Goal: Feedback & Contribution: Submit feedback/report problem

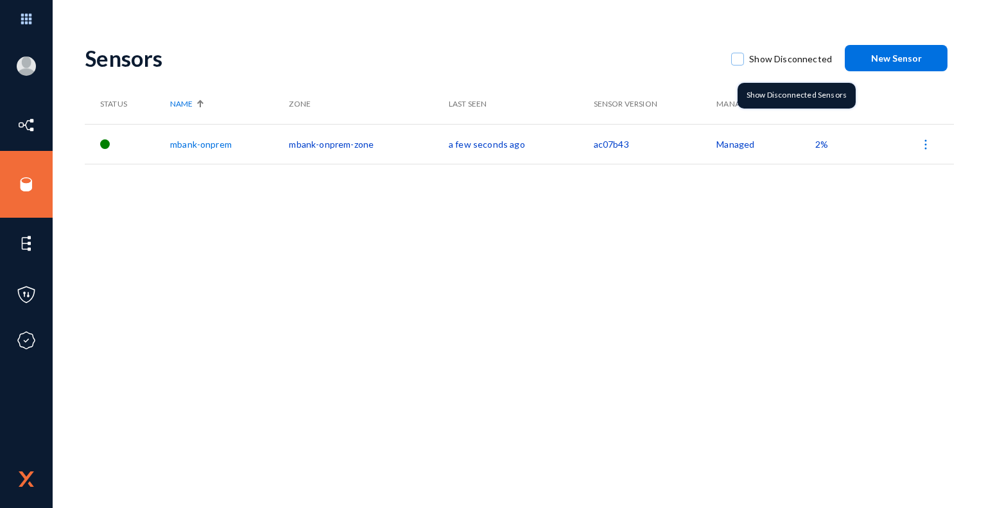
click at [744, 58] on span at bounding box center [737, 59] width 13 height 13
click at [738, 65] on input "Show Disconnected" at bounding box center [737, 65] width 1 height 1
checkbox input "true"
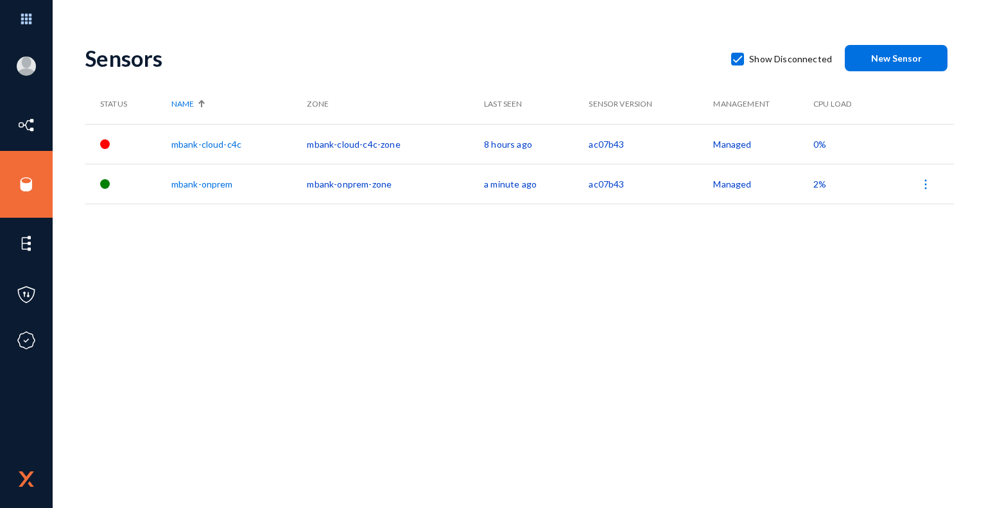
click at [225, 142] on link "mbank-cloud-c4c" at bounding box center [206, 144] width 70 height 11
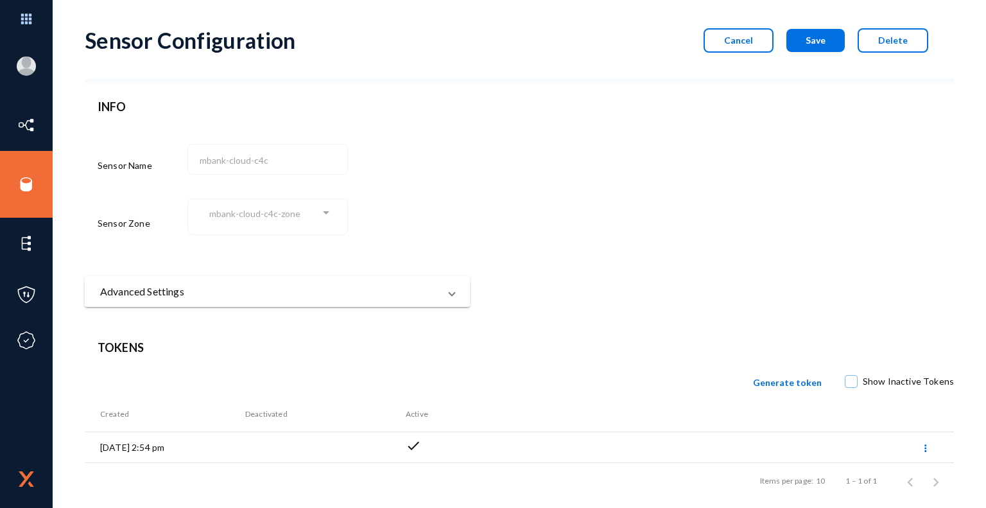
scroll to position [28, 0]
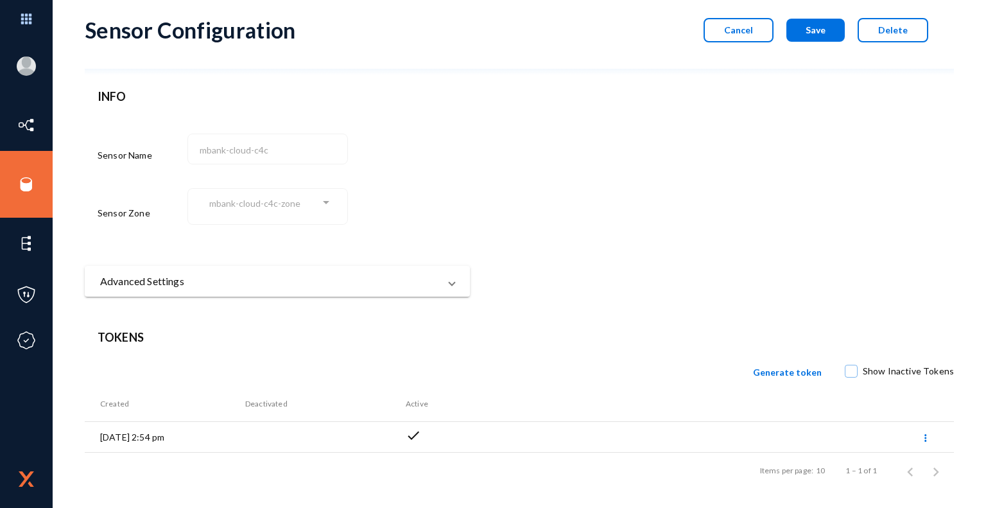
drag, startPoint x: 152, startPoint y: 435, endPoint x: 182, endPoint y: 435, distance: 30.2
click at [182, 435] on td "08/28/2025 2:54 pm" at bounding box center [165, 437] width 160 height 31
click at [924, 438] on icon at bounding box center [925, 437] width 3 height 9
click at [806, 287] on div at bounding box center [493, 254] width 986 height 508
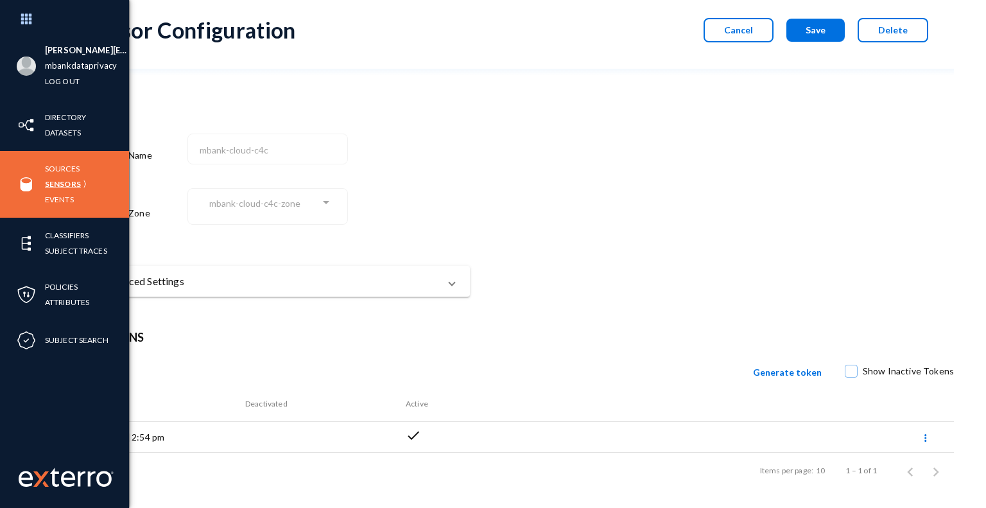
click at [77, 183] on link "Sensors" at bounding box center [63, 183] width 36 height 15
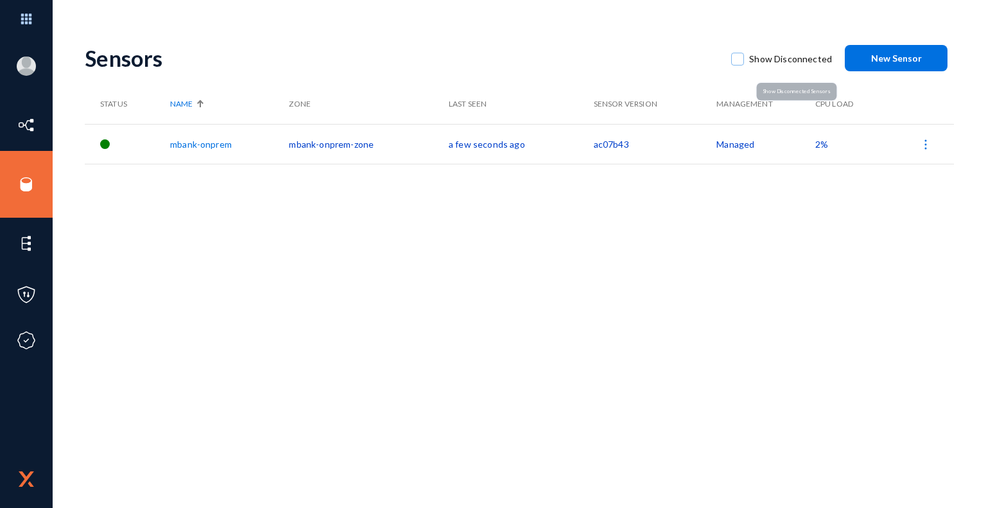
click at [735, 58] on span at bounding box center [737, 59] width 13 height 13
click at [737, 65] on input "Show Disconnected" at bounding box center [737, 65] width 1 height 1
checkbox input "true"
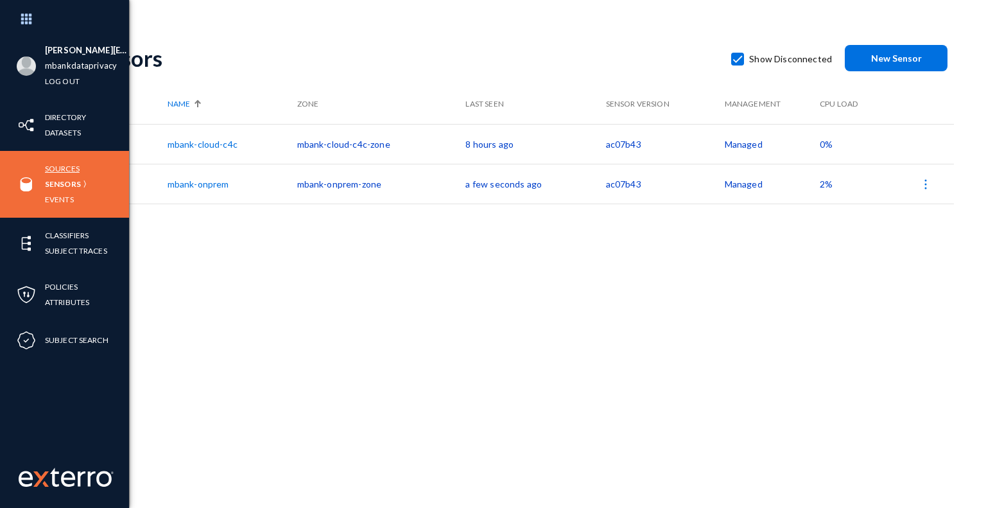
click at [68, 169] on link "Sources" at bounding box center [62, 168] width 35 height 15
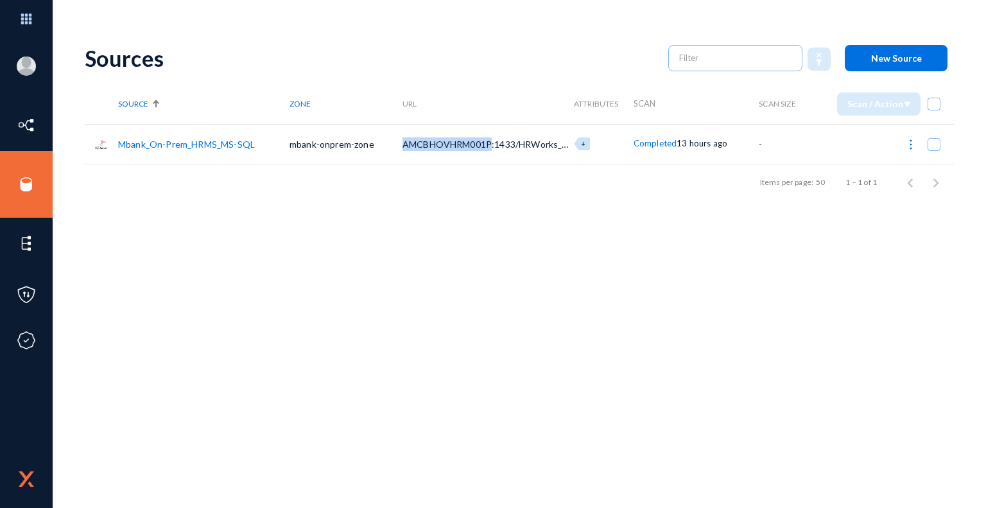
drag, startPoint x: 404, startPoint y: 144, endPoint x: 493, endPoint y: 148, distance: 88.6
click at [493, 148] on span "AMCBHOVHRM001P:1433/HRWorks_UAT" at bounding box center [491, 144] width 178 height 11
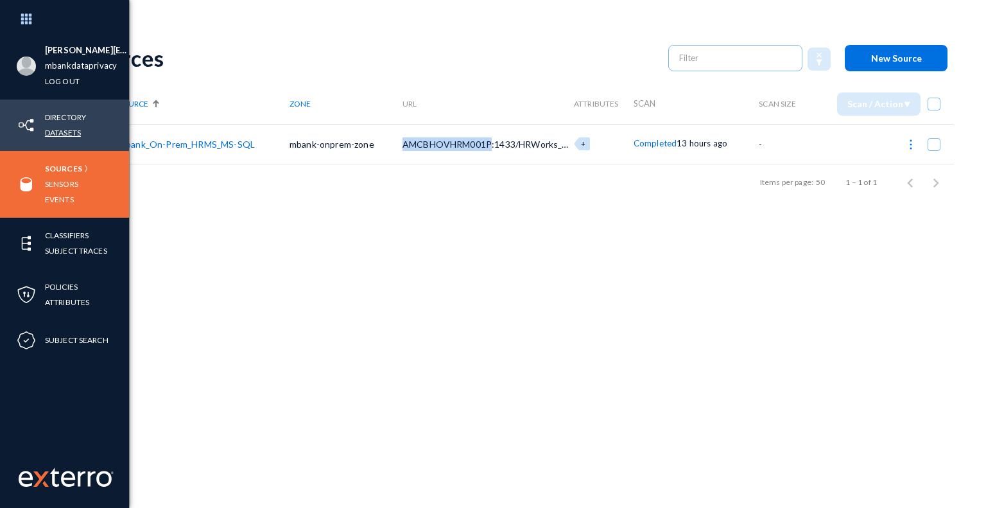
click at [69, 132] on link "Datasets" at bounding box center [63, 132] width 36 height 15
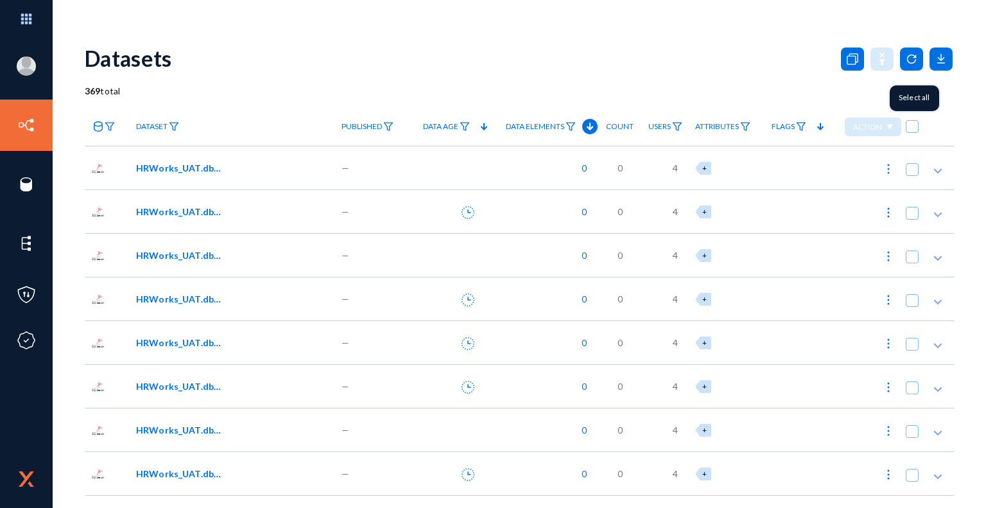
click at [911, 130] on span at bounding box center [912, 126] width 13 height 13
click at [911, 132] on input "checkbox" at bounding box center [911, 132] width 1 height 1
checkbox input "true"
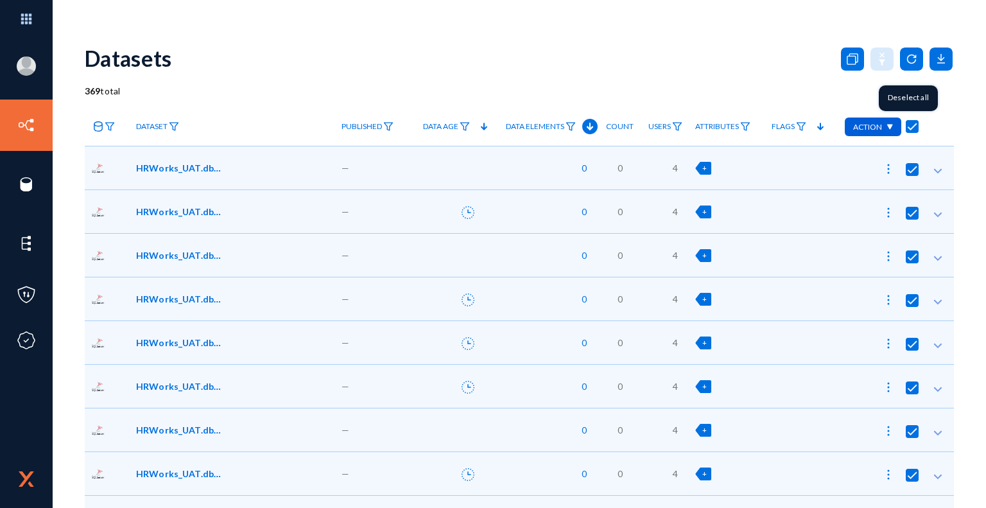
checkbox input "true"
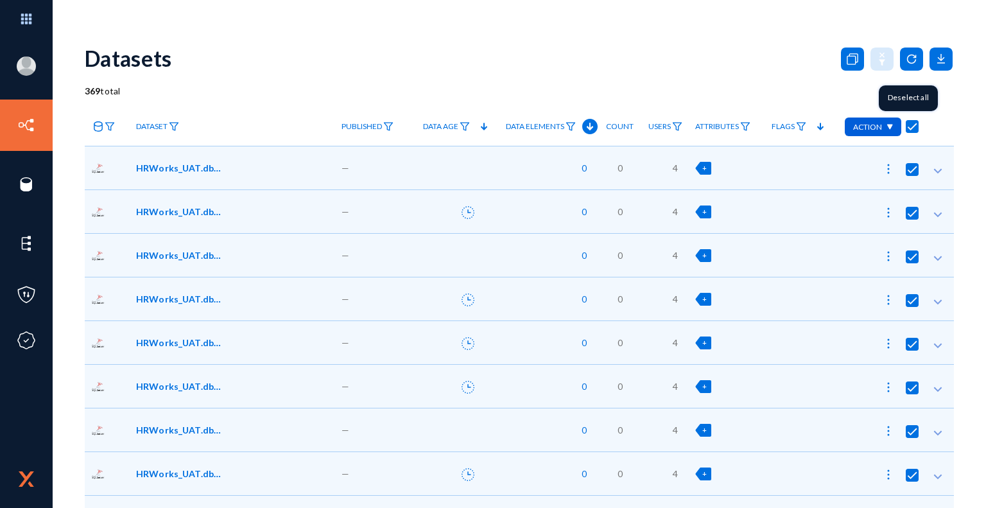
checkbox input "true"
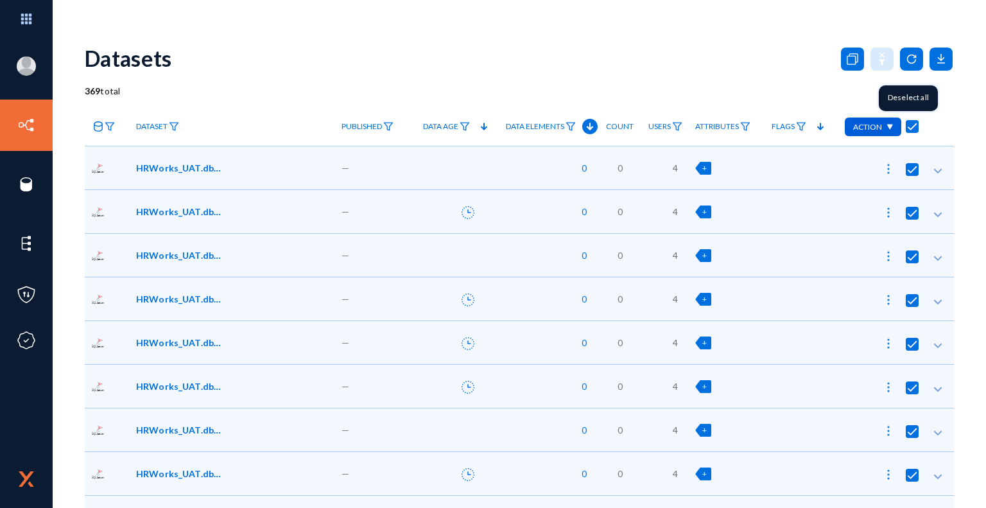
checkbox input "true"
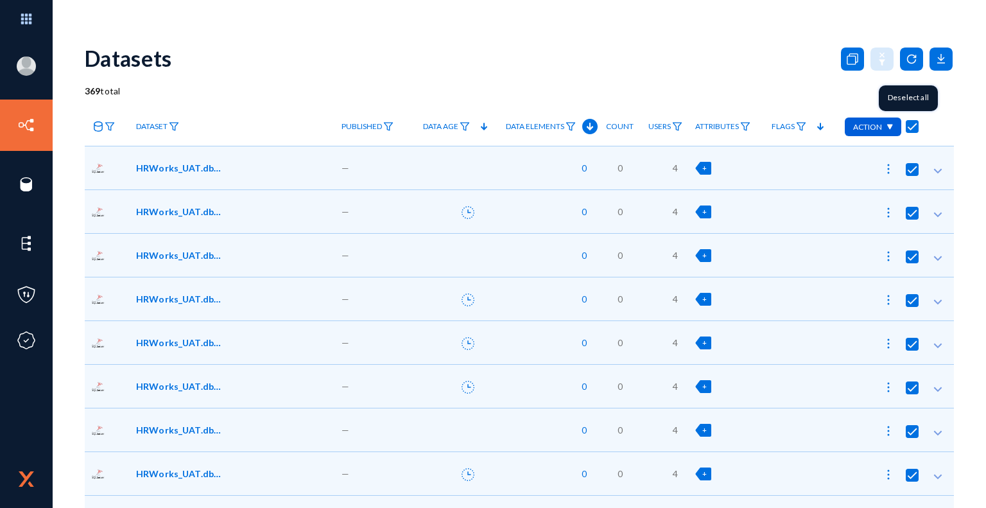
checkbox input "true"
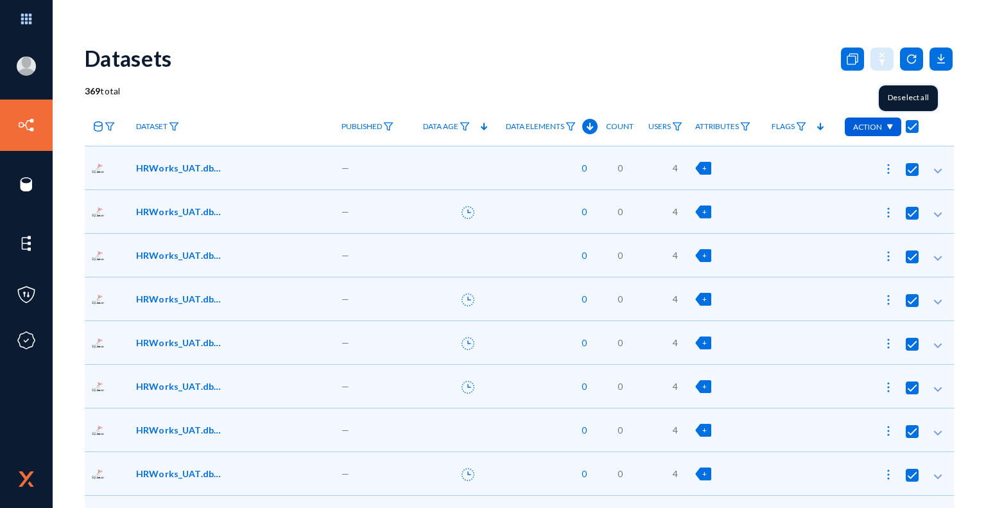
checkbox input "true"
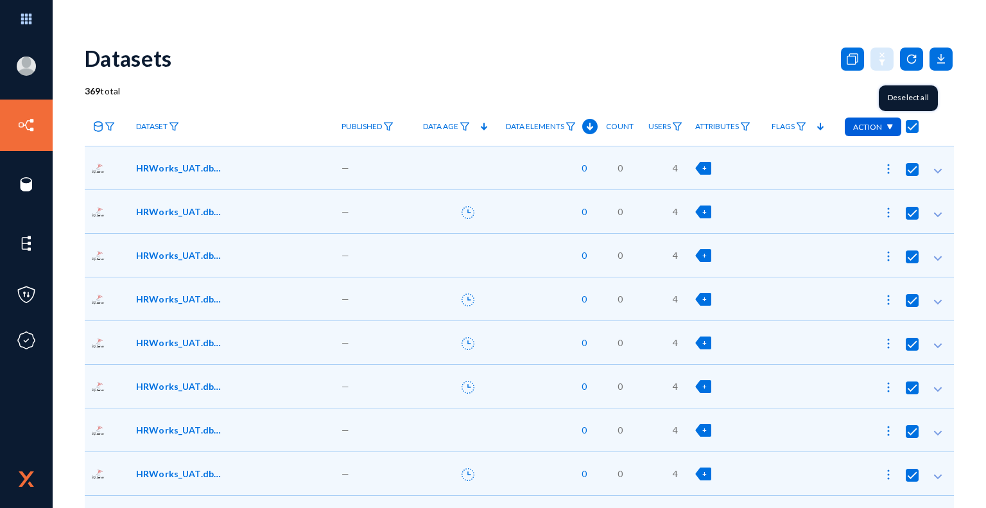
checkbox input "true"
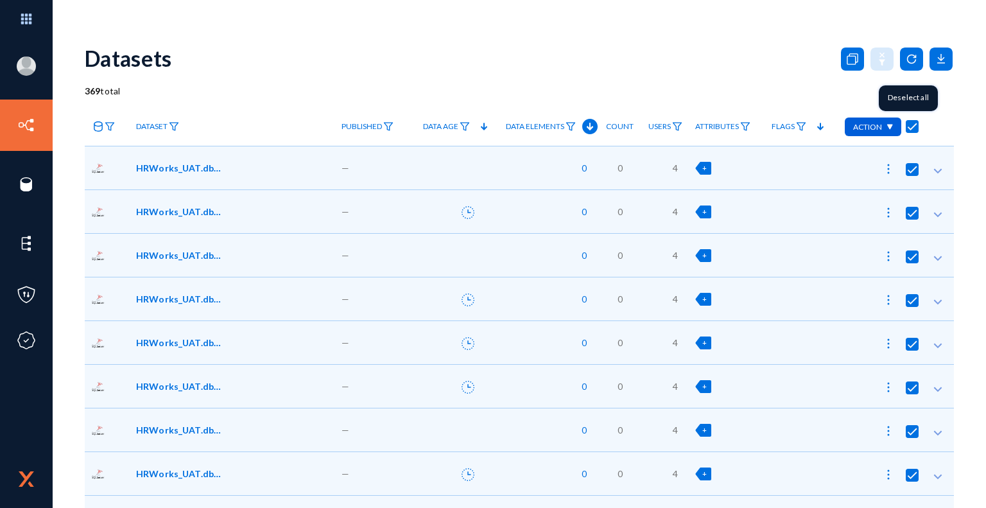
checkbox input "true"
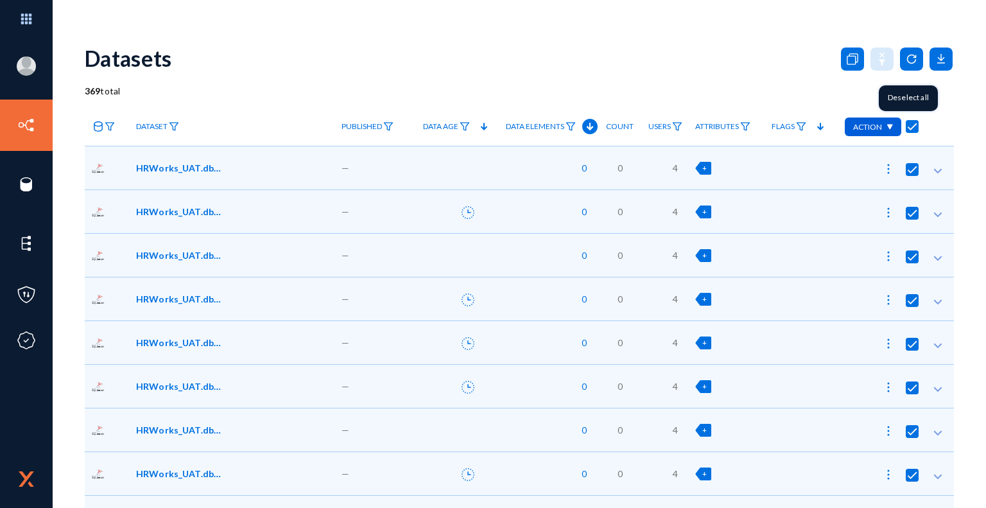
checkbox input "true"
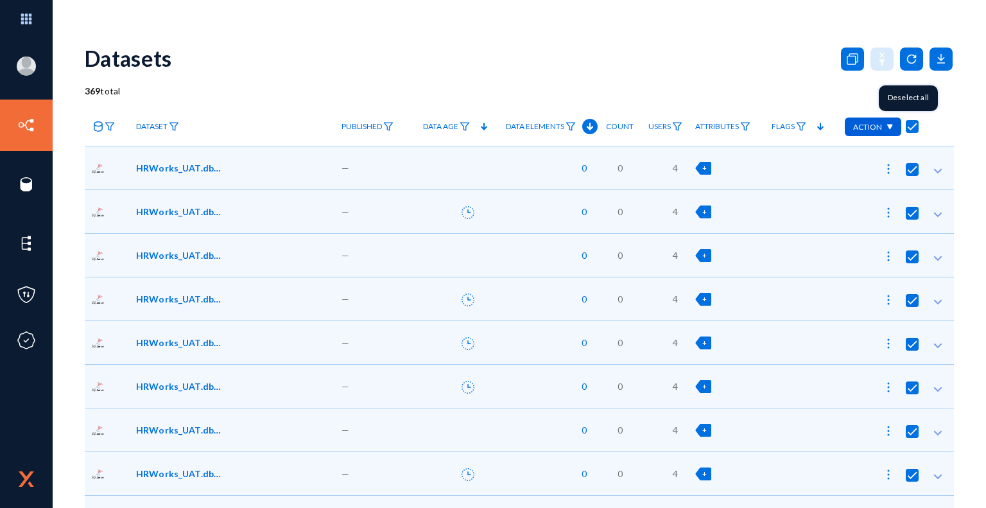
checkbox input "true"
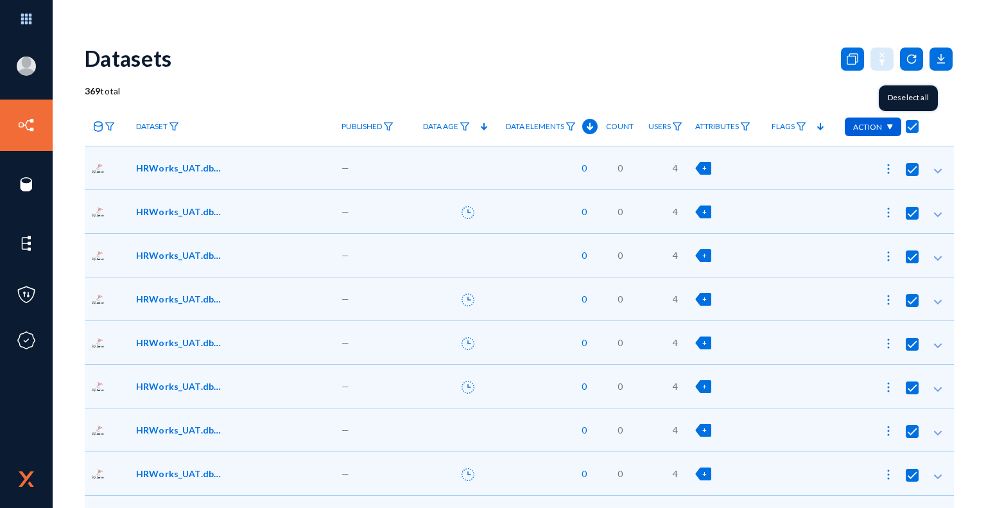
checkbox input "true"
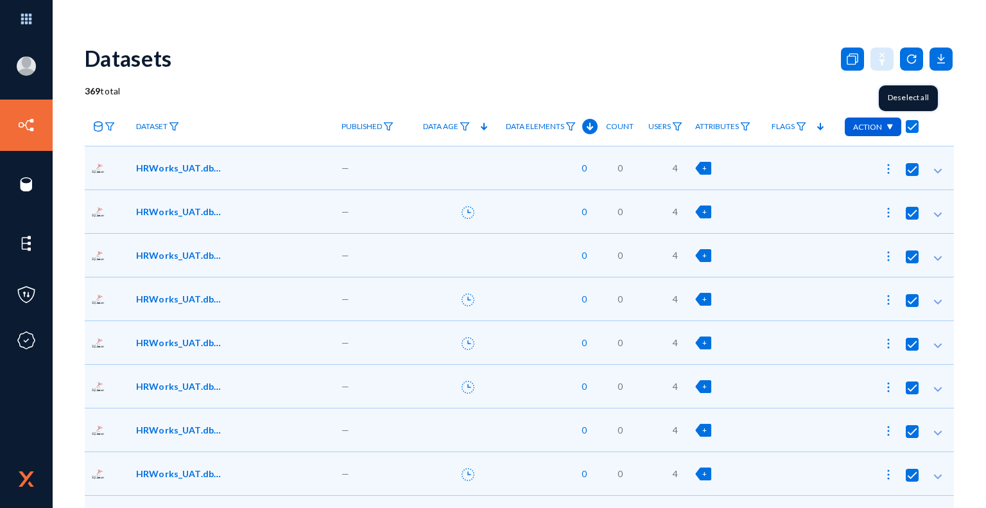
checkbox input "true"
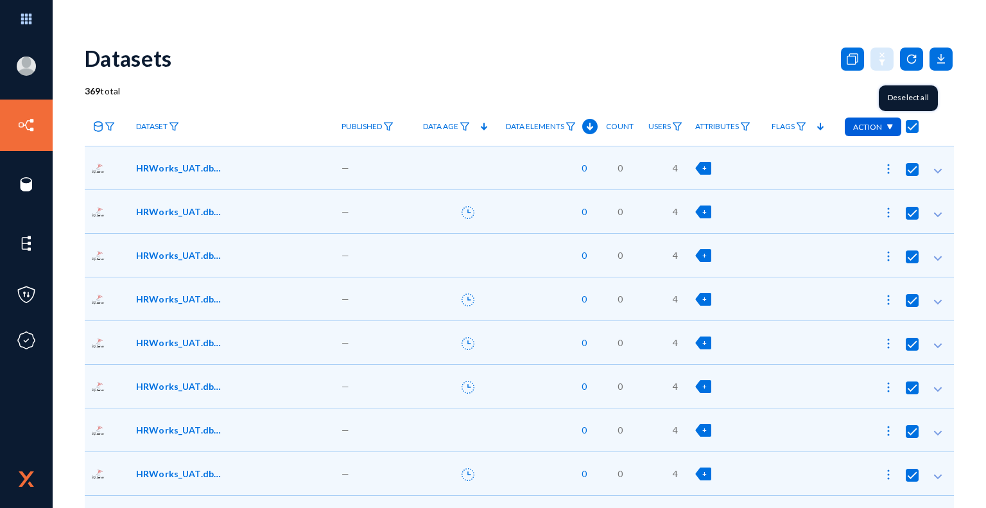
checkbox input "true"
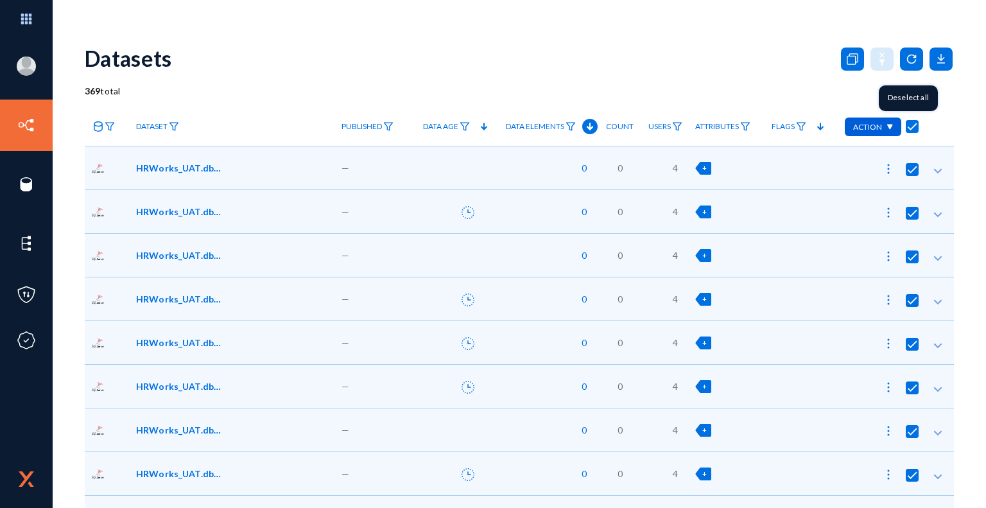
checkbox input "true"
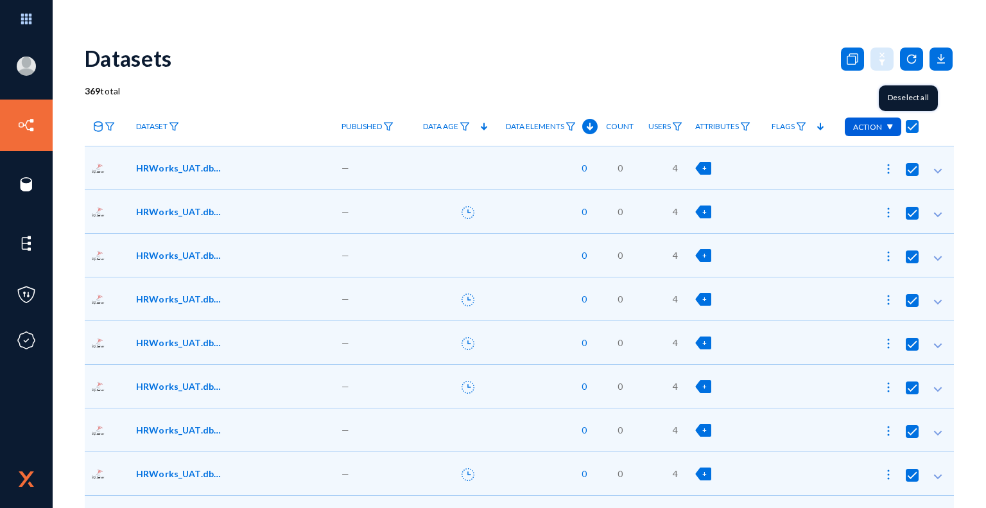
checkbox input "true"
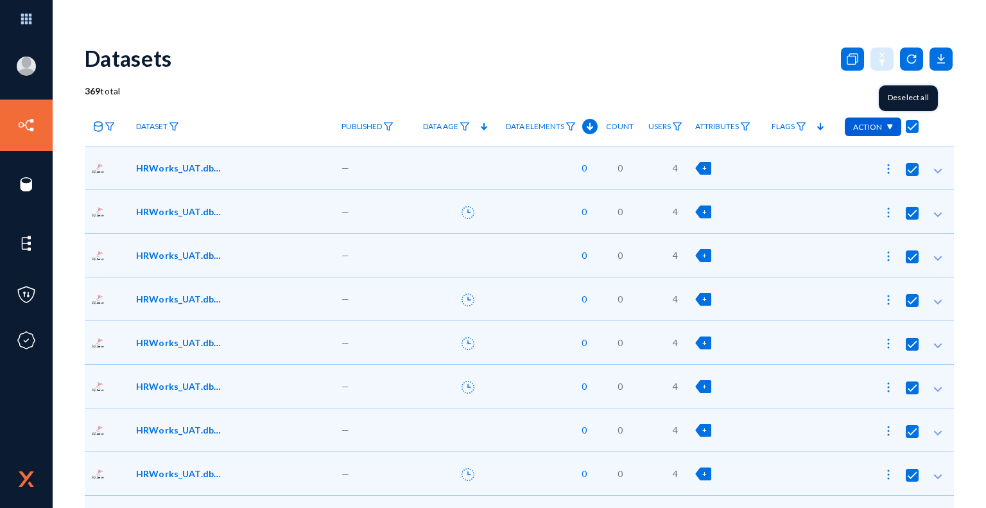
checkbox input "true"
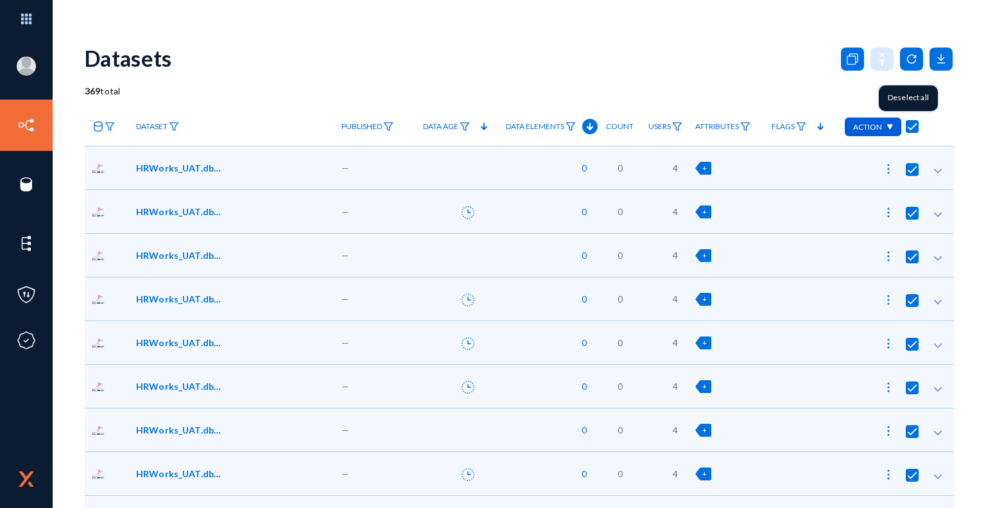
checkbox input "true"
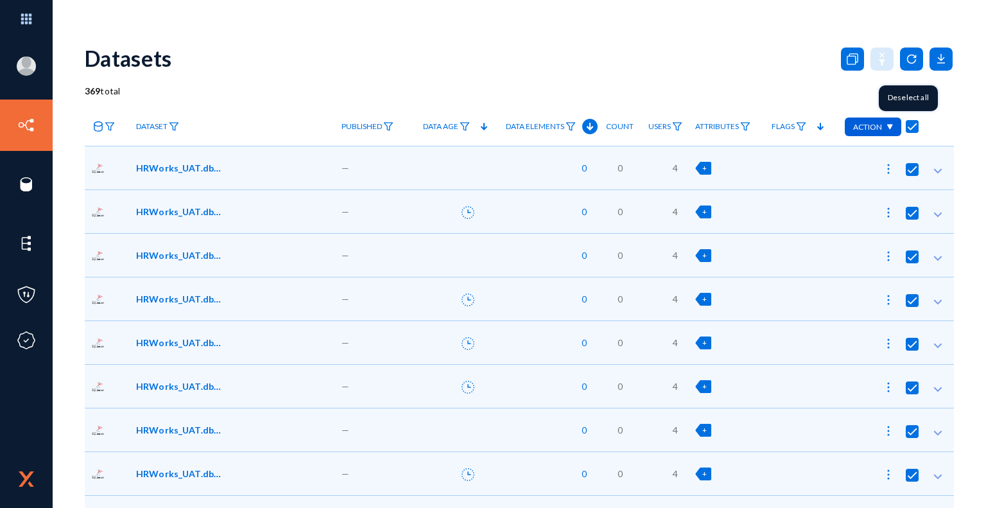
checkbox input "true"
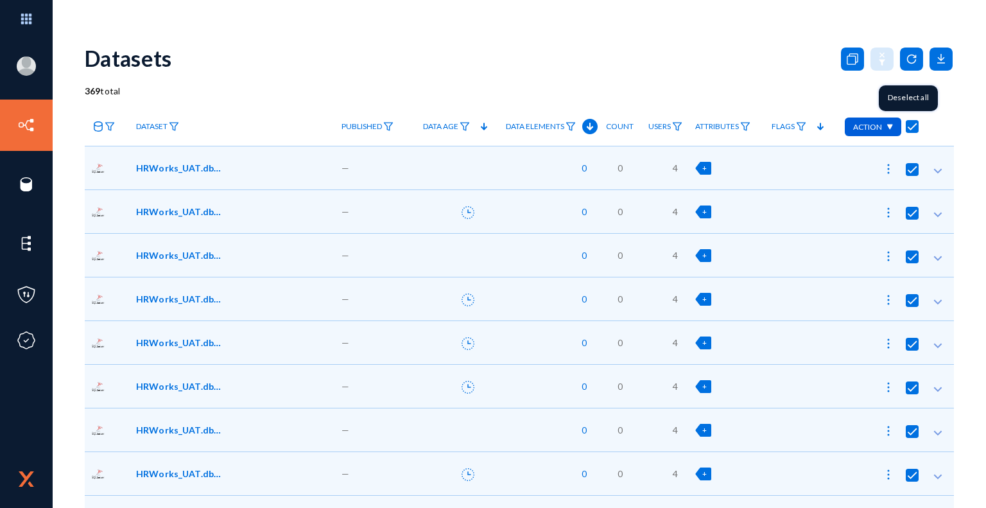
checkbox input "true"
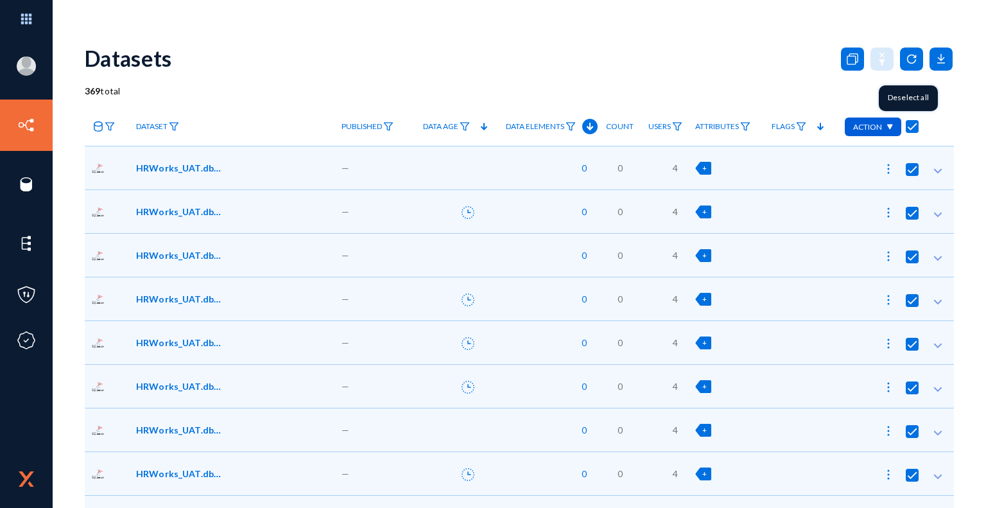
checkbox input "true"
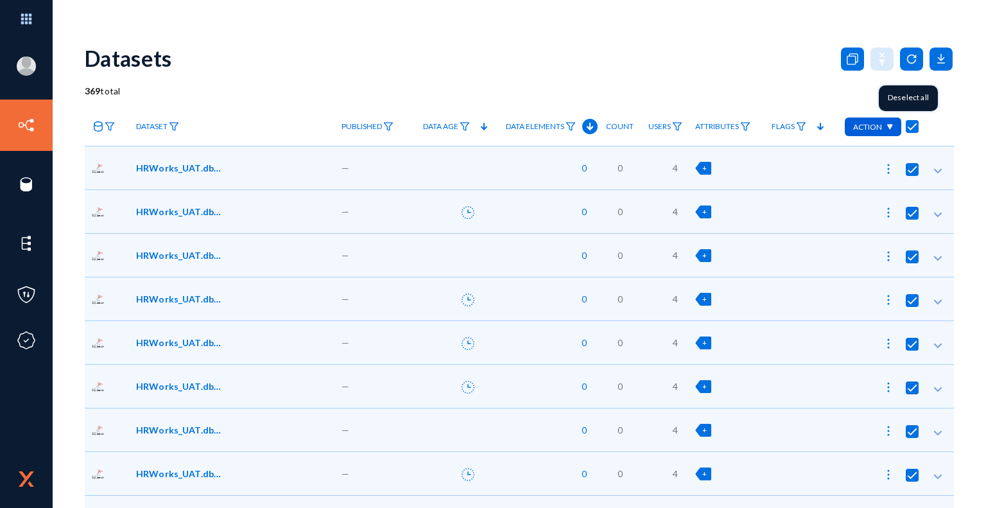
checkbox input "true"
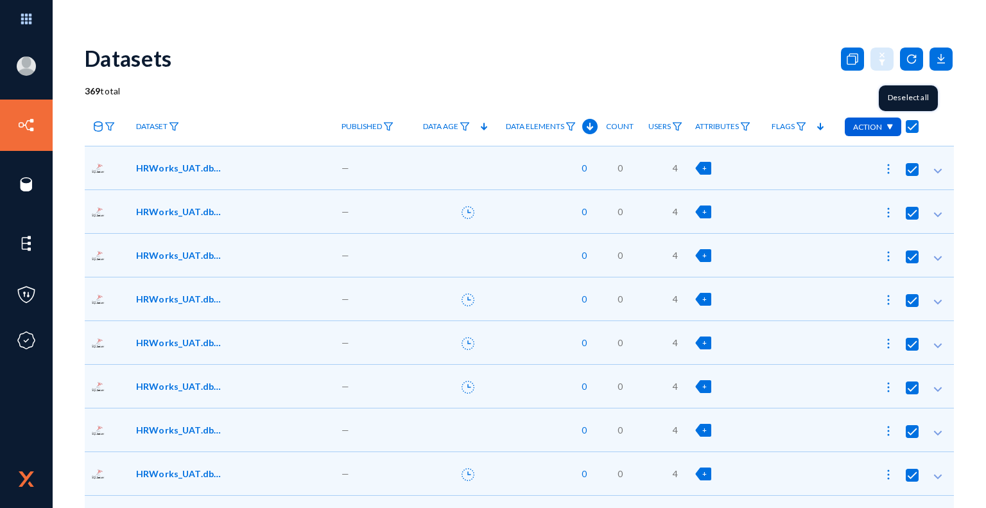
checkbox input "true"
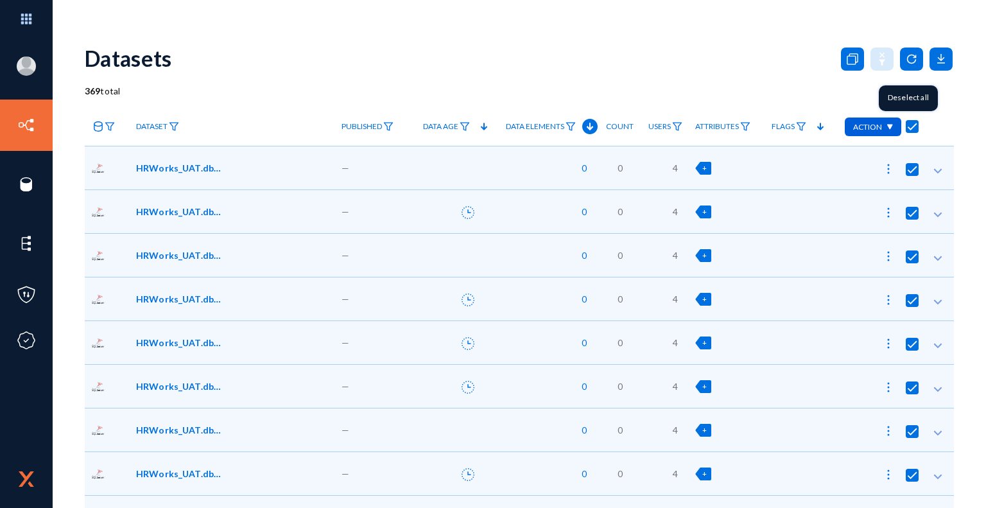
checkbox input "true"
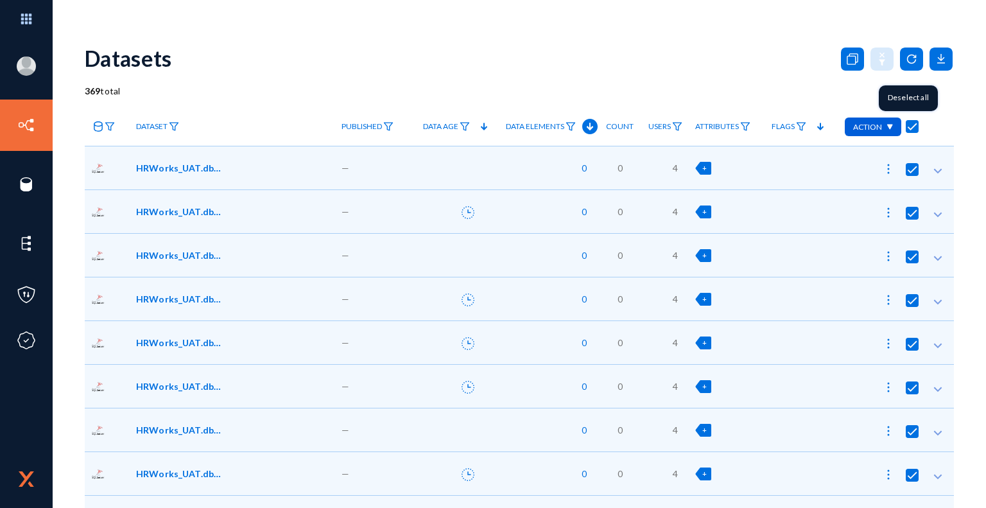
checkbox input "true"
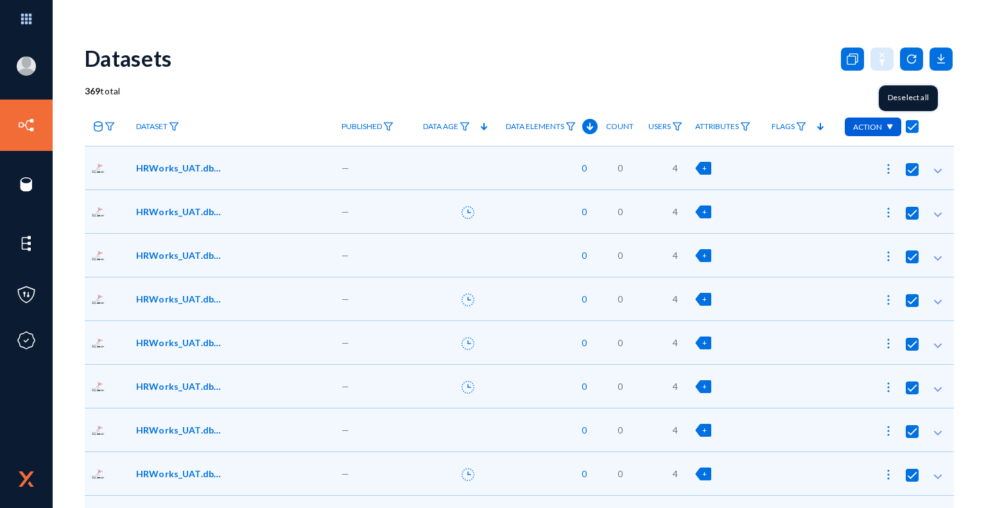
checkbox input "true"
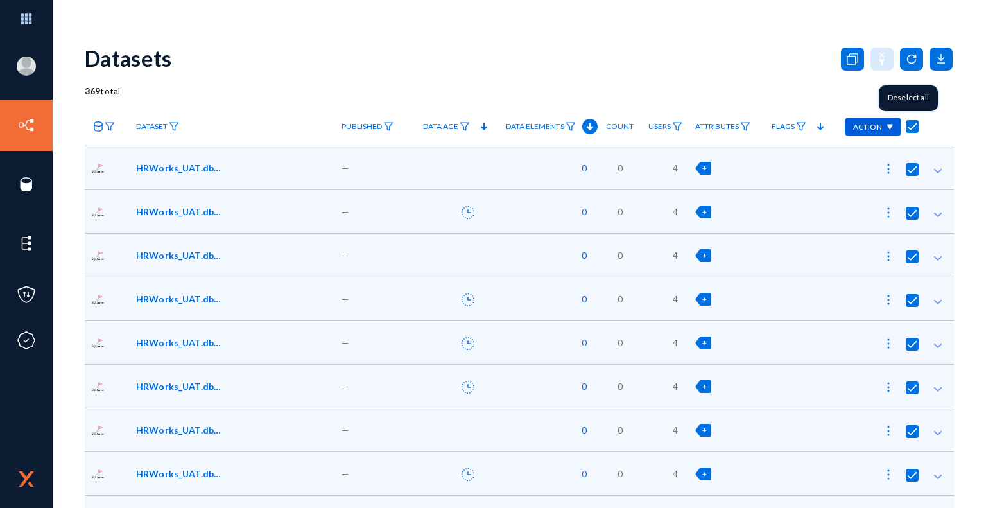
checkbox input "true"
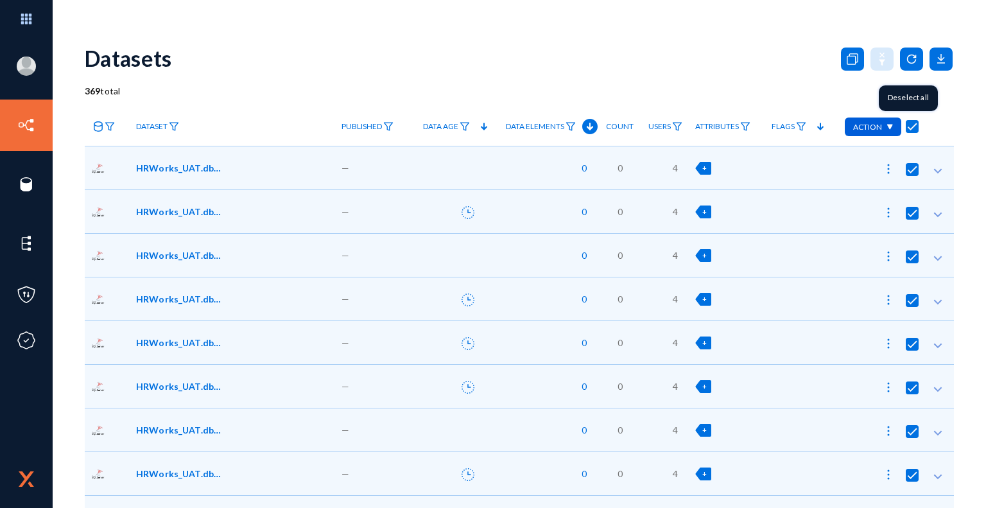
checkbox input "true"
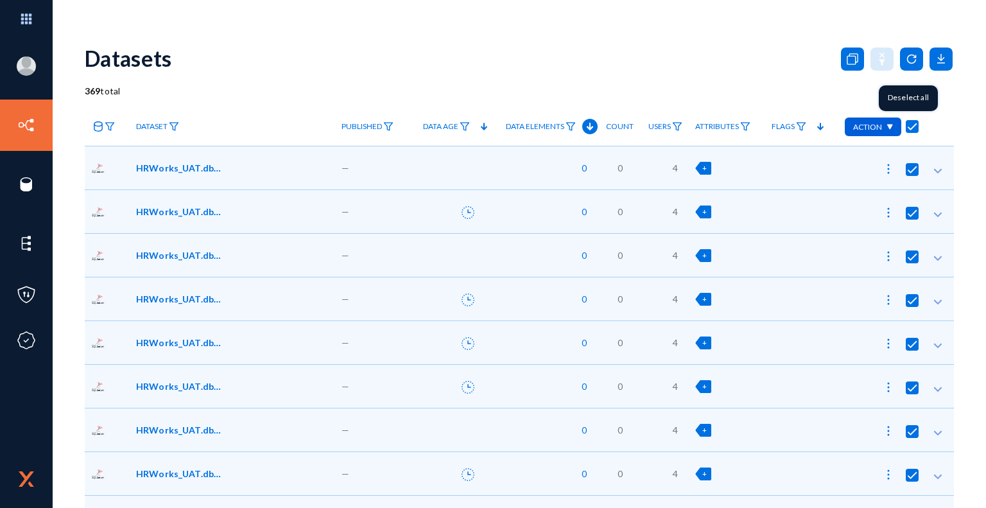
checkbox input "true"
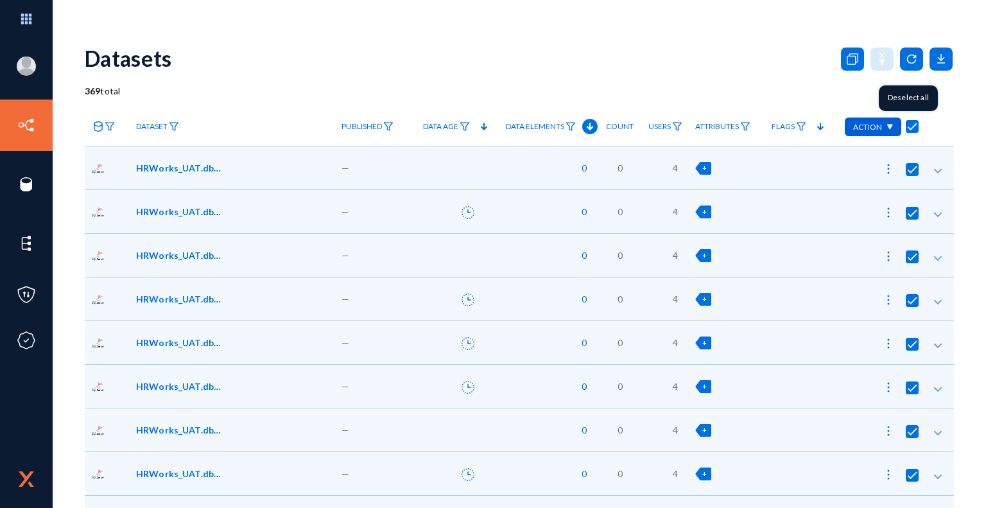
checkbox input "true"
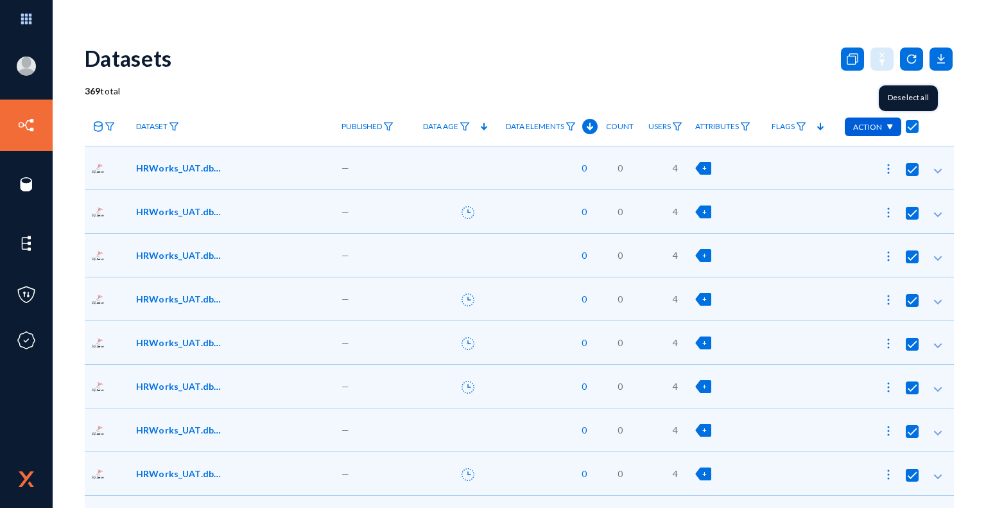
checkbox input "true"
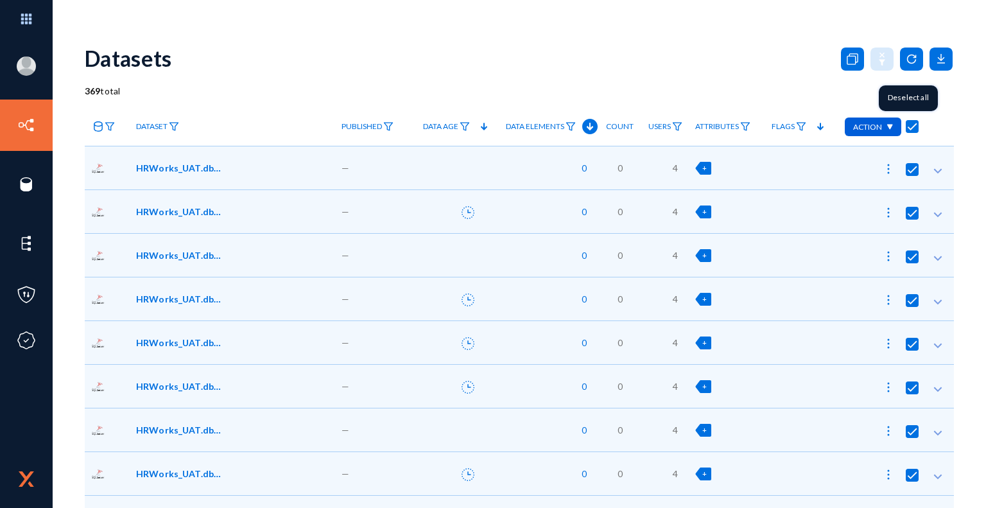
checkbox input "true"
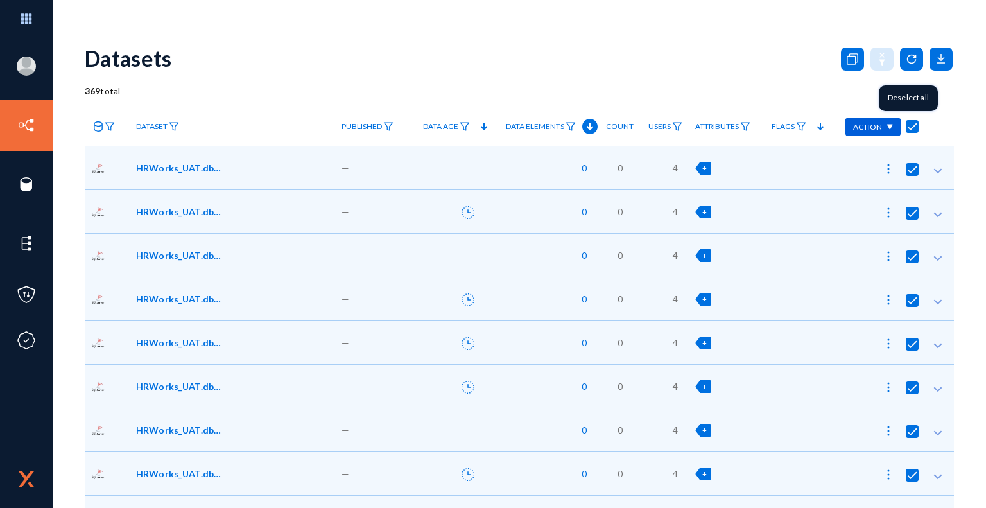
checkbox input "true"
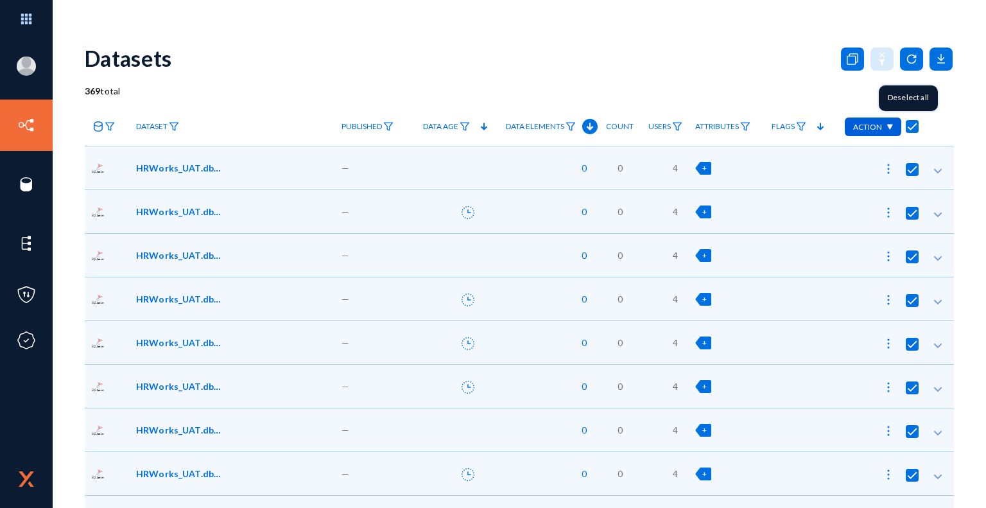
checkbox input "true"
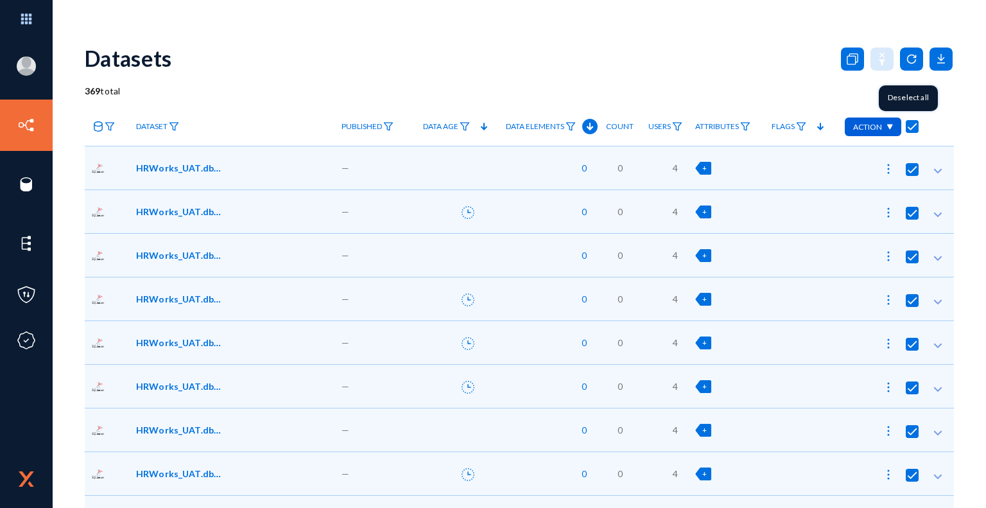
checkbox input "true"
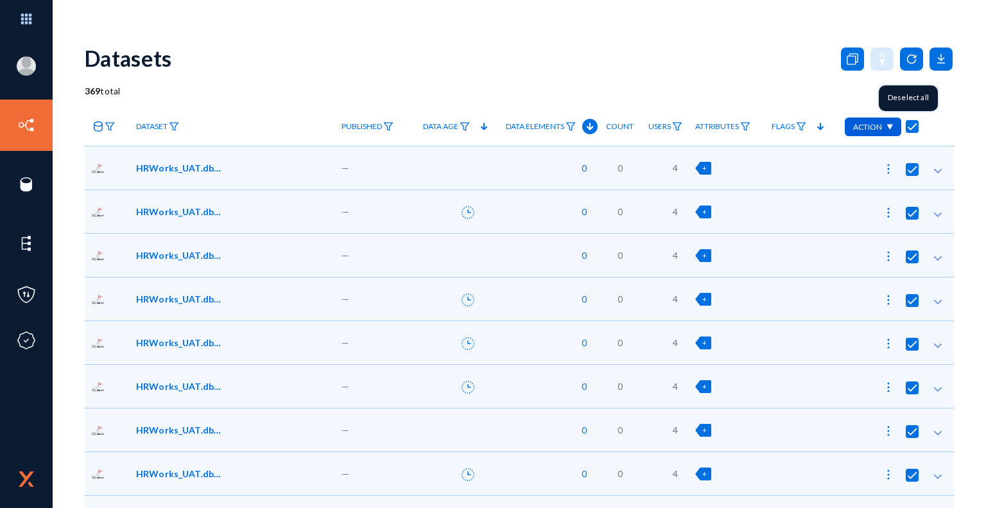
checkbox input "true"
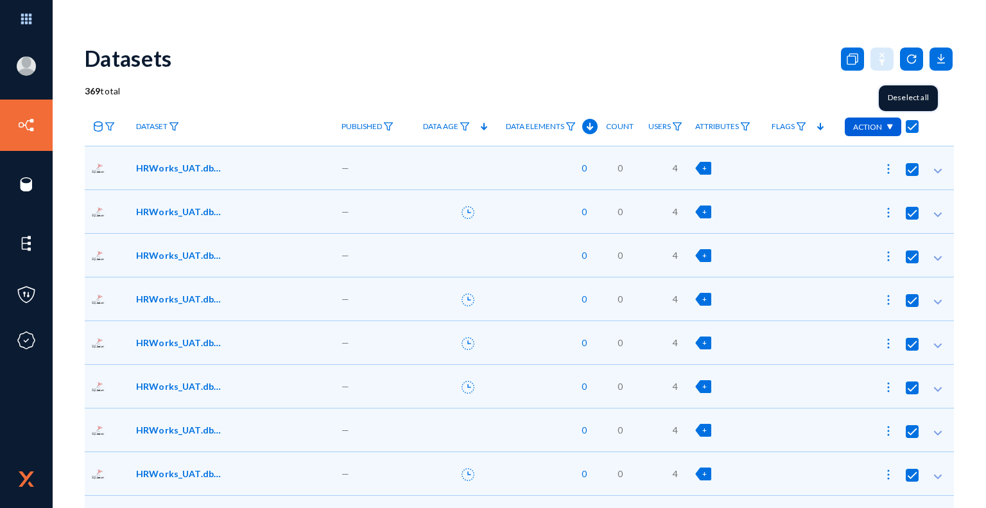
checkbox input "true"
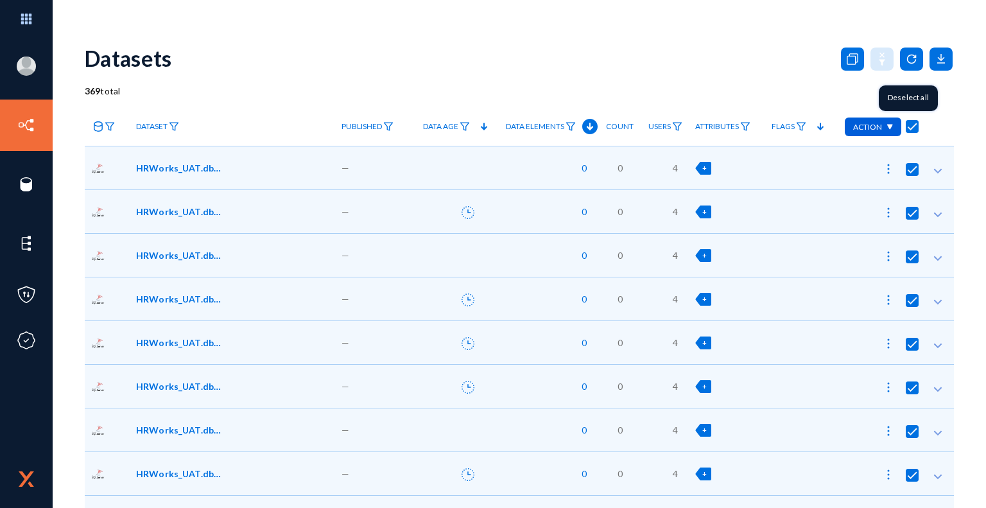
checkbox input "true"
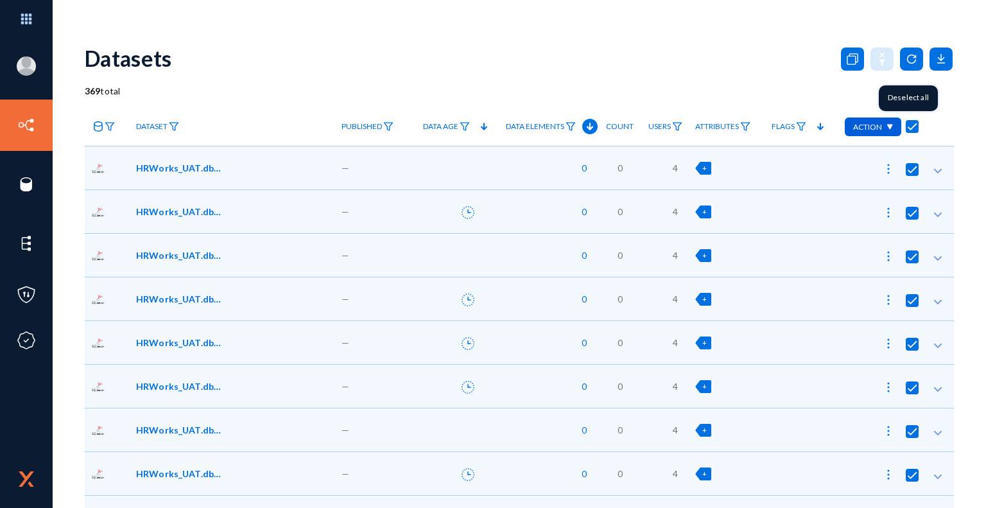
checkbox input "true"
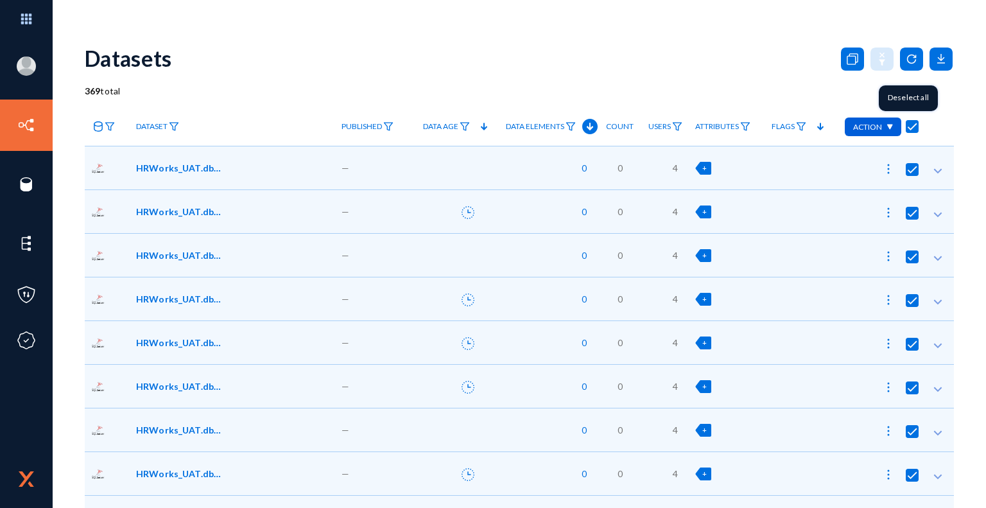
checkbox input "true"
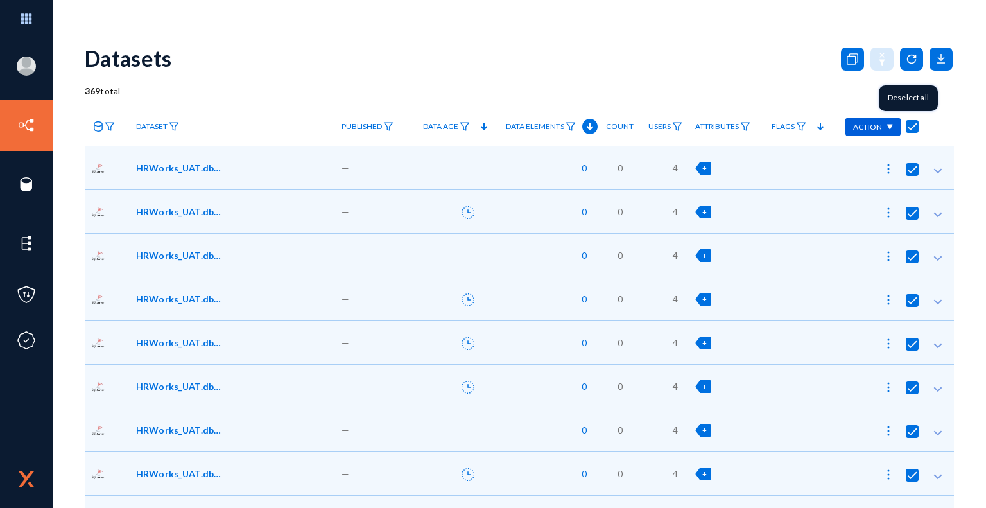
checkbox input "true"
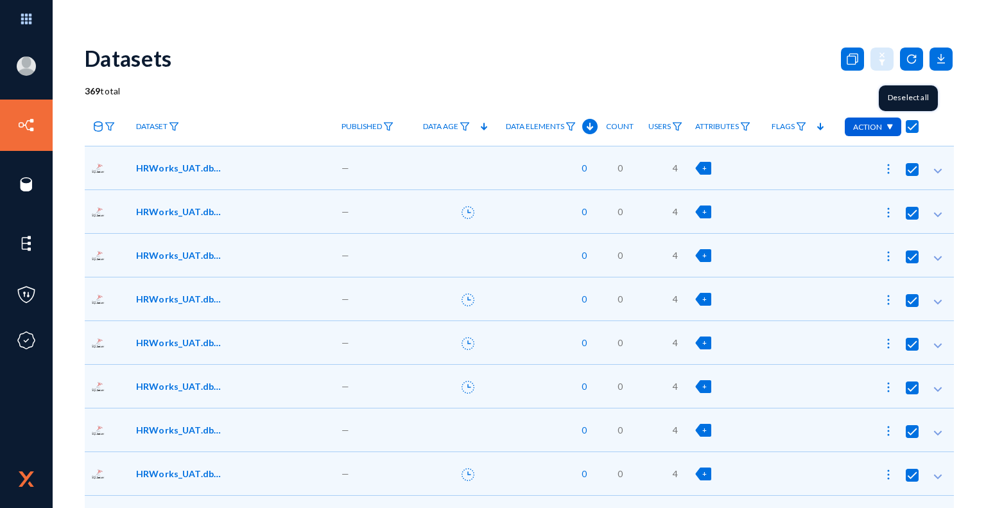
checkbox input "true"
click at [886, 128] on img at bounding box center [889, 127] width 7 height 6
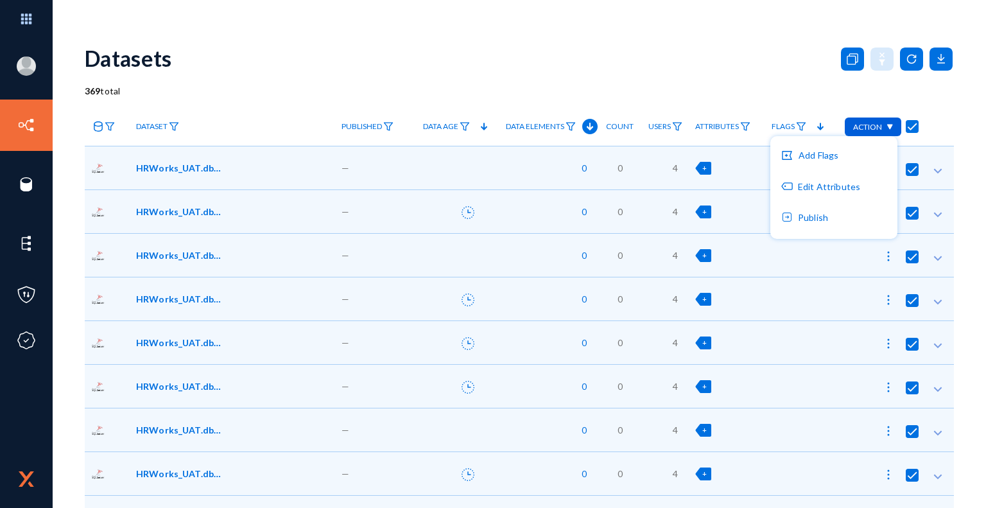
click at [660, 77] on div at bounding box center [493, 254] width 986 height 508
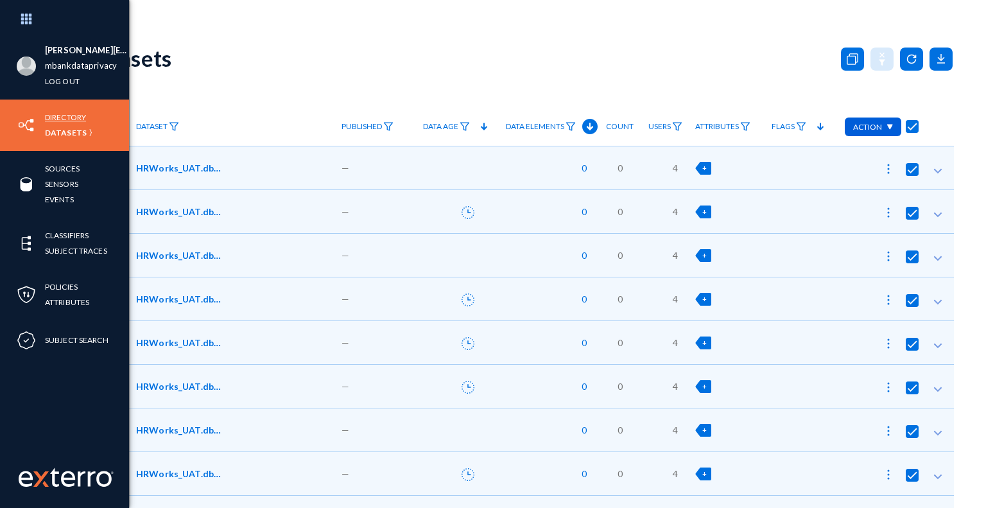
click at [75, 116] on link "Directory" at bounding box center [65, 117] width 41 height 15
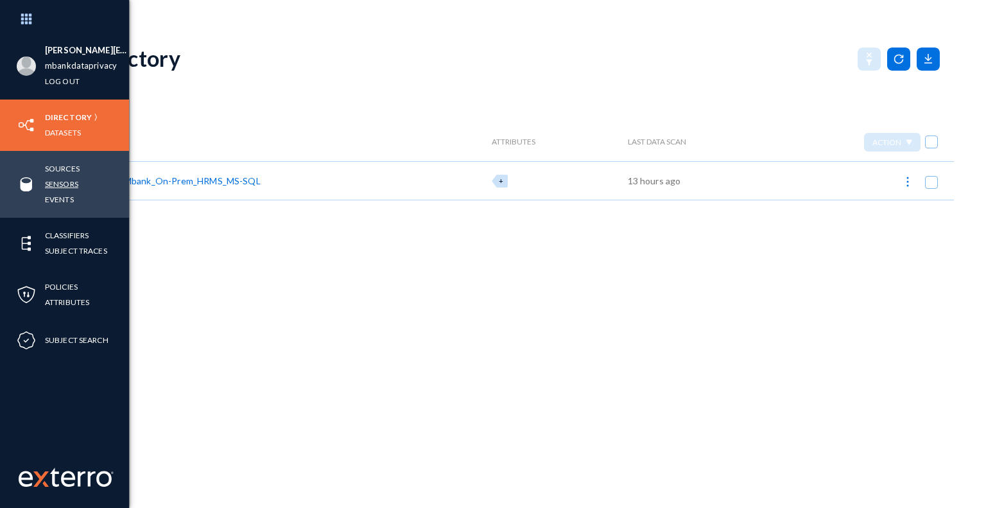
click at [65, 184] on link "Sensors" at bounding box center [61, 183] width 33 height 15
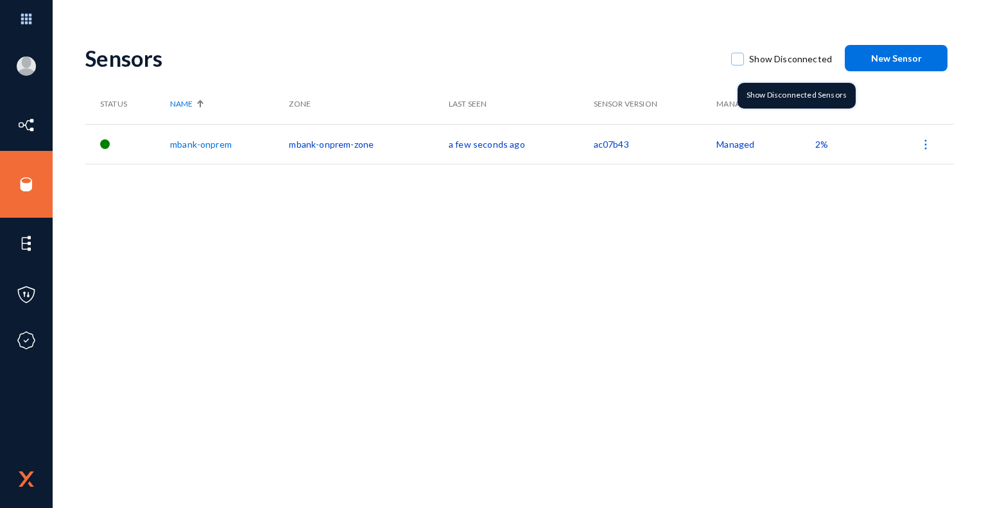
click at [740, 61] on span at bounding box center [737, 59] width 13 height 13
click at [738, 65] on input "Show Disconnected" at bounding box center [737, 65] width 1 height 1
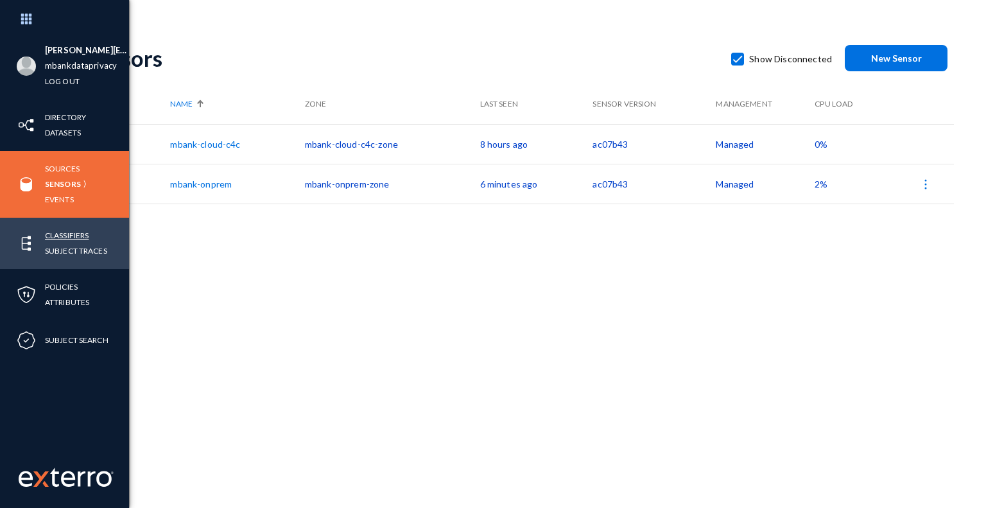
click at [82, 236] on link "Classifiers" at bounding box center [67, 235] width 44 height 15
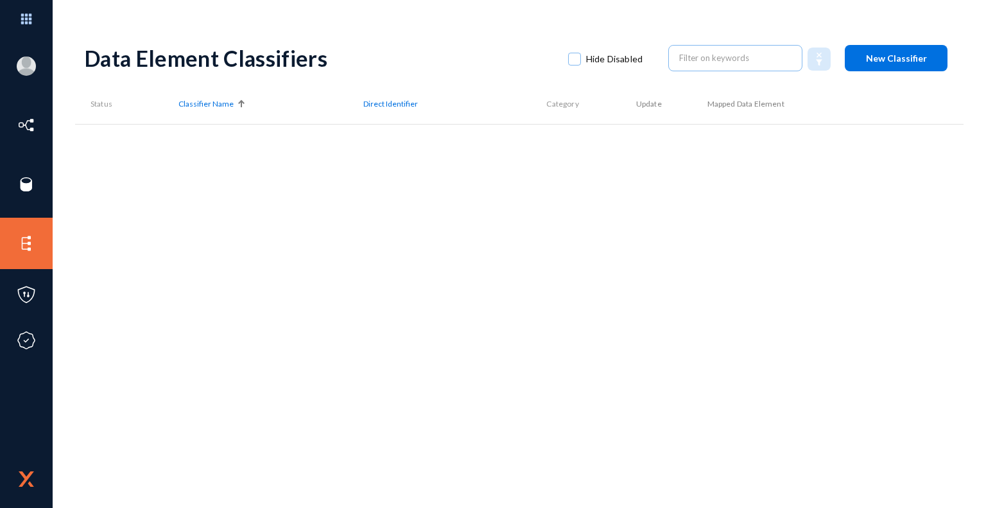
click at [570, 61] on span at bounding box center [574, 59] width 13 height 13
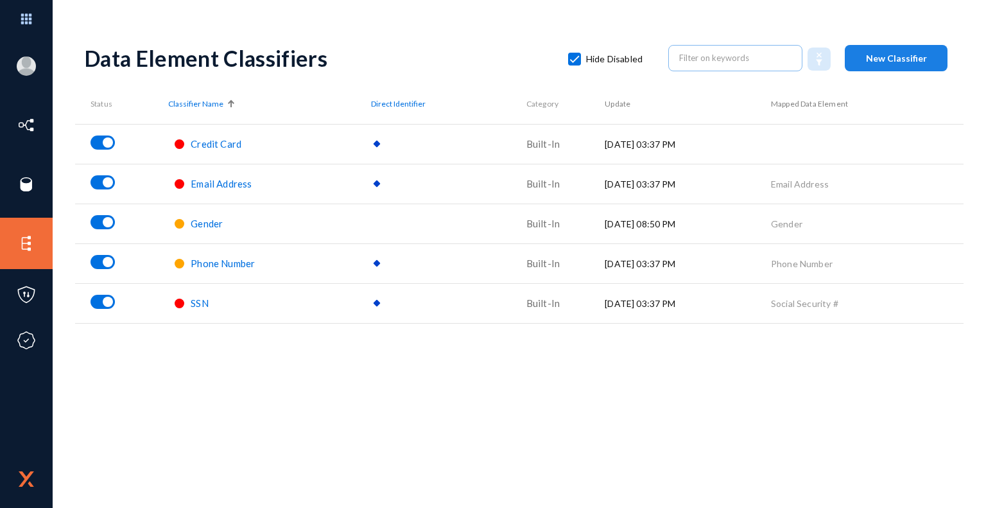
click at [903, 56] on span "New Classifier" at bounding box center [896, 58] width 61 height 11
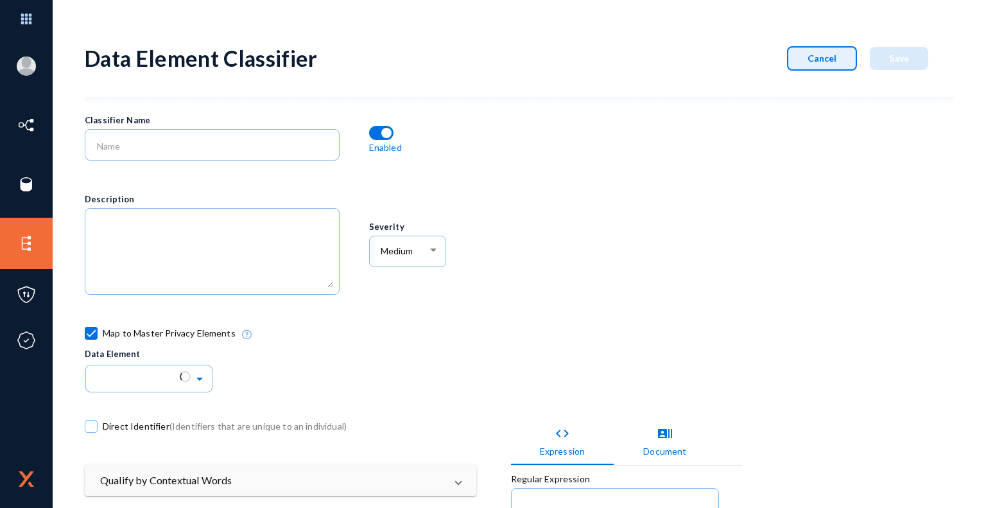
click at [827, 53] on span "Cancel" at bounding box center [821, 58] width 29 height 11
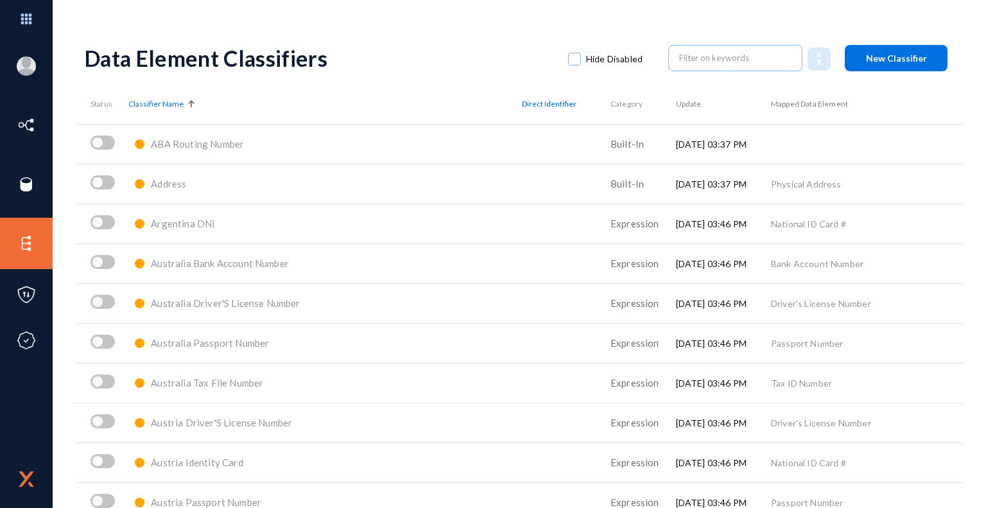
drag, startPoint x: 327, startPoint y: 61, endPoint x: 226, endPoint y: 67, distance: 101.6
click at [226, 67] on div "Data Element Classifiers" at bounding box center [320, 58] width 470 height 26
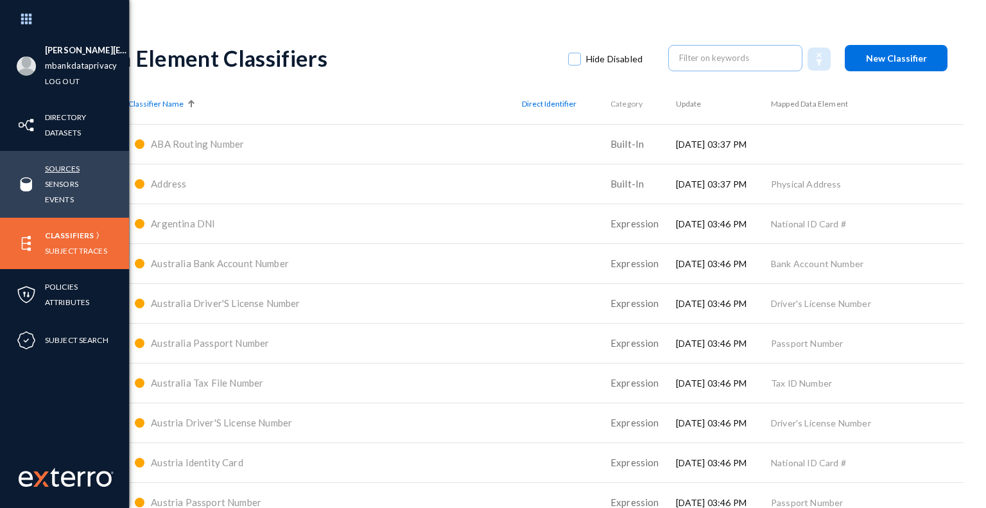
click at [69, 169] on link "Sources" at bounding box center [62, 168] width 35 height 15
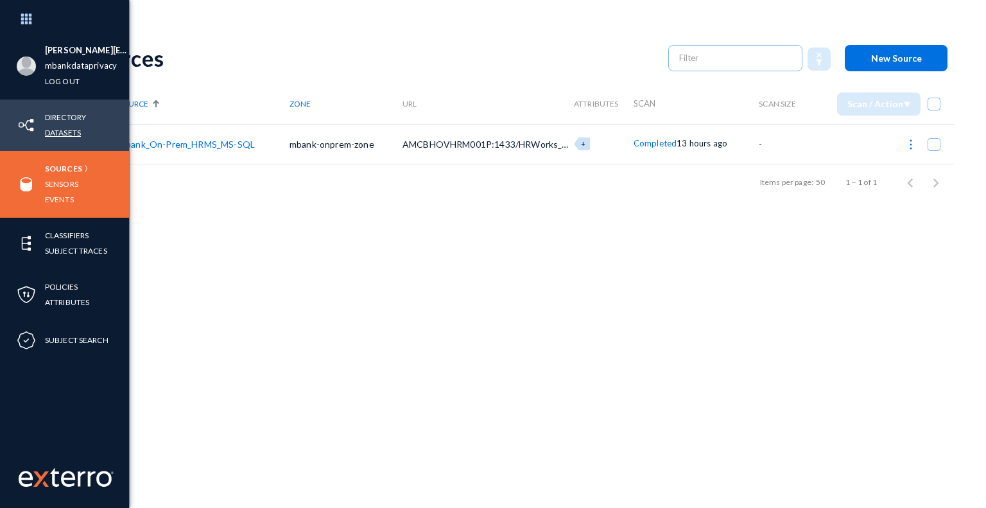
click at [71, 133] on link "Datasets" at bounding box center [63, 132] width 36 height 15
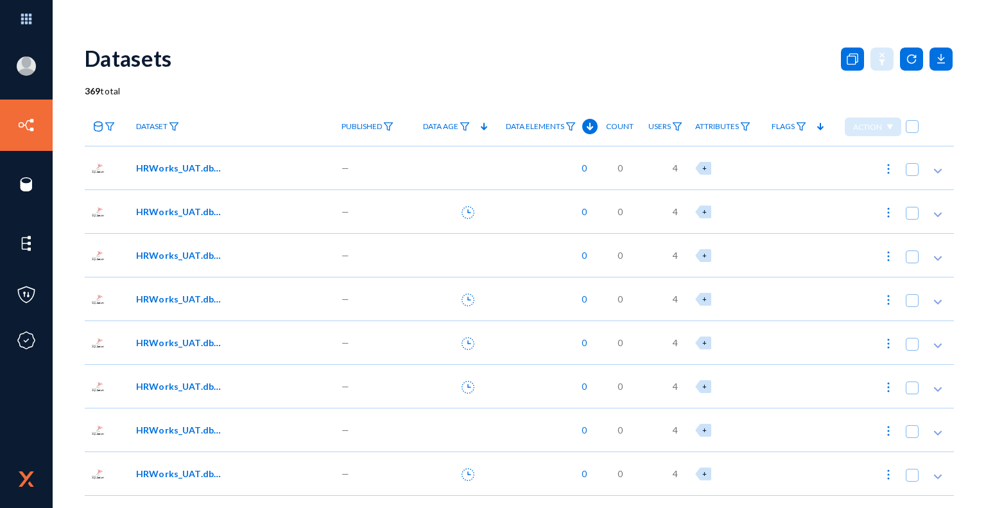
drag, startPoint x: 98, startPoint y: 478, endPoint x: 315, endPoint y: 47, distance: 482.7
click at [315, 47] on div "Datasets" at bounding box center [519, 58] width 869 height 52
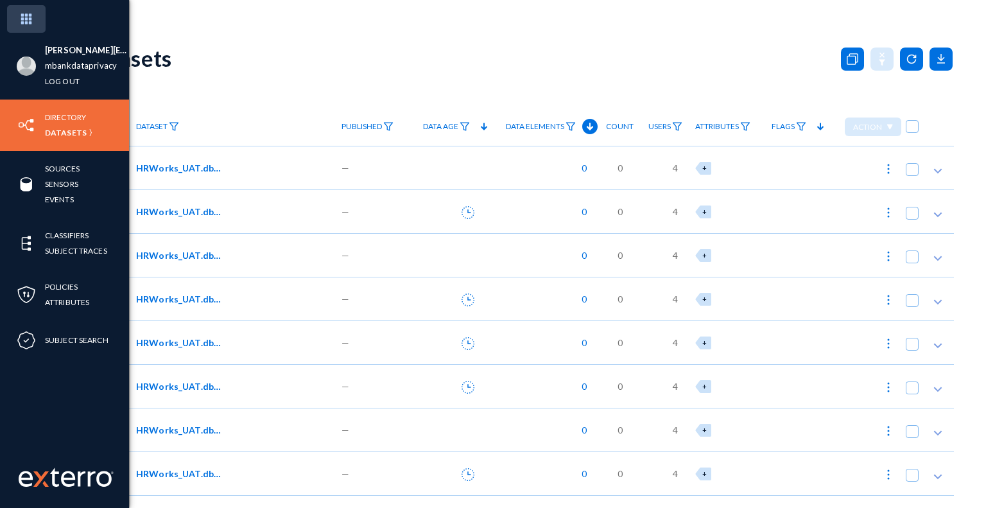
click at [24, 20] on img at bounding box center [26, 19] width 39 height 28
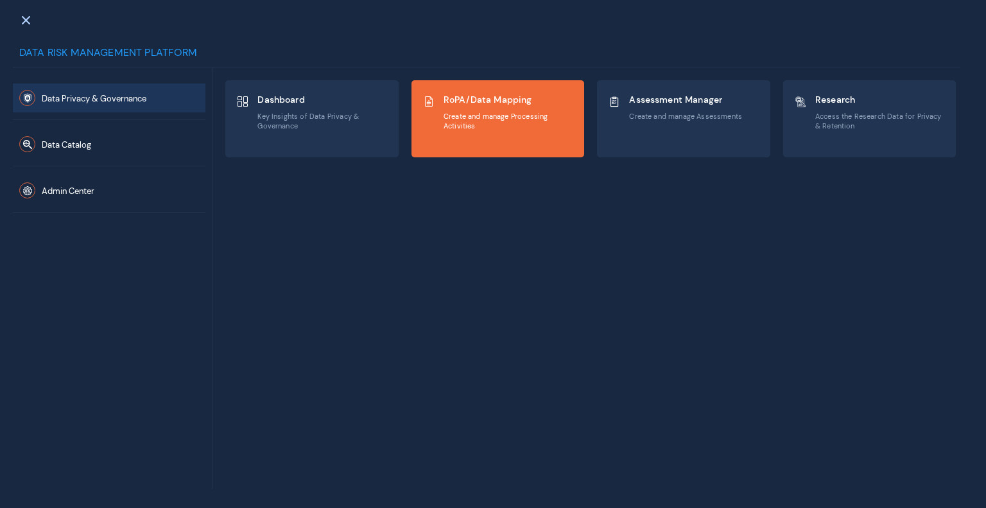
click at [479, 97] on span "RoPA/Data Mapping" at bounding box center [508, 100] width 130 height 12
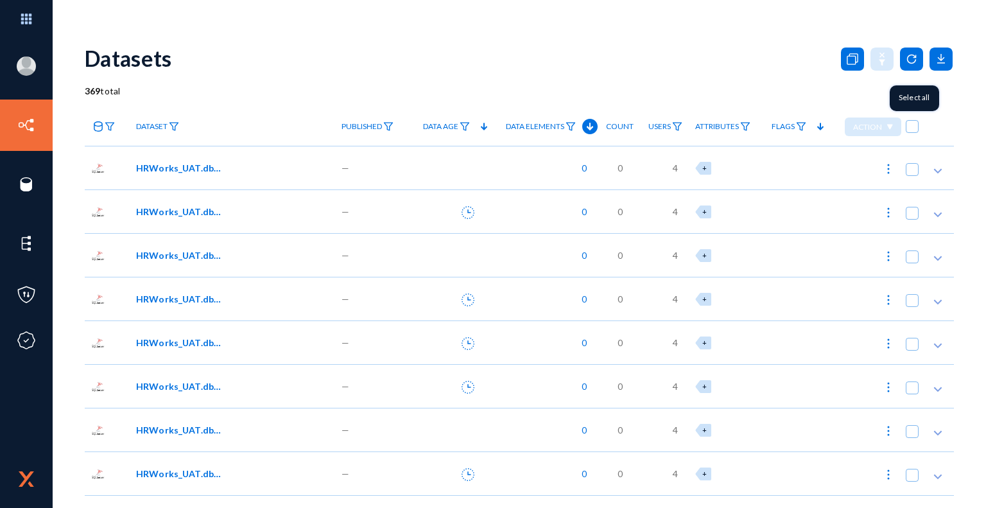
click at [906, 125] on span at bounding box center [912, 126] width 13 height 13
click at [911, 132] on input "checkbox" at bounding box center [911, 132] width 1 height 1
checkbox input "true"
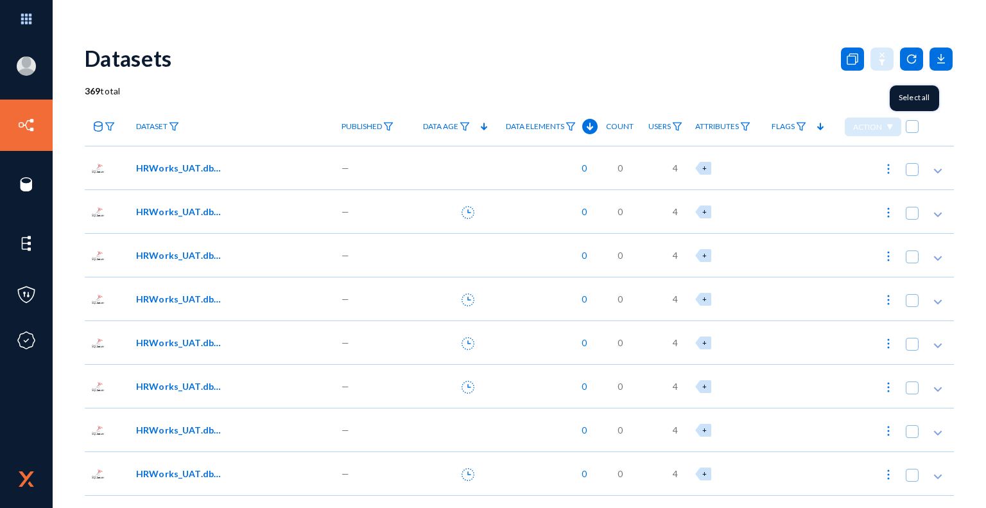
checkbox input "true"
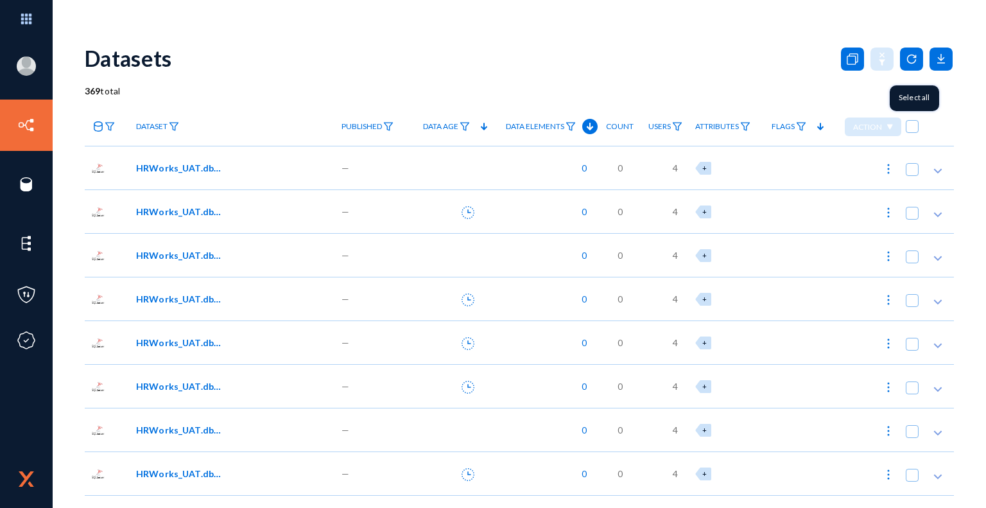
checkbox input "true"
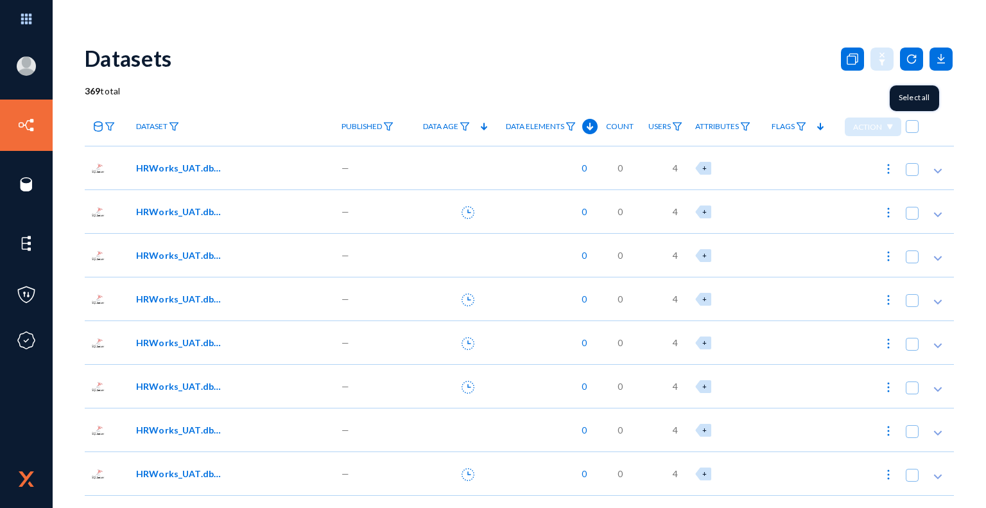
checkbox input "true"
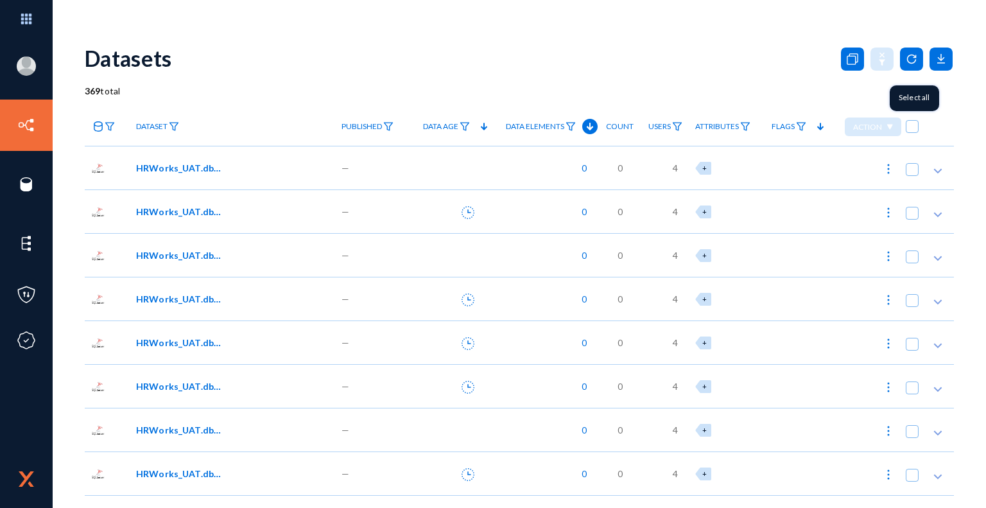
checkbox input "true"
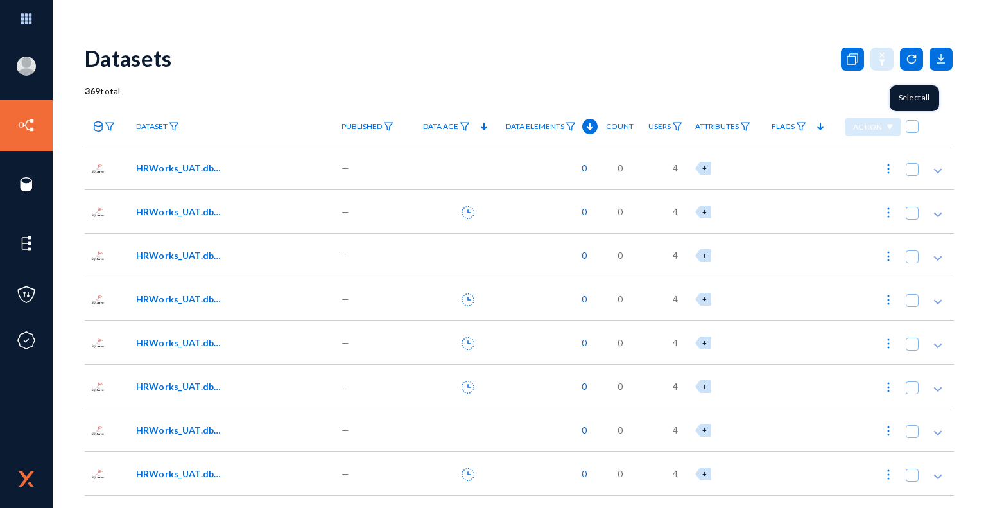
checkbox input "true"
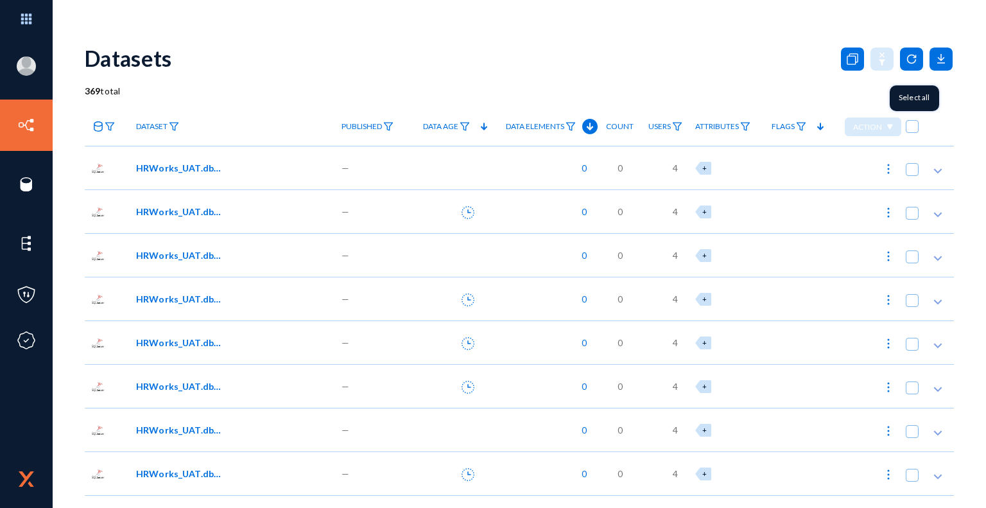
checkbox input "true"
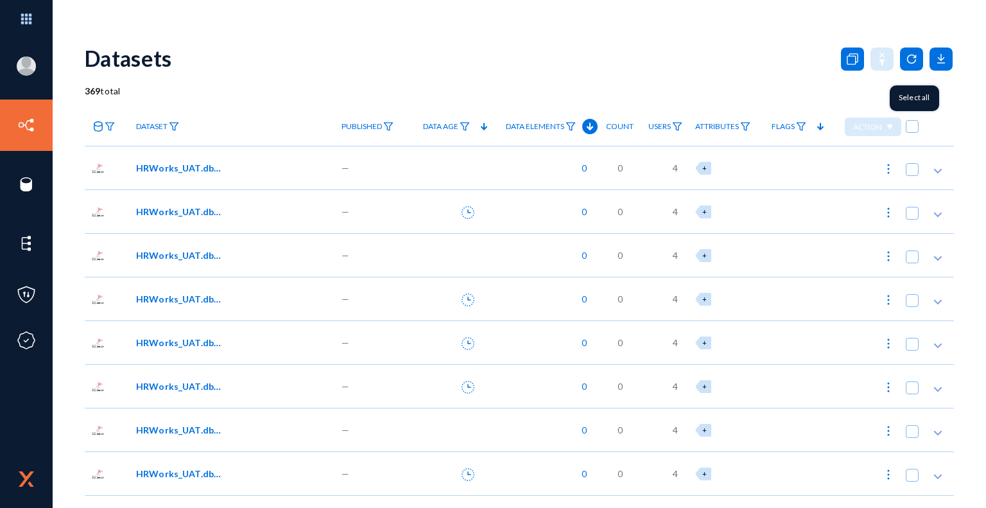
checkbox input "true"
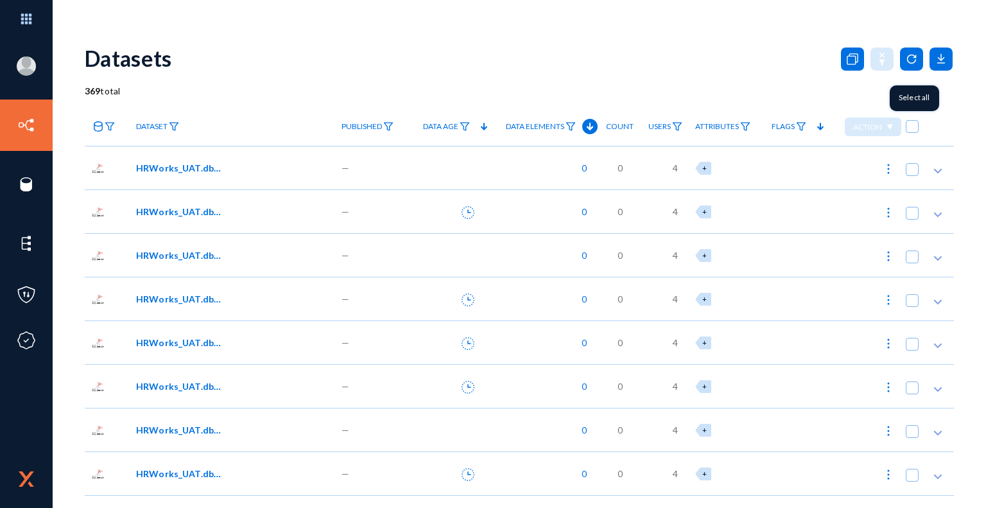
checkbox input "true"
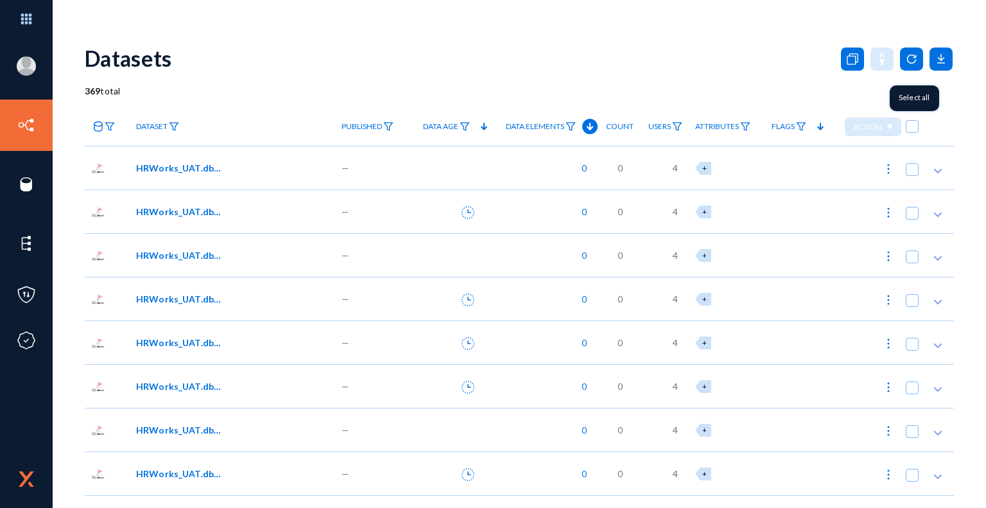
checkbox input "true"
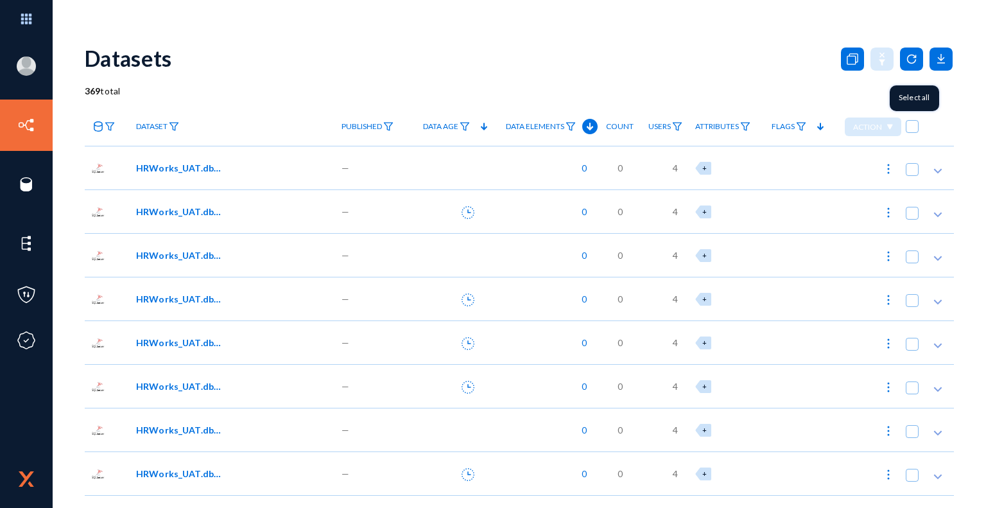
checkbox input "true"
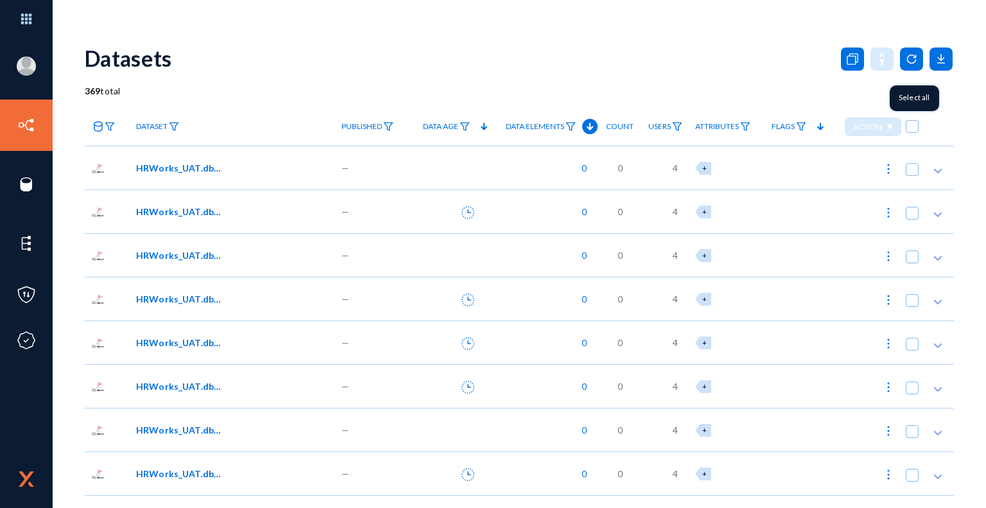
checkbox input "true"
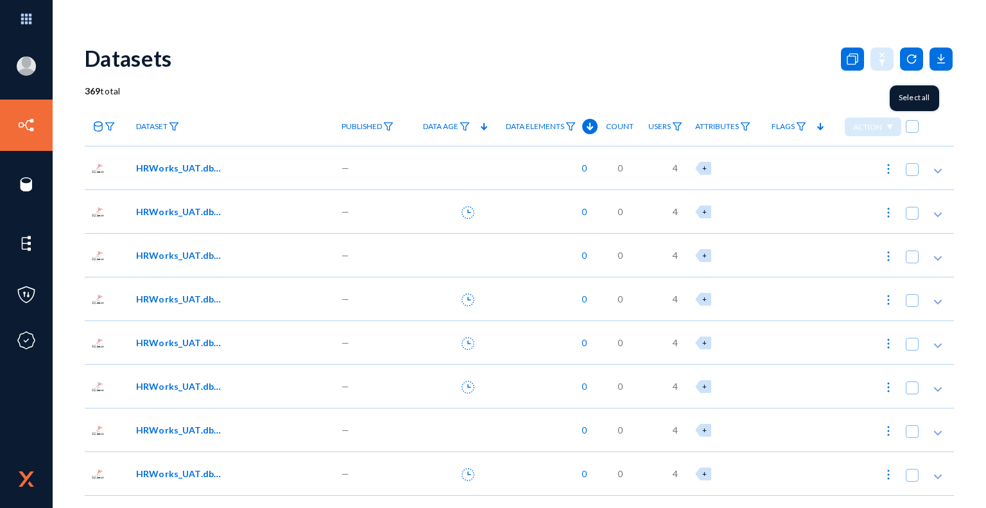
checkbox input "true"
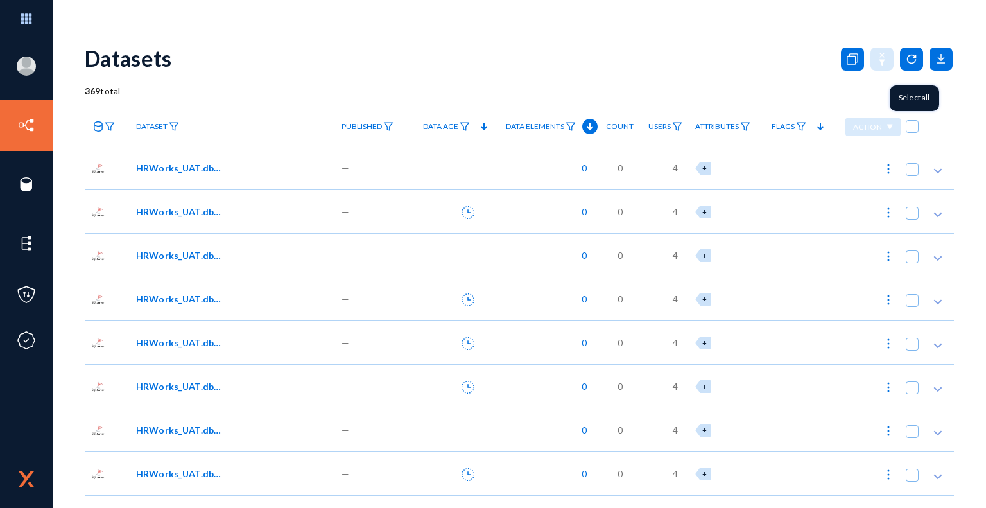
checkbox input "true"
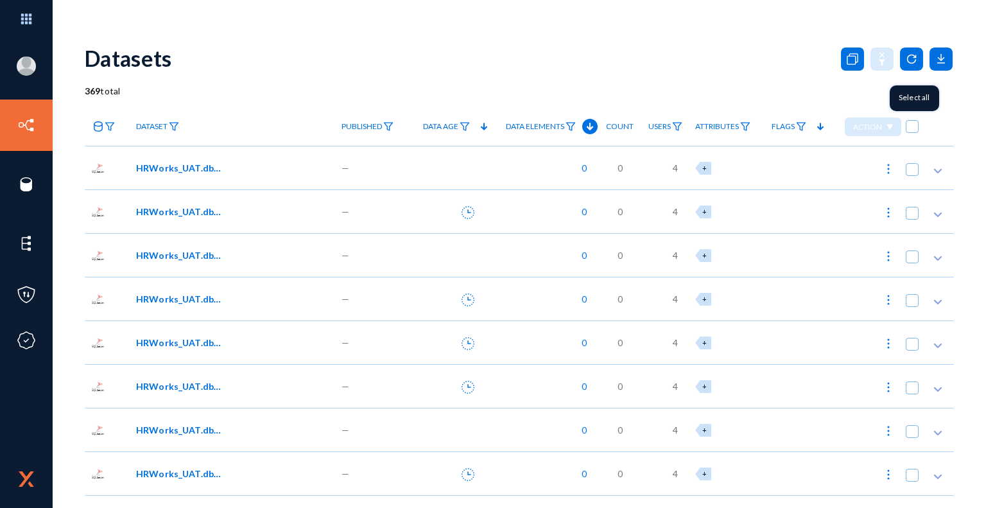
checkbox input "true"
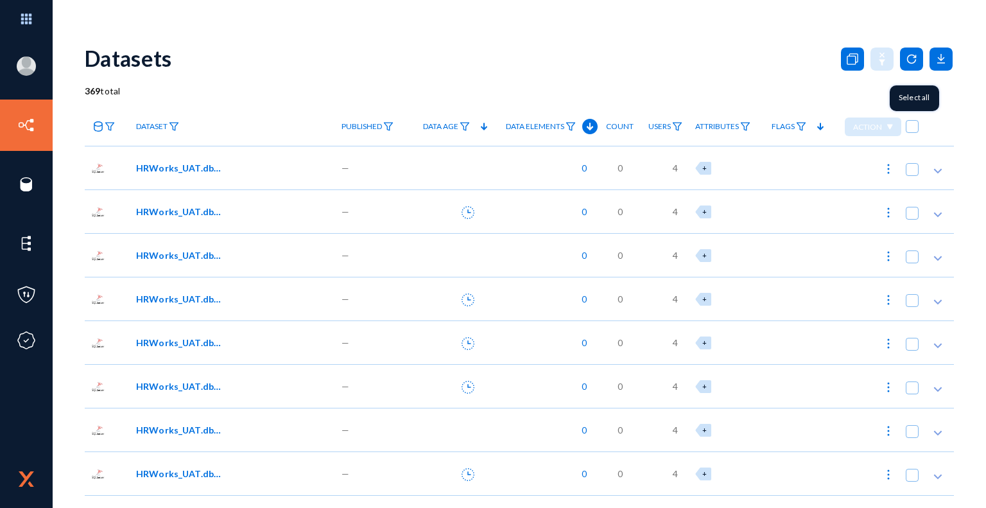
checkbox input "true"
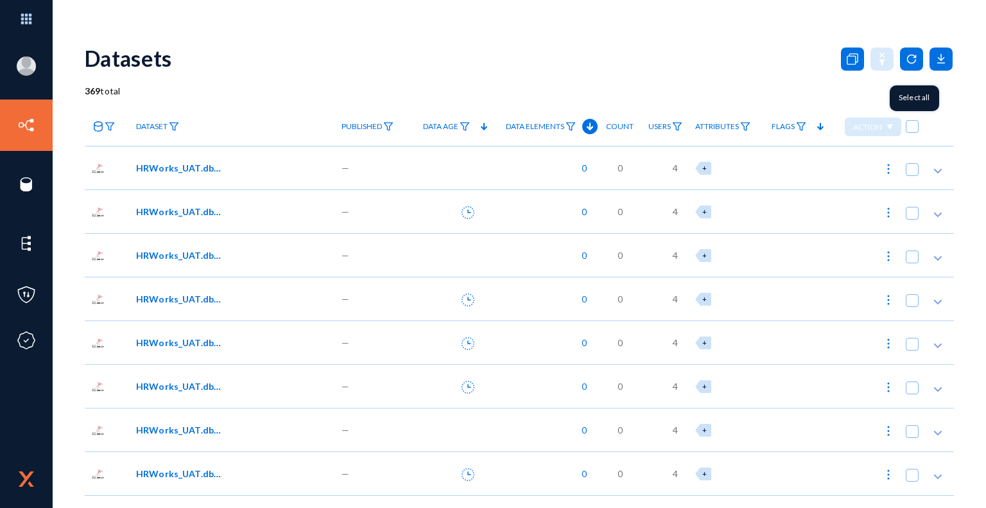
checkbox input "true"
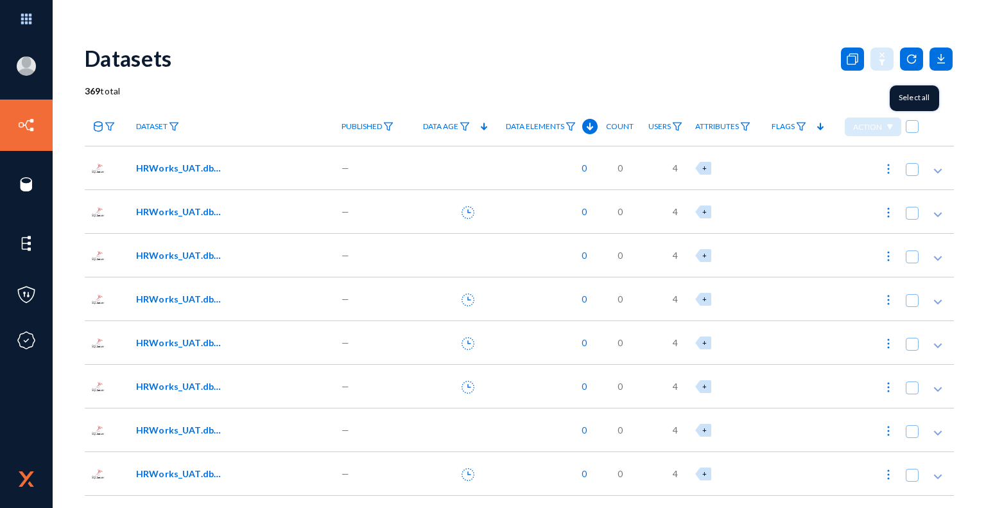
checkbox input "true"
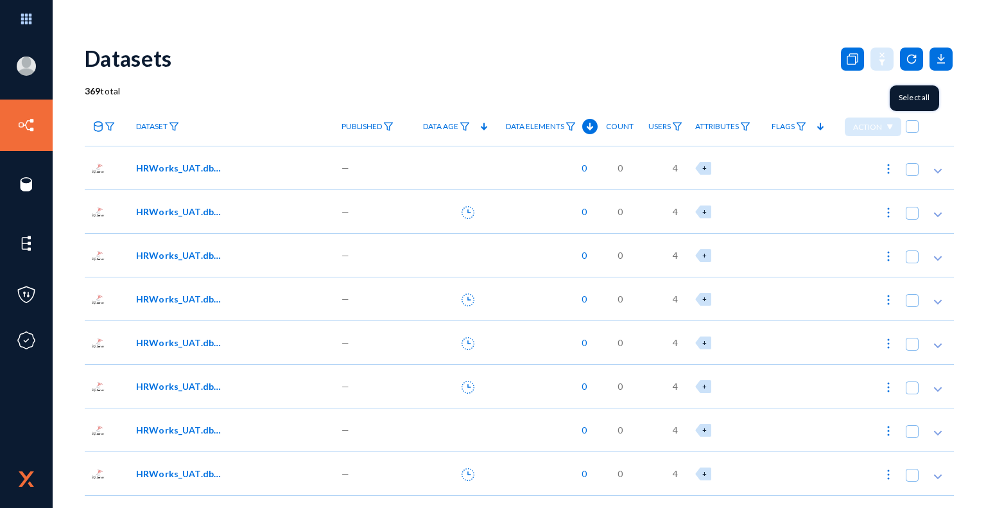
checkbox input "true"
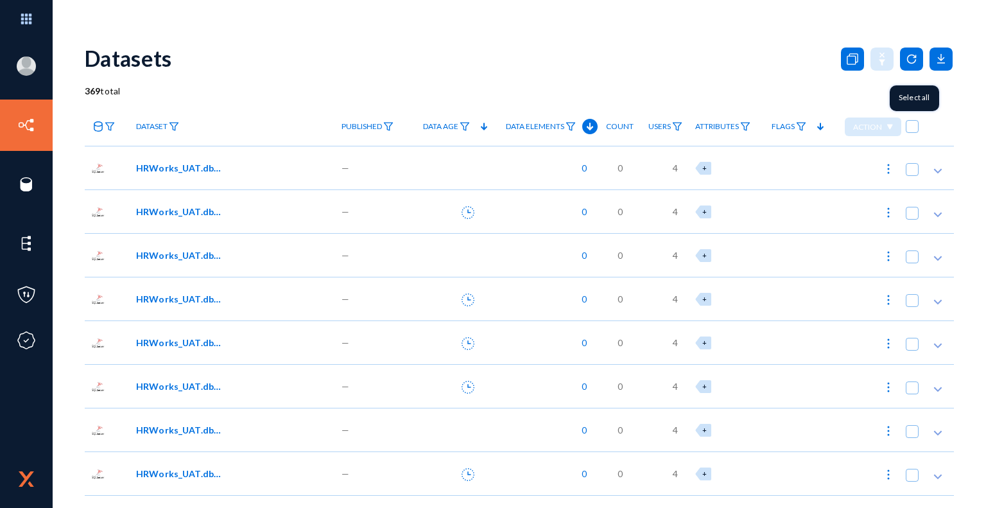
checkbox input "true"
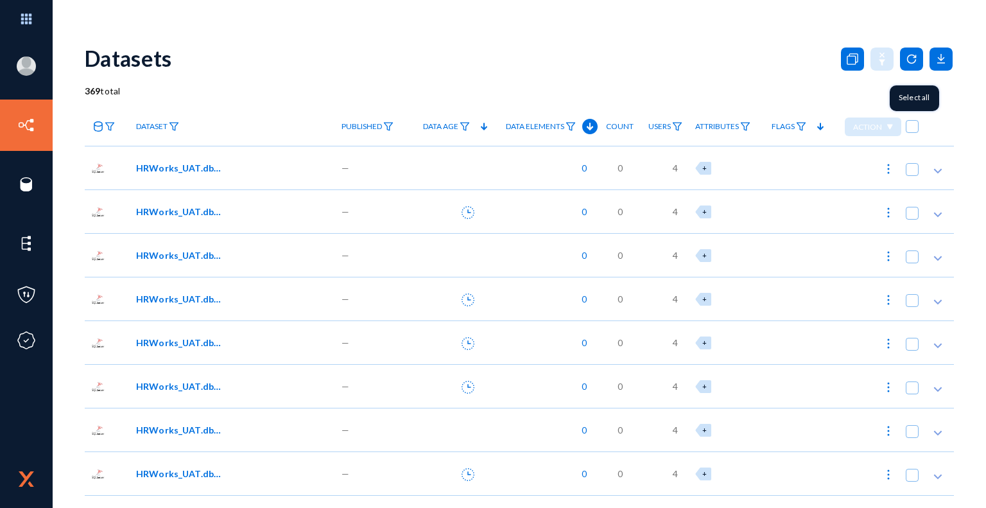
checkbox input "true"
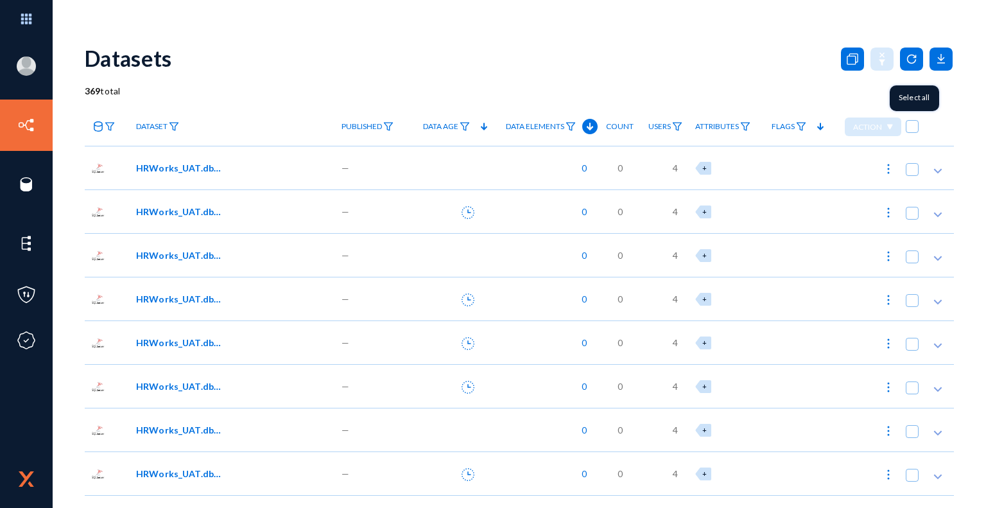
checkbox input "true"
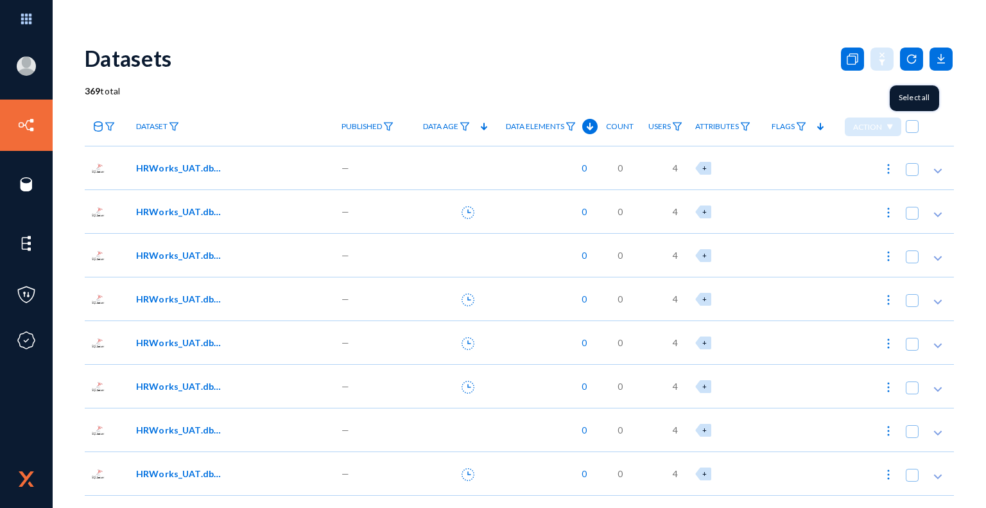
checkbox input "true"
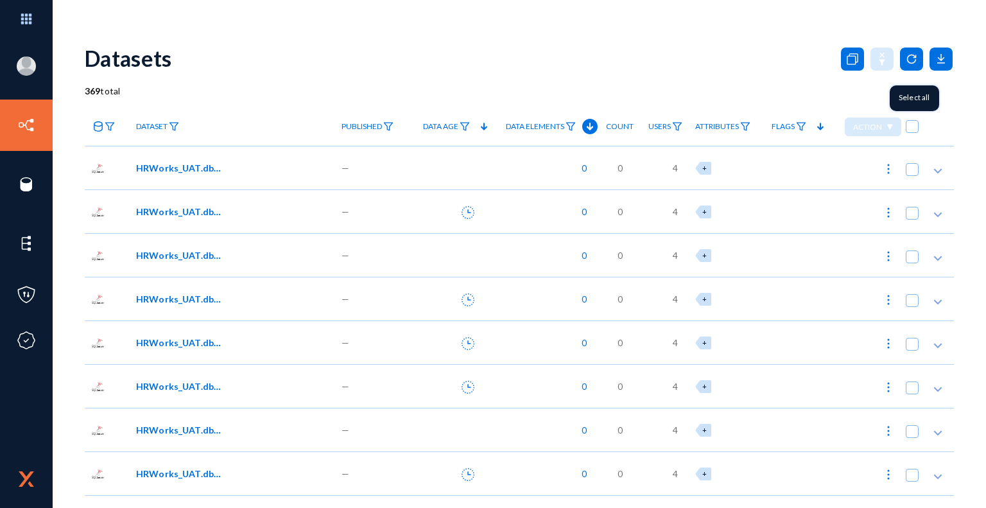
checkbox input "true"
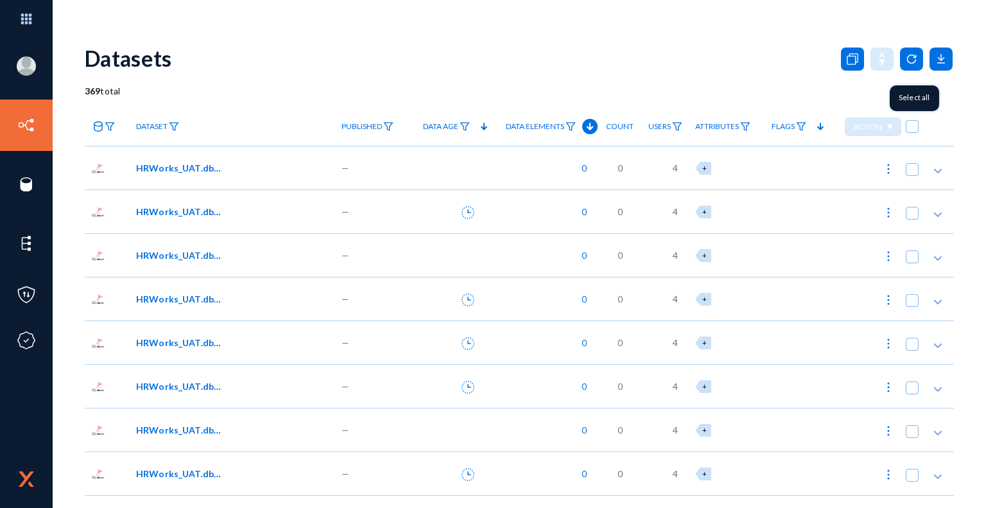
checkbox input "true"
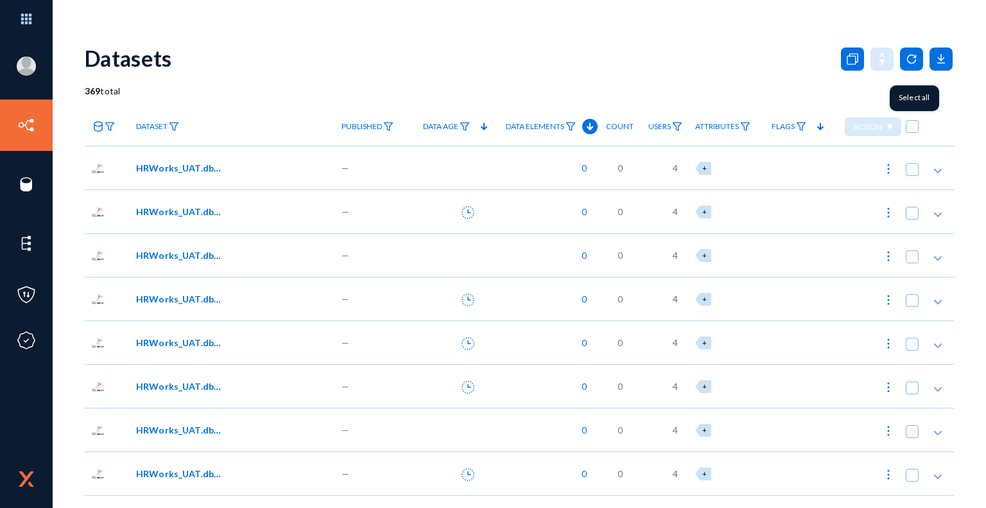
checkbox input "true"
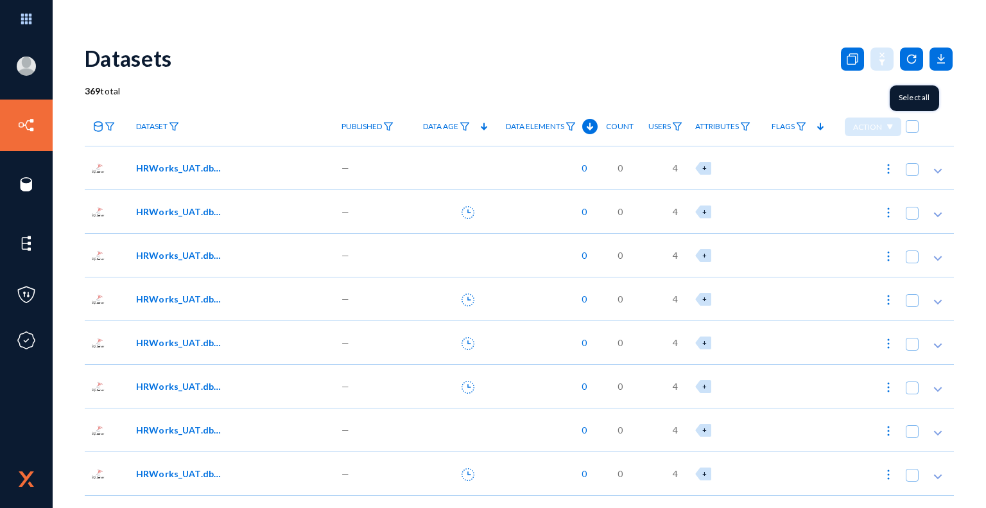
checkbox input "true"
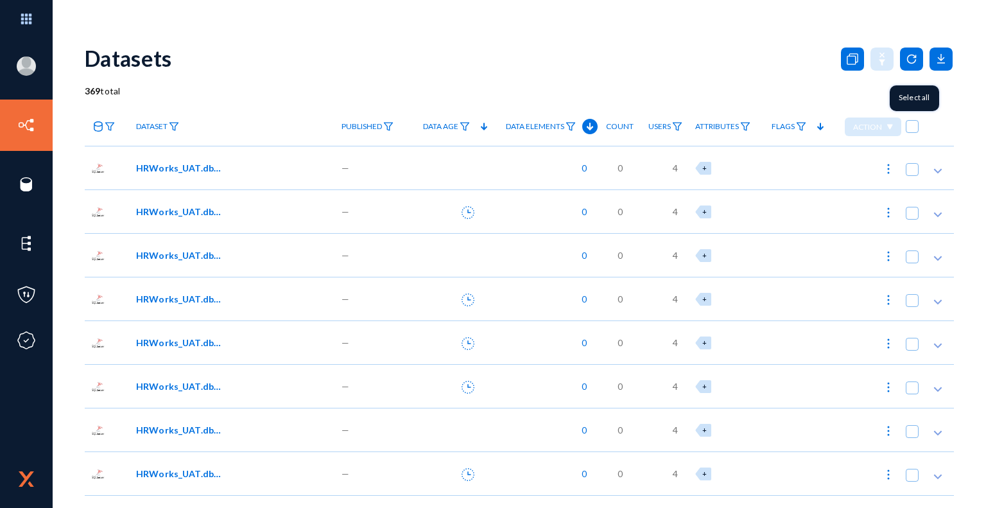
checkbox input "true"
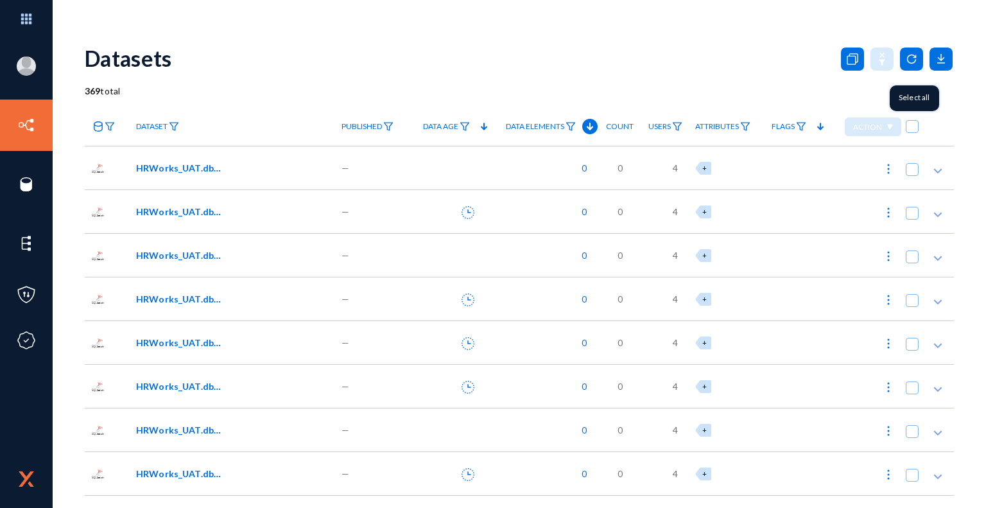
checkbox input "true"
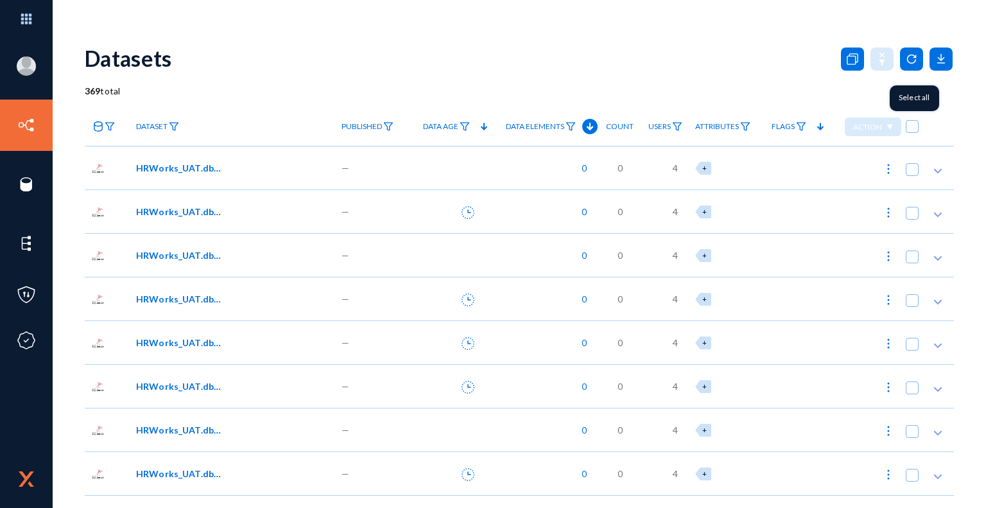
checkbox input "true"
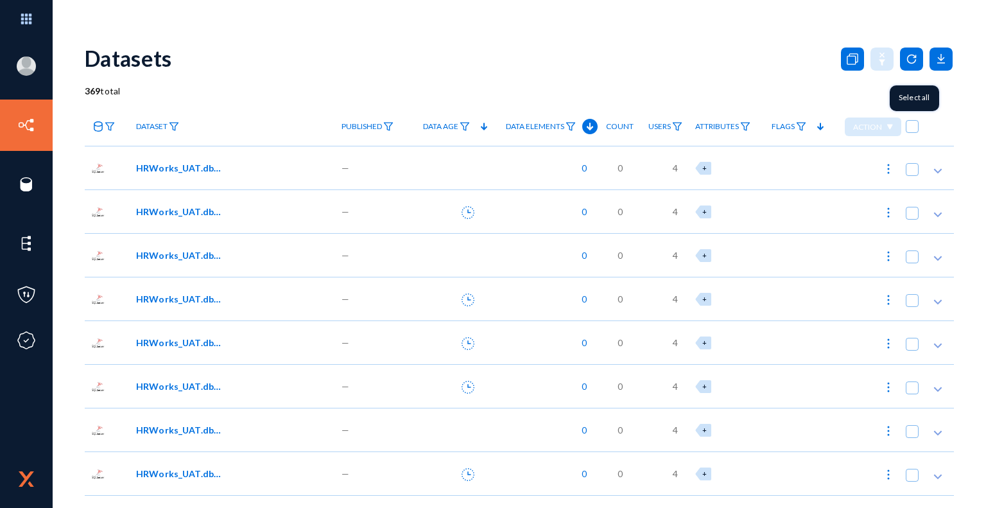
checkbox input "true"
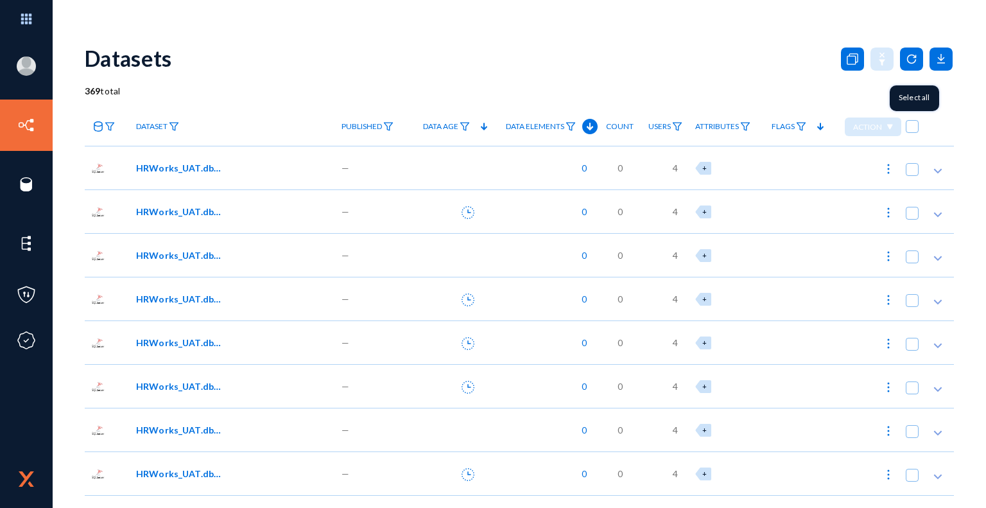
checkbox input "true"
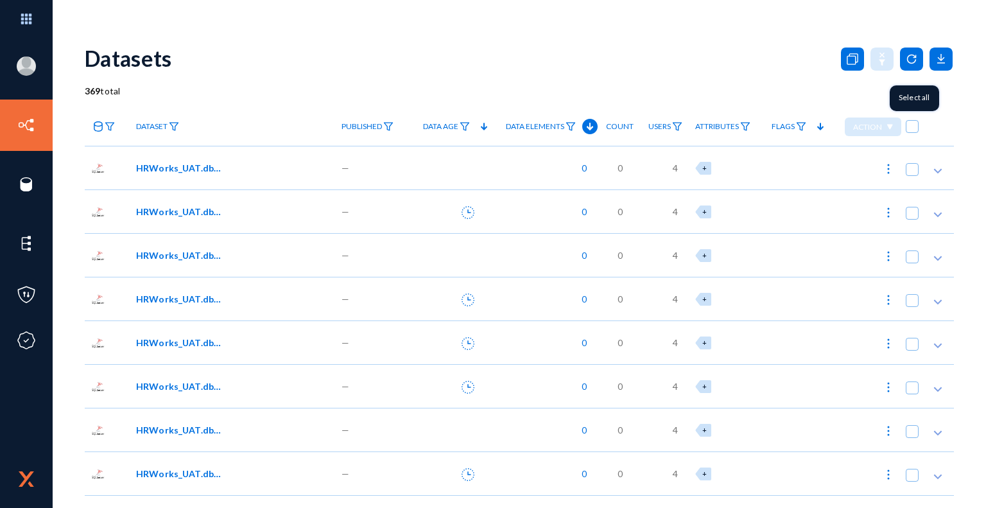
checkbox input "true"
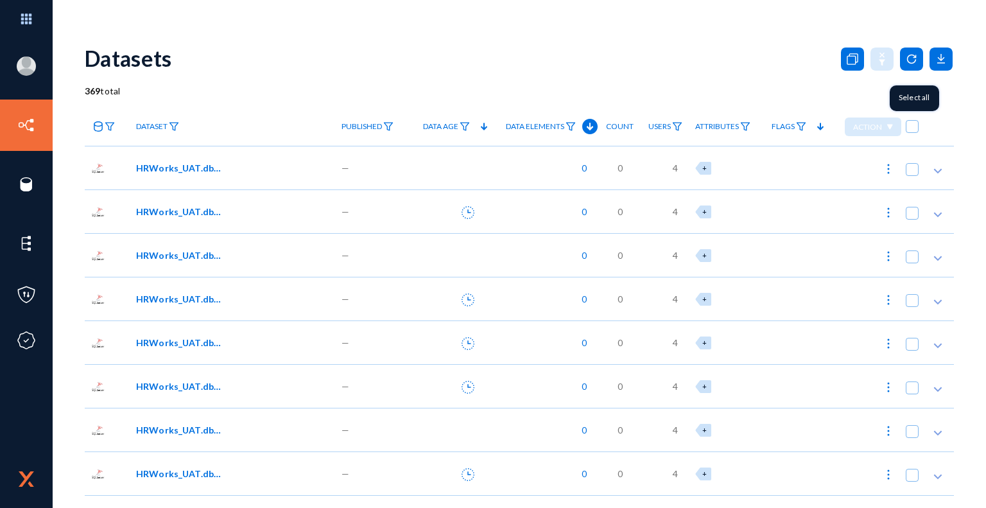
checkbox input "true"
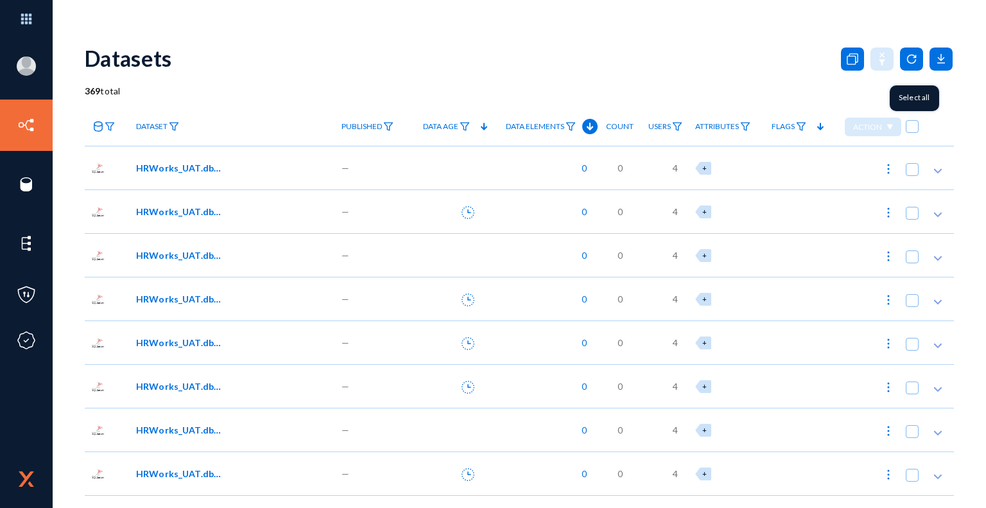
checkbox input "true"
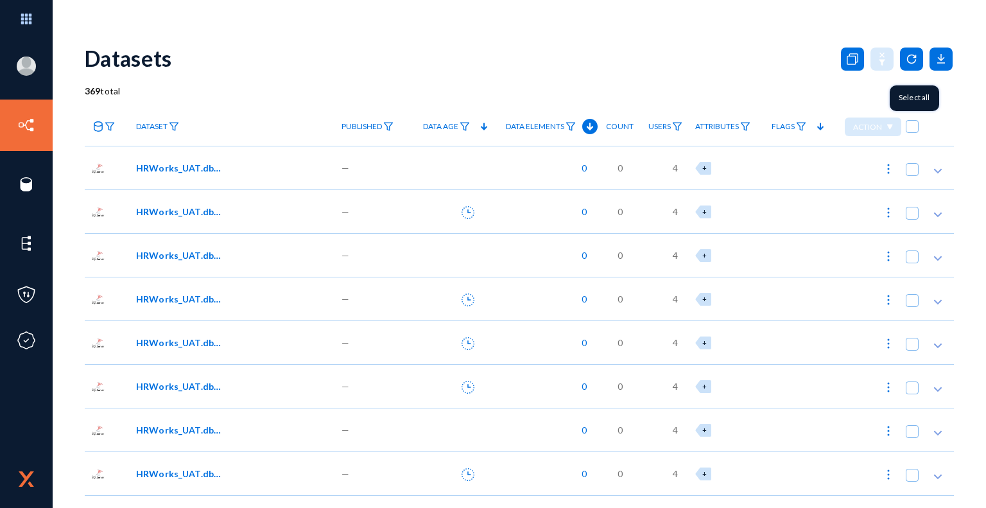
checkbox input "true"
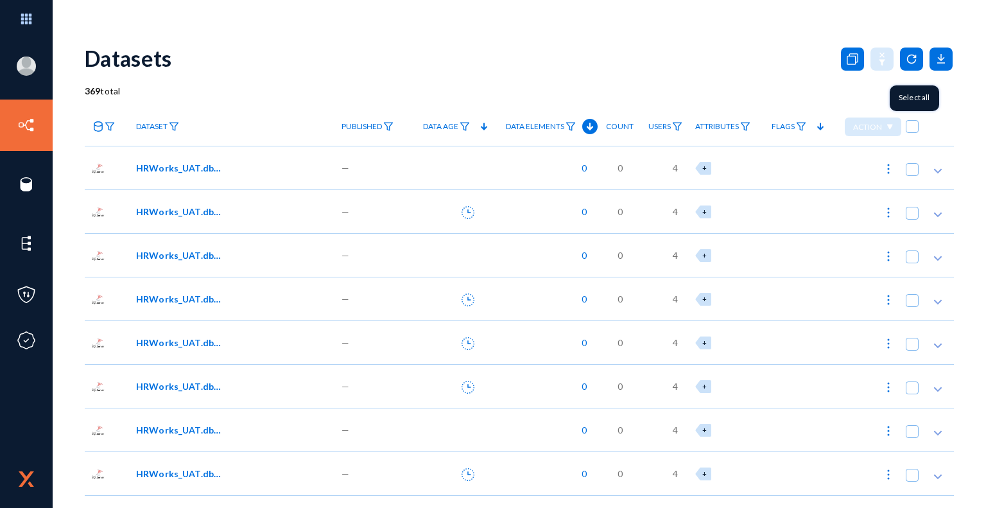
checkbox input "true"
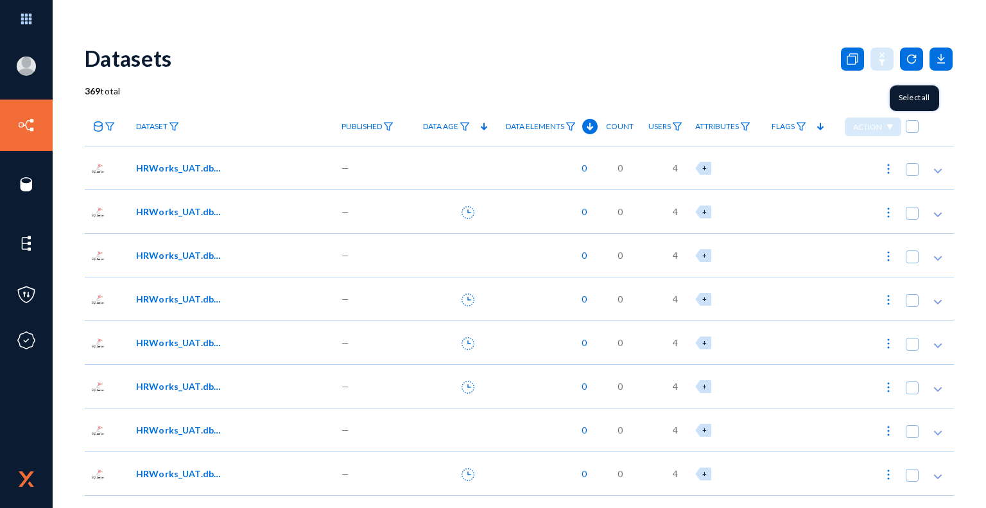
checkbox input "true"
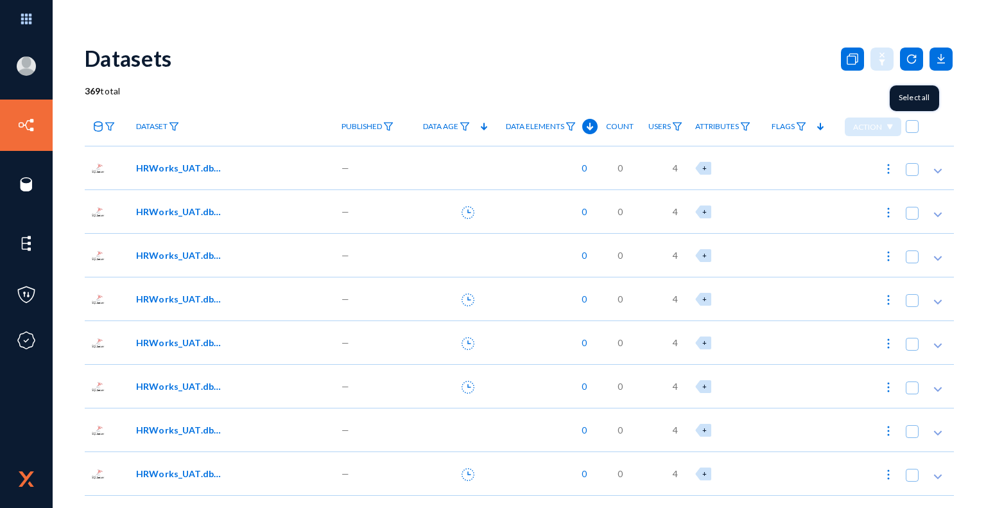
checkbox input "true"
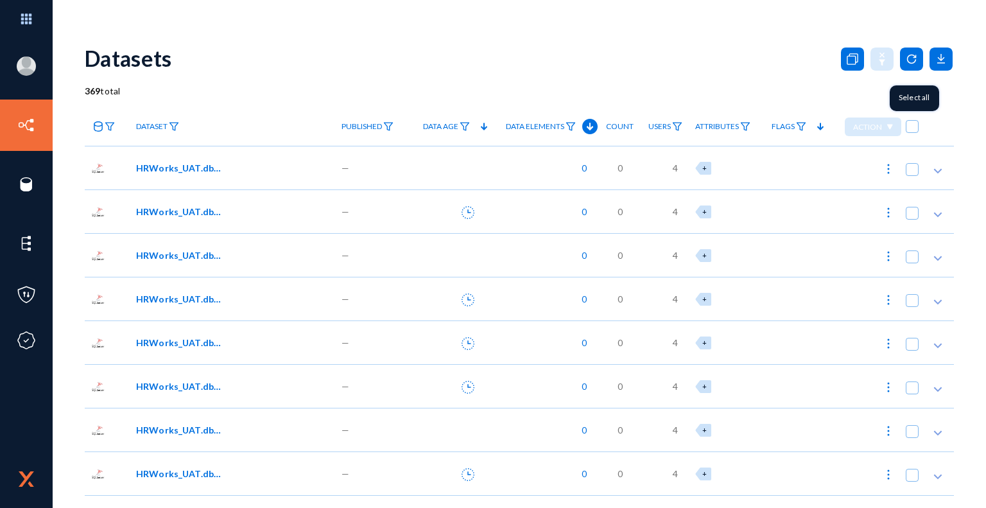
checkbox input "true"
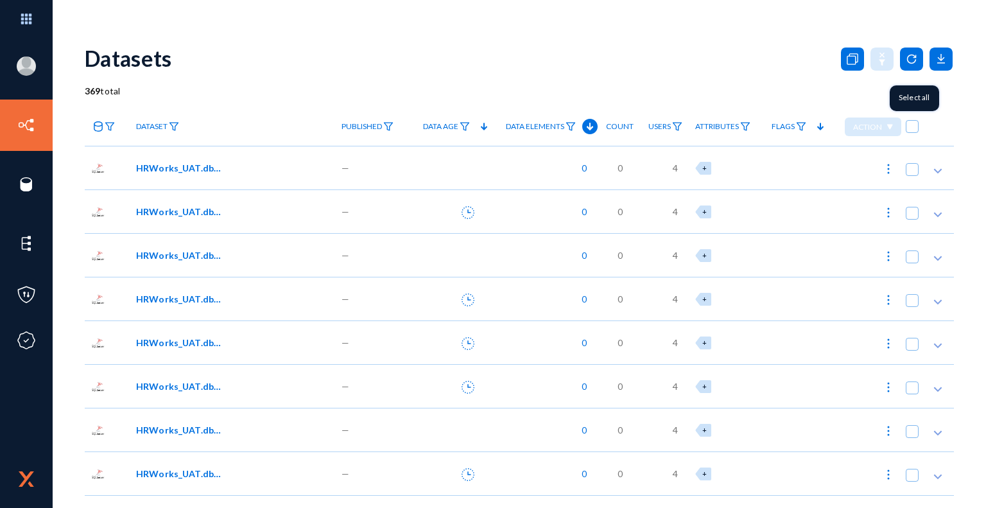
checkbox input "true"
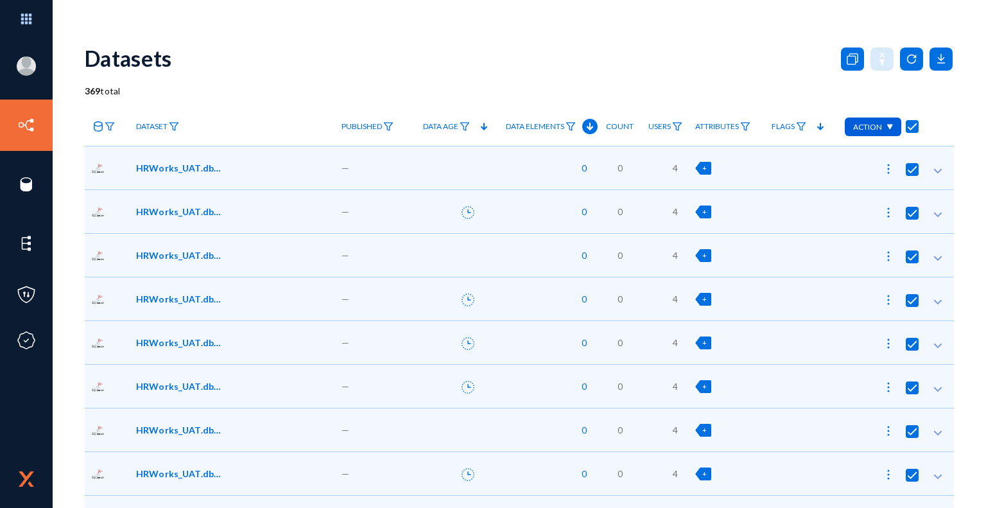
click at [886, 128] on img at bounding box center [889, 127] width 7 height 6
click at [841, 187] on button "Edit Attributes 369" at bounding box center [833, 187] width 127 height 31
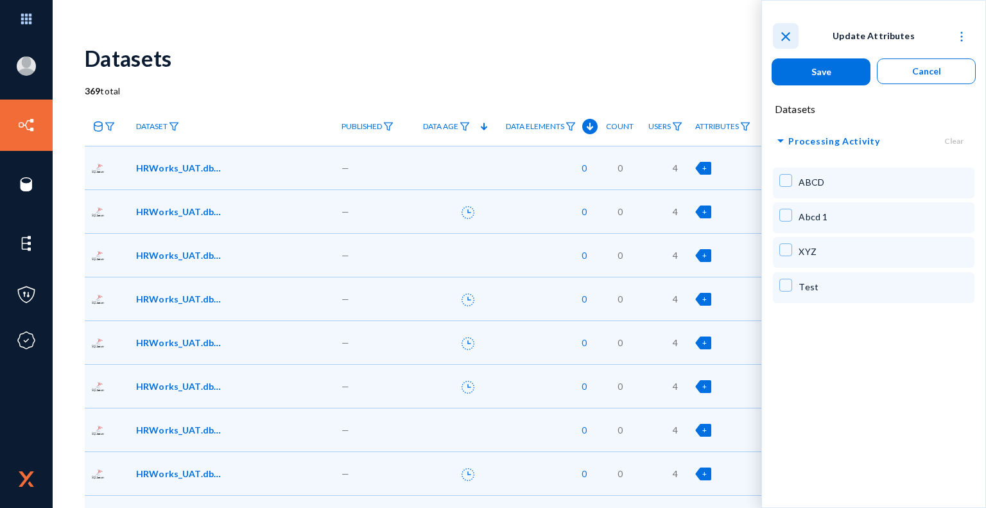
click at [785, 37] on mat-icon "close" at bounding box center [785, 36] width 15 height 15
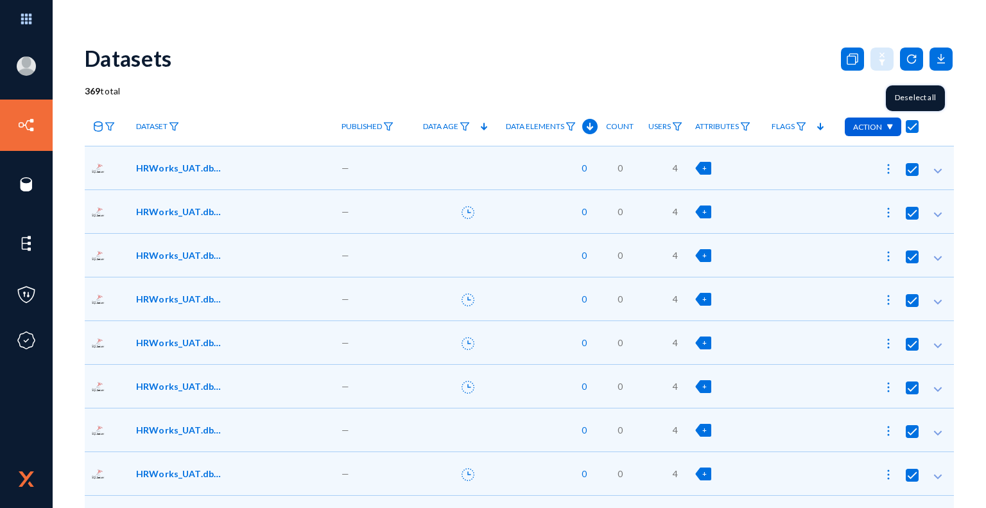
click at [913, 125] on span at bounding box center [912, 126] width 13 height 13
click at [913, 132] on input "checkbox" at bounding box center [911, 132] width 1 height 1
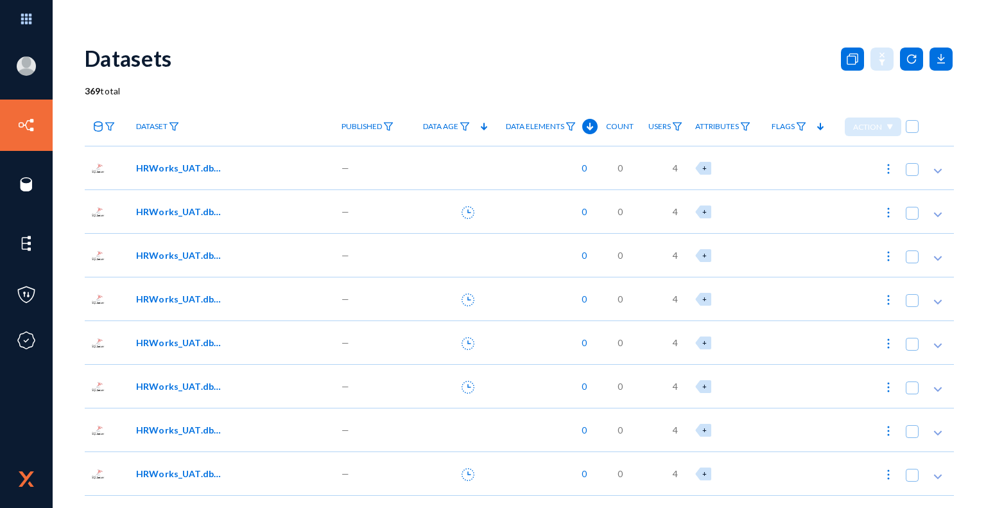
click at [177, 169] on span "HRWorks_UAT.dbo.AMM_Camp01" at bounding box center [179, 167] width 87 height 13
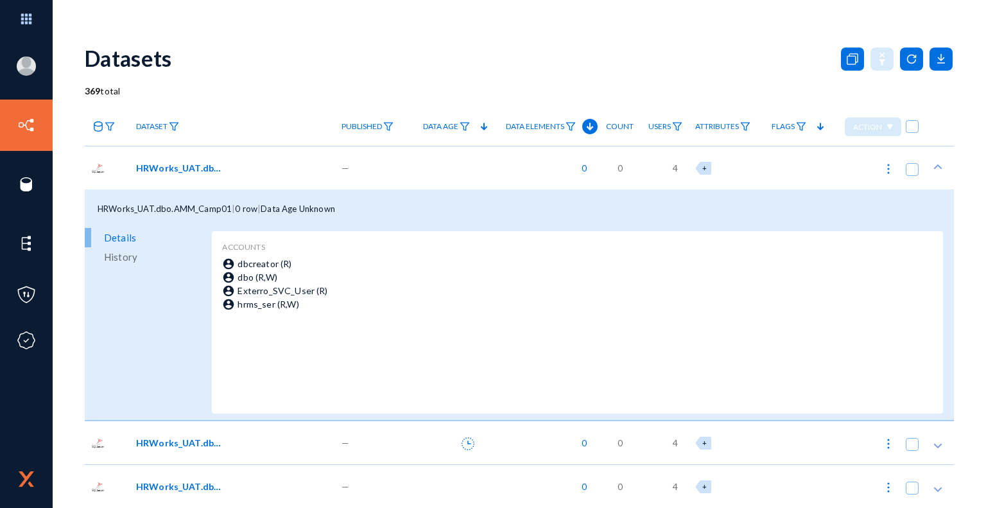
click at [129, 259] on span "History" at bounding box center [120, 256] width 33 height 19
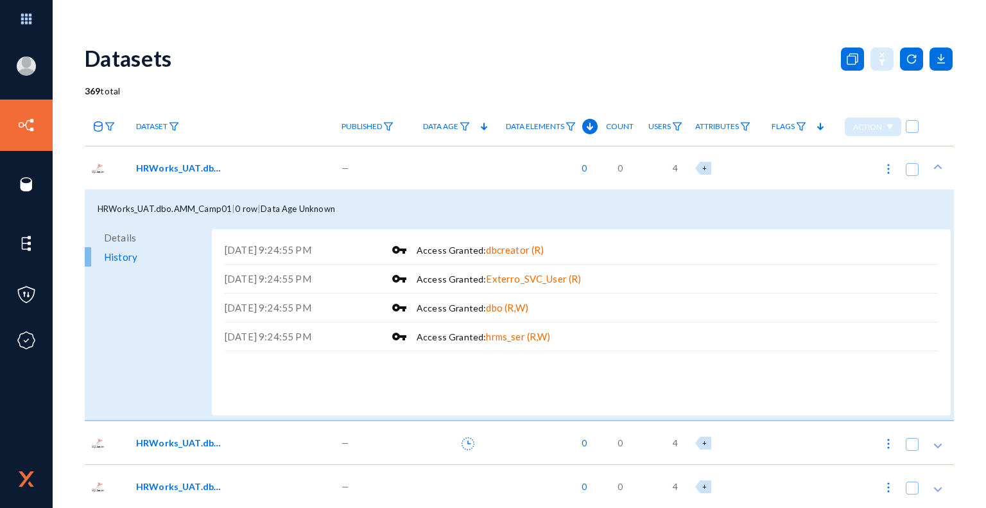
click at [129, 236] on span "Details" at bounding box center [120, 237] width 32 height 19
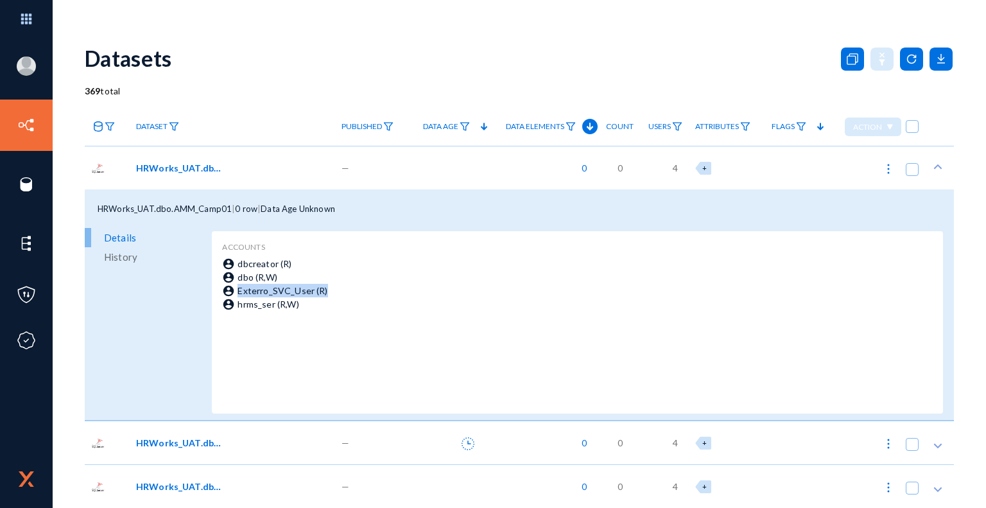
drag, startPoint x: 326, startPoint y: 289, endPoint x: 230, endPoint y: 288, distance: 95.6
click at [230, 288] on div "account_circle Exterro_SVC_User (R)" at bounding box center [576, 290] width 708 height 13
click at [325, 302] on div "account_circle hrms_ser (R,W)" at bounding box center [576, 303] width 708 height 13
click at [131, 257] on span "History" at bounding box center [120, 256] width 33 height 19
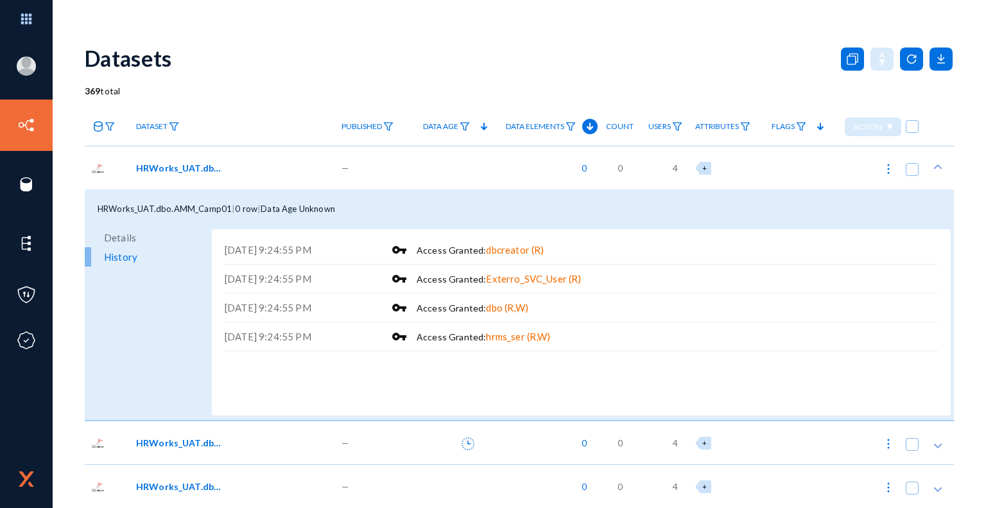
click at [126, 238] on span "Details" at bounding box center [120, 237] width 32 height 19
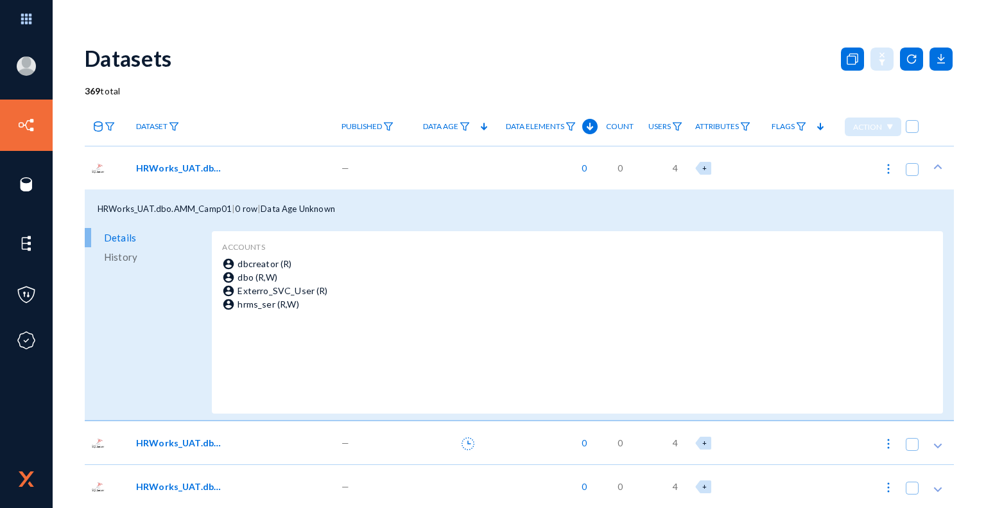
click at [935, 166] on polygon at bounding box center [938, 166] width 8 height 5
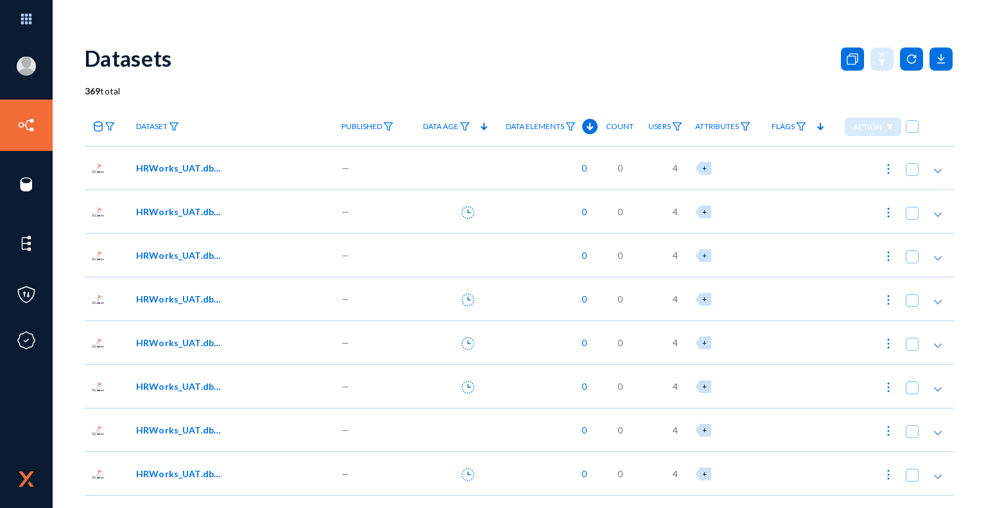
click at [886, 166] on img at bounding box center [888, 168] width 13 height 13
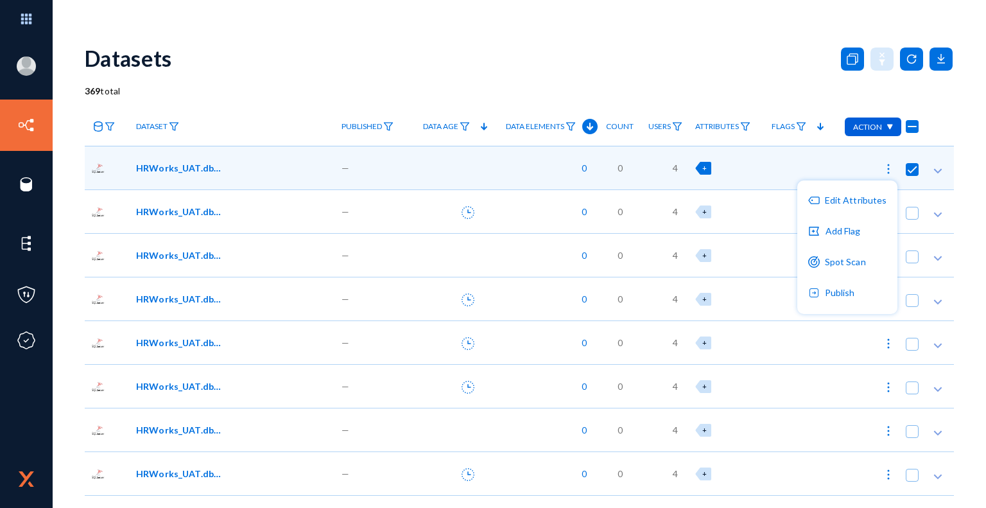
click at [785, 79] on div at bounding box center [493, 254] width 986 height 508
click at [702, 166] on span "+" at bounding box center [704, 168] width 4 height 8
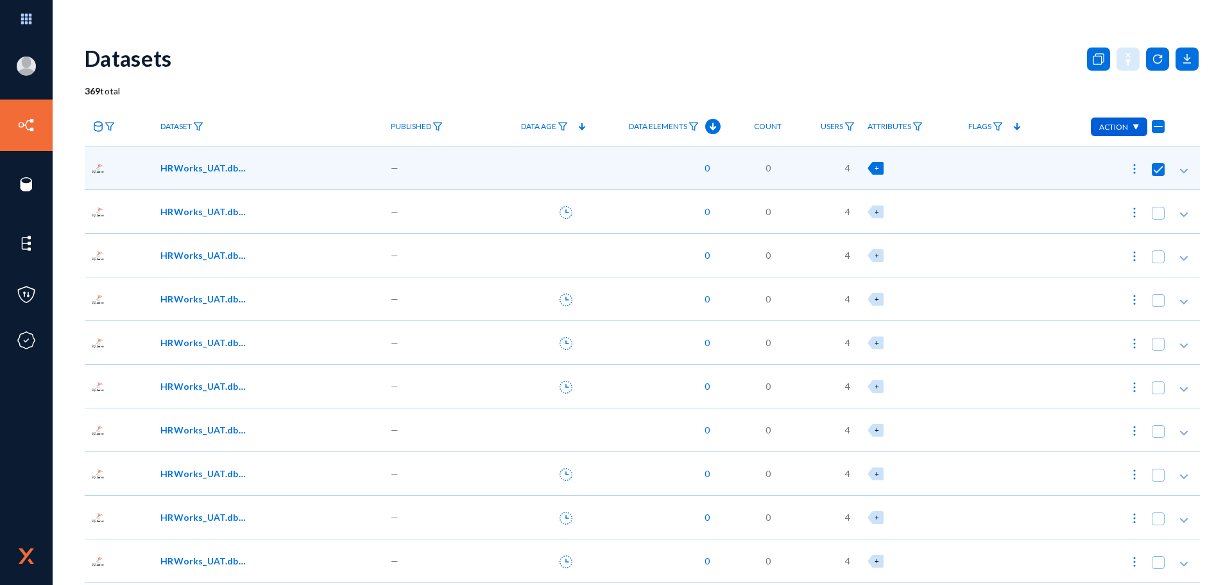
click at [845, 169] on span "4" at bounding box center [847, 167] width 5 height 13
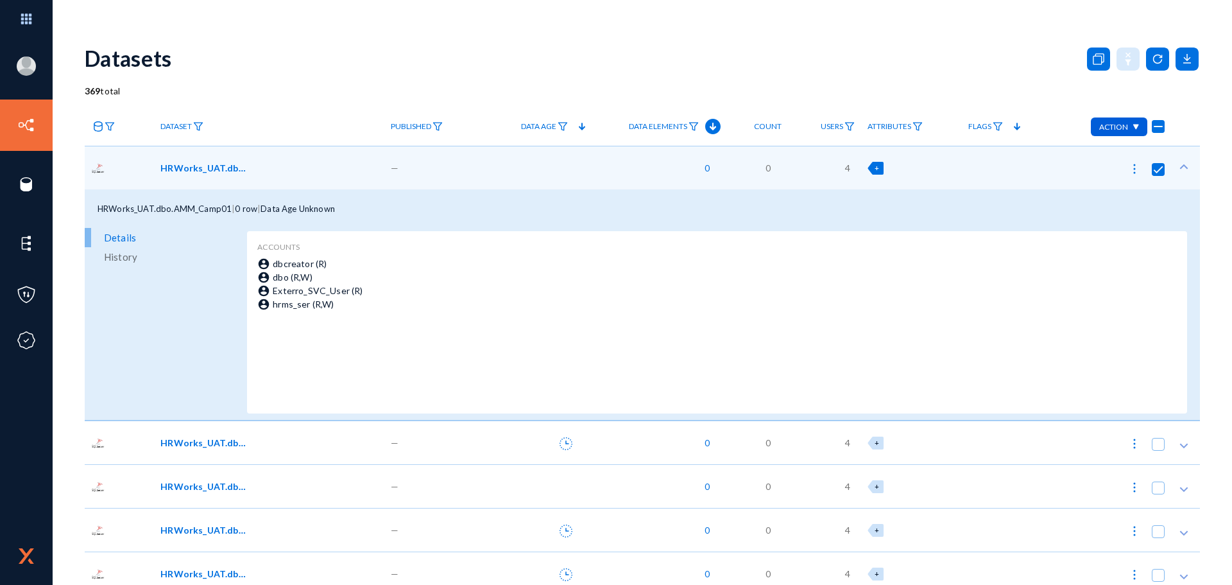
click at [836, 128] on span "Users" at bounding box center [832, 126] width 22 height 9
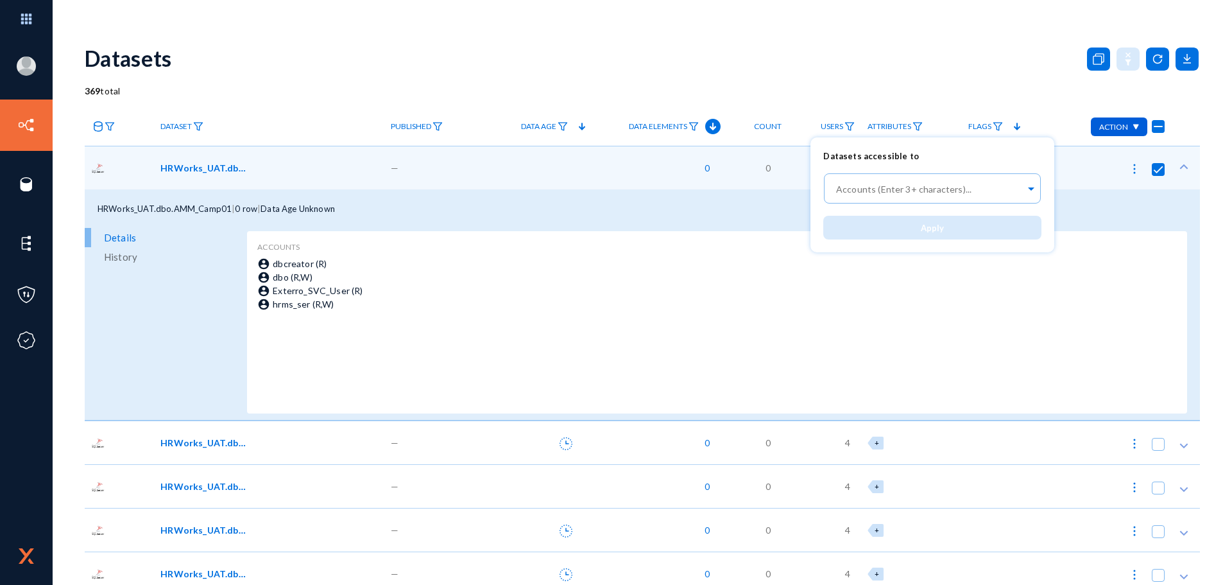
click at [855, 69] on div at bounding box center [616, 292] width 1232 height 585
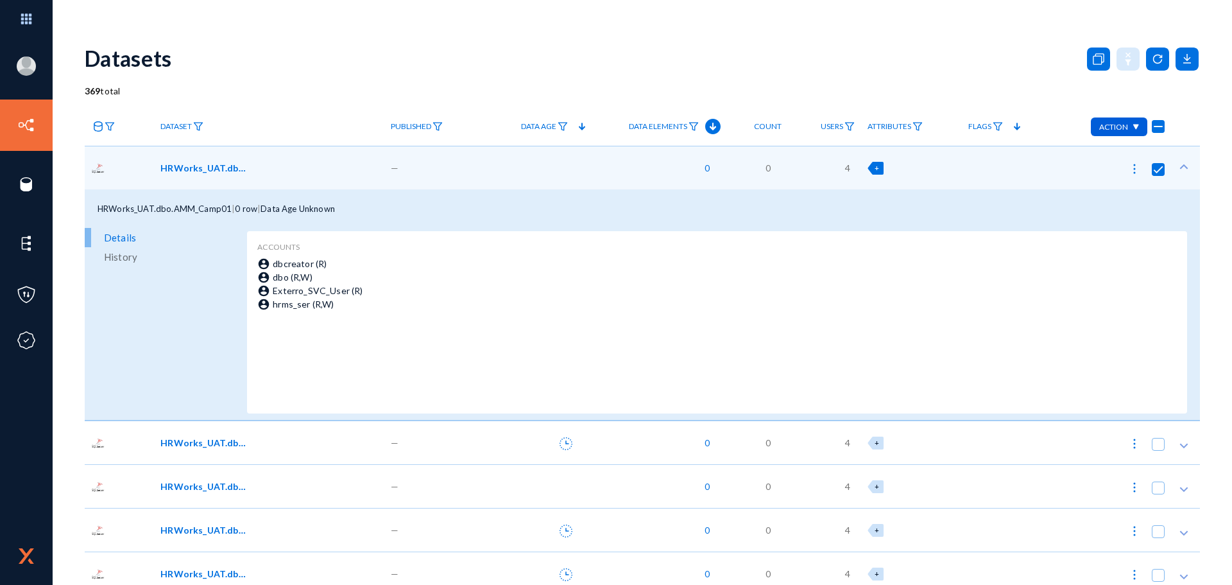
click at [985, 161] on button at bounding box center [1184, 168] width 26 height 26
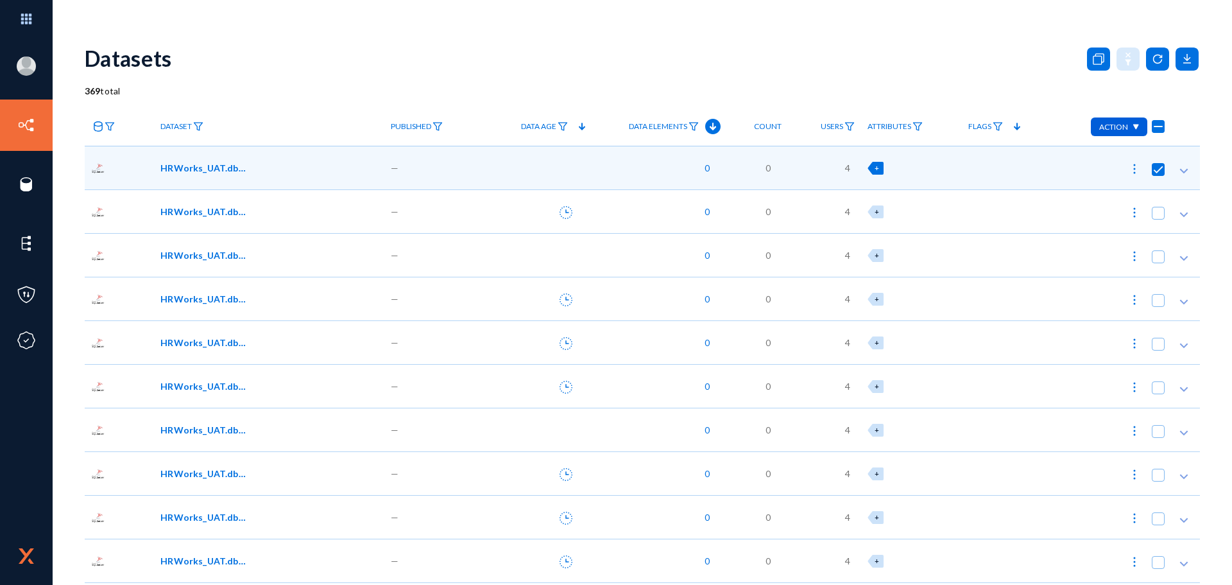
click at [198, 133] on link "Dataset" at bounding box center [182, 127] width 56 height 22
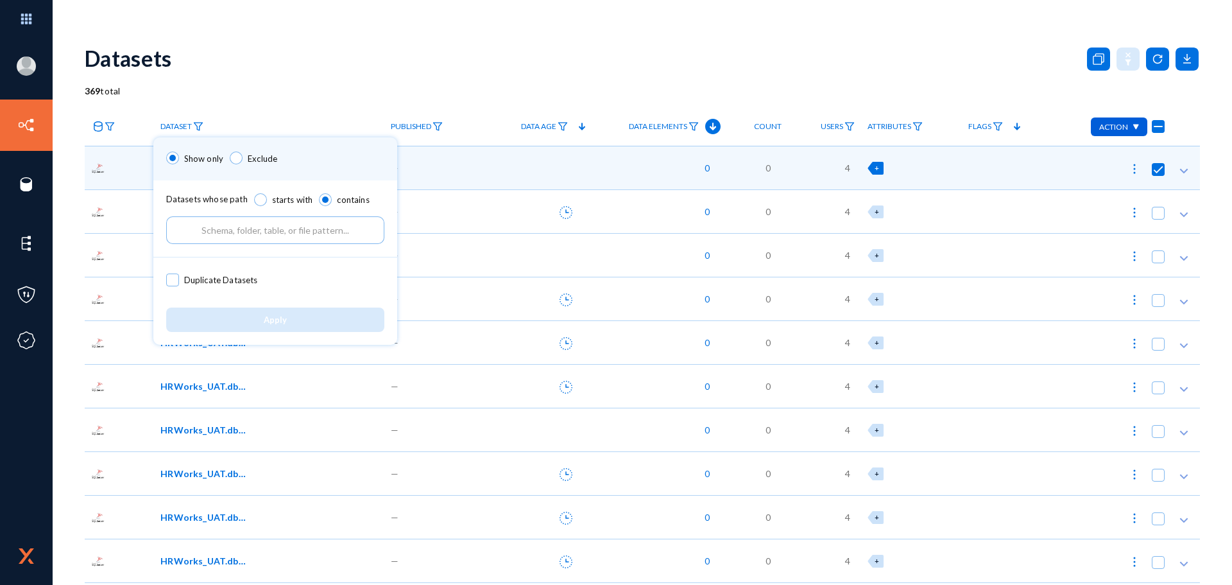
click at [198, 133] on div at bounding box center [616, 292] width 1232 height 585
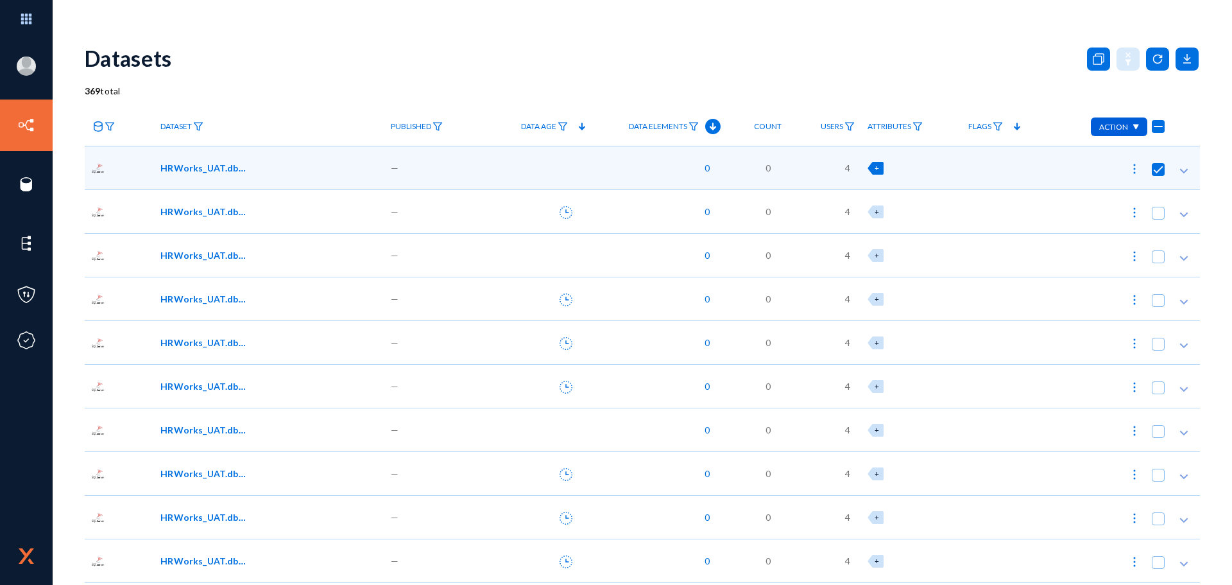
click at [189, 169] on span "HRWorks_UAT.dbo.AMM_Camp01" at bounding box center [203, 167] width 87 height 13
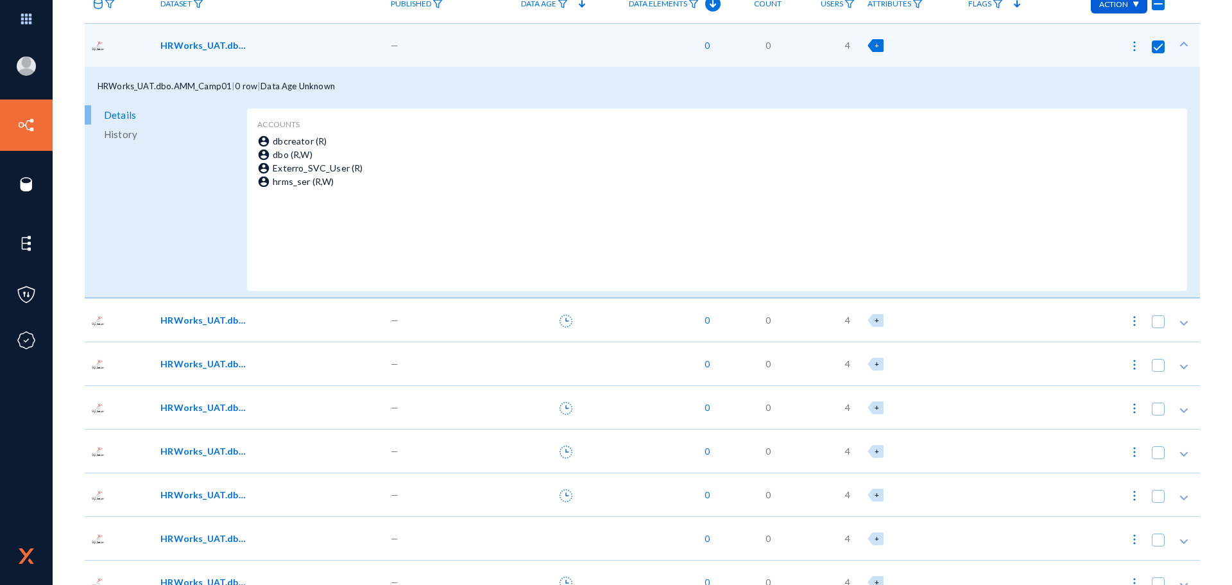
scroll to position [128, 0]
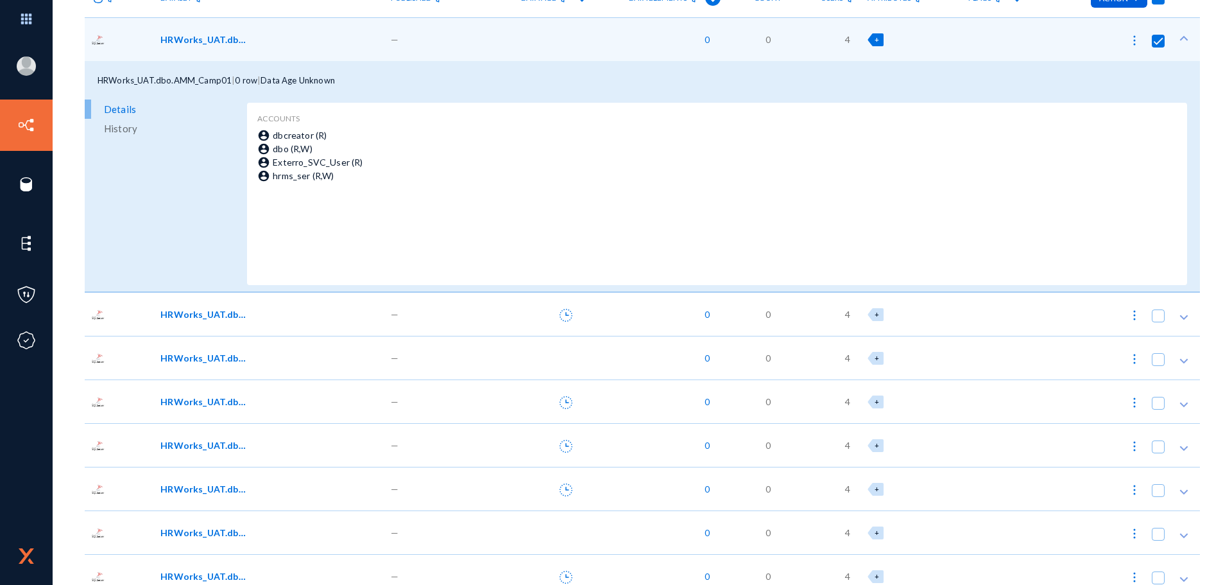
click at [235, 303] on div "HRWorks_UAT.dbo.AMM_Camp00" at bounding box center [269, 314] width 230 height 44
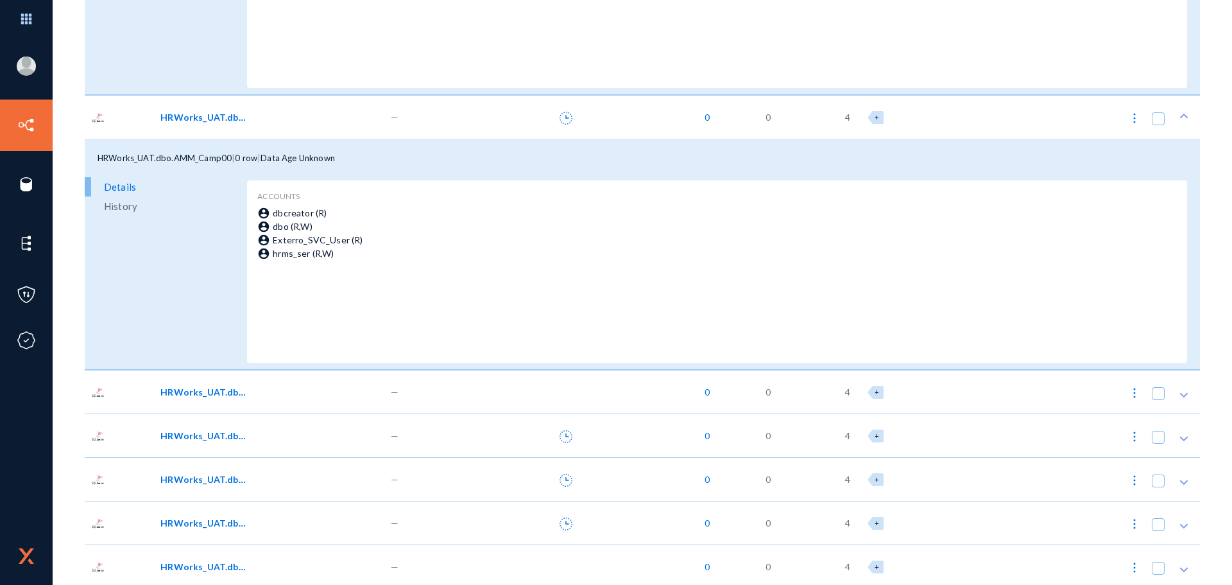
scroll to position [449, 0]
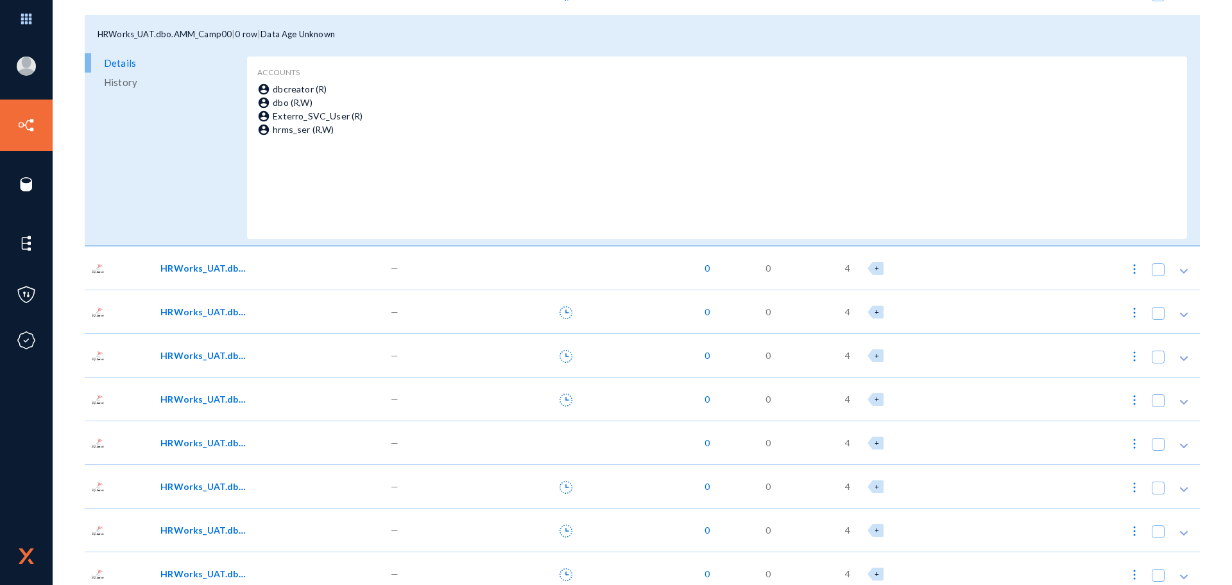
click at [230, 280] on div "HRWorks_UAT.dbo.AMM_Camp02" at bounding box center [269, 268] width 230 height 44
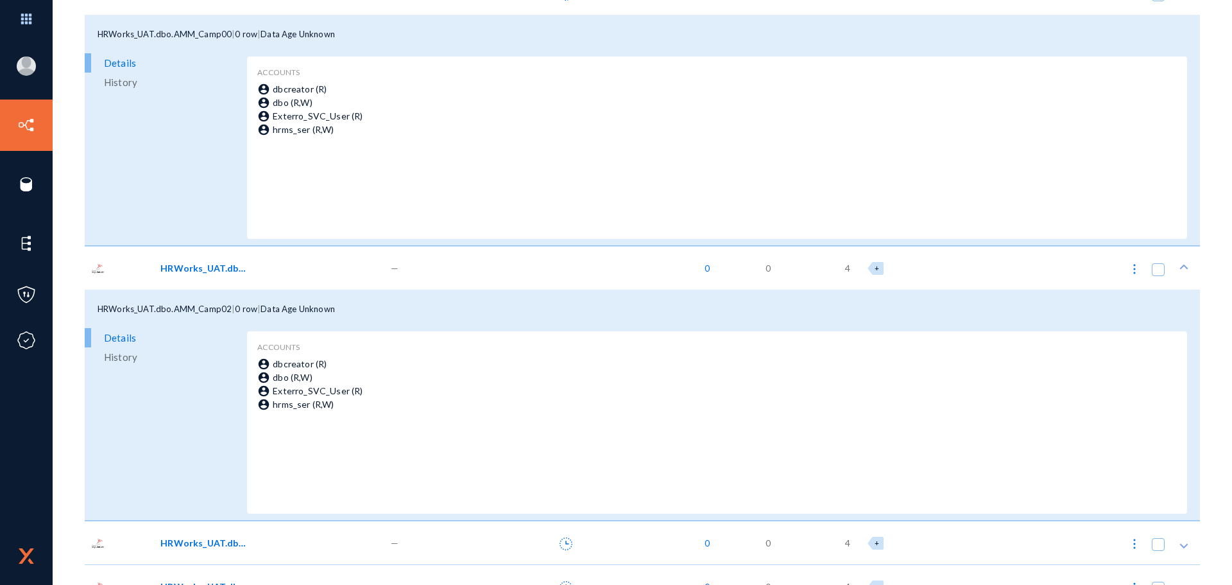
click at [232, 273] on span "HRWorks_UAT.dbo.AMM_Camp02" at bounding box center [203, 267] width 87 height 13
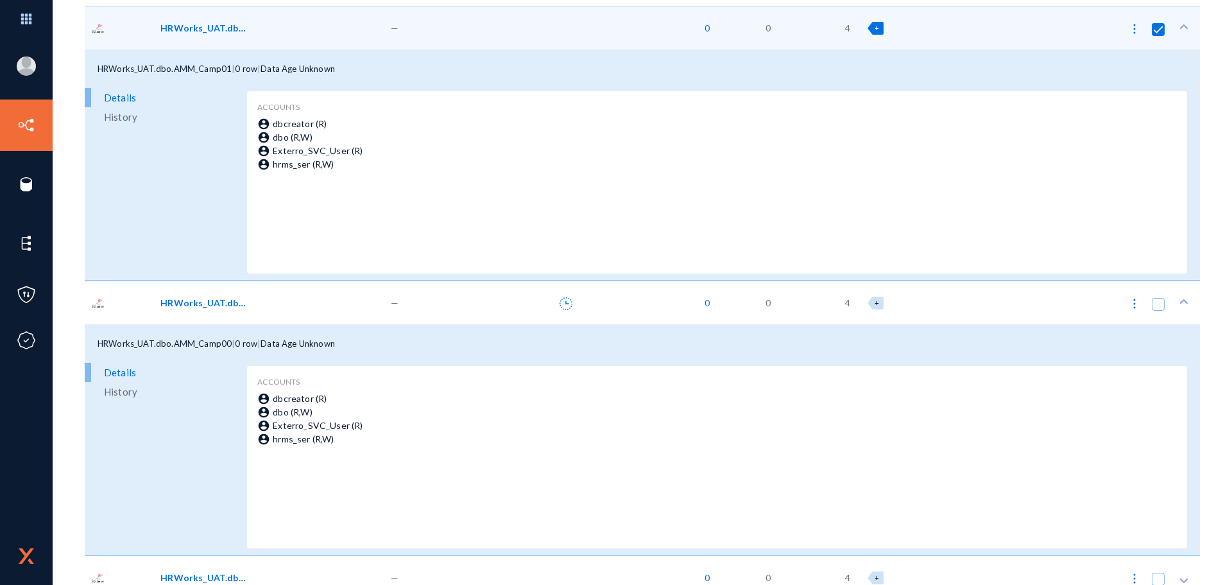
scroll to position [128, 0]
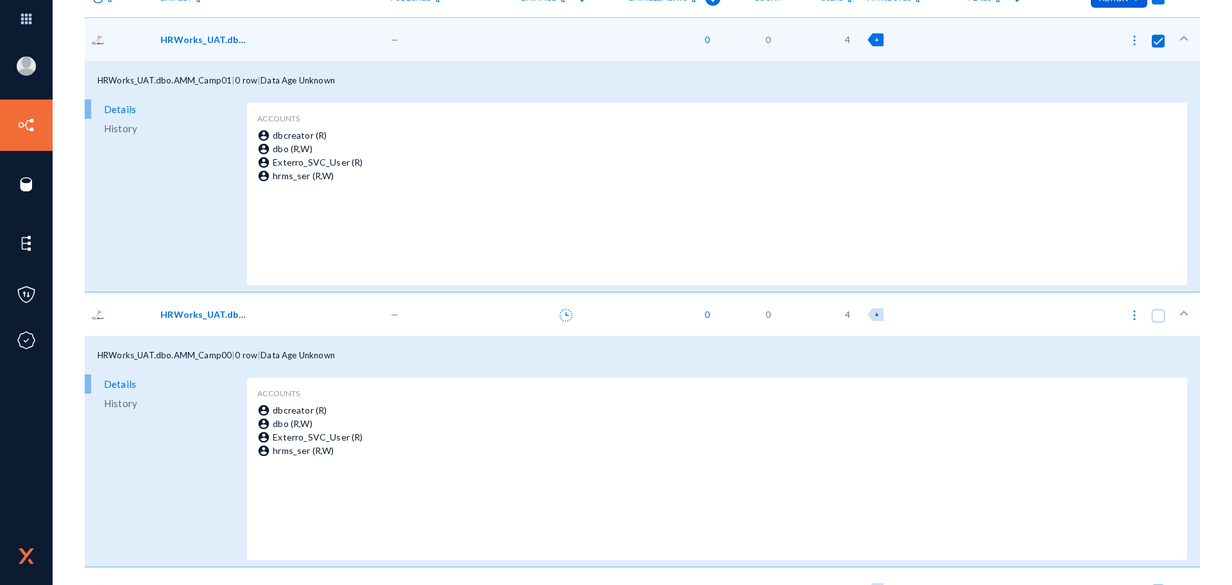
click at [227, 302] on div "HRWorks_UAT.dbo.AMM_Camp00" at bounding box center [269, 314] width 230 height 44
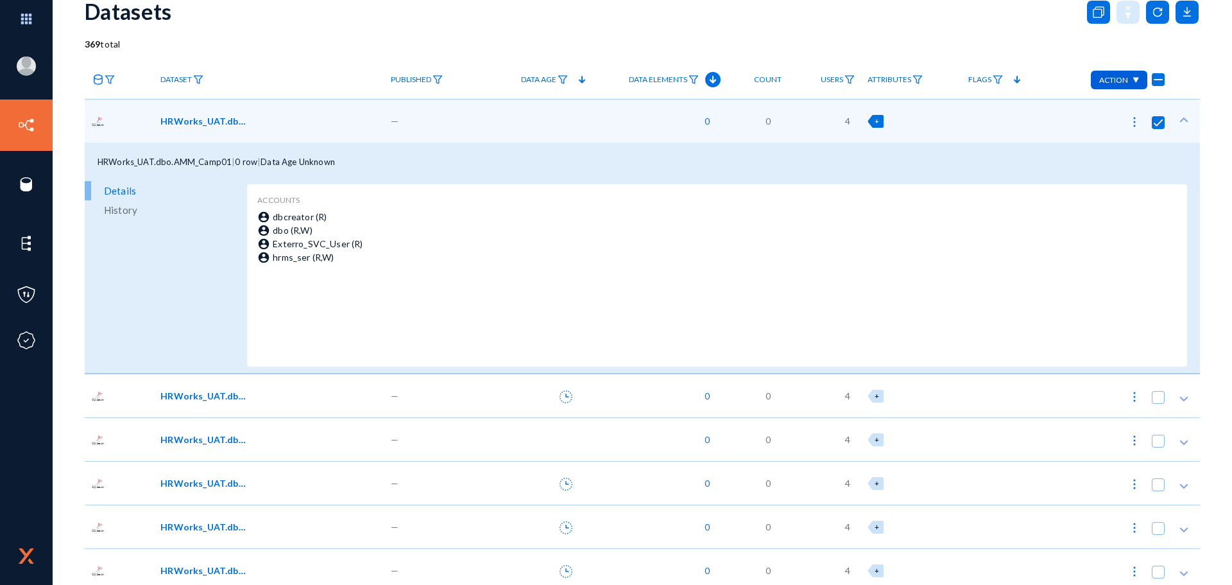
scroll to position [0, 0]
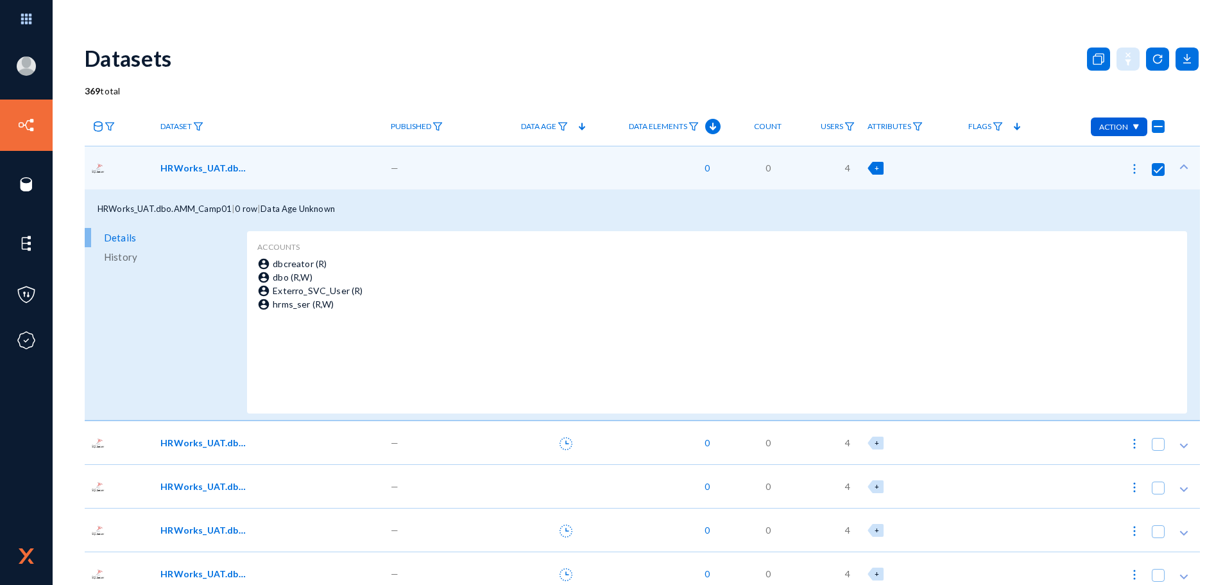
click at [224, 170] on span "HRWorks_UAT.dbo.AMM_Camp01" at bounding box center [203, 167] width 87 height 13
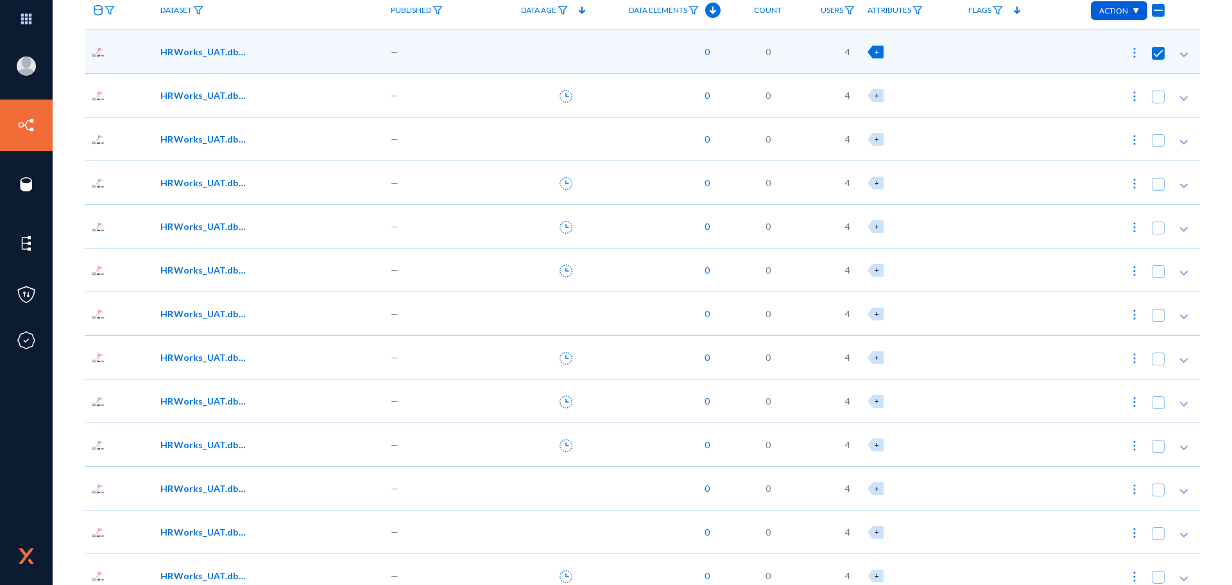
scroll to position [128, 0]
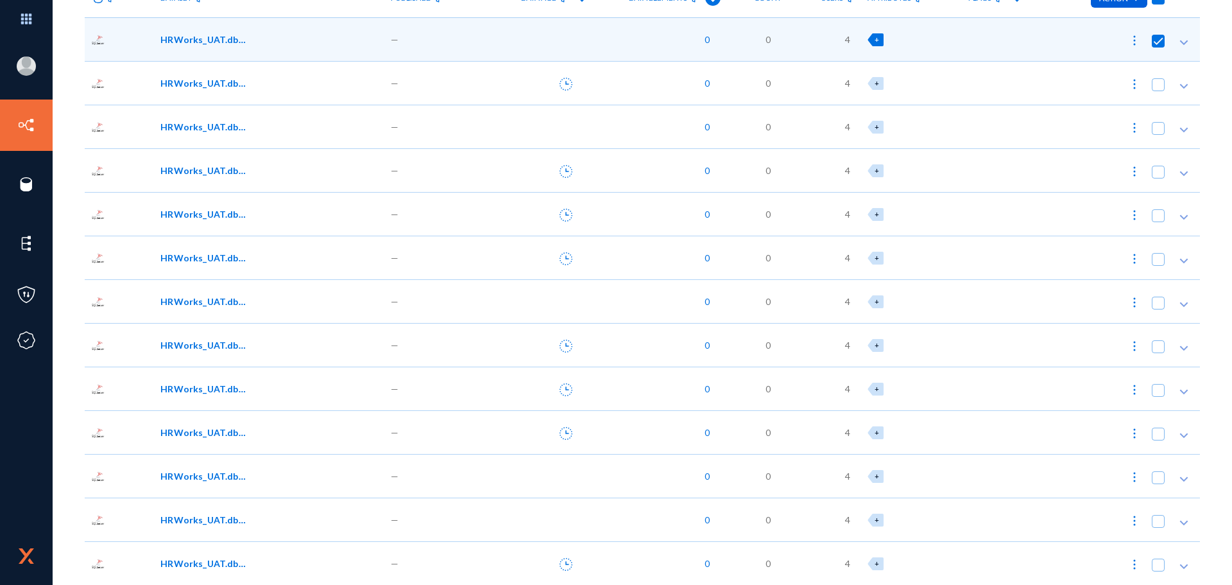
click at [194, 289] on div "HRWorks_UAT.dbo.AMM_ItemTransaction01" at bounding box center [269, 301] width 230 height 44
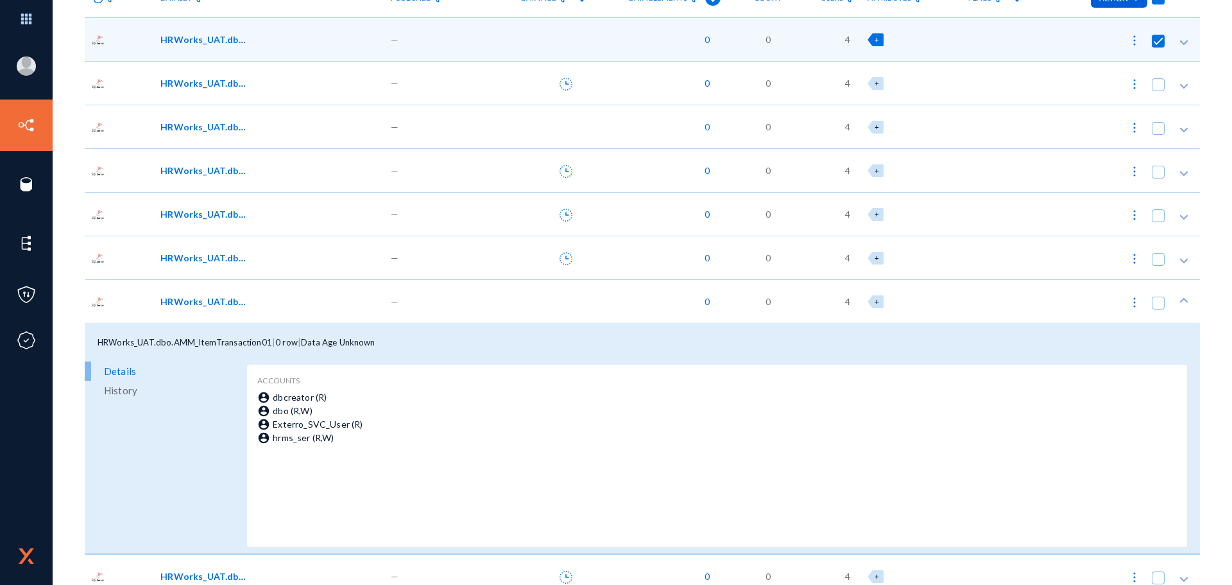
click at [203, 304] on span "HRWorks_UAT.dbo.AMM_ItemTransaction01" at bounding box center [203, 301] width 87 height 13
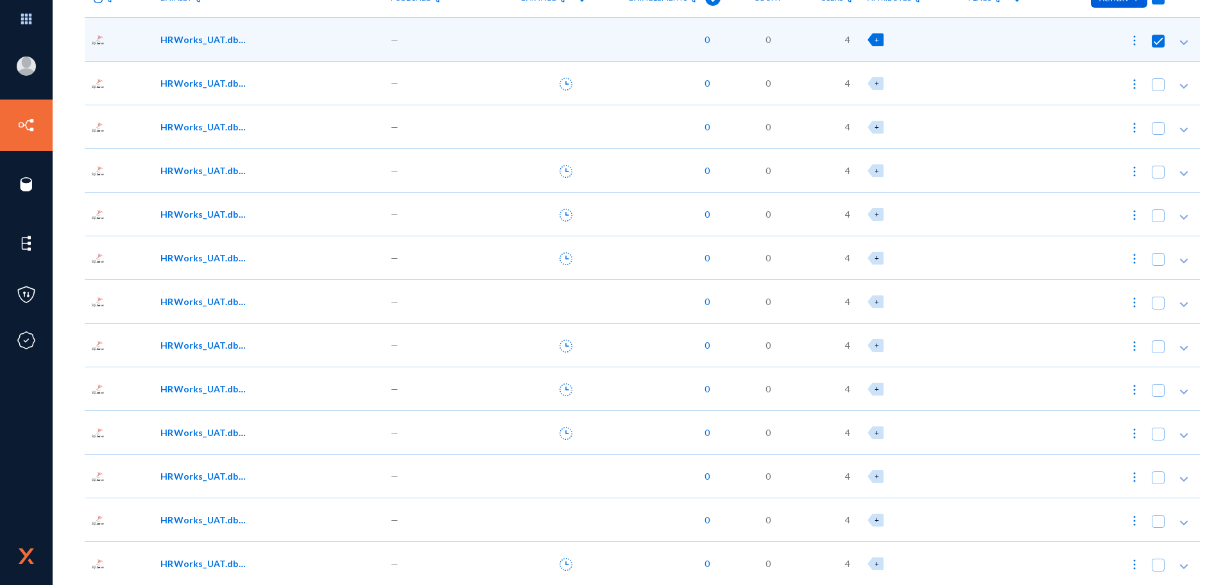
click at [213, 264] on span "HRWorks_UAT.dbo.AMM_ItemMaster" at bounding box center [203, 257] width 87 height 13
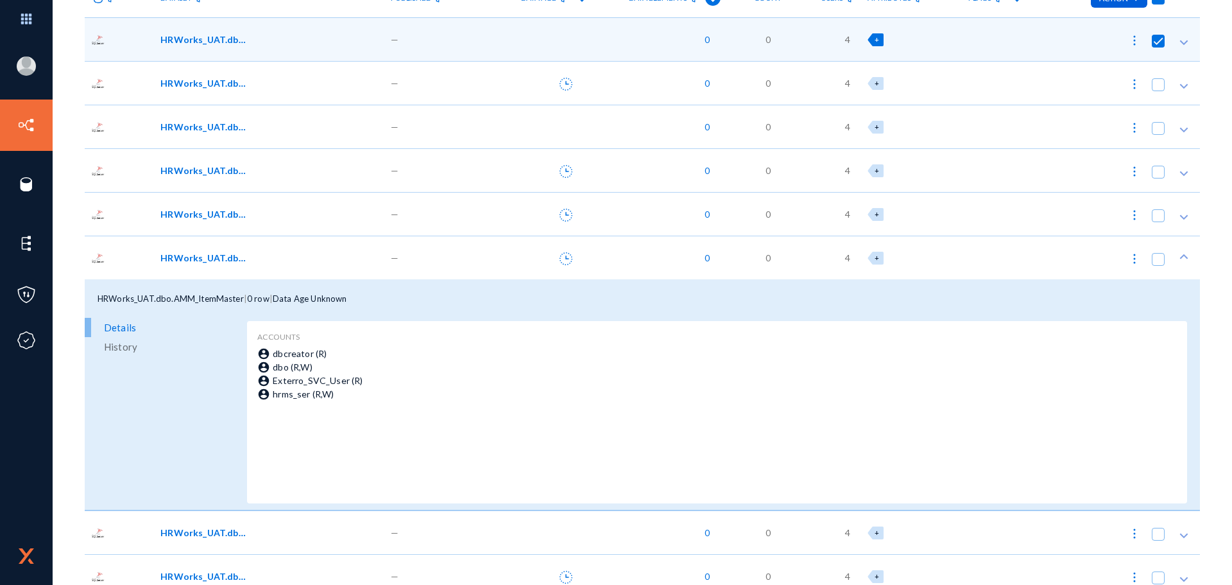
click at [213, 264] on span "HRWorks_UAT.dbo.AMM_ItemMaster" at bounding box center [203, 257] width 87 height 13
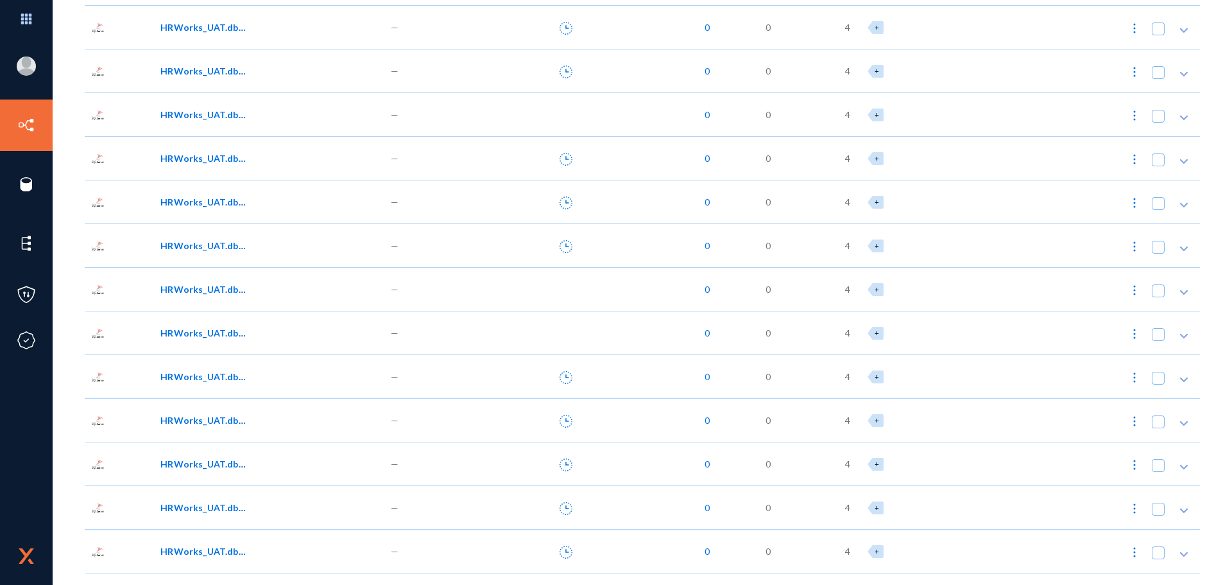
scroll to position [321, 0]
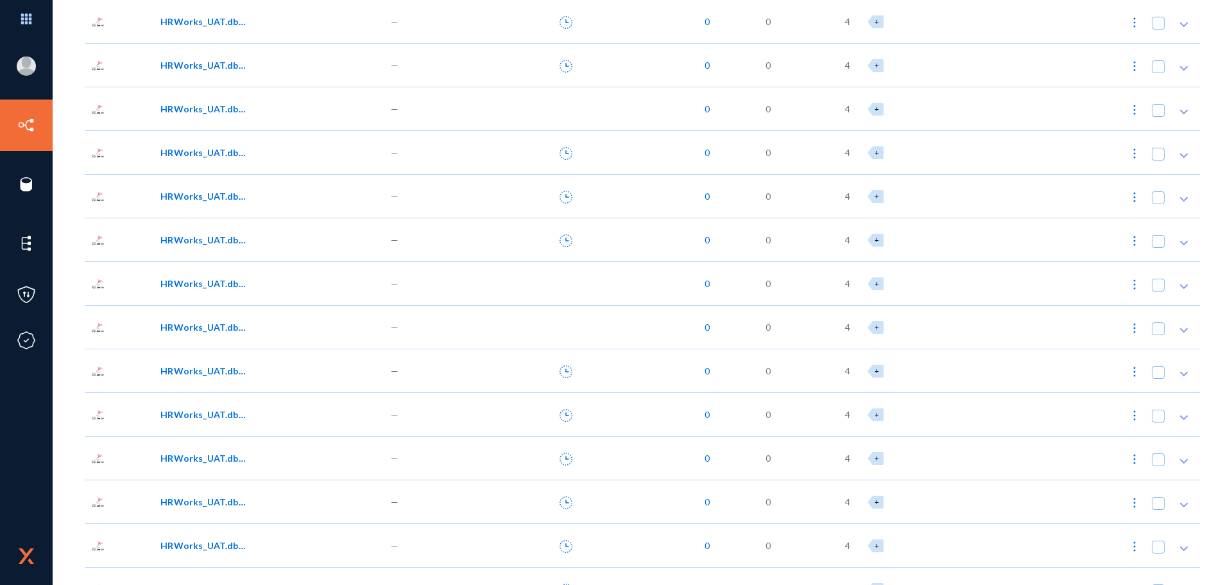
click at [213, 264] on div "HRWorks_UAT.dbo.DLI_Config" at bounding box center [269, 283] width 230 height 44
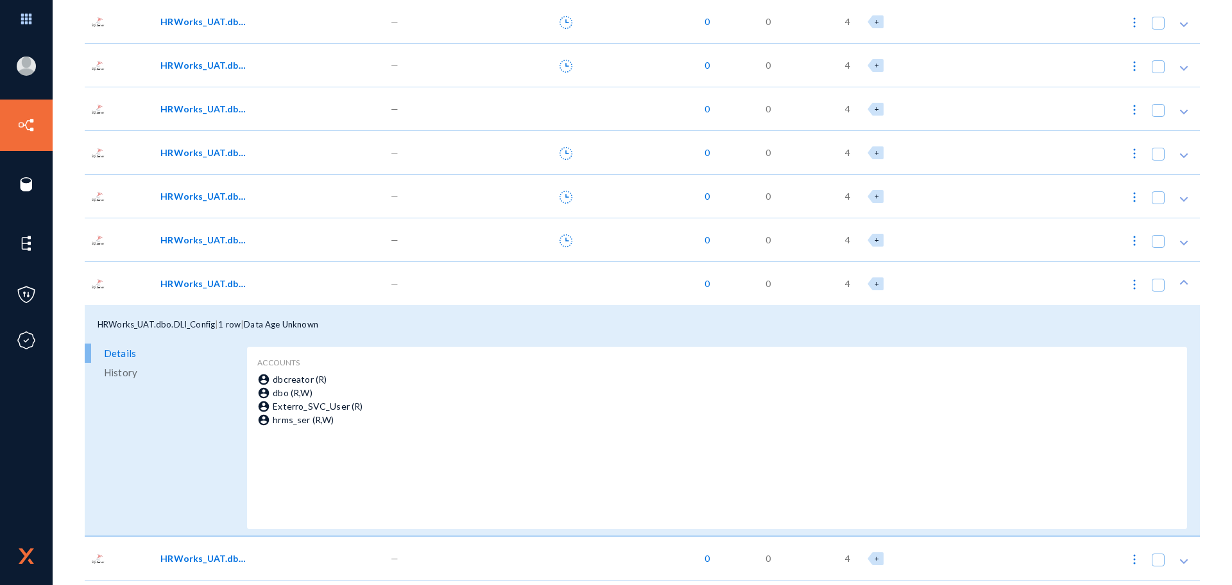
click at [228, 288] on span "HRWorks_UAT.dbo.DLI_Config" at bounding box center [203, 283] width 87 height 13
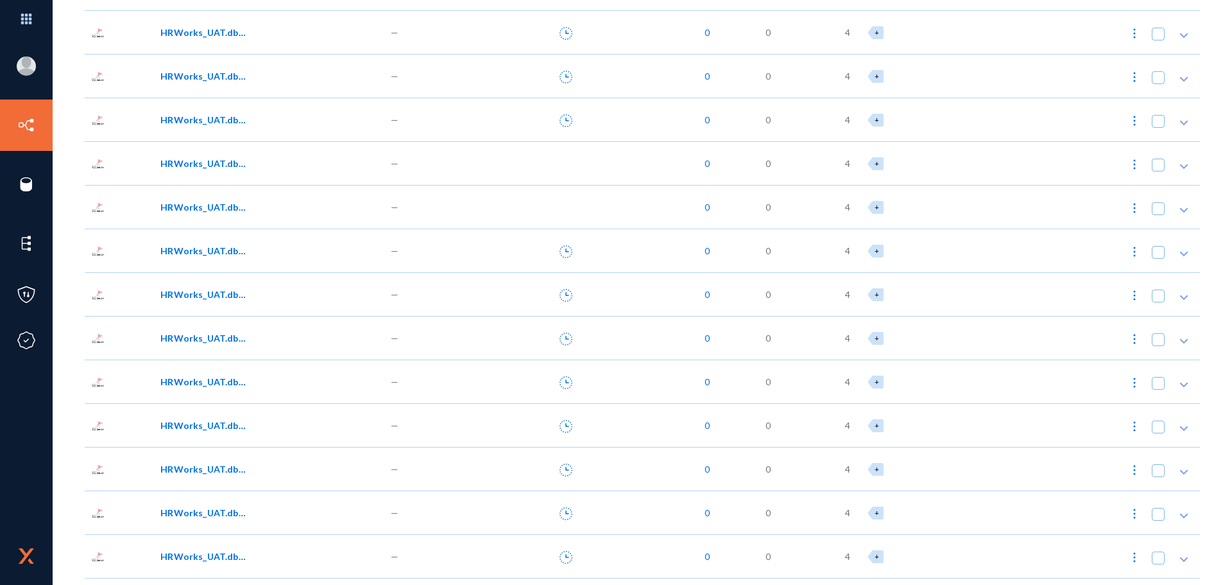
scroll to position [449, 0]
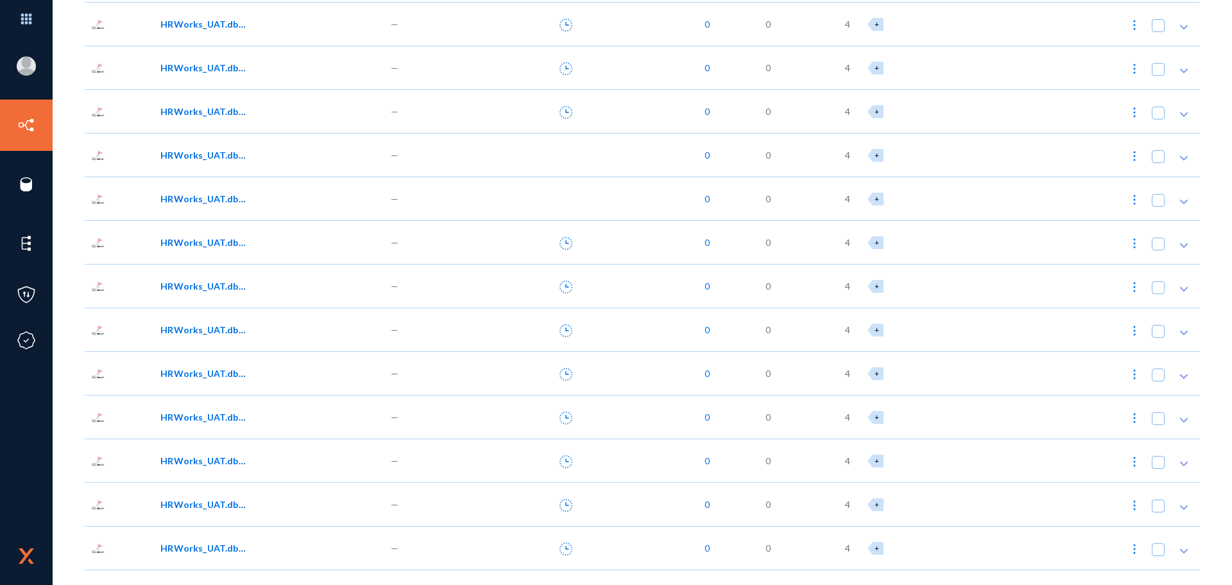
click at [223, 295] on div "HRWorks_UAT.dbo.ESS_DailySchedule00" at bounding box center [269, 286] width 230 height 44
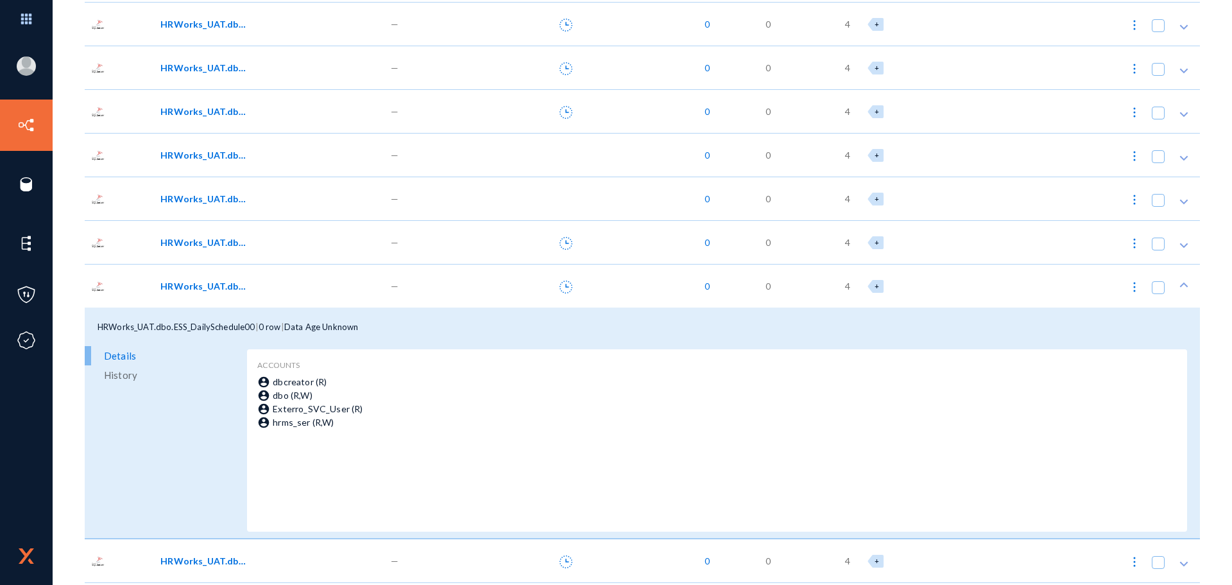
click at [223, 295] on div "HRWorks_UAT.dbo.ESS_DailySchedule00" at bounding box center [269, 286] width 230 height 44
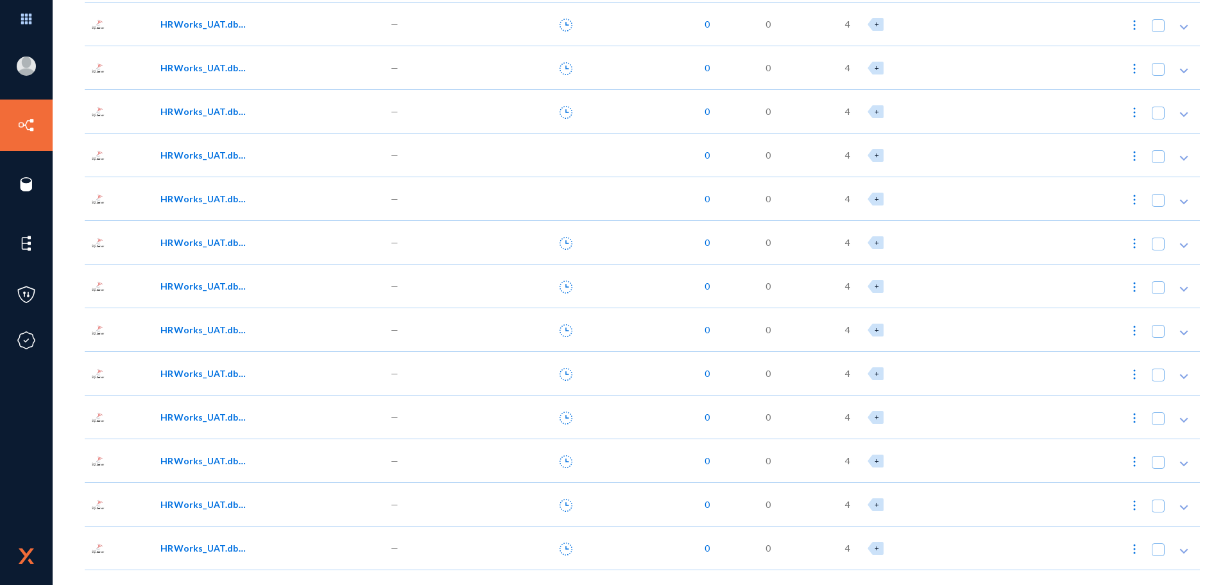
scroll to position [513, 0]
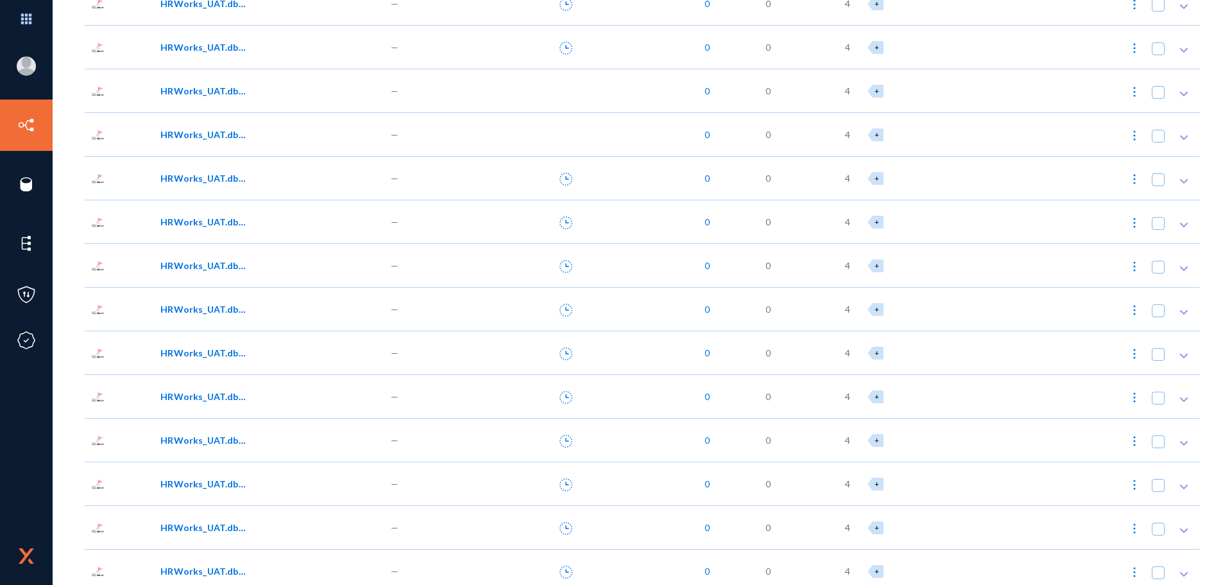
click at [223, 295] on div "HRWorks_UAT.dbo.ESS_EmployeeUpload" at bounding box center [269, 309] width 230 height 44
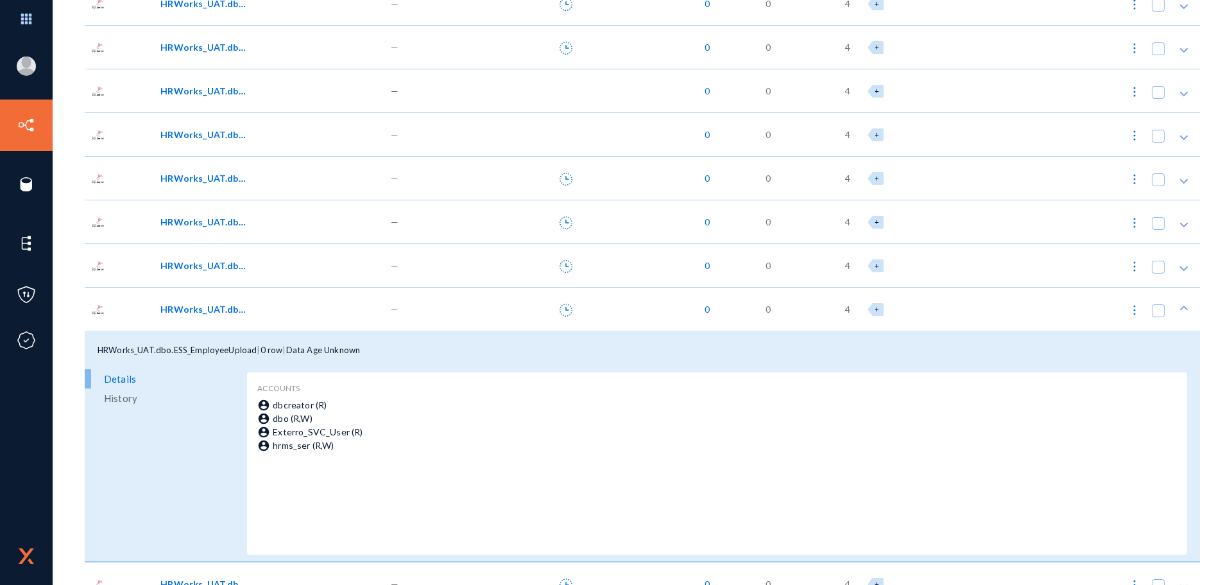
click at [222, 296] on div "HRWorks_UAT.dbo.ESS_EmployeeUpload" at bounding box center [269, 309] width 230 height 44
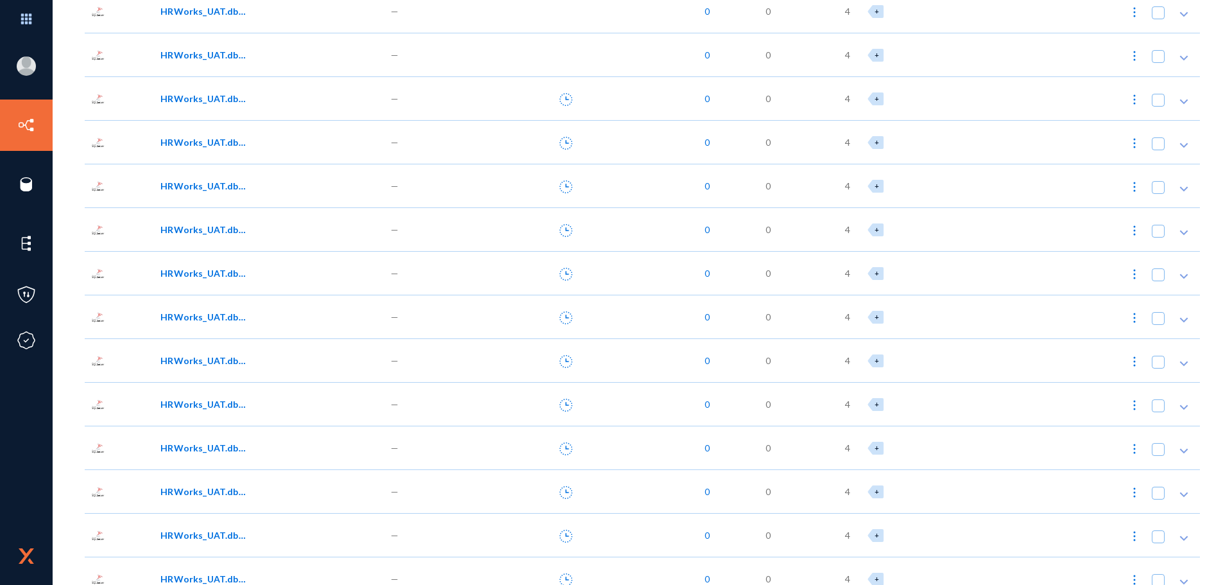
scroll to position [642, 0]
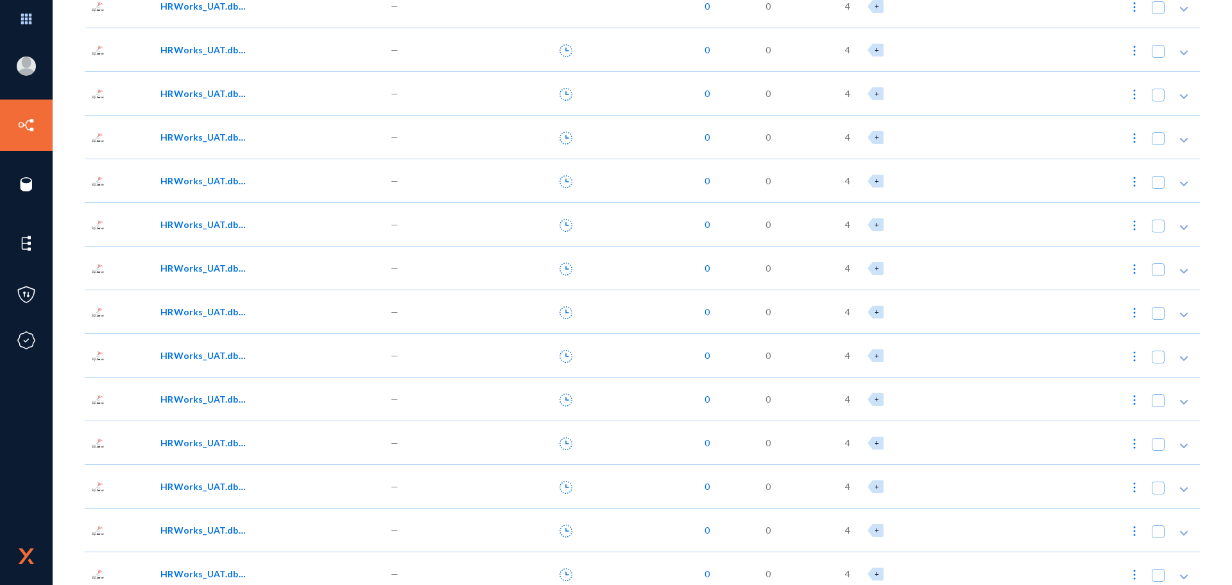
click at [215, 210] on div "HRWorks_UAT.dbo.ESS_PayrollEarnDed01" at bounding box center [269, 224] width 230 height 44
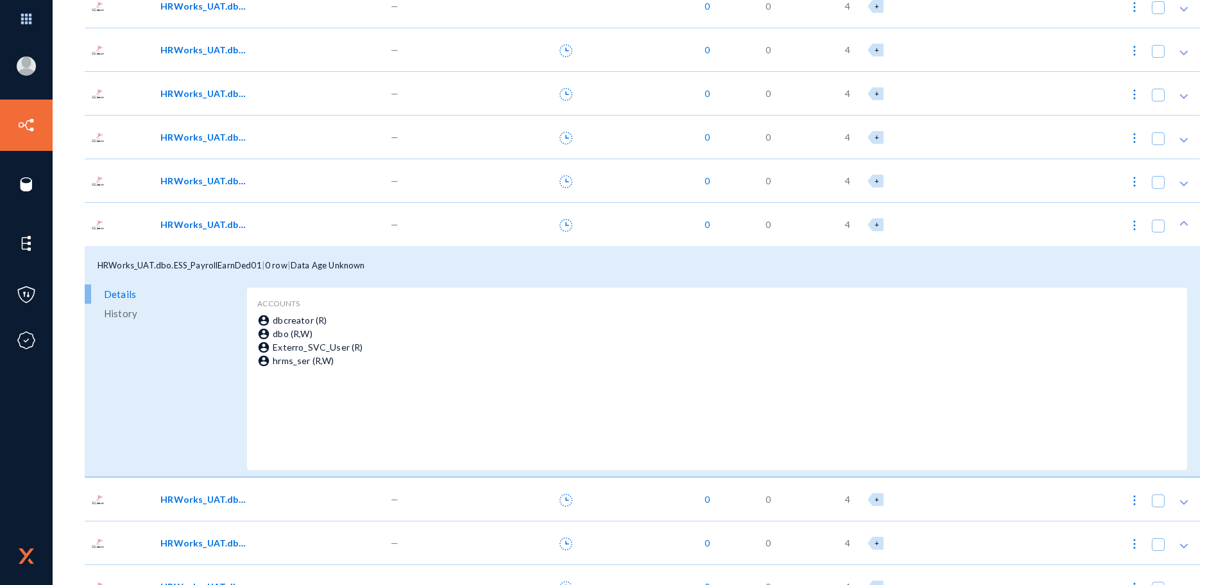
click at [213, 218] on span "HRWorks_UAT.dbo.ESS_PayrollEarnDed01" at bounding box center [203, 224] width 87 height 13
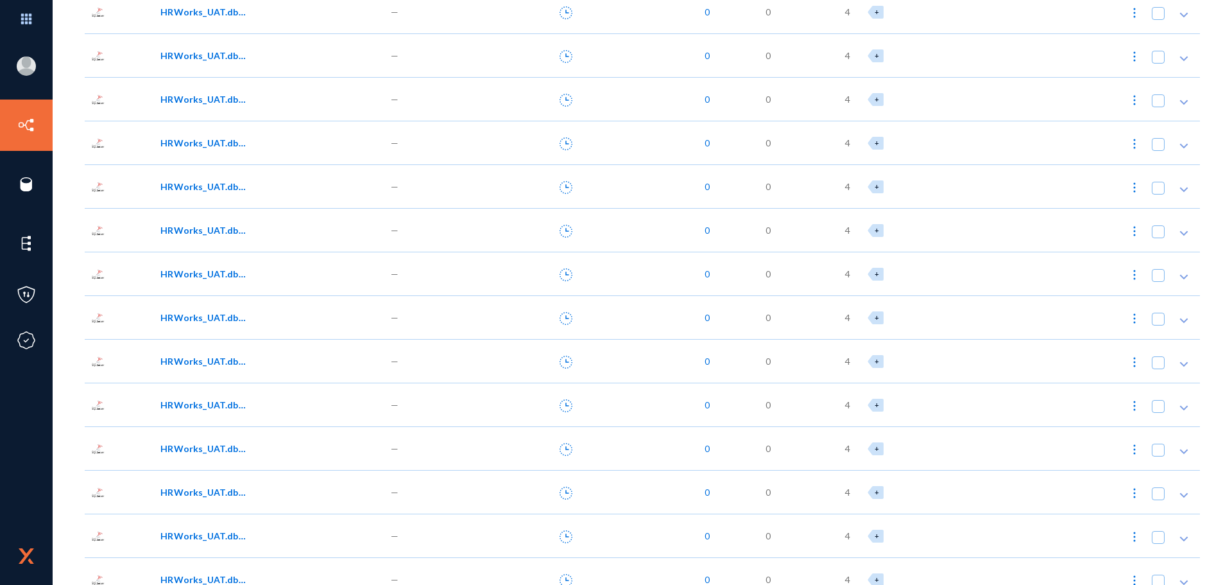
scroll to position [770, 0]
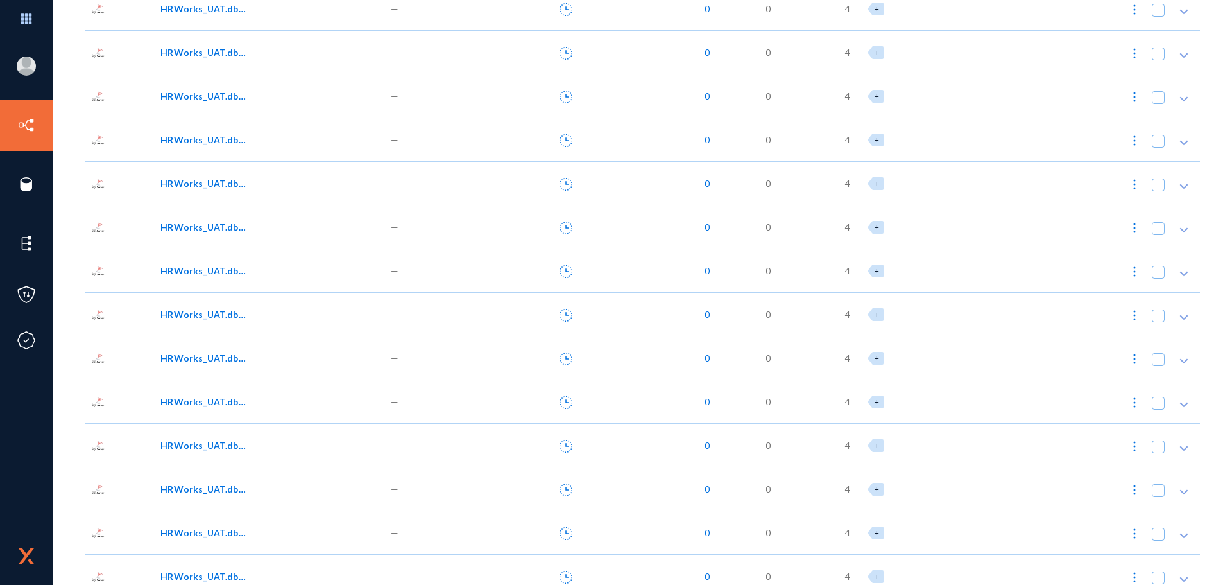
click at [228, 153] on div "HRWorks_UAT.dbo.ESS_SchemeA00" at bounding box center [269, 139] width 230 height 44
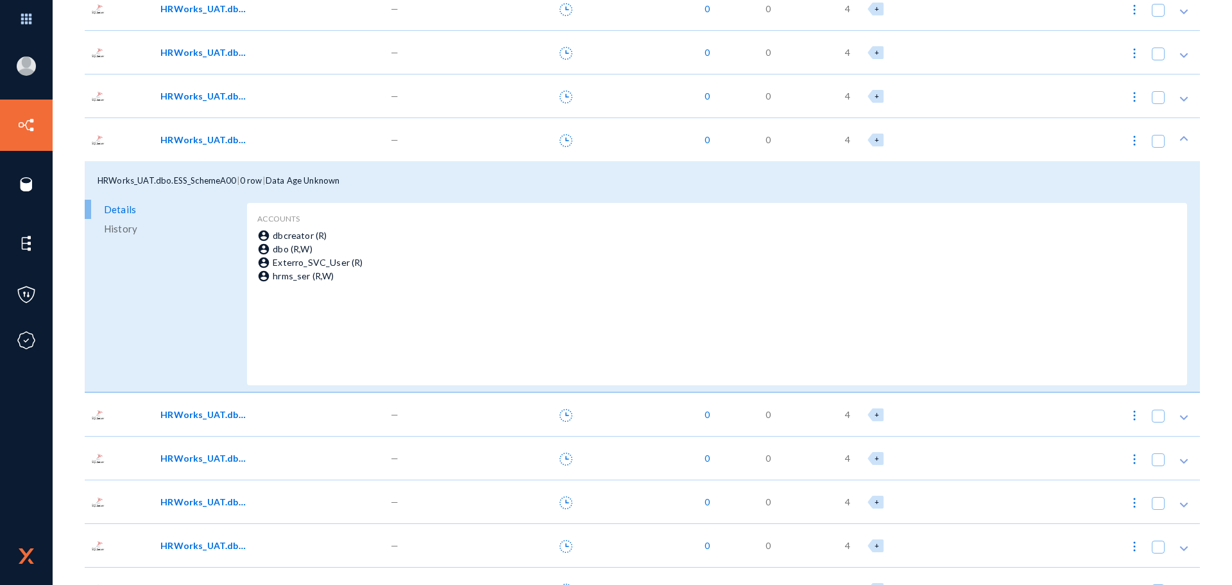
click at [228, 153] on div "HRWorks_UAT.dbo.ESS_SchemeA00" at bounding box center [269, 139] width 230 height 44
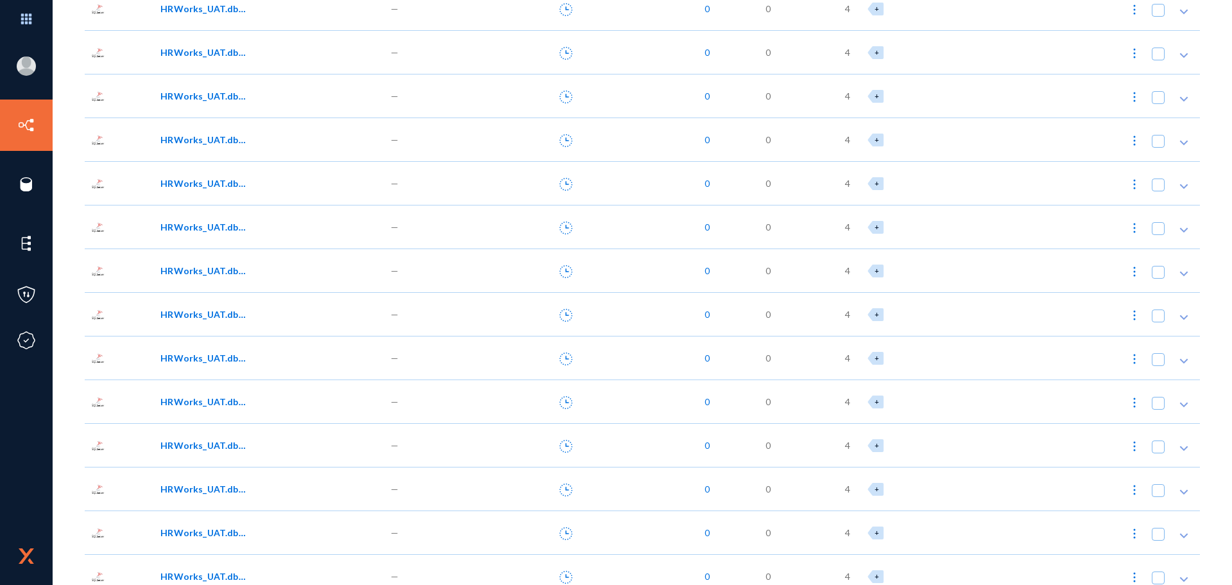
click at [227, 175] on div "HRWorks_UAT.dbo.ESS_SchemeA01_DC" at bounding box center [269, 183] width 230 height 44
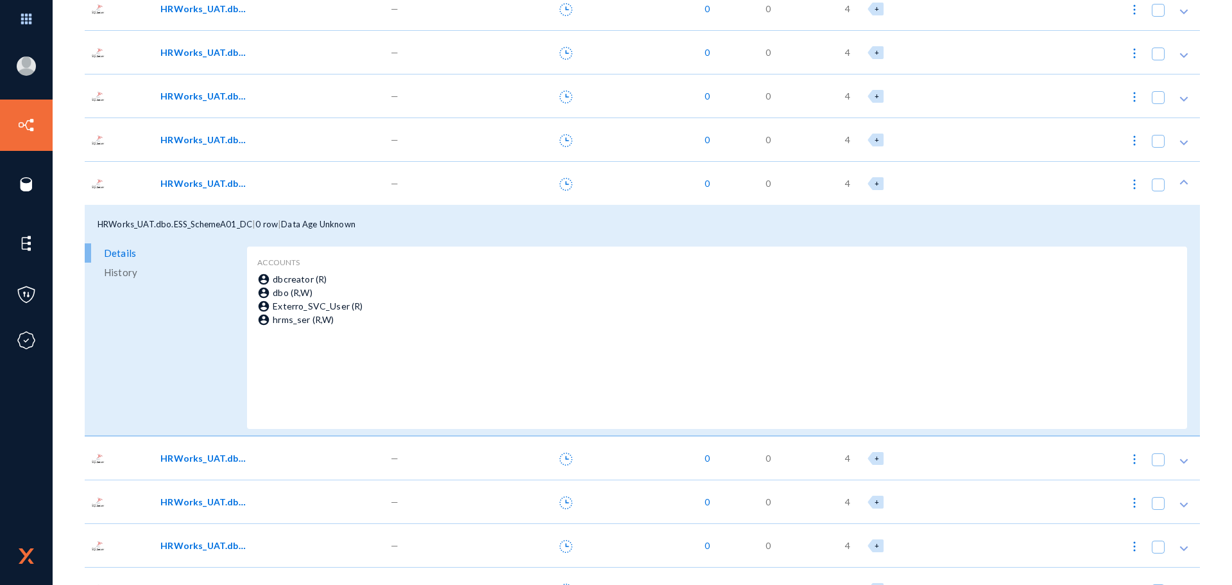
click at [227, 175] on div "HRWorks_UAT.dbo.ESS_SchemeA01_DC" at bounding box center [269, 183] width 230 height 44
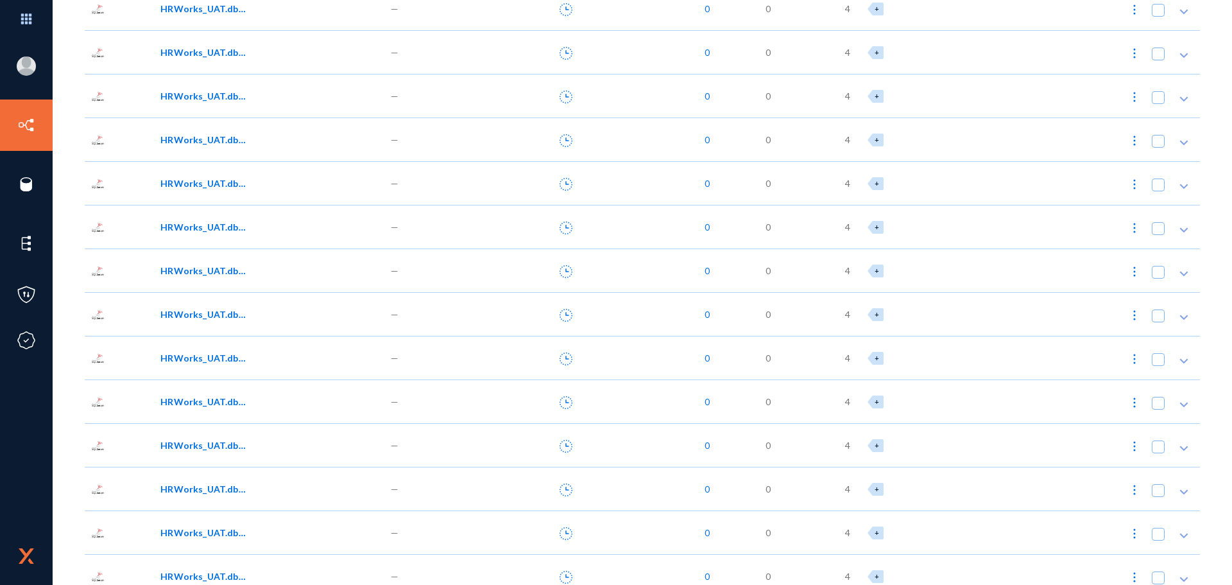
click at [221, 216] on div "HRWorks_UAT.dbo.ESS_SchemeA01_PP" at bounding box center [269, 227] width 230 height 44
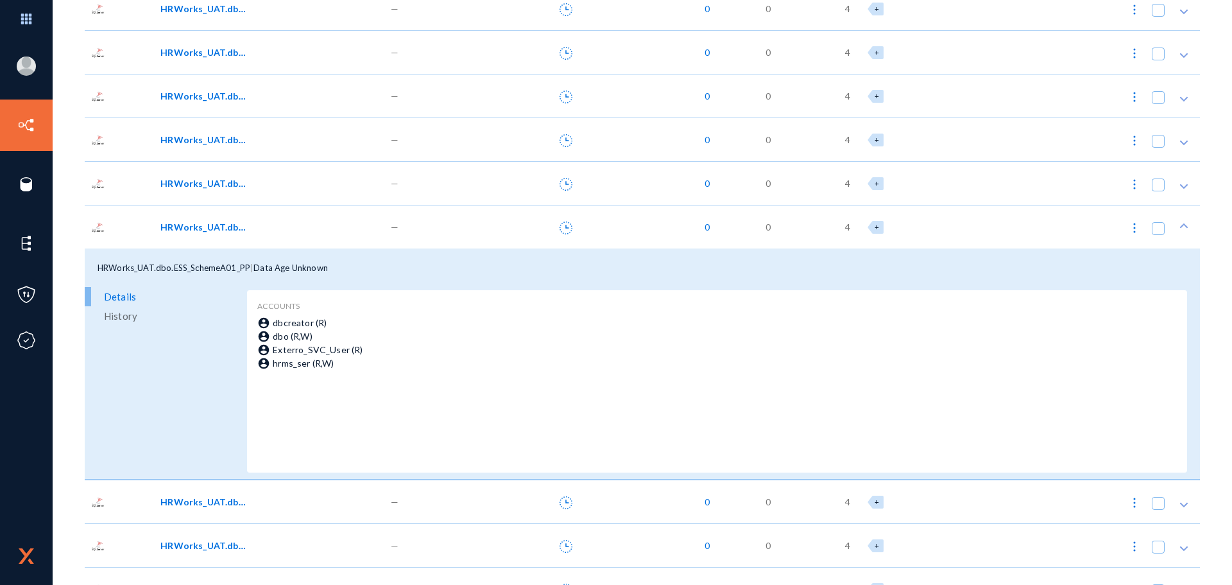
click at [221, 216] on div "HRWorks_UAT.dbo.ESS_SchemeA01_PP" at bounding box center [269, 227] width 230 height 44
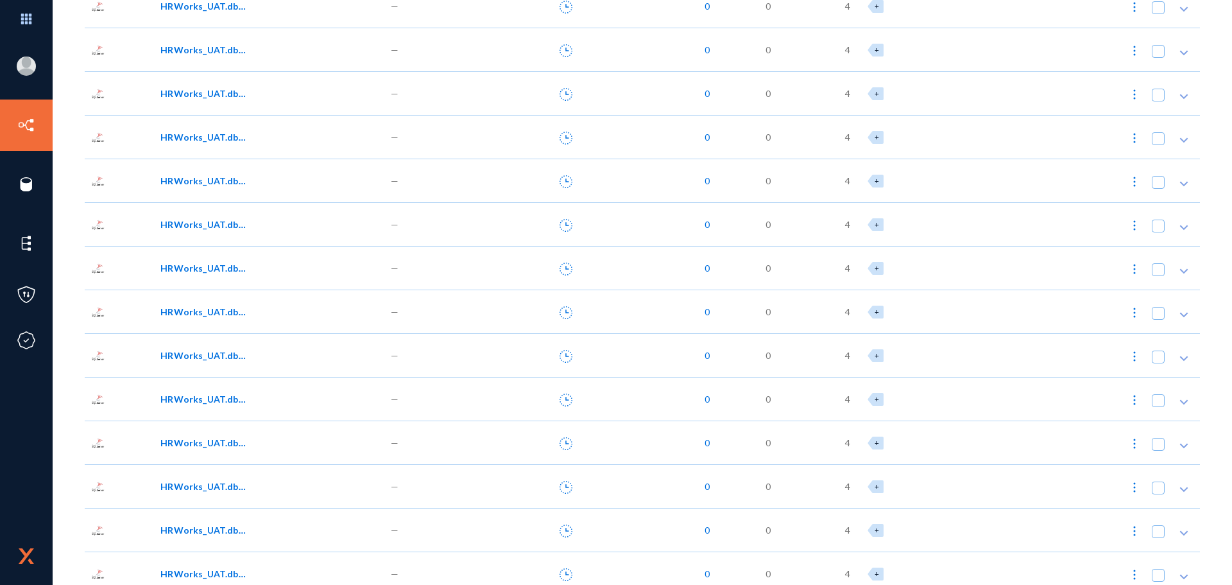
scroll to position [834, 0]
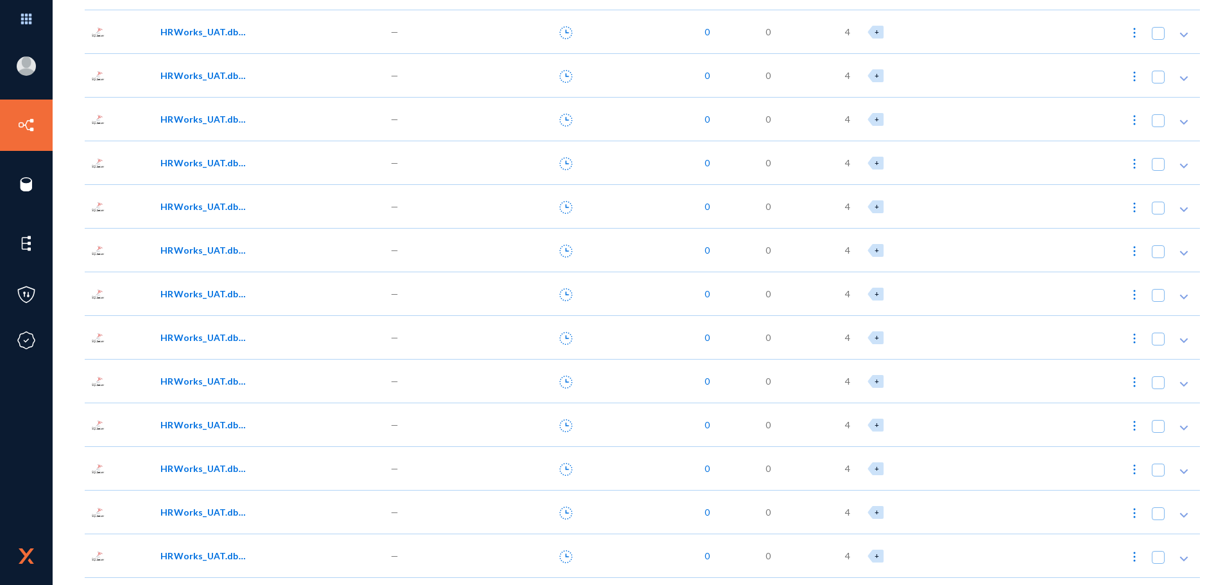
click at [219, 214] on div "HRWorks_UAT.dbo.ESS_SchemeA01_RC" at bounding box center [269, 206] width 230 height 44
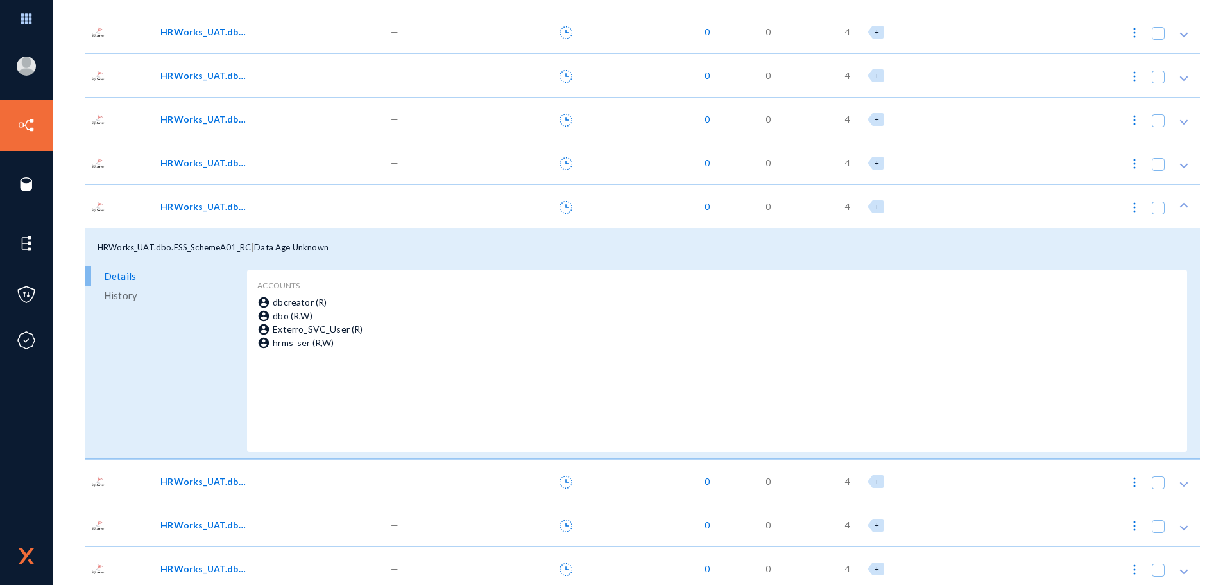
click at [219, 214] on div "HRWorks_UAT.dbo.ESS_SchemeA01_RC" at bounding box center [269, 206] width 230 height 44
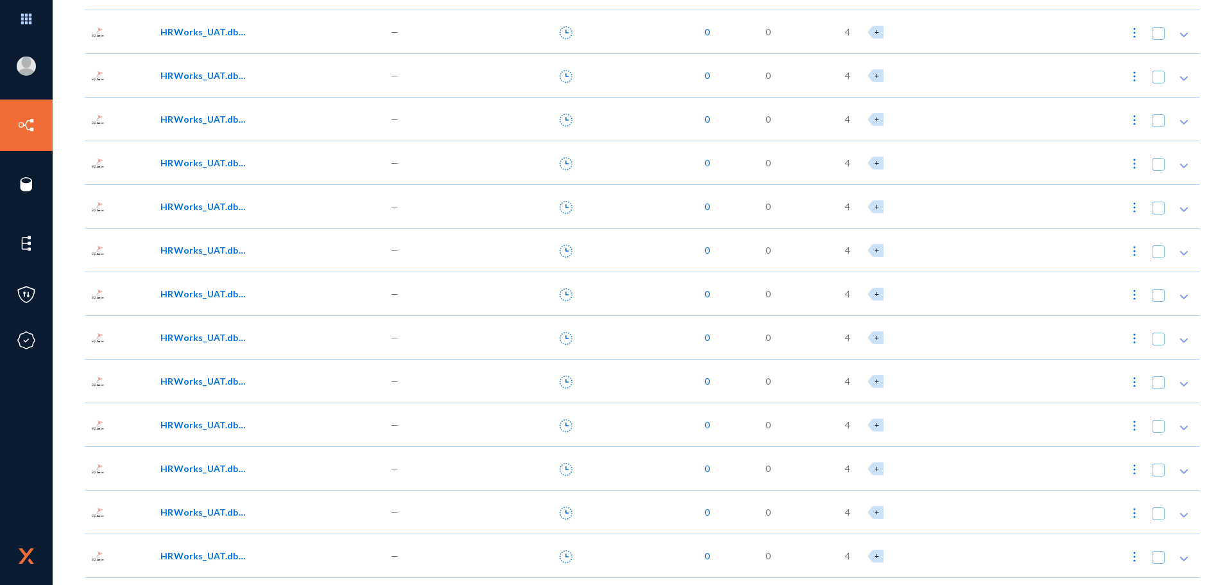
click at [223, 244] on span "HRWorks_UAT.dbo.ESS_SchemeA01_RS" at bounding box center [203, 249] width 87 height 13
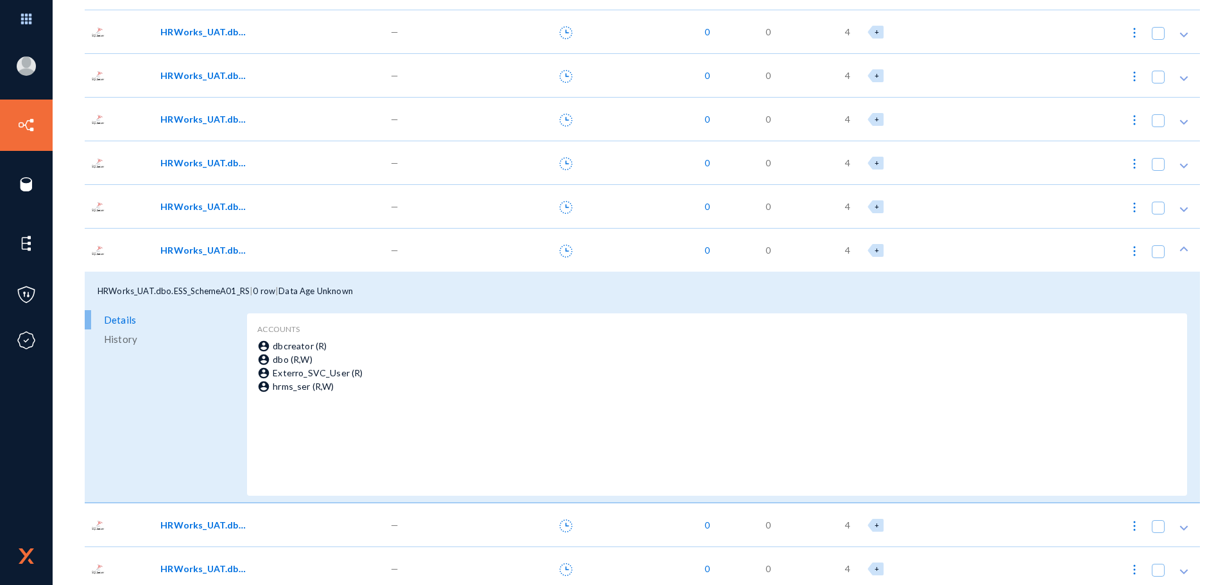
click at [228, 255] on span "HRWorks_UAT.dbo.ESS_SchemeA01_RS" at bounding box center [203, 249] width 87 height 13
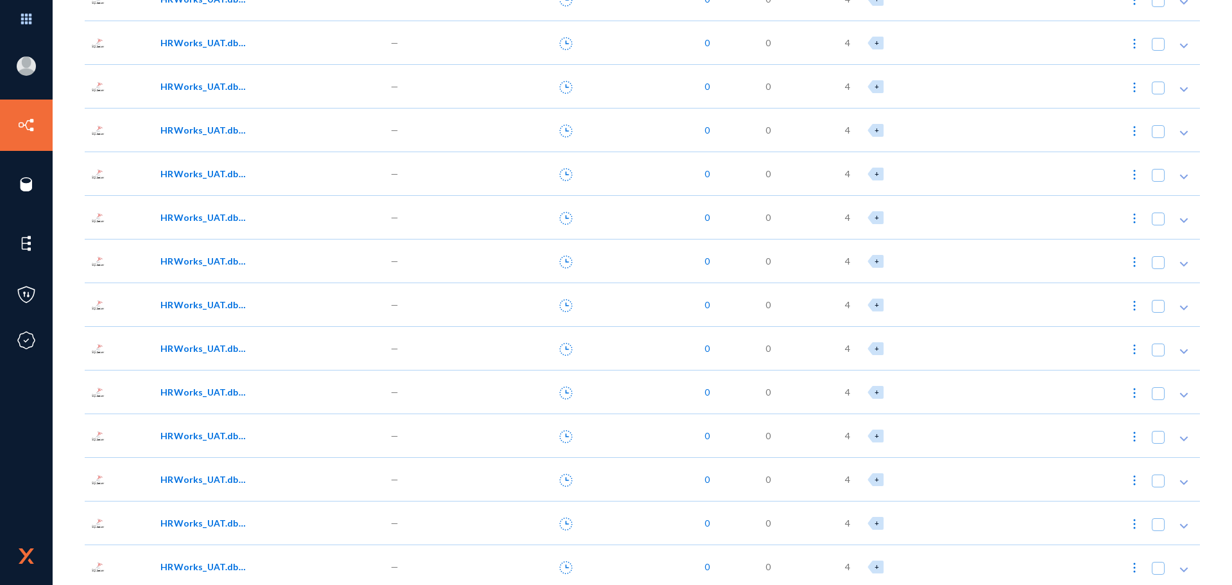
scroll to position [963, 0]
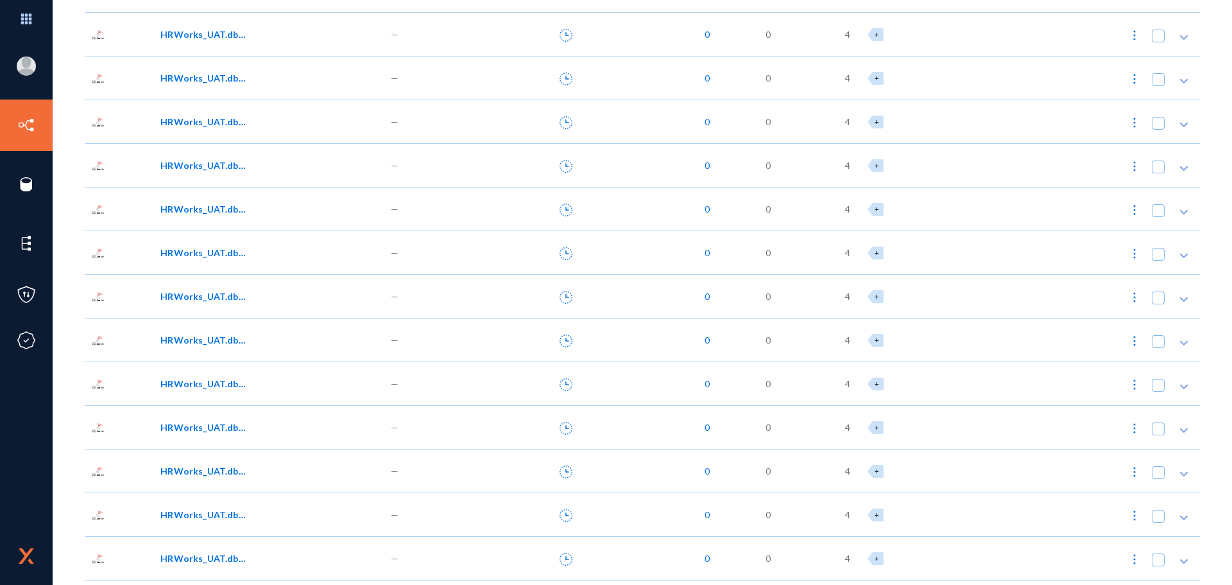
click at [180, 288] on div "HRWorks_UAT.dbo.ESS_SchemeA02_RS" at bounding box center [269, 296] width 230 height 44
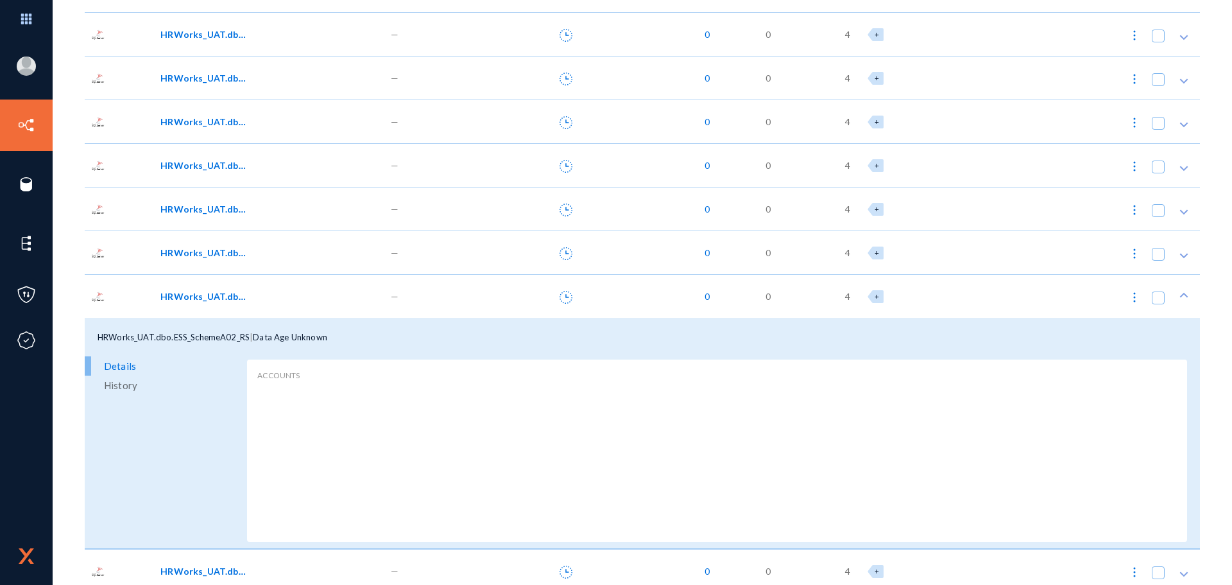
click at [180, 288] on div "HRWorks_UAT.dbo.ESS_SchemeA02_RS" at bounding box center [269, 296] width 230 height 44
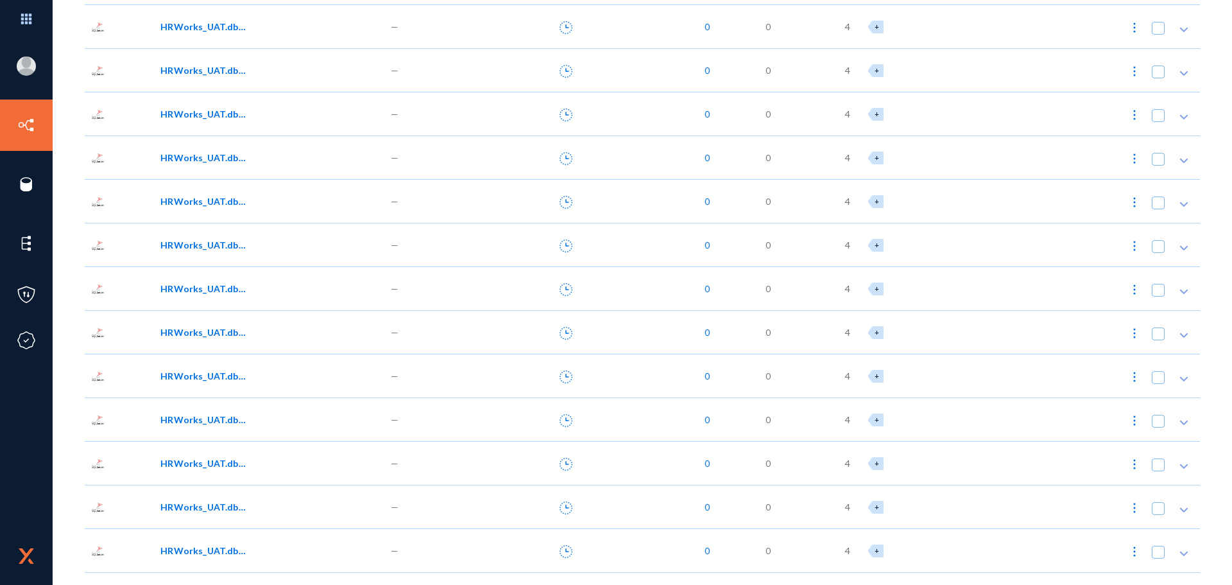
scroll to position [1027, 0]
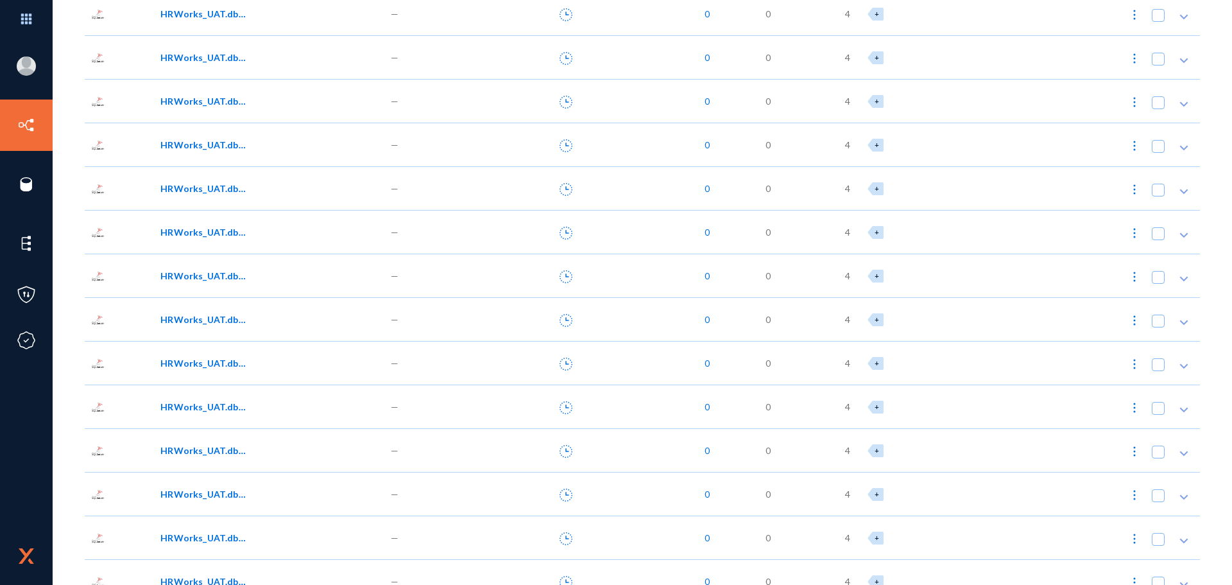
click at [176, 335] on div "HRWorks_UAT.dbo.ESS_WeeklySchedule01" at bounding box center [269, 319] width 230 height 44
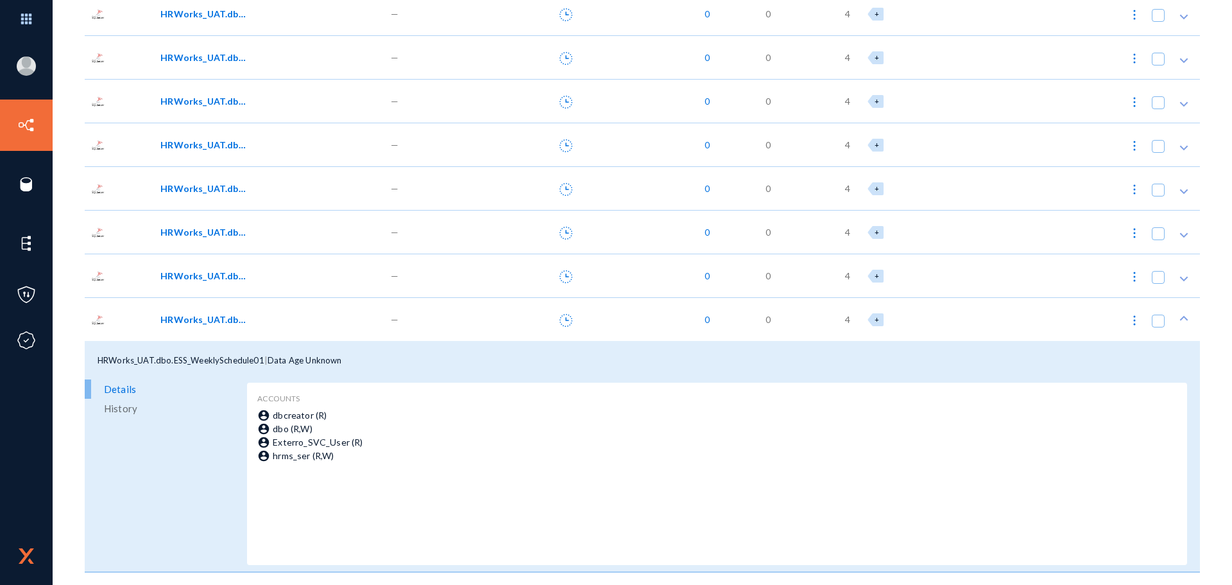
click at [175, 325] on span "HRWorks_UAT.dbo.ESS_WeeklySchedule01" at bounding box center [203, 319] width 87 height 13
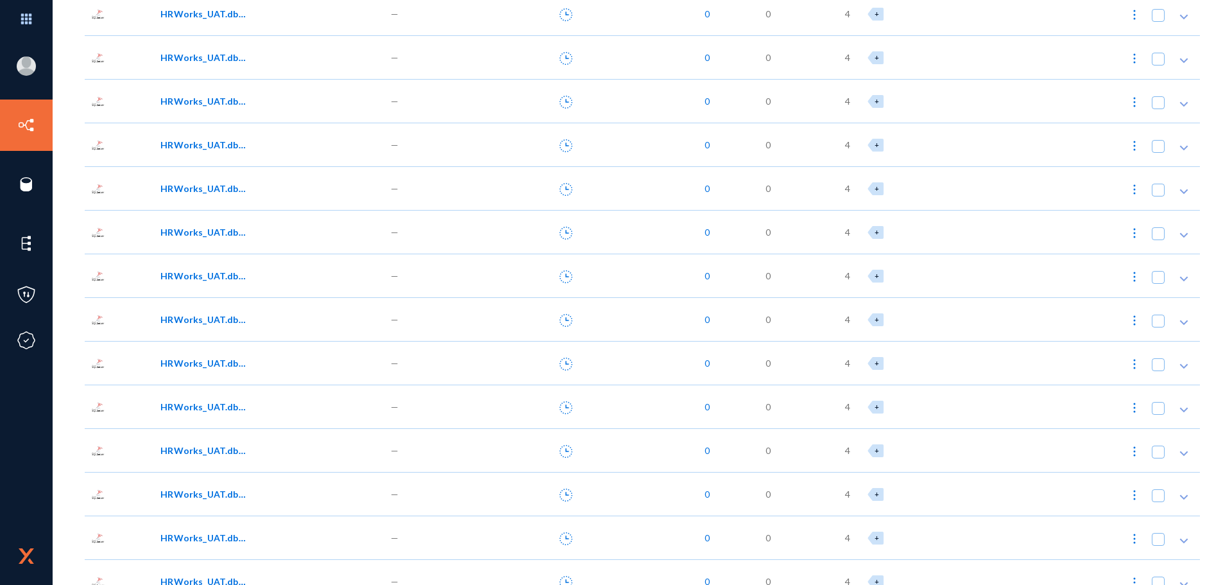
click at [191, 404] on span "HRWorks_UAT.dbo.EYS_AppraisalPlan01_CV" at bounding box center [203, 406] width 87 height 13
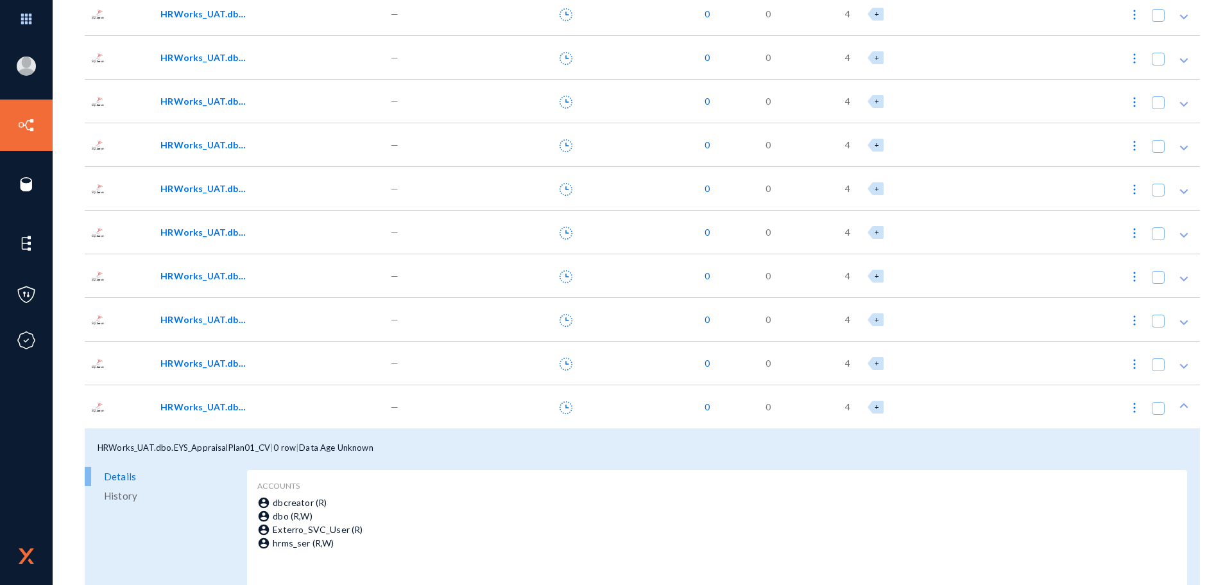
click at [190, 402] on span "HRWorks_UAT.dbo.EYS_AppraisalPlan01_CV" at bounding box center [203, 406] width 87 height 13
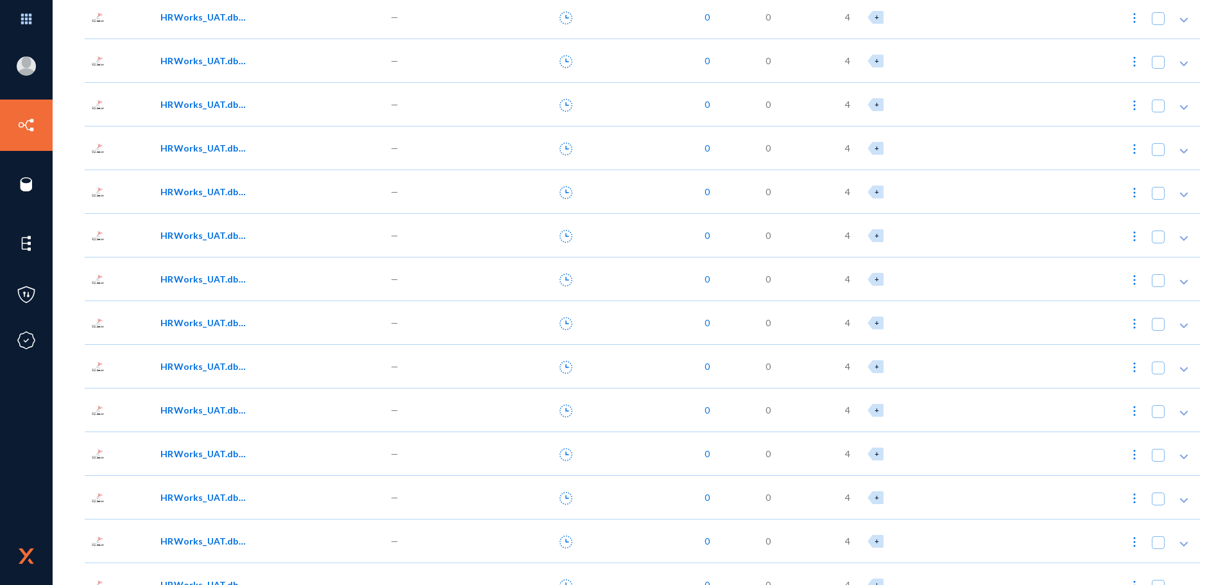
scroll to position [1155, 0]
click at [190, 402] on span "HRWorks_UAT.dbo.EYS_AppraisalPlan02" at bounding box center [203, 408] width 87 height 13
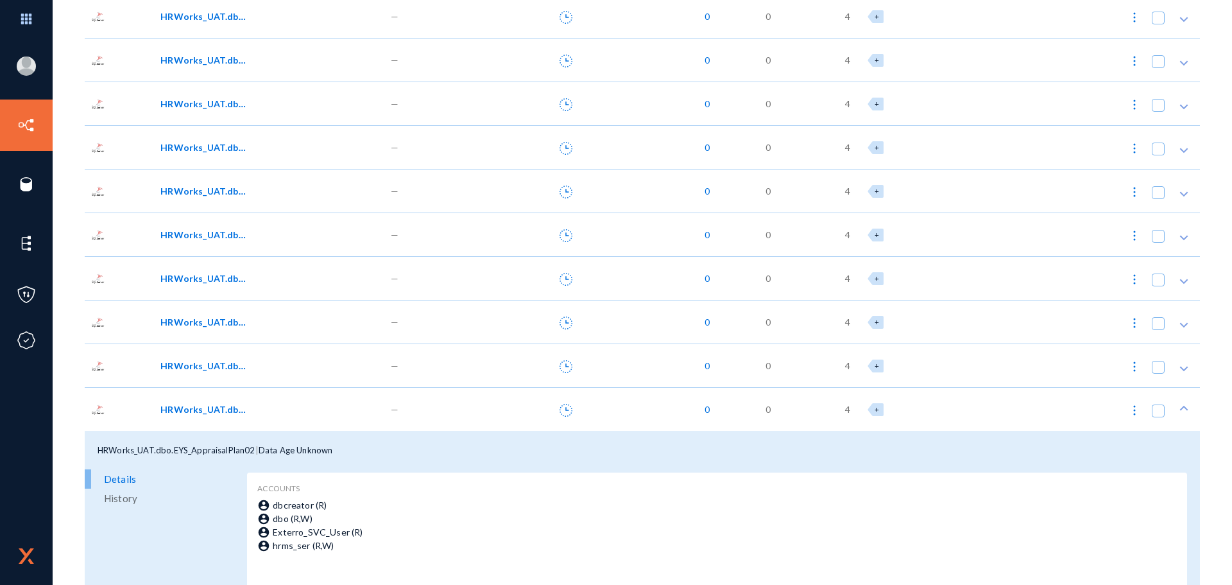
click at [190, 402] on span "HRWorks_UAT.dbo.EYS_AppraisalPlan02" at bounding box center [203, 408] width 87 height 13
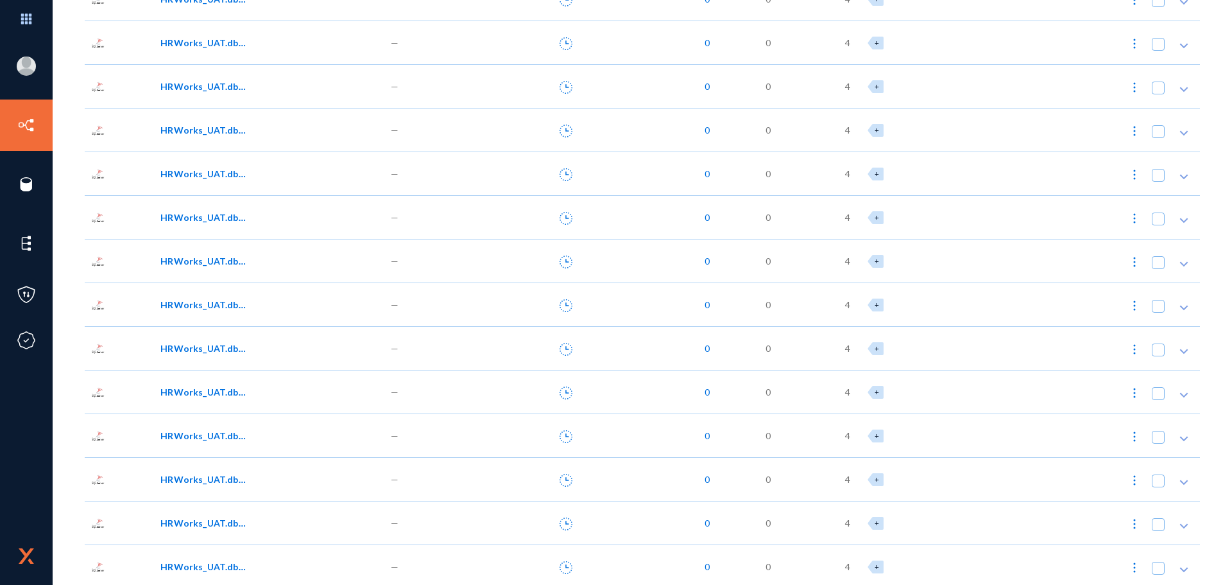
scroll to position [1284, 0]
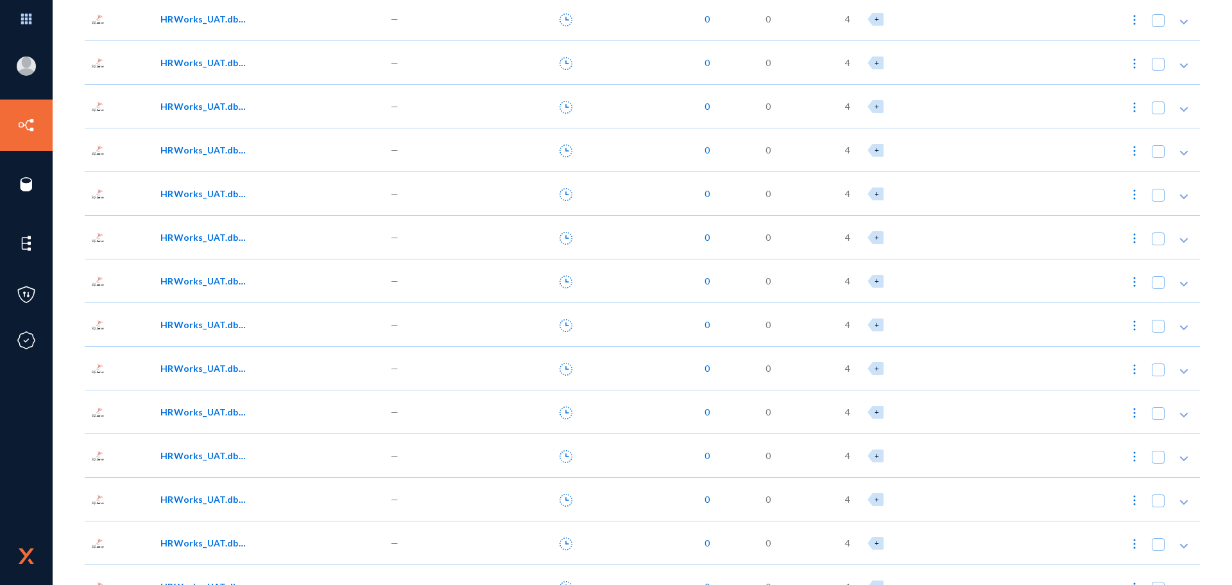
click at [190, 402] on div "HRWorks_UAT.dbo.EYS_AttendanceValidation" at bounding box center [269, 412] width 230 height 44
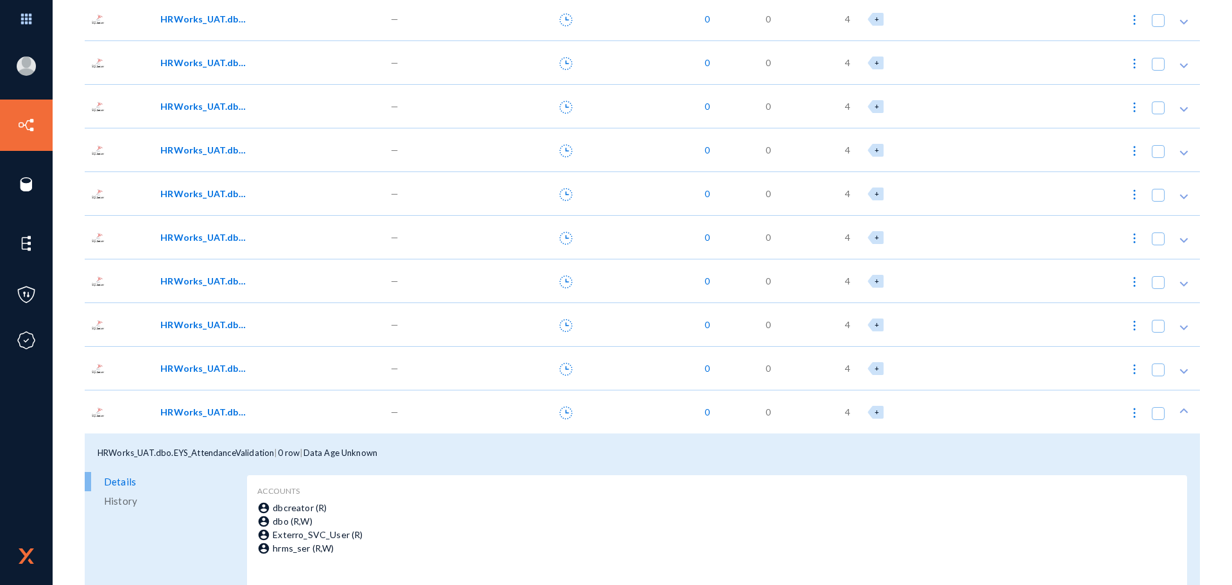
click at [190, 402] on div "HRWorks_UAT.dbo.EYS_AttendanceValidation" at bounding box center [269, 412] width 230 height 44
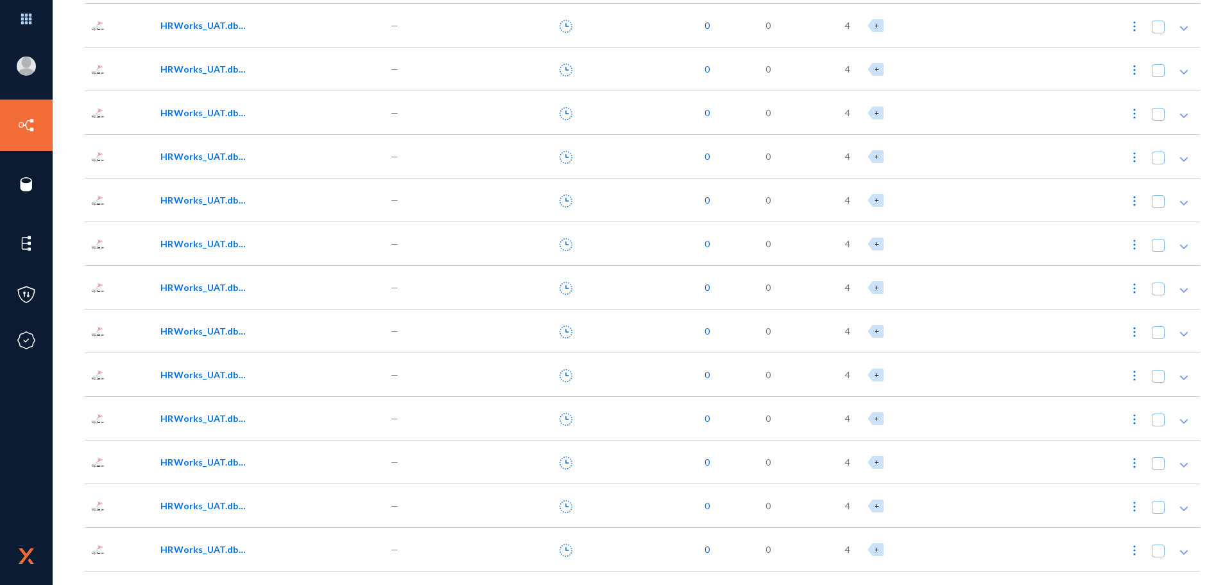
scroll to position [1412, 0]
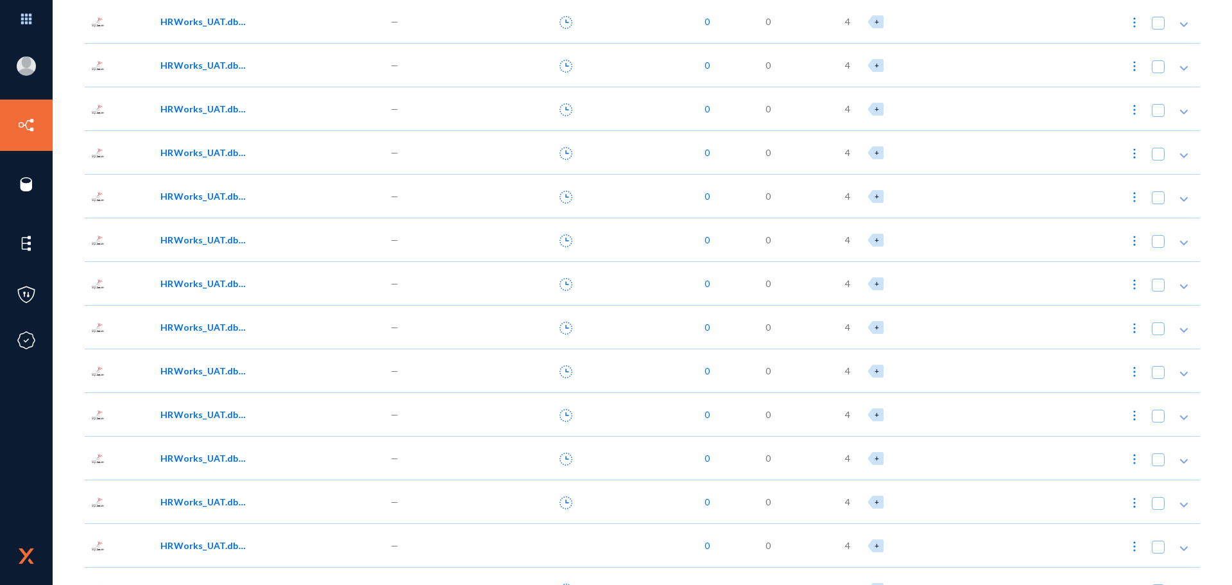
click at [190, 402] on div "HRWorks_UAT.dbo.EYS_CompetencyMaster" at bounding box center [269, 414] width 230 height 44
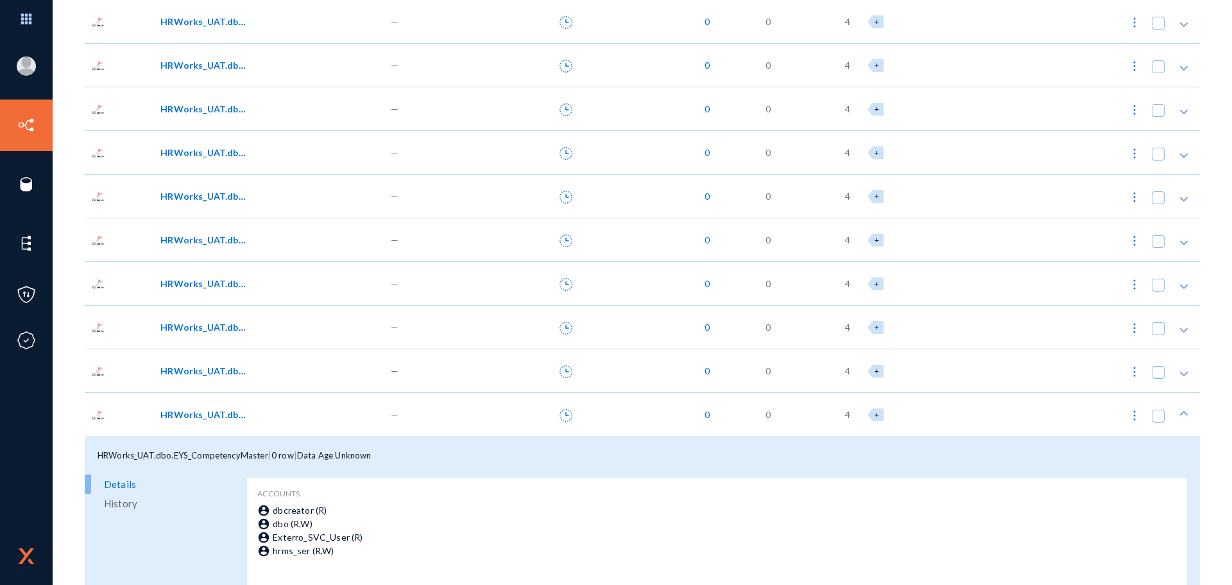
click at [190, 402] on div "HRWorks_UAT.dbo.EYS_CompetencyMaster" at bounding box center [269, 414] width 230 height 44
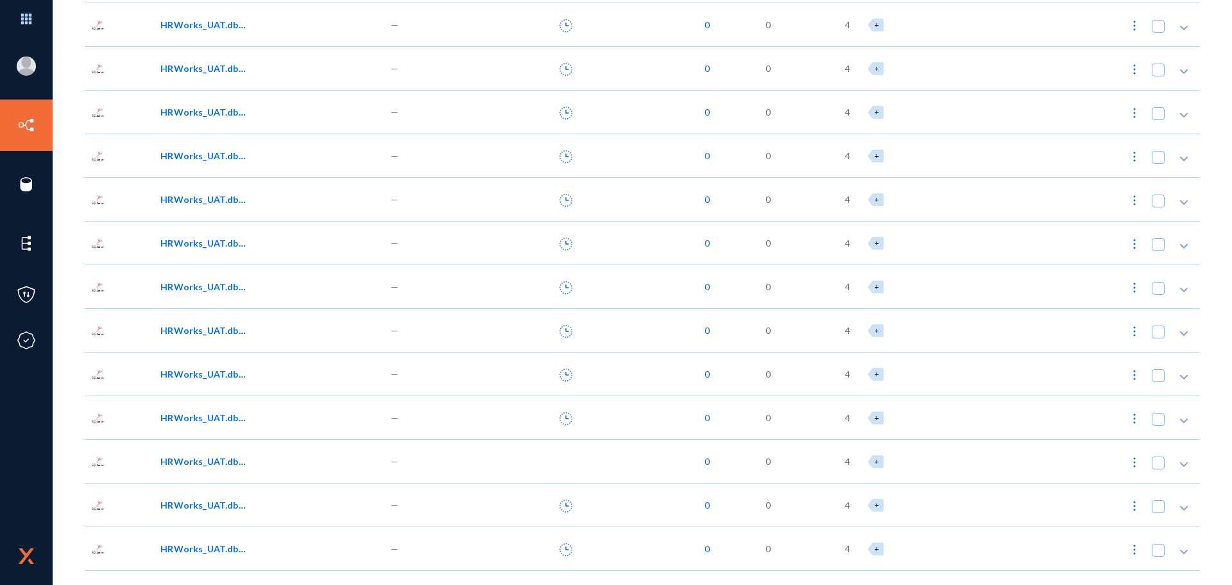
scroll to position [1604, 0]
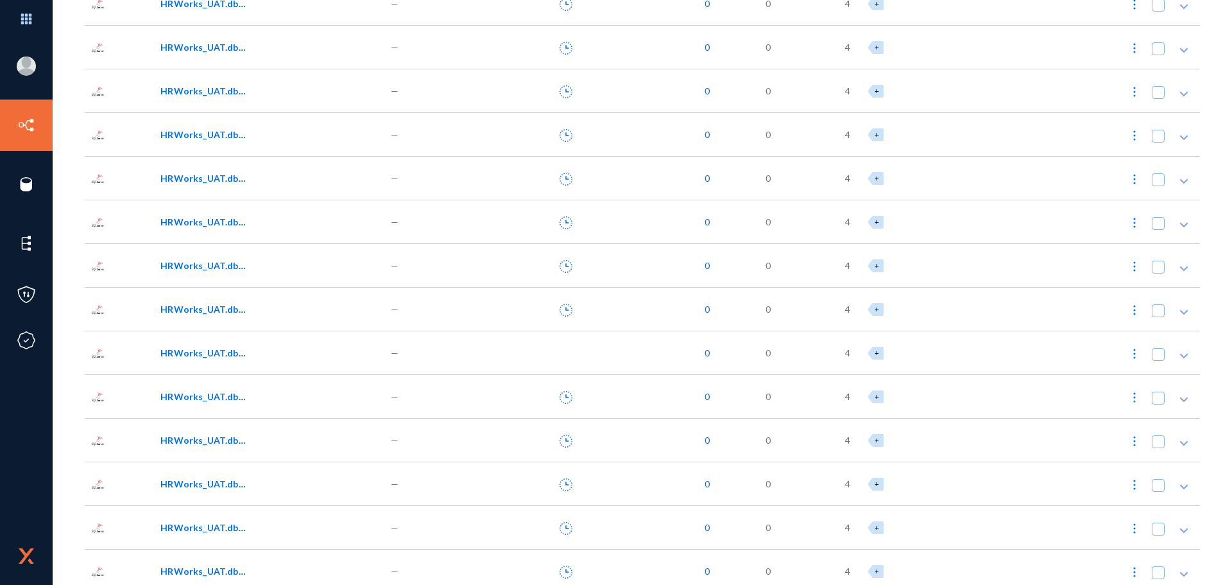
click at [193, 481] on span "HRWorks_UAT.dbo.EYS_ApprovalDetails" at bounding box center [203, 483] width 87 height 13
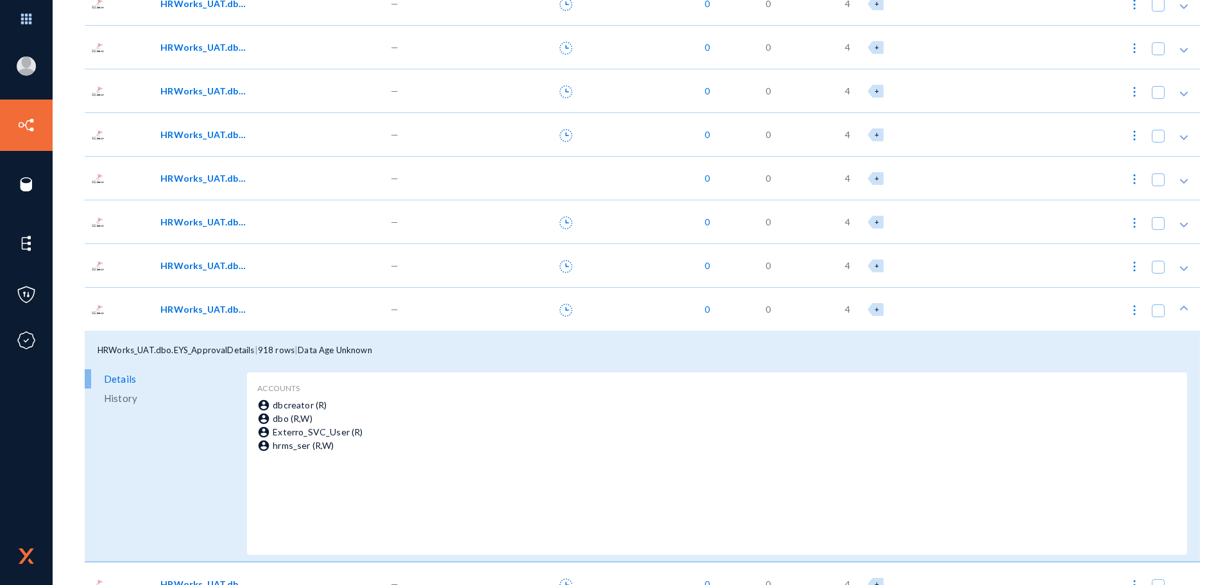
scroll to position [1797, 0]
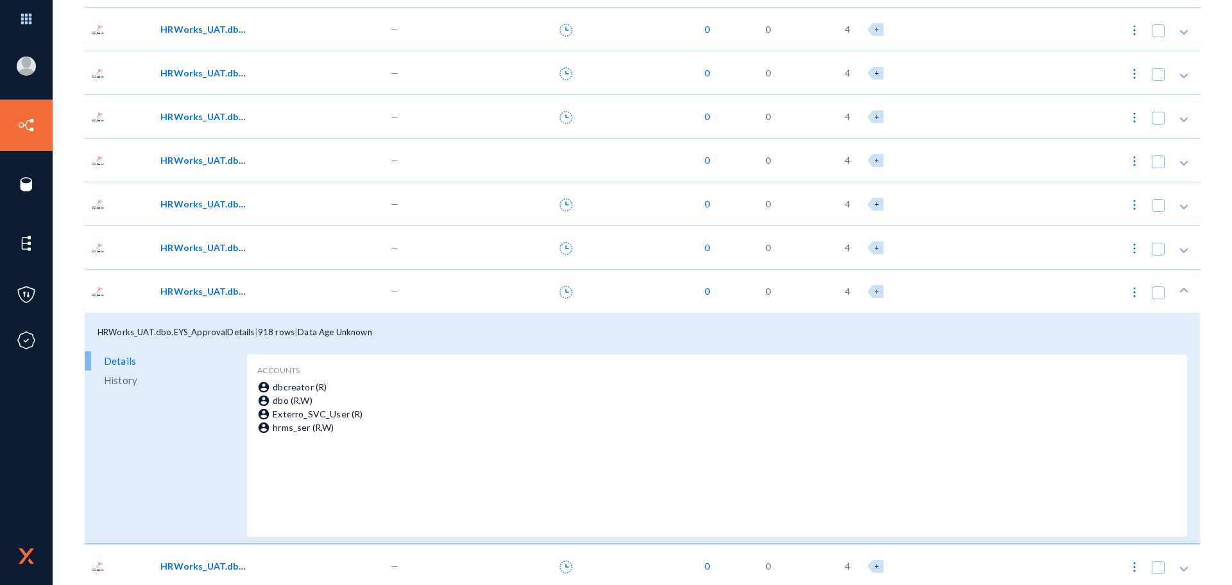
click at [141, 375] on link "History" at bounding box center [164, 379] width 159 height 19
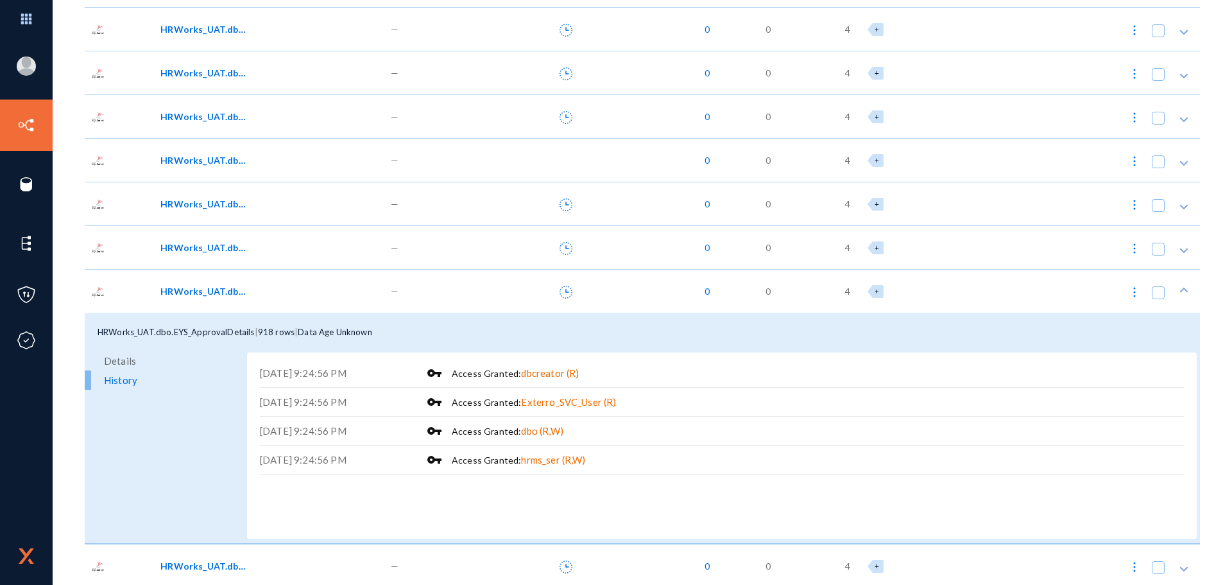
click at [137, 362] on link "Details" at bounding box center [164, 360] width 159 height 19
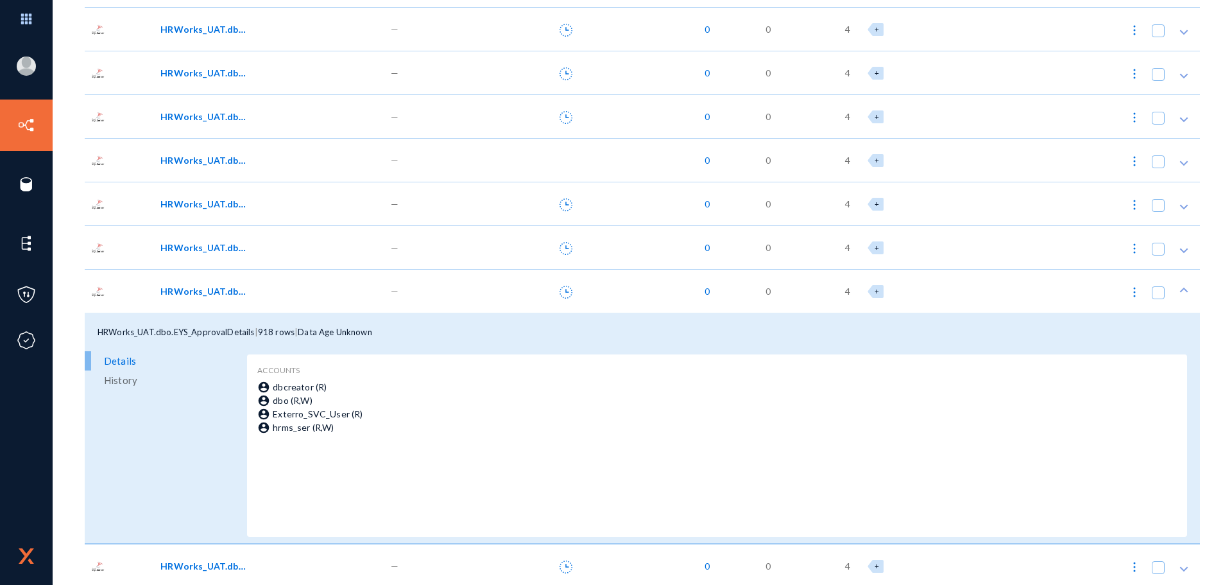
click at [134, 360] on span "Details" at bounding box center [120, 360] width 32 height 19
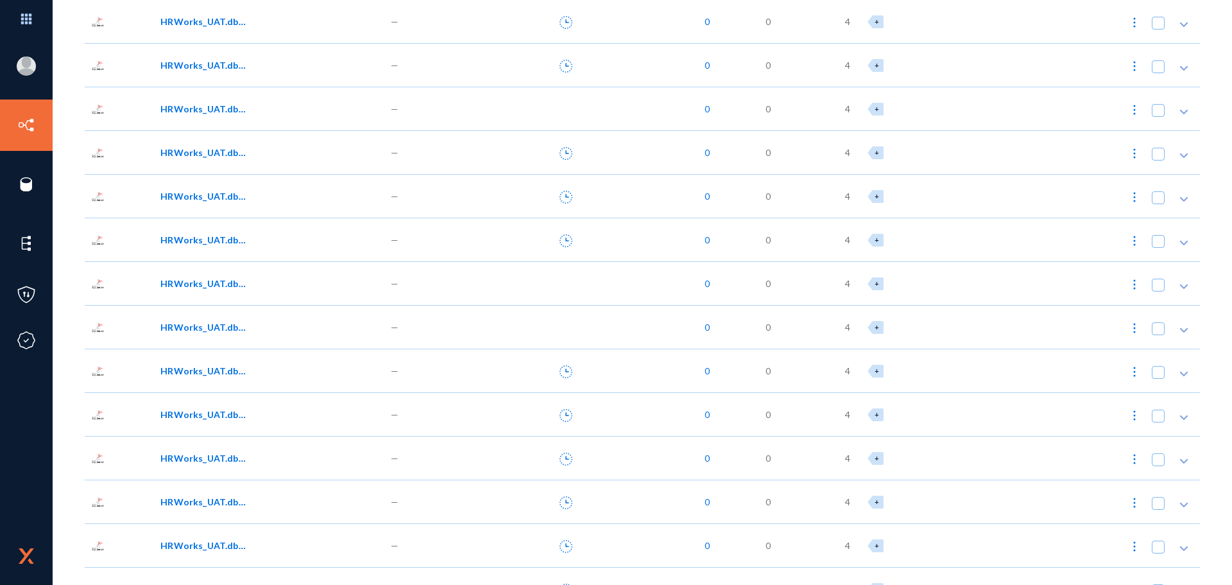
scroll to position [0, 0]
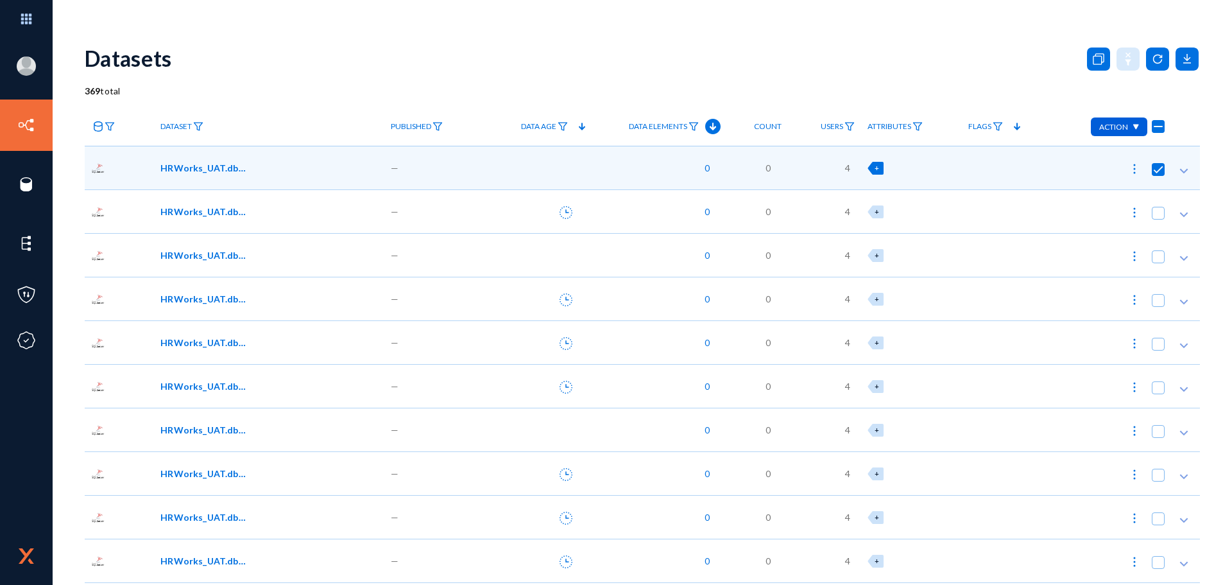
click at [98, 129] on icon at bounding box center [98, 126] width 10 height 10
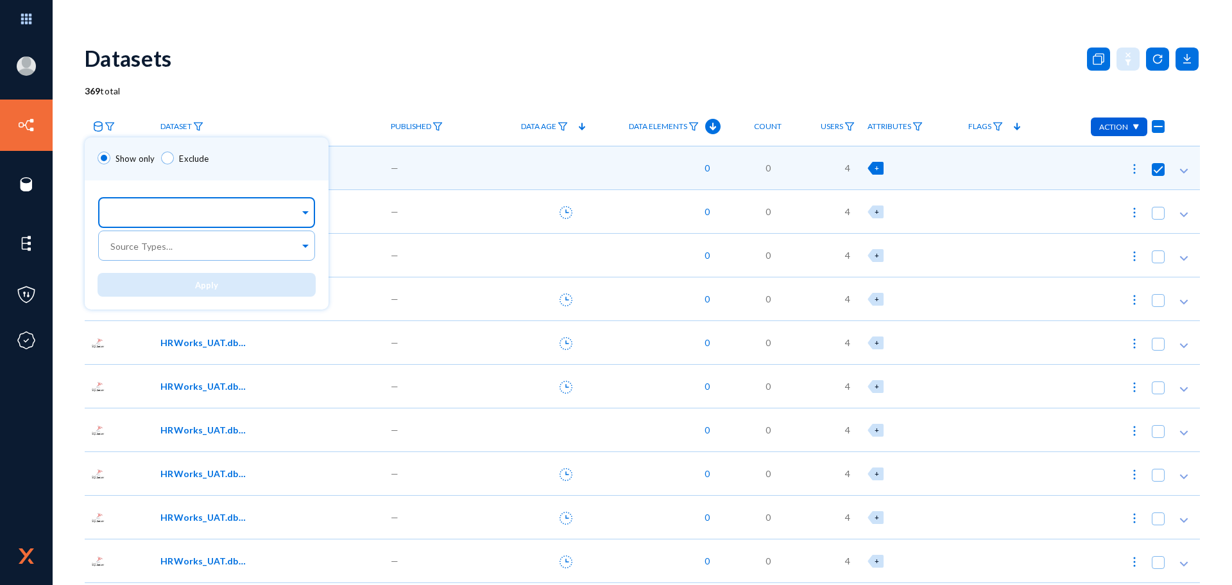
click at [294, 216] on input "text" at bounding box center [204, 215] width 192 height 12
click at [209, 249] on div "Mbank_On-Prem_HRMS_MS-SQL" at bounding box center [207, 241] width 218 height 27
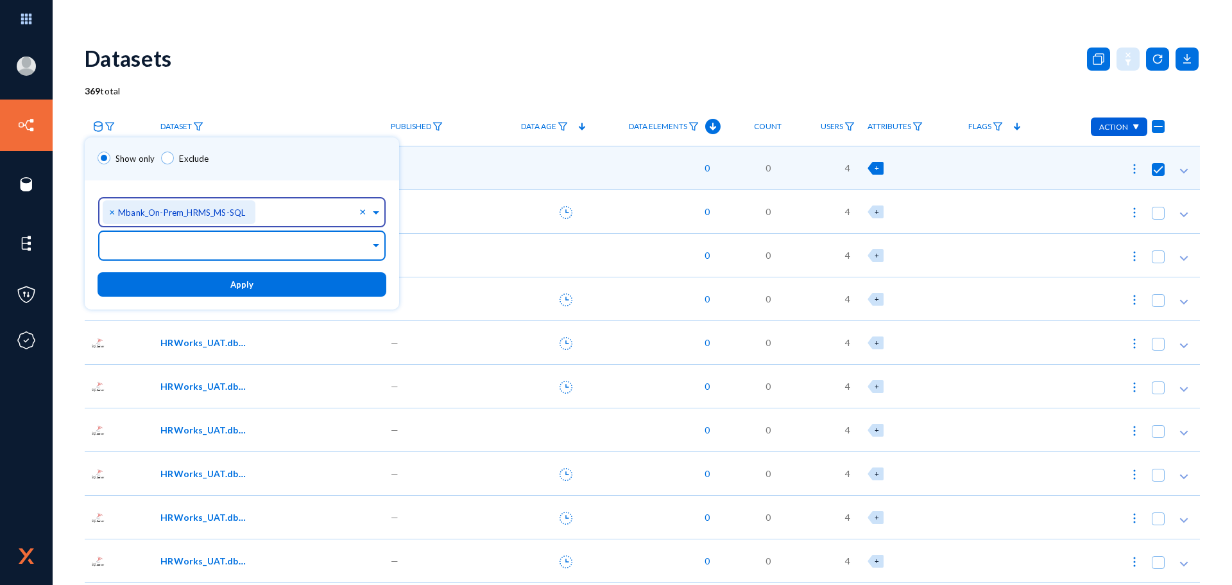
click at [184, 250] on input "text" at bounding box center [239, 247] width 262 height 12
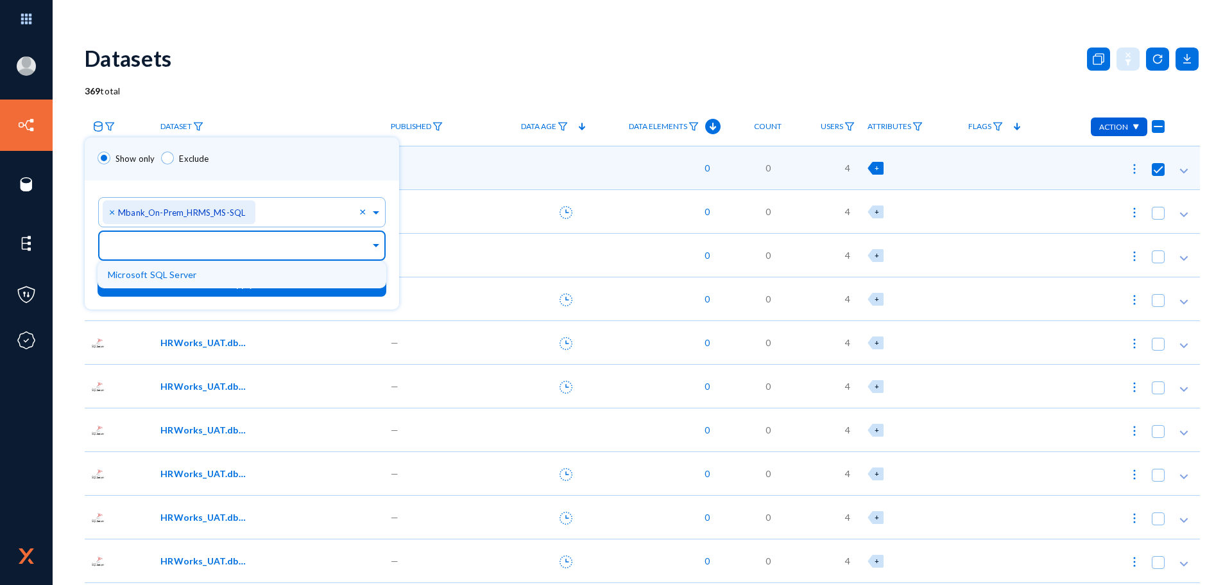
click at [189, 272] on span "Microsoft SQL Server" at bounding box center [152, 274] width 89 height 11
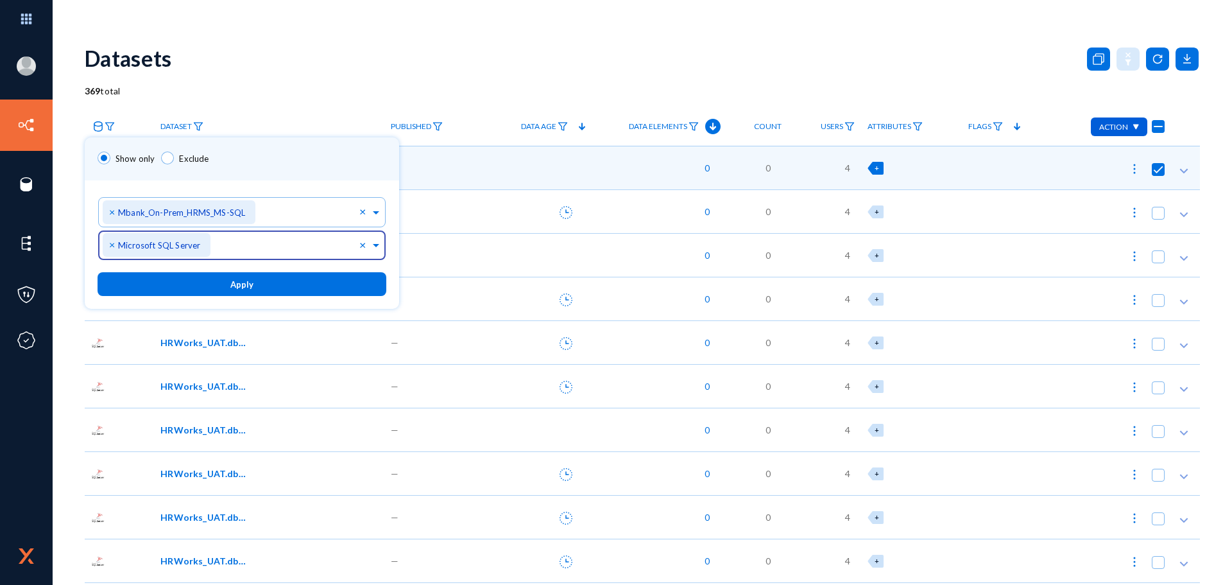
click at [243, 285] on span "Apply" at bounding box center [241, 284] width 23 height 10
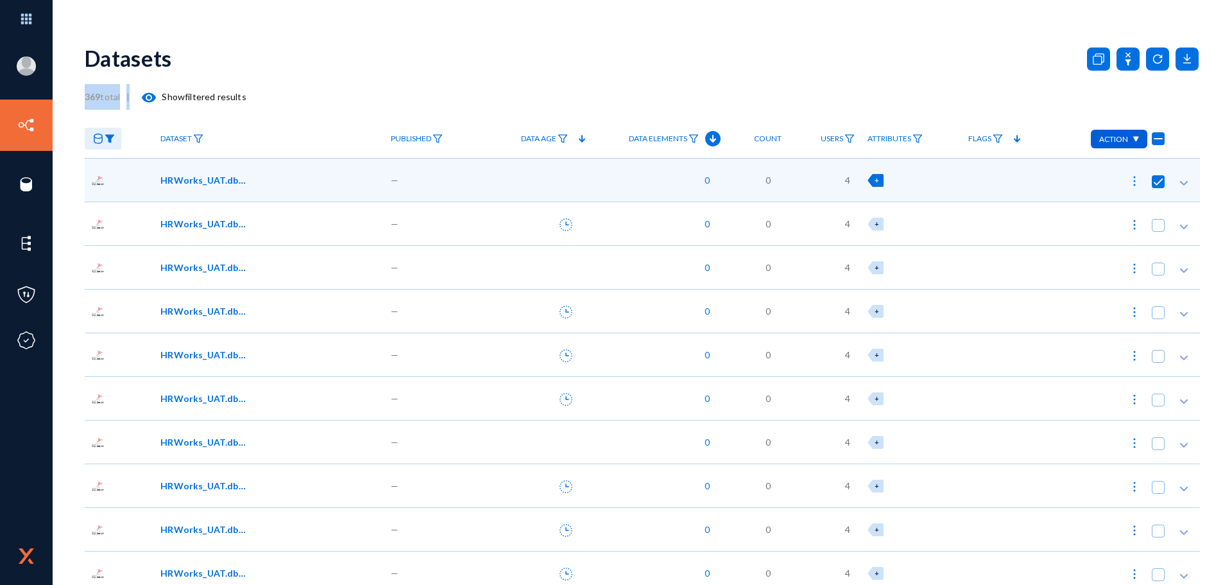
drag, startPoint x: 87, startPoint y: 97, endPoint x: 130, endPoint y: 94, distance: 43.8
click at [130, 94] on div "369 total | visibility Show filtered results" at bounding box center [642, 97] width 1115 height 26
click at [335, 105] on div "369 total | visibility Show filtered results" at bounding box center [642, 97] width 1115 height 26
drag, startPoint x: 85, startPoint y: 97, endPoint x: 121, endPoint y: 96, distance: 36.6
click at [121, 96] on span "369 total" at bounding box center [106, 96] width 42 height 11
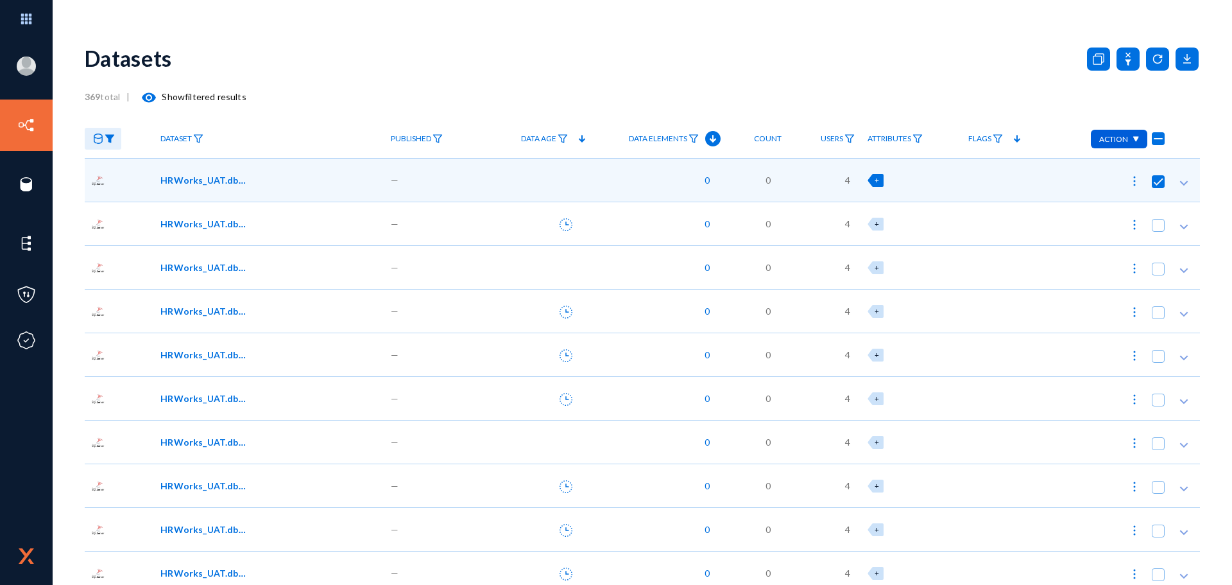
click at [332, 69] on div "Datasets" at bounding box center [642, 58] width 1115 height 52
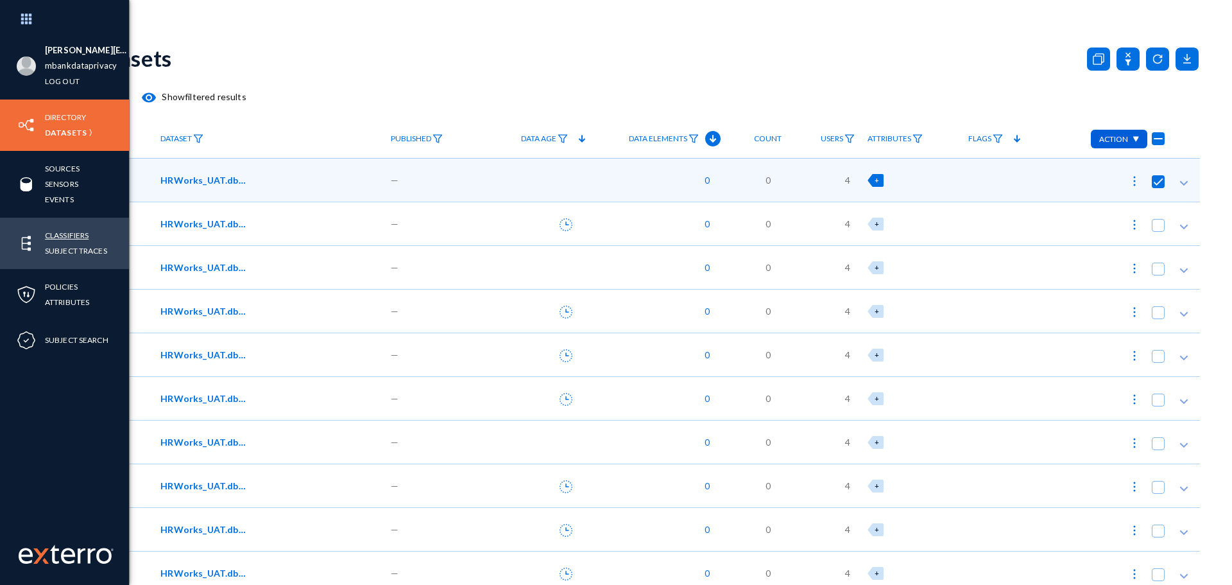
click at [67, 237] on link "Classifiers" at bounding box center [67, 235] width 44 height 15
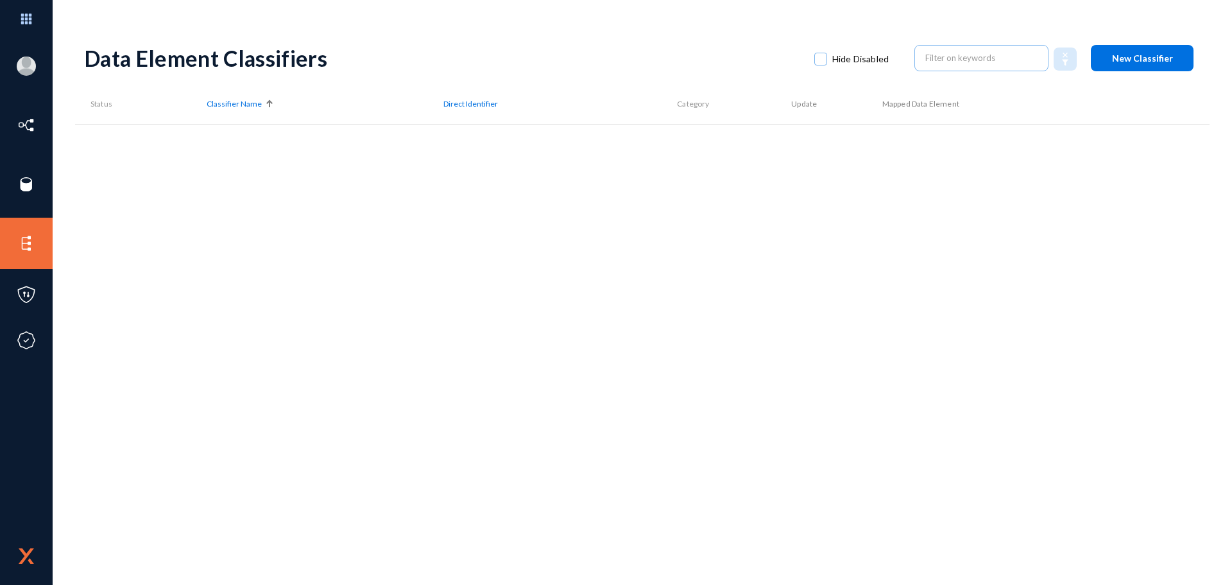
click at [866, 53] on span "Hide Disabled" at bounding box center [860, 58] width 56 height 19
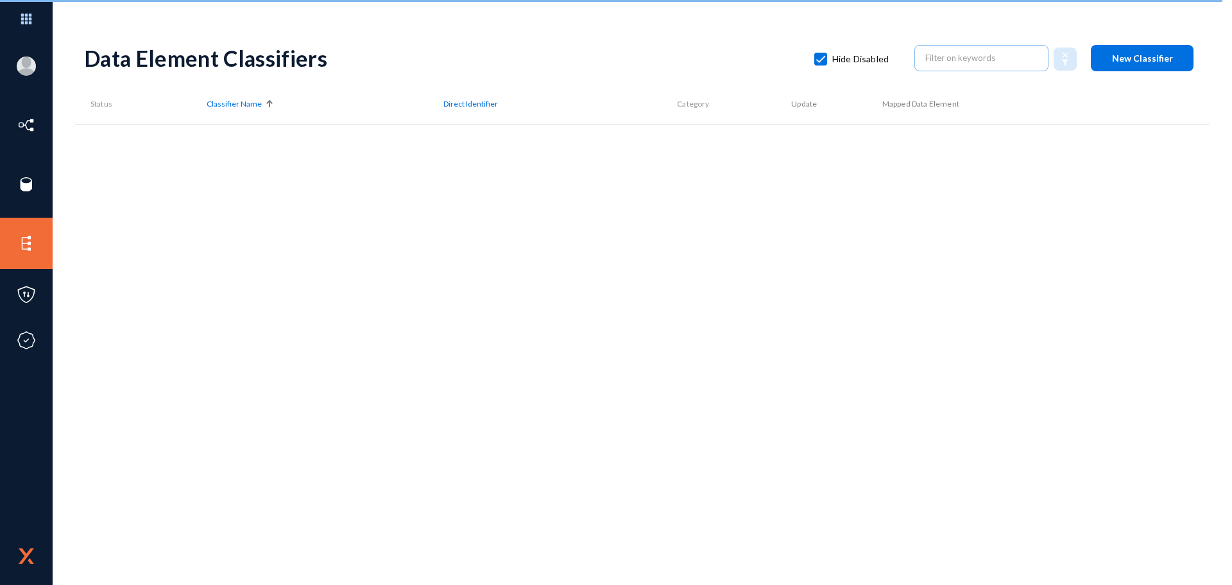
click at [985, 62] on span "New Classifier" at bounding box center [1142, 58] width 61 height 11
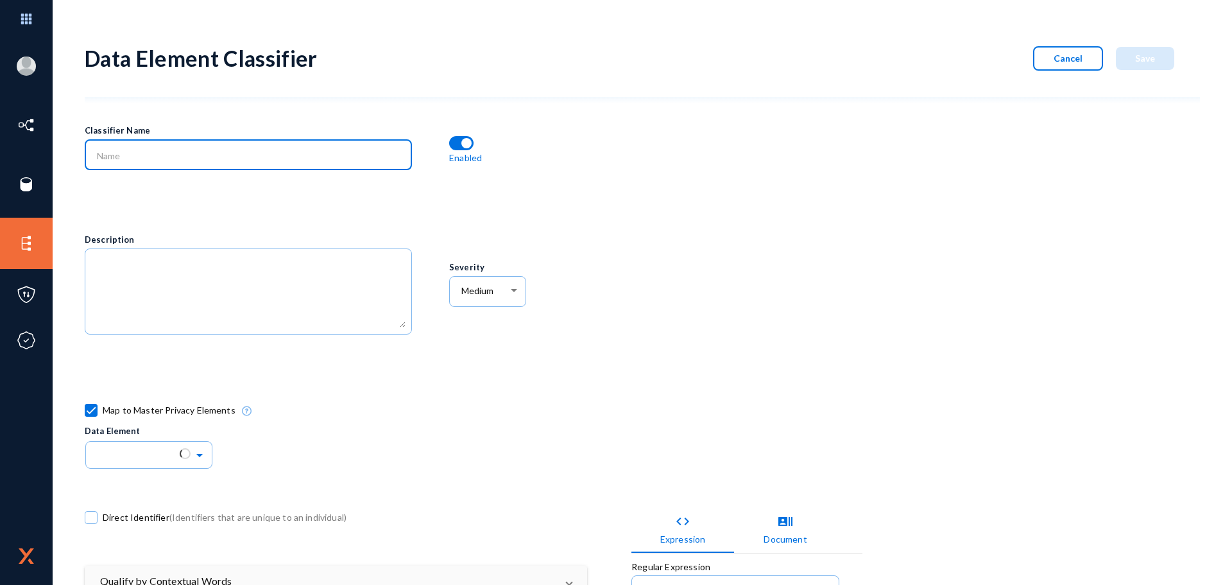
click at [121, 155] on input at bounding box center [251, 156] width 309 height 12
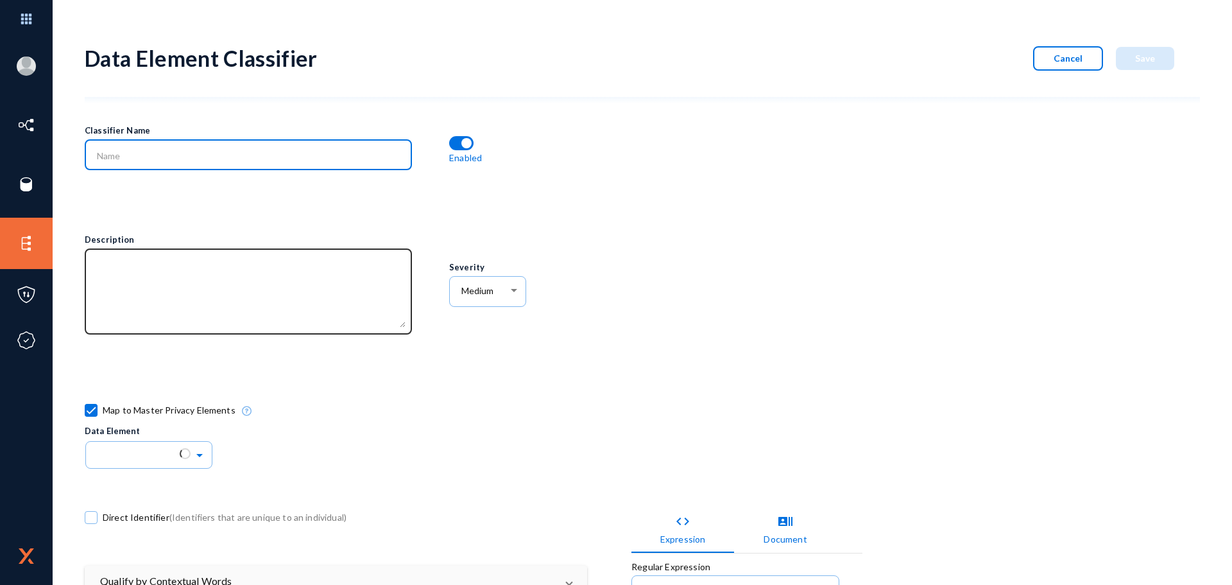
click at [151, 263] on textarea at bounding box center [251, 292] width 309 height 69
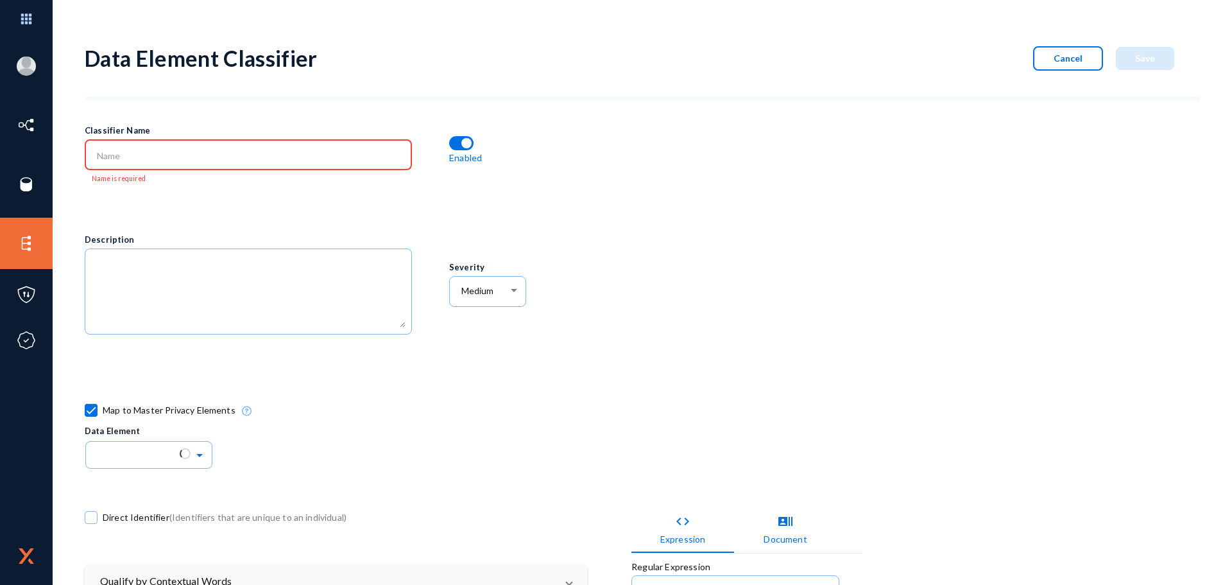
click at [128, 146] on div at bounding box center [249, 153] width 314 height 33
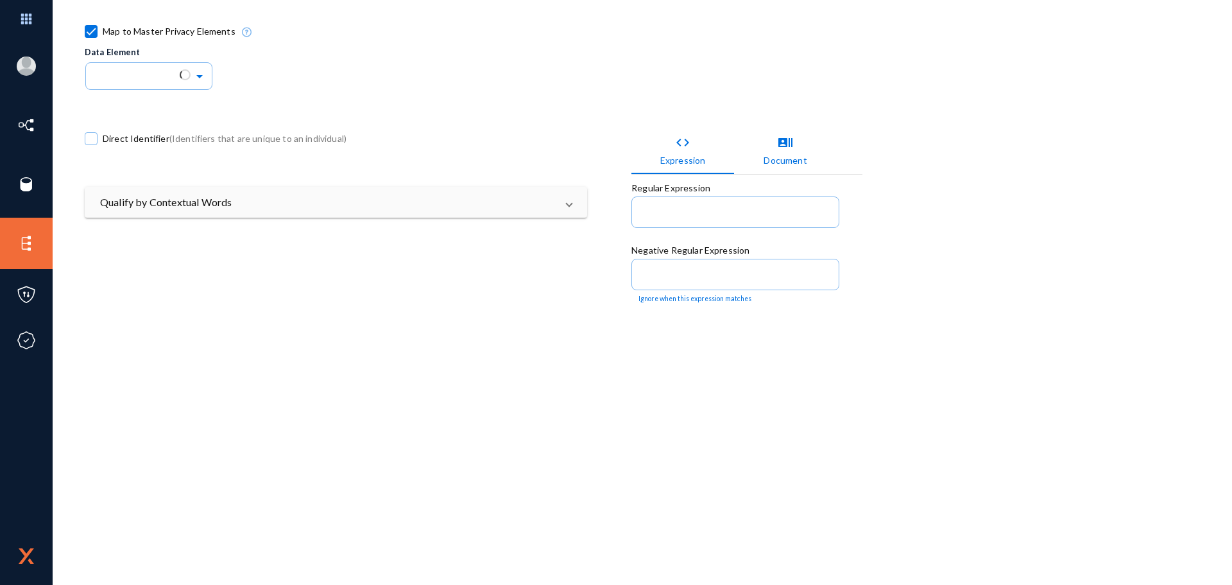
scroll to position [385, 0]
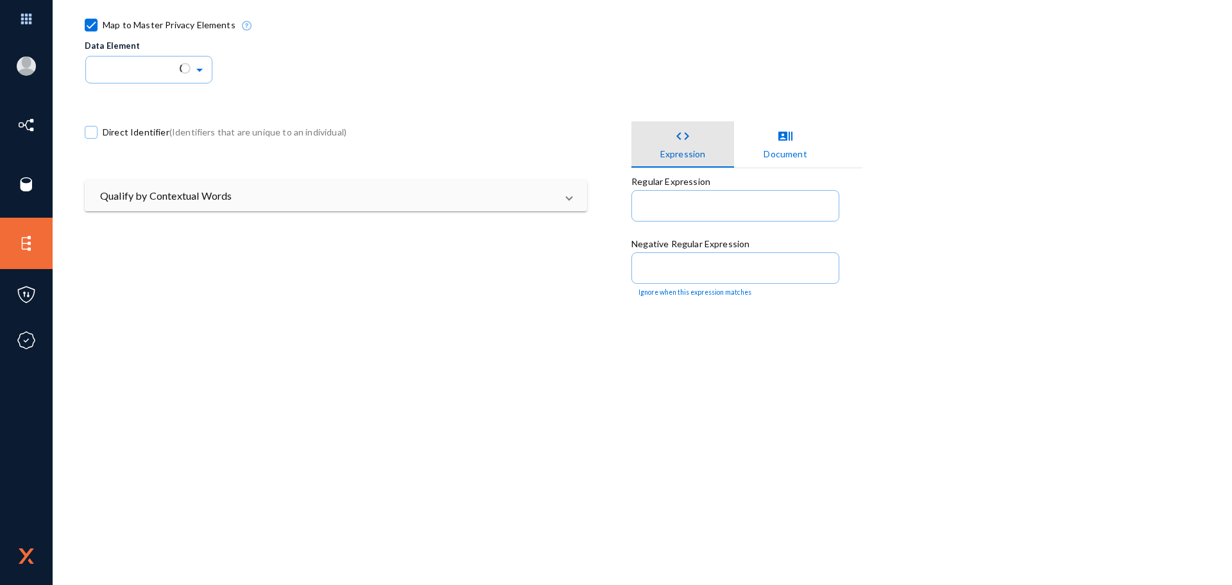
click at [682, 147] on div "Expression" at bounding box center [683, 153] width 46 height 13
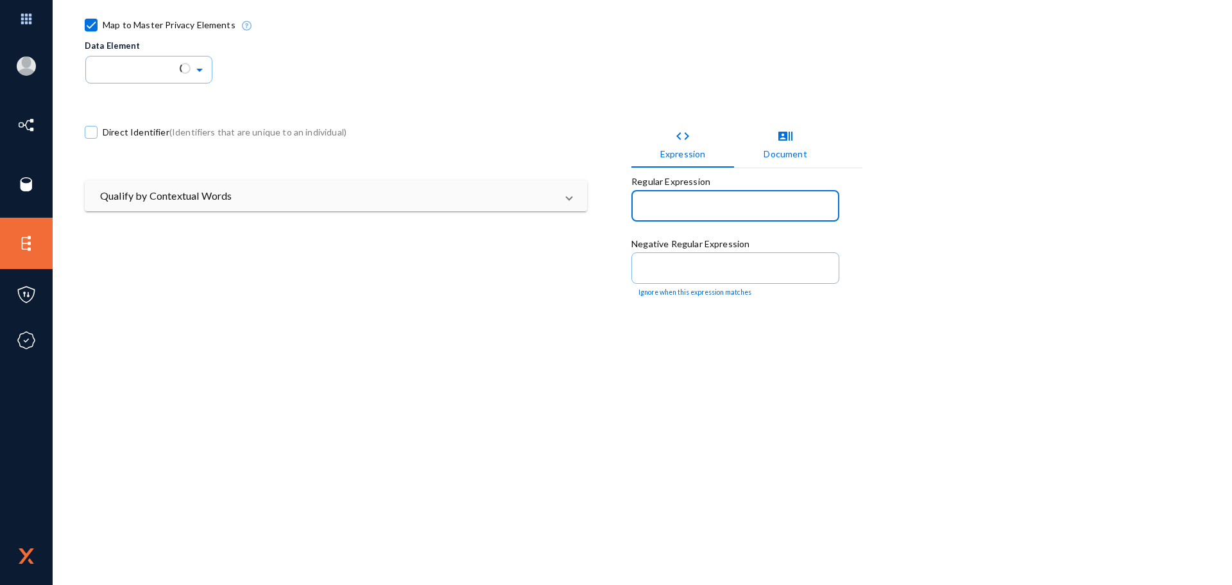
click at [701, 203] on input at bounding box center [738, 208] width 189 height 12
click at [719, 251] on div at bounding box center [736, 266] width 194 height 33
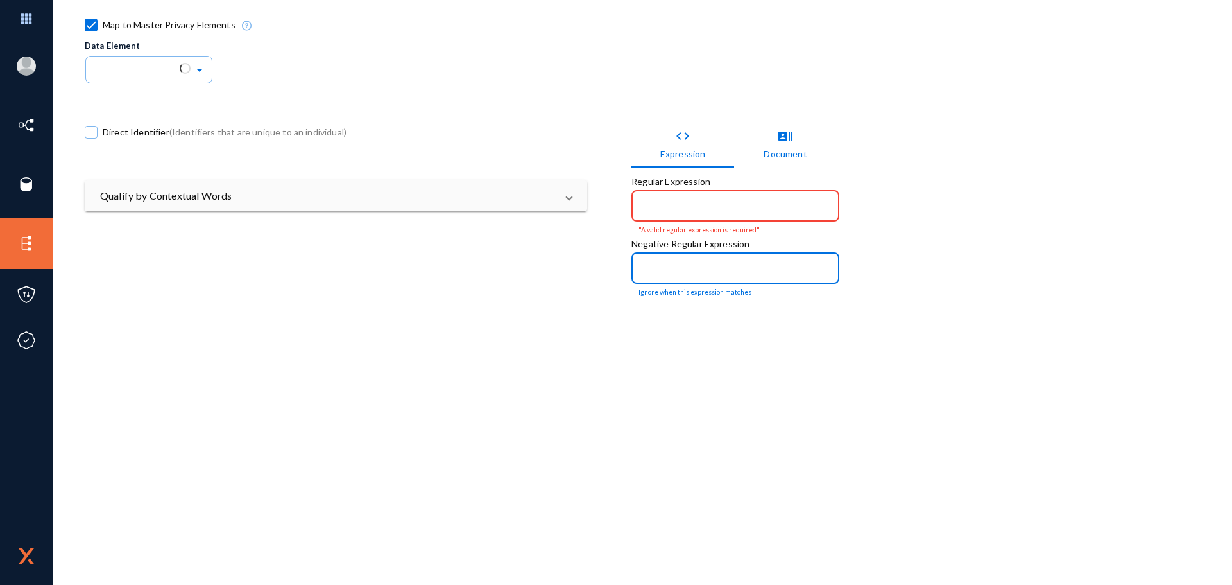
click at [785, 133] on mat-icon "recent_actors" at bounding box center [785, 135] width 15 height 15
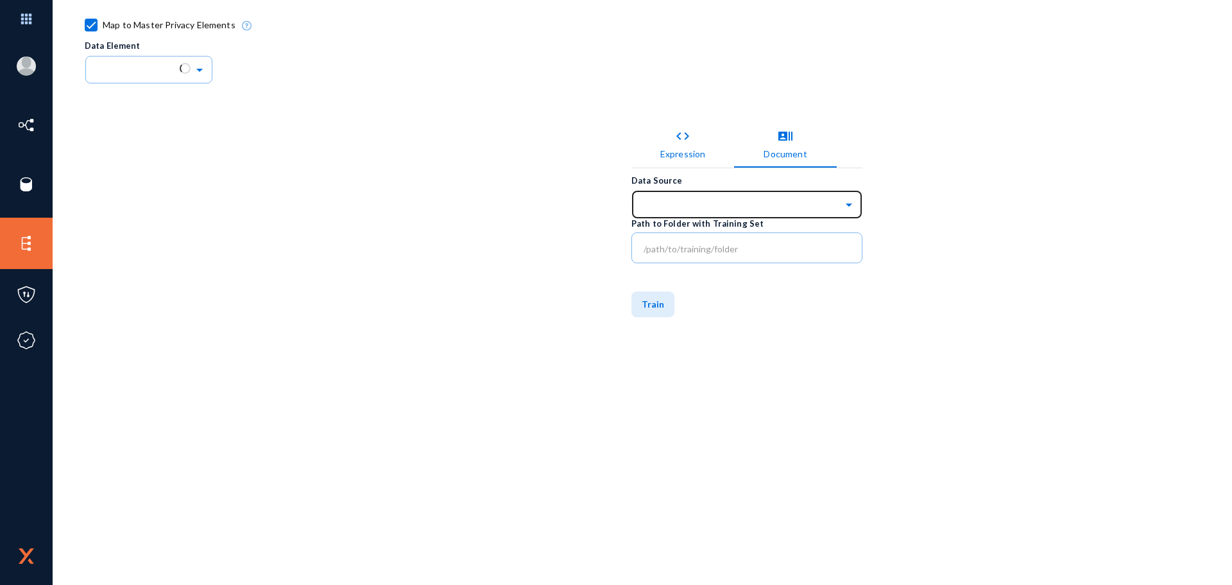
click at [846, 199] on span at bounding box center [850, 203] width 15 height 9
click at [846, 202] on span at bounding box center [850, 203] width 15 height 9
click at [695, 206] on input "text" at bounding box center [753, 204] width 218 height 22
click at [781, 323] on mat-tab-group "code Expression recent_actors Document Data Source Path to Folder with Training…" at bounding box center [746, 408] width 231 height 574
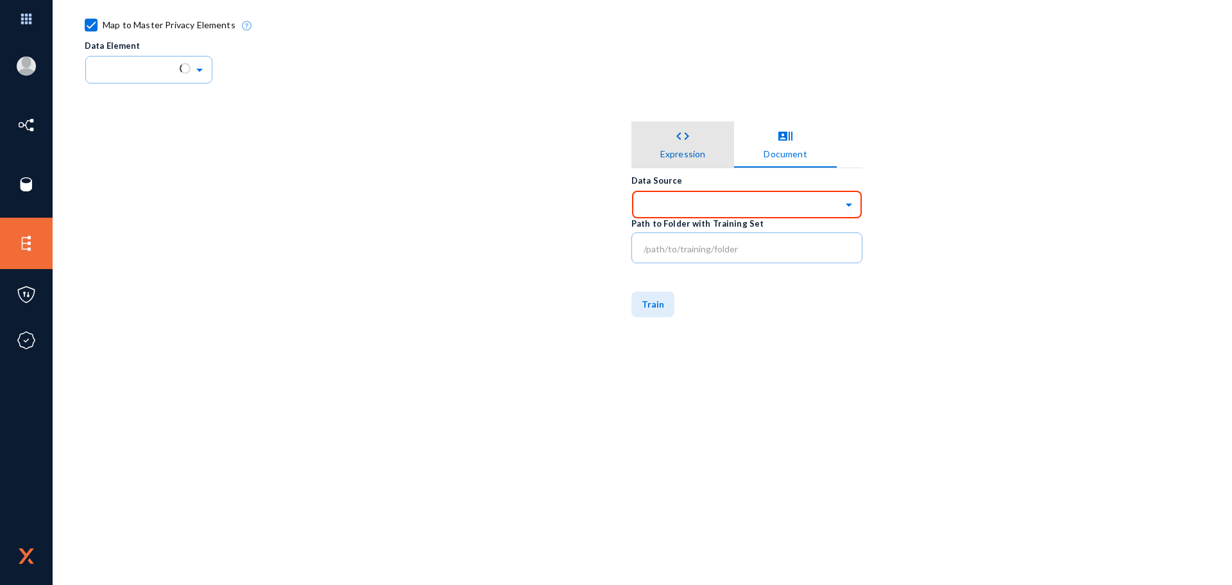
click at [683, 136] on mat-icon "code" at bounding box center [682, 135] width 15 height 15
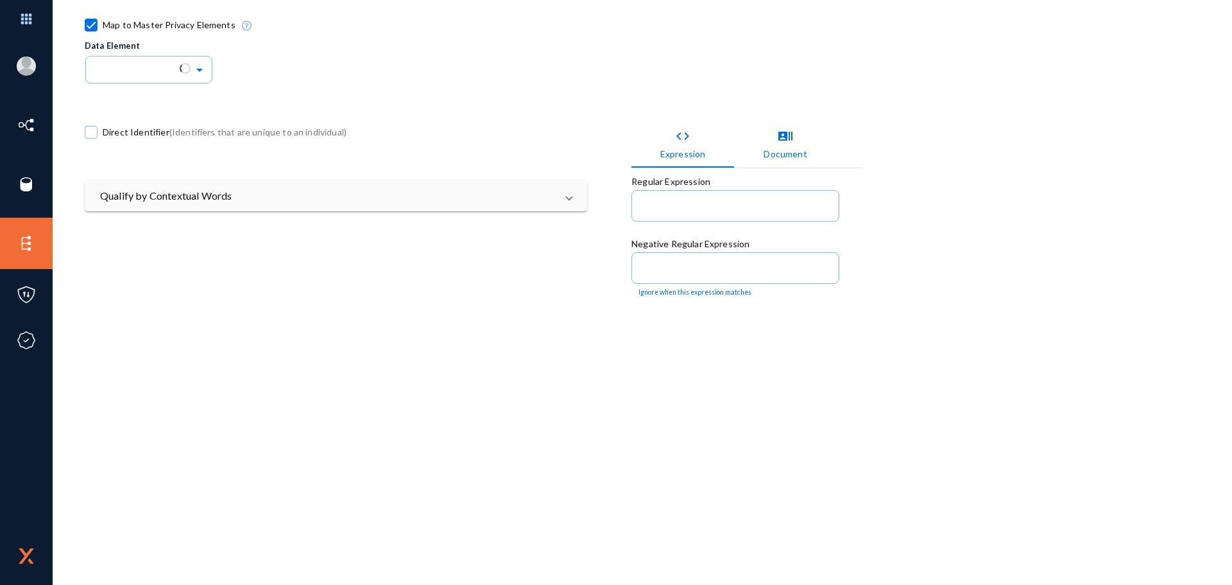
click at [783, 133] on mat-icon "recent_actors" at bounding box center [785, 135] width 15 height 15
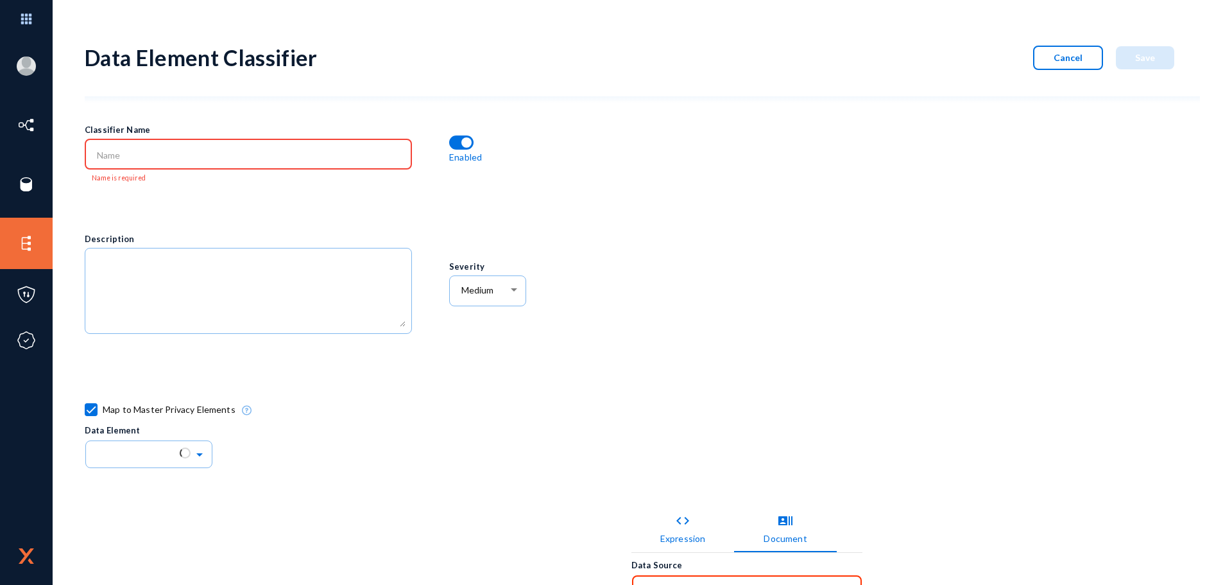
scroll to position [0, 0]
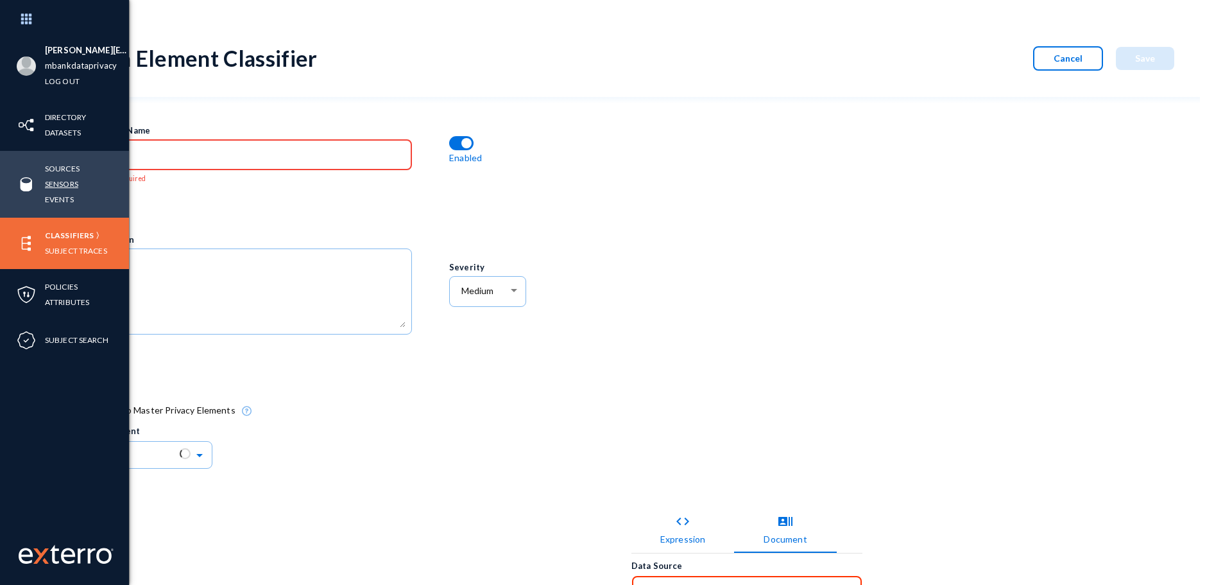
click at [71, 184] on link "Sensors" at bounding box center [61, 183] width 33 height 15
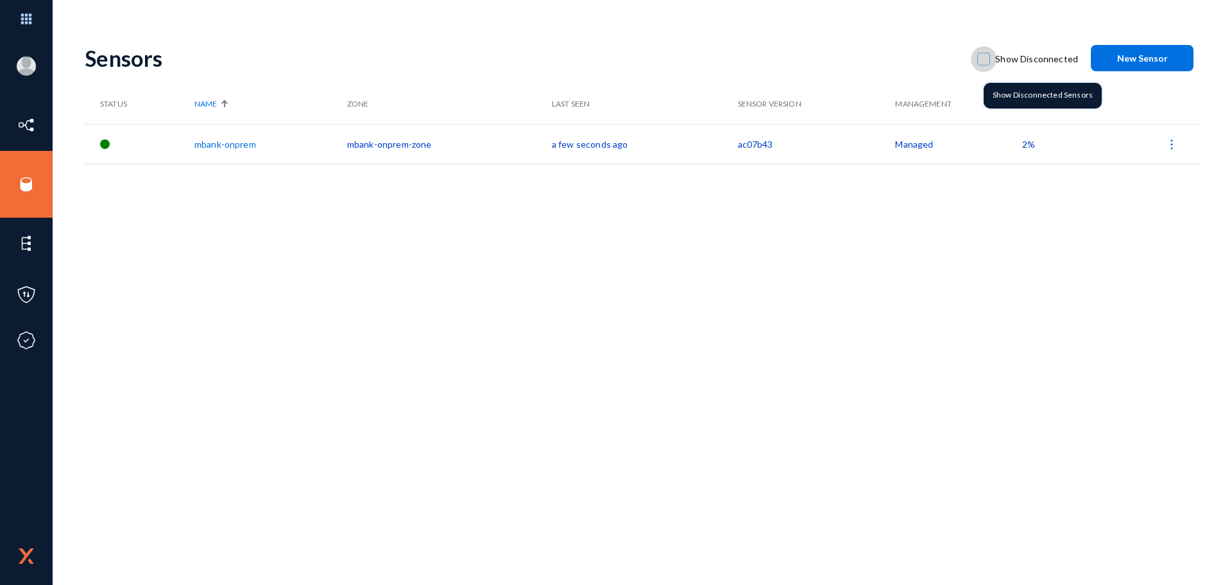
click at [985, 61] on span at bounding box center [983, 59] width 13 height 13
click at [984, 65] on input "Show Disconnected" at bounding box center [983, 65] width 1 height 1
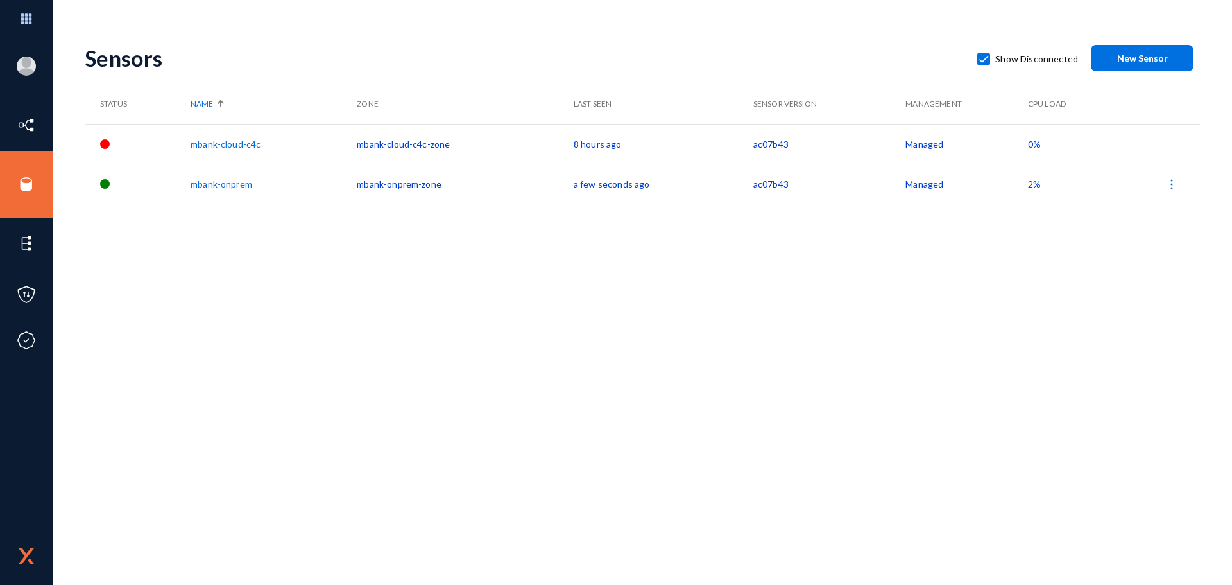
click at [230, 146] on link "mbank-cloud-c4c" at bounding box center [226, 144] width 70 height 11
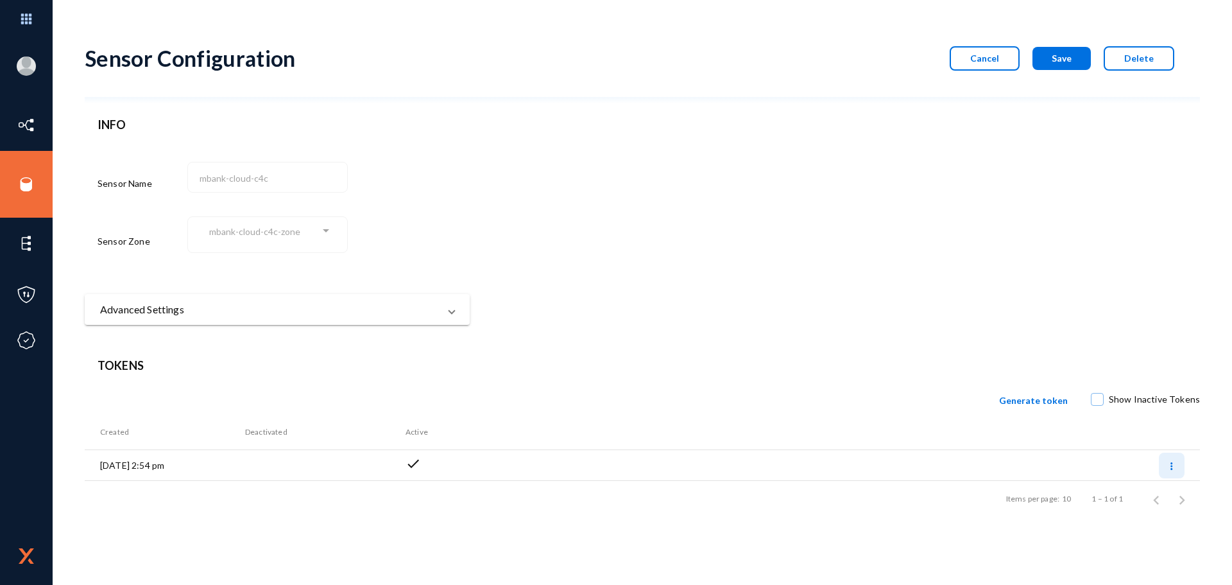
click at [985, 466] on button at bounding box center [1172, 465] width 26 height 26
click at [830, 164] on div at bounding box center [616, 292] width 1232 height 585
click at [985, 58] on span "Cancel" at bounding box center [984, 58] width 29 height 11
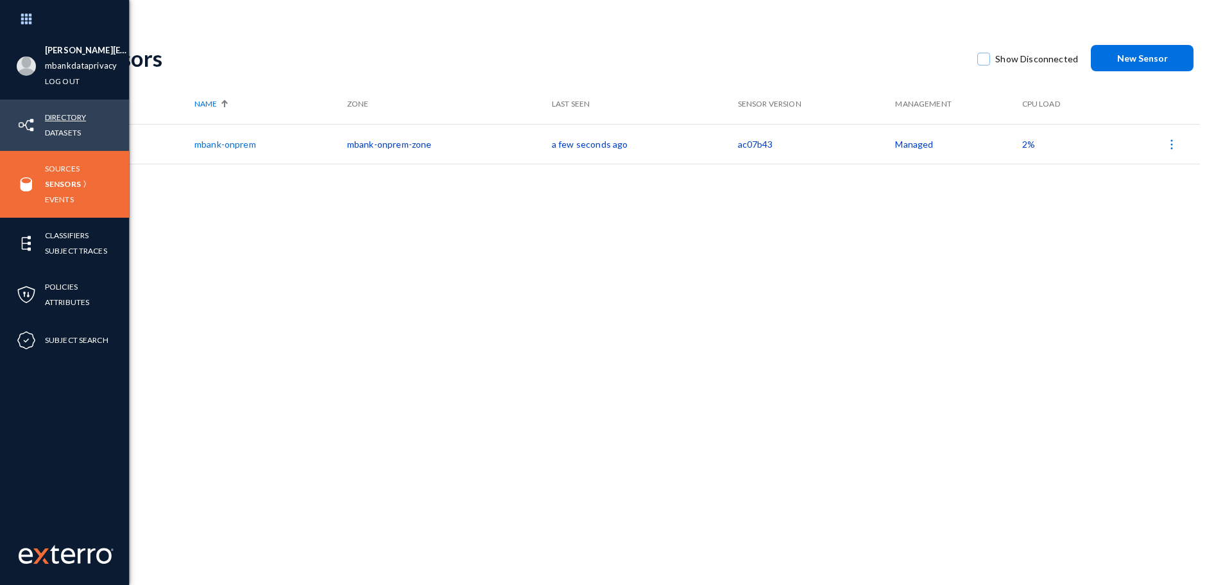
click at [64, 116] on link "Directory" at bounding box center [65, 117] width 41 height 15
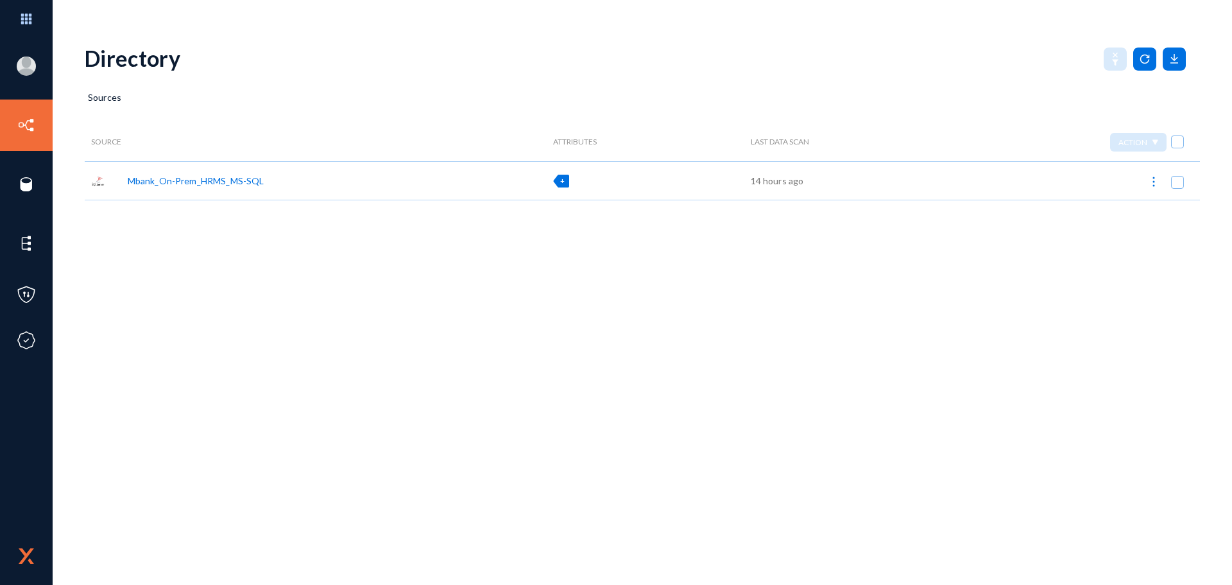
click at [563, 184] on div "+" at bounding box center [561, 181] width 16 height 13
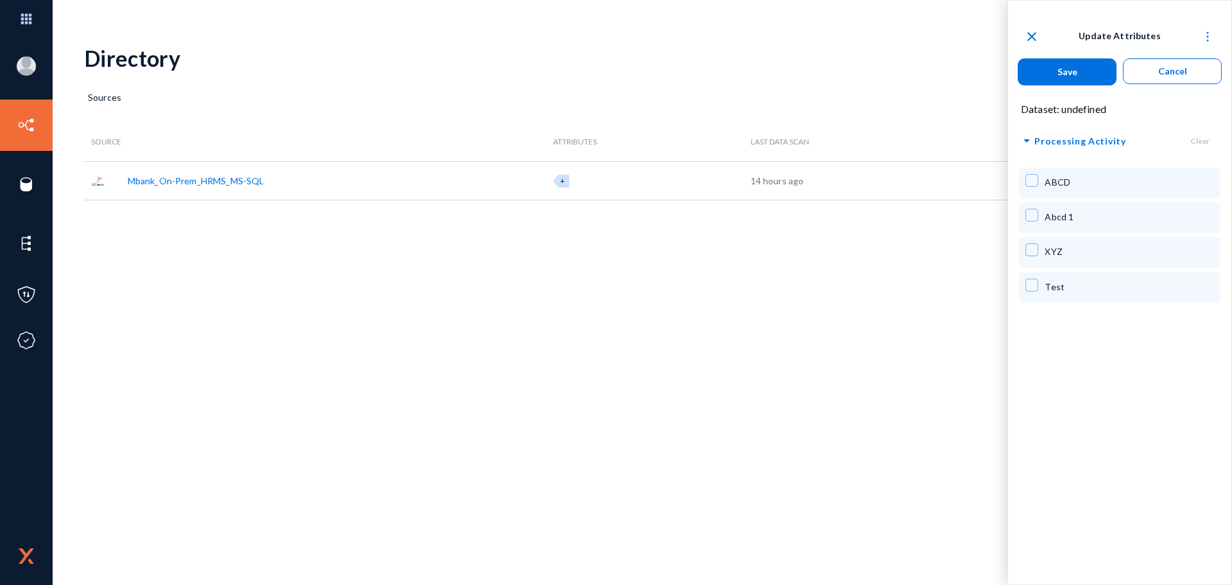
drag, startPoint x: 1061, startPoint y: 112, endPoint x: 1120, endPoint y: 112, distance: 58.4
click at [985, 112] on div "Dataset: undefined" at bounding box center [1119, 106] width 223 height 22
click at [985, 39] on img at bounding box center [1207, 36] width 13 height 13
click at [985, 383] on div at bounding box center [616, 292] width 1232 height 585
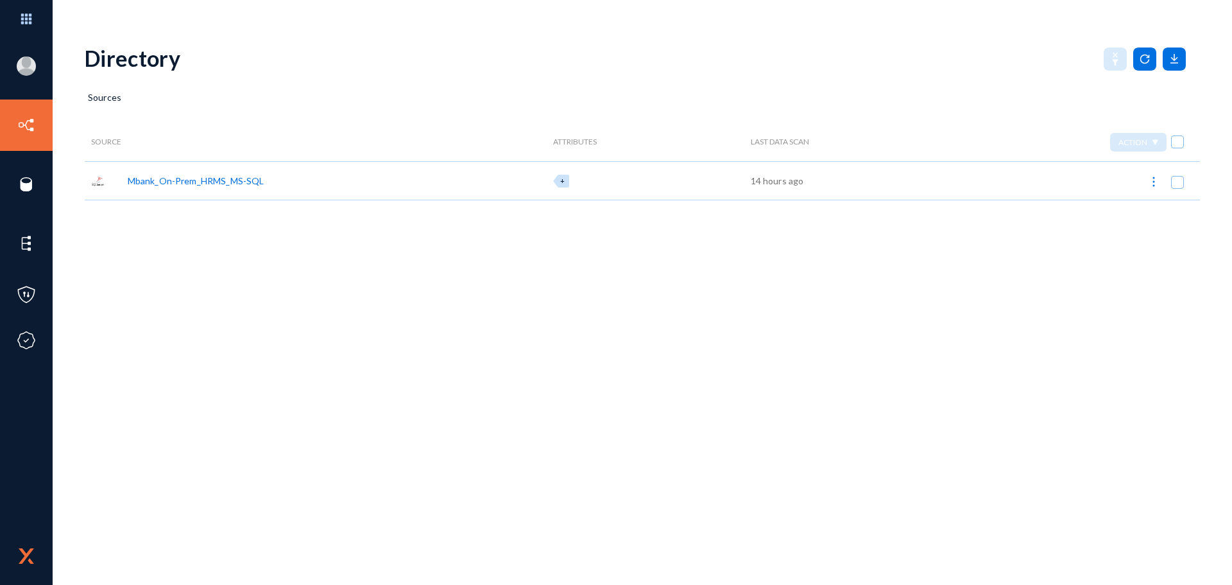
click at [985, 184] on img at bounding box center [1153, 181] width 13 height 13
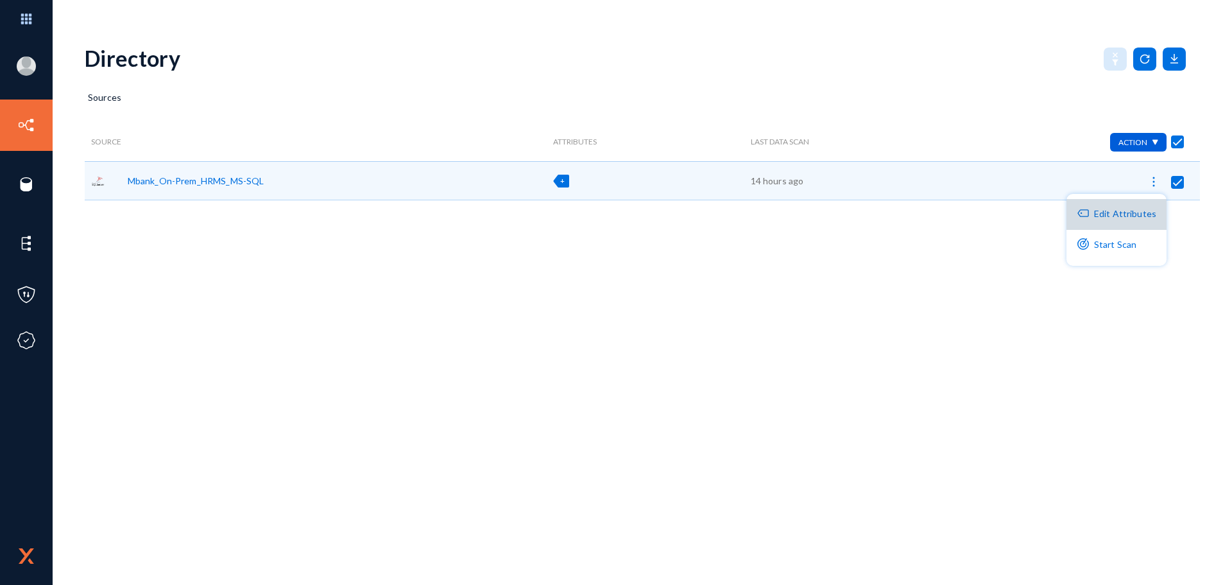
click at [985, 218] on button "Edit Attributes" at bounding box center [1117, 214] width 100 height 31
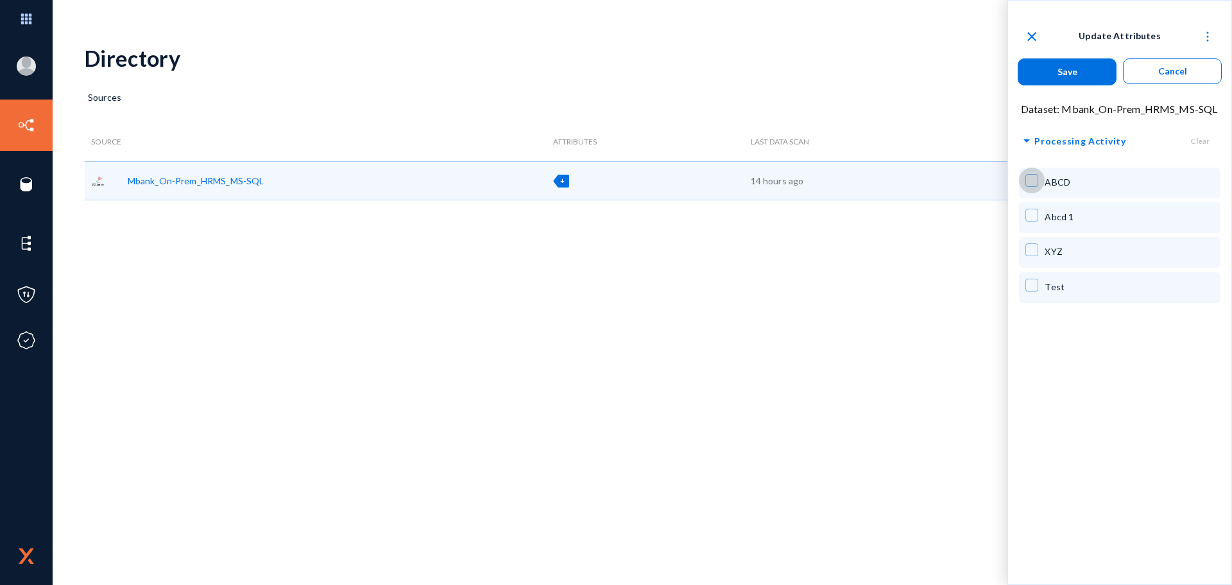
click at [985, 181] on span at bounding box center [1032, 180] width 13 height 13
click at [985, 215] on span at bounding box center [1032, 215] width 13 height 13
click at [985, 40] on img at bounding box center [1207, 36] width 13 height 13
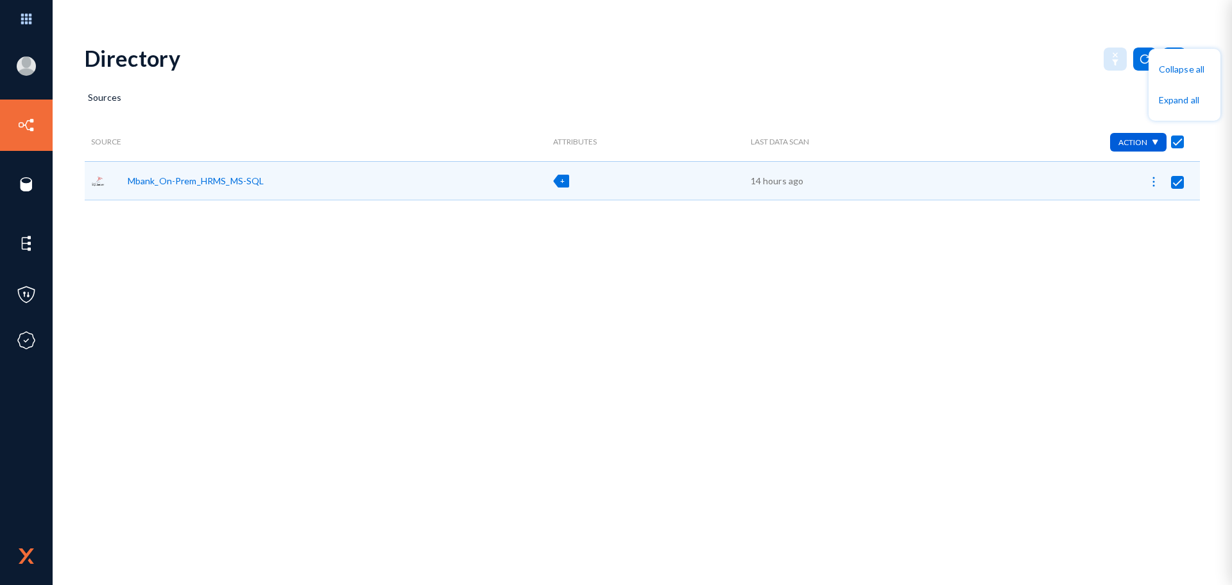
click at [985, 31] on div at bounding box center [616, 292] width 1232 height 585
click at [985, 182] on img at bounding box center [1153, 181] width 13 height 13
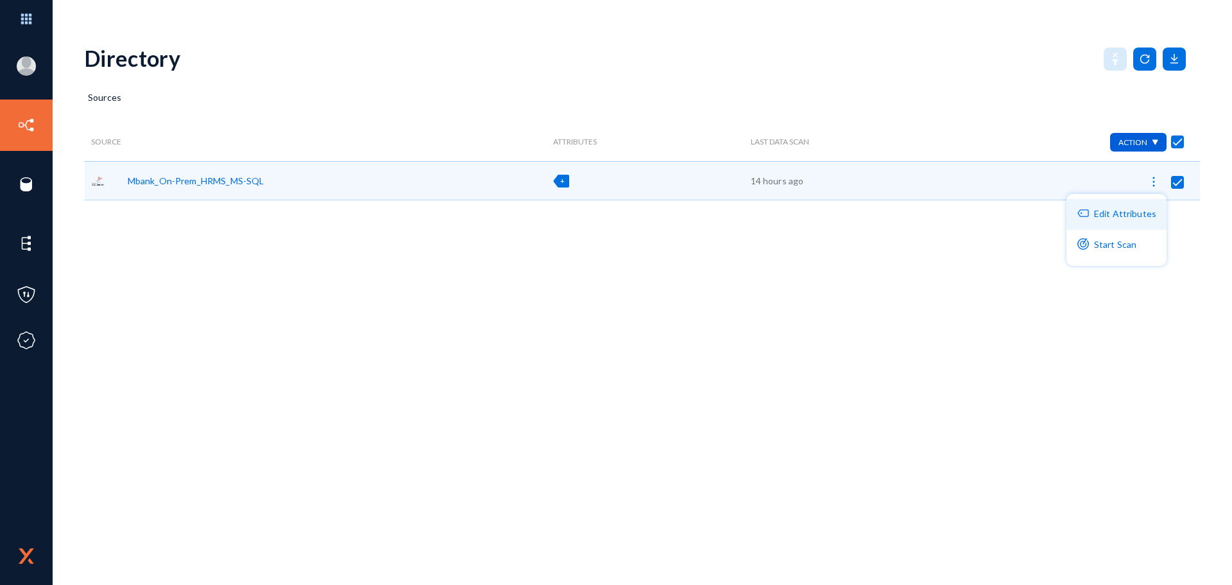
click at [985, 218] on button "Edit Attributes" at bounding box center [1117, 214] width 100 height 31
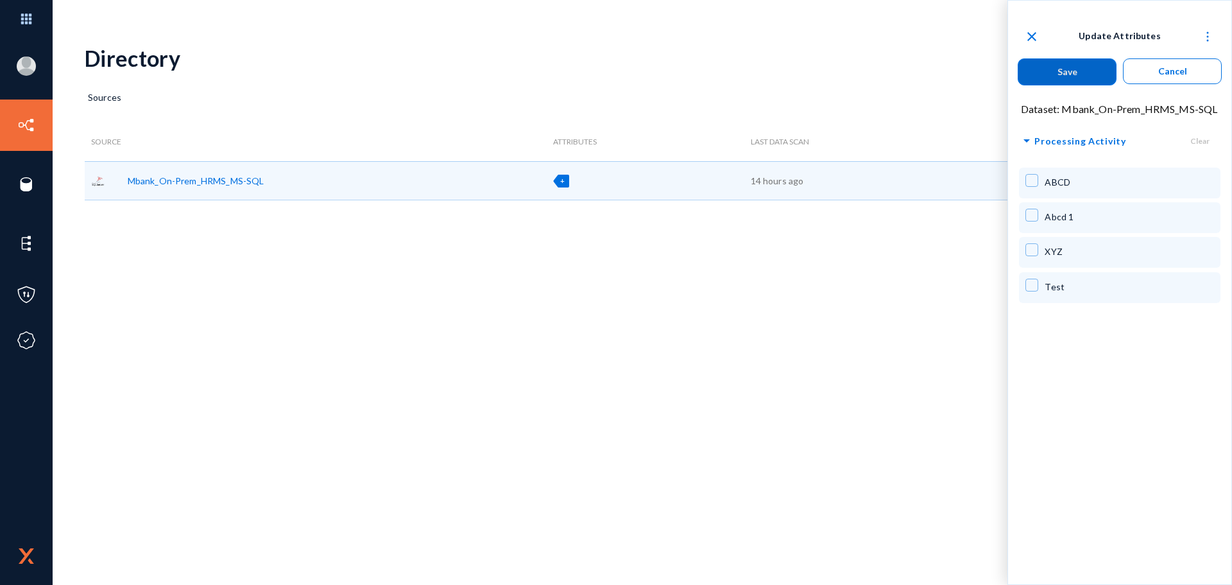
click at [985, 141] on span "Processing Activity" at bounding box center [1080, 141] width 91 height 16
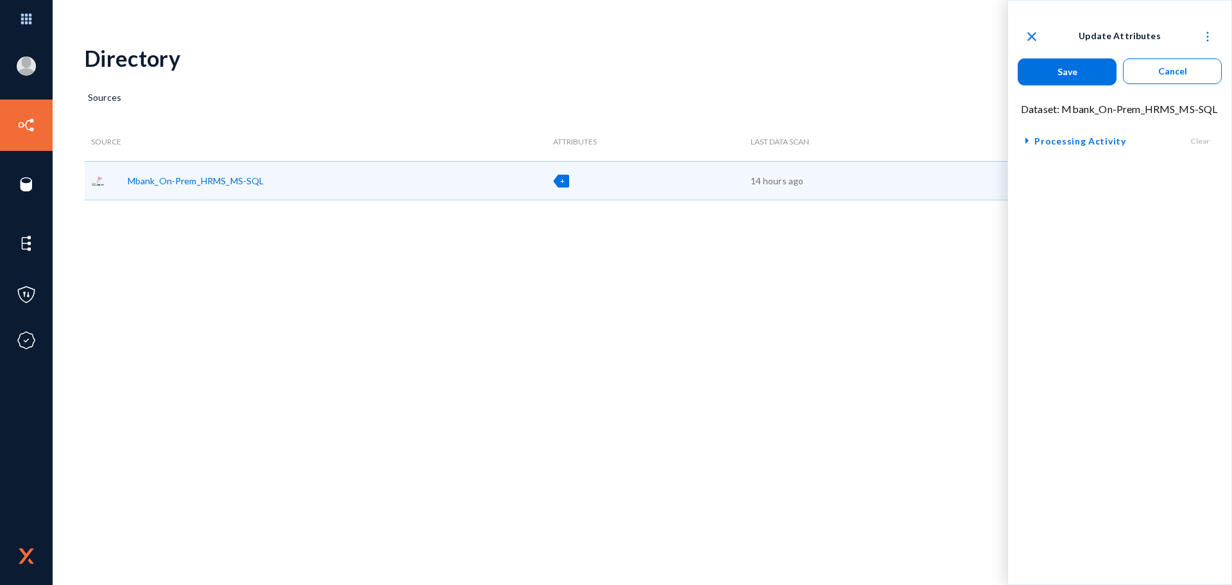
click at [985, 141] on span "Processing Activity" at bounding box center [1080, 141] width 91 height 16
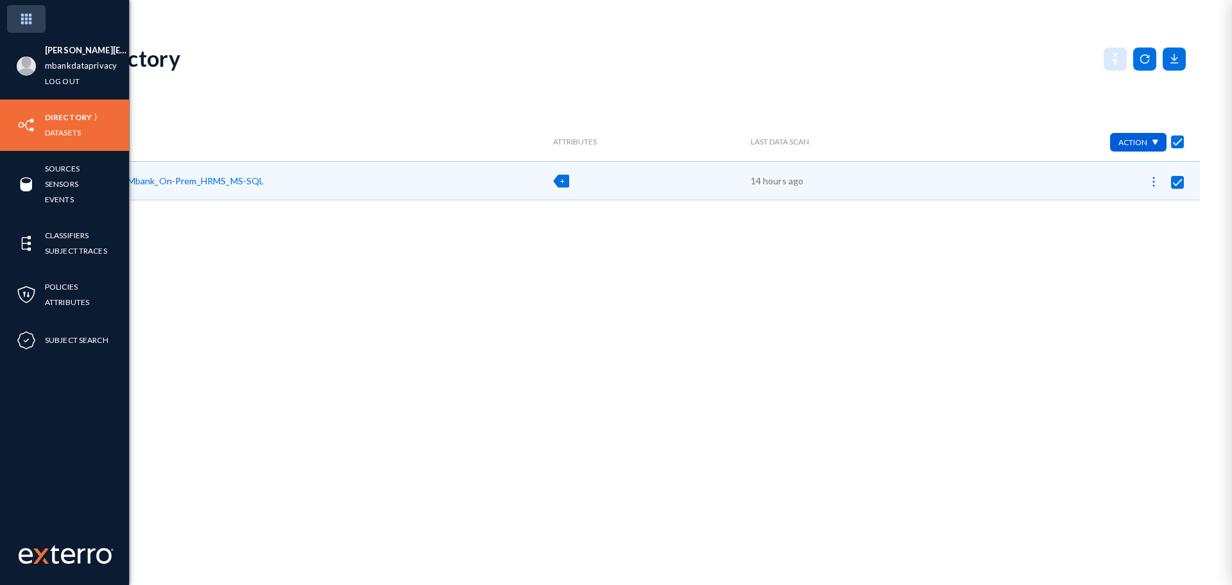
click at [28, 19] on img at bounding box center [26, 19] width 39 height 28
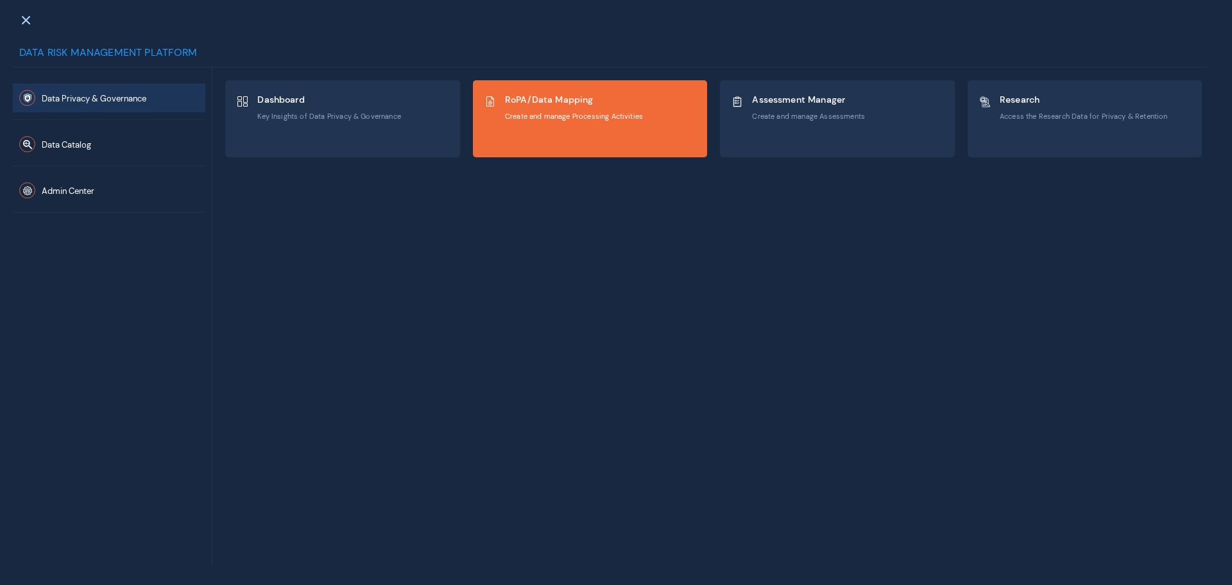
click at [560, 117] on span "Create and manage Processing Activities" at bounding box center [574, 116] width 138 height 9
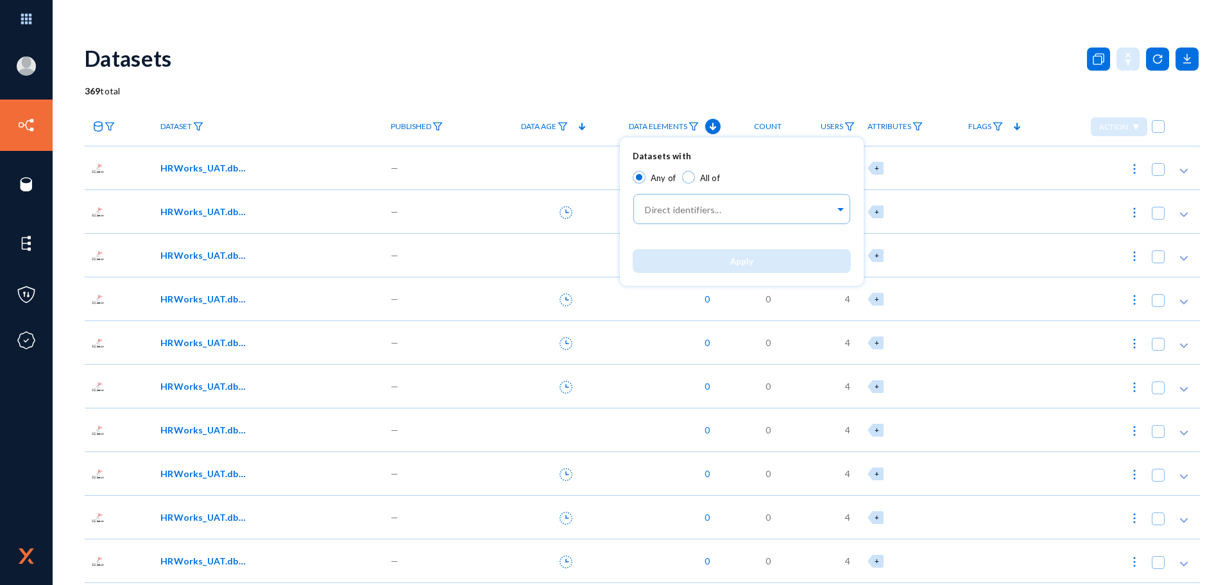
click at [712, 173] on span "All of" at bounding box center [710, 178] width 20 height 10
click at [695, 172] on input "All of" at bounding box center [688, 177] width 13 height 13
radio input "true"
click at [735, 257] on span "Apply" at bounding box center [741, 261] width 23 height 10
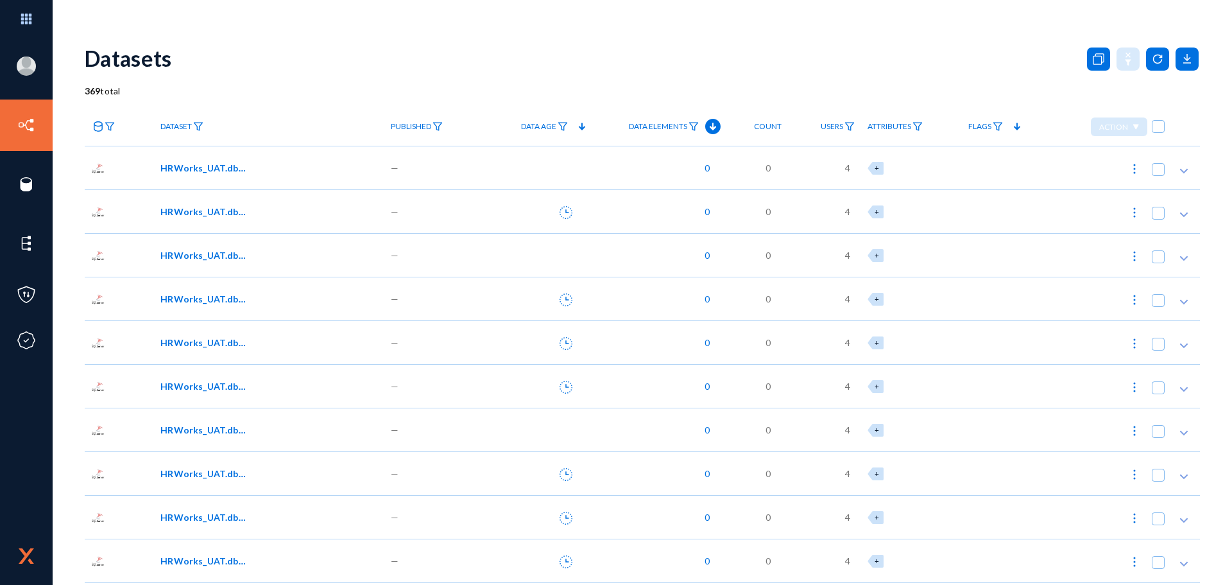
click at [717, 128] on icon at bounding box center [712, 126] width 15 height 15
click at [692, 122] on img at bounding box center [694, 126] width 10 height 9
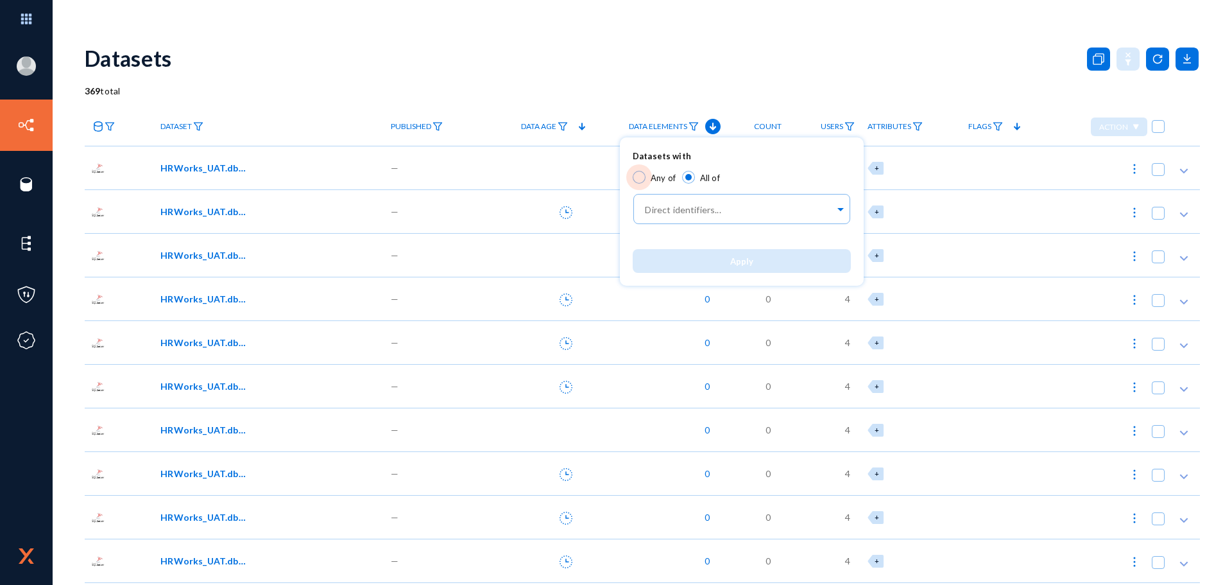
click at [658, 182] on span "Any of" at bounding box center [663, 178] width 25 height 10
click at [646, 182] on input "Any of" at bounding box center [639, 177] width 13 height 13
radio input "true"
click at [685, 252] on button "Apply" at bounding box center [742, 261] width 218 height 24
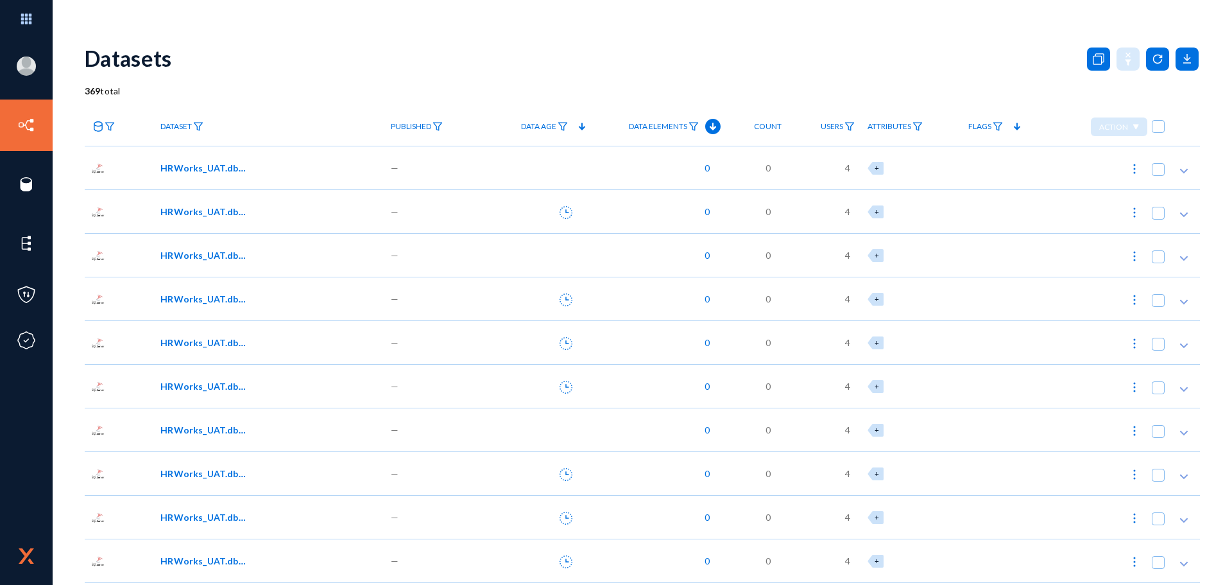
click at [657, 126] on span "Data Elements" at bounding box center [658, 126] width 58 height 9
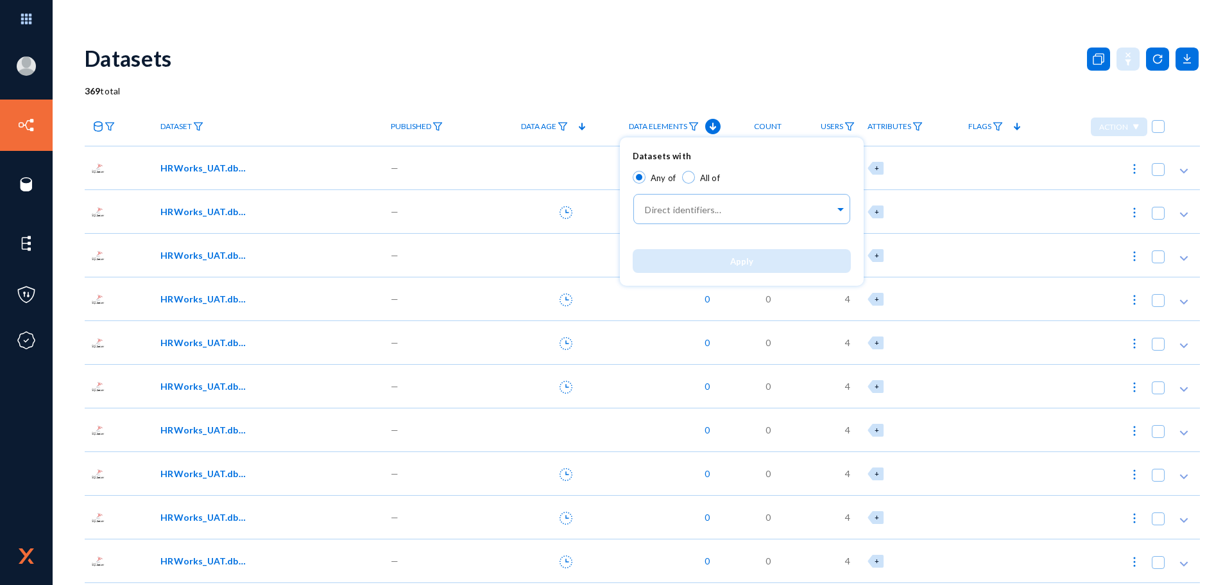
drag, startPoint x: 658, startPoint y: 127, endPoint x: 683, endPoint y: 130, distance: 25.8
click at [658, 127] on div at bounding box center [616, 292] width 1232 height 585
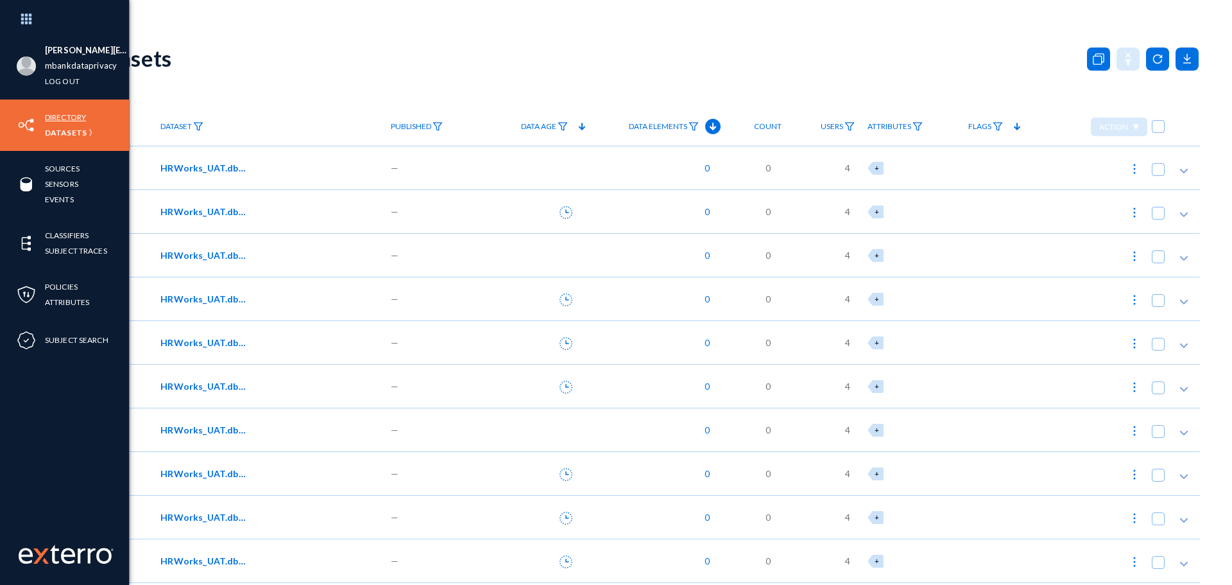
click at [62, 119] on link "Directory" at bounding box center [65, 117] width 41 height 15
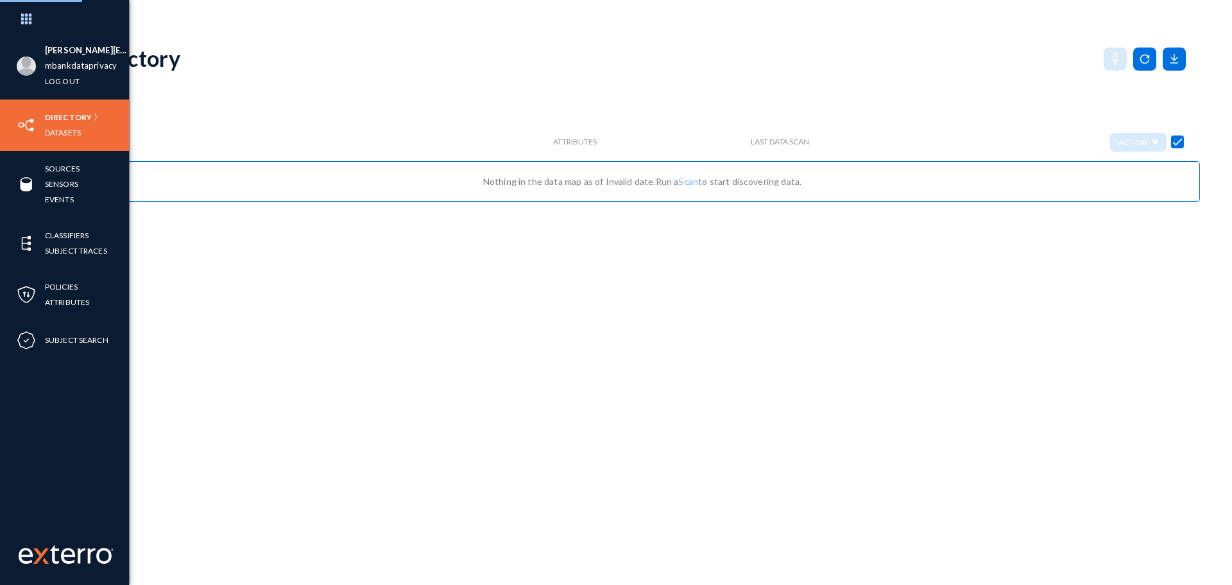
checkbox input "false"
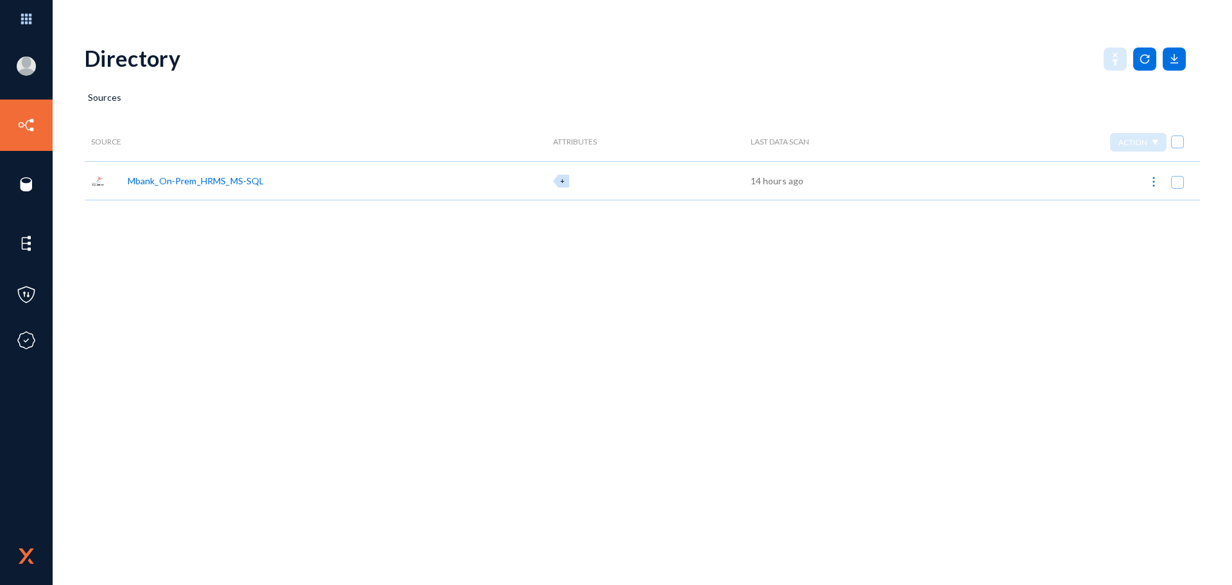
click at [243, 168] on div "Mbank_On-Prem_HRMS_MS-SQL" at bounding box center [316, 180] width 462 height 39
click at [236, 179] on div "Mbank_On-Prem_HRMS_MS-SQL" at bounding box center [196, 180] width 137 height 13
click at [322, 99] on span "View in Datasets page" at bounding box center [319, 107] width 111 height 31
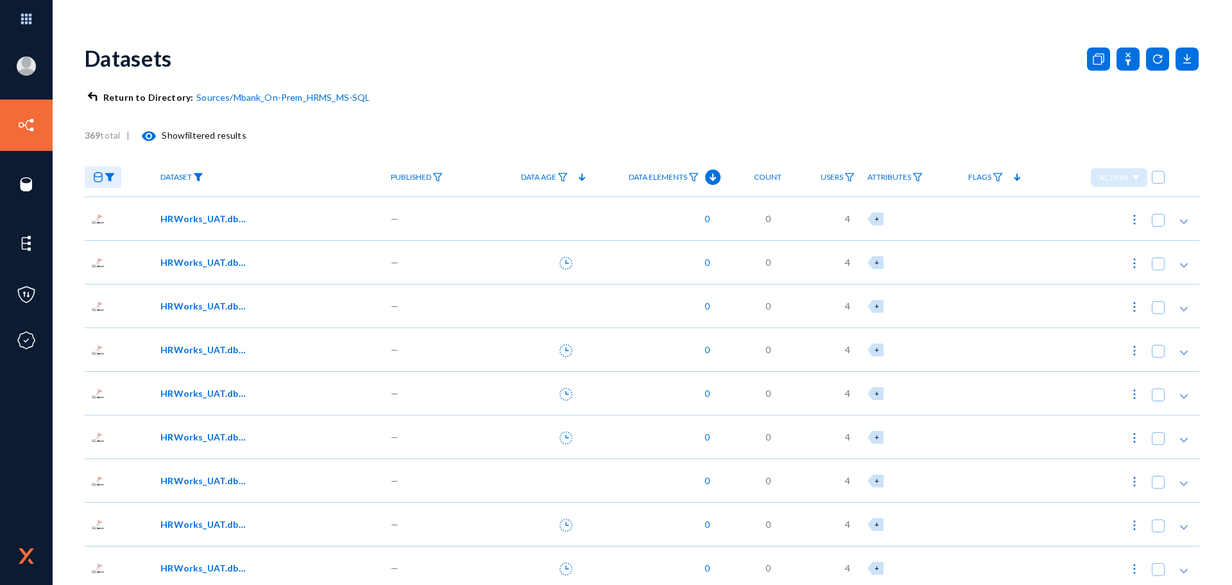
click at [197, 182] on img at bounding box center [198, 177] width 10 height 9
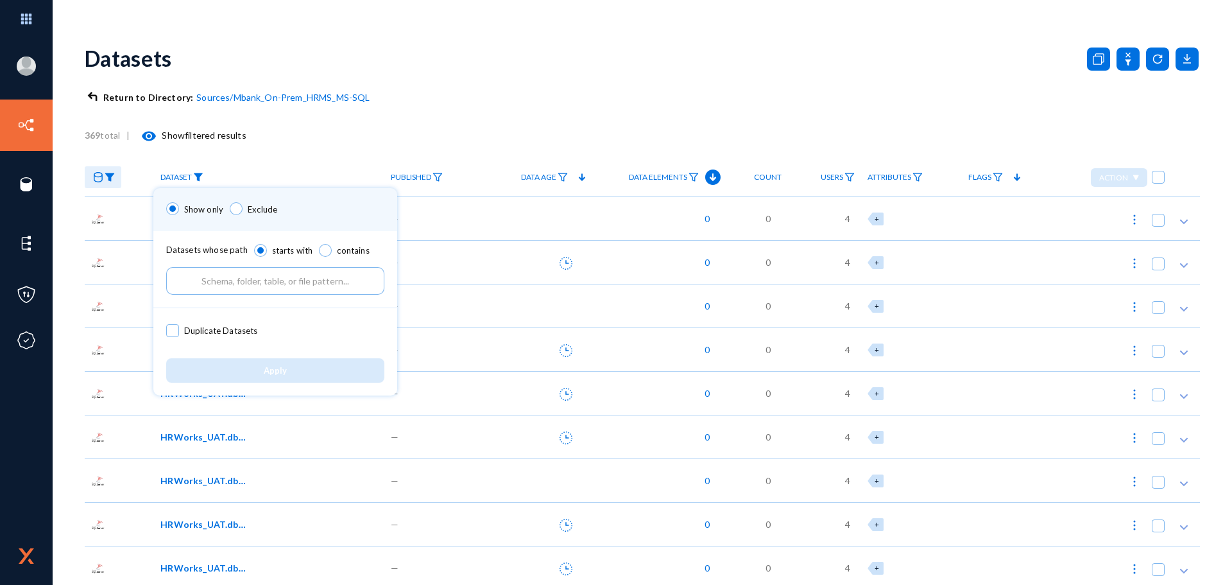
click at [197, 182] on div at bounding box center [616, 292] width 1232 height 585
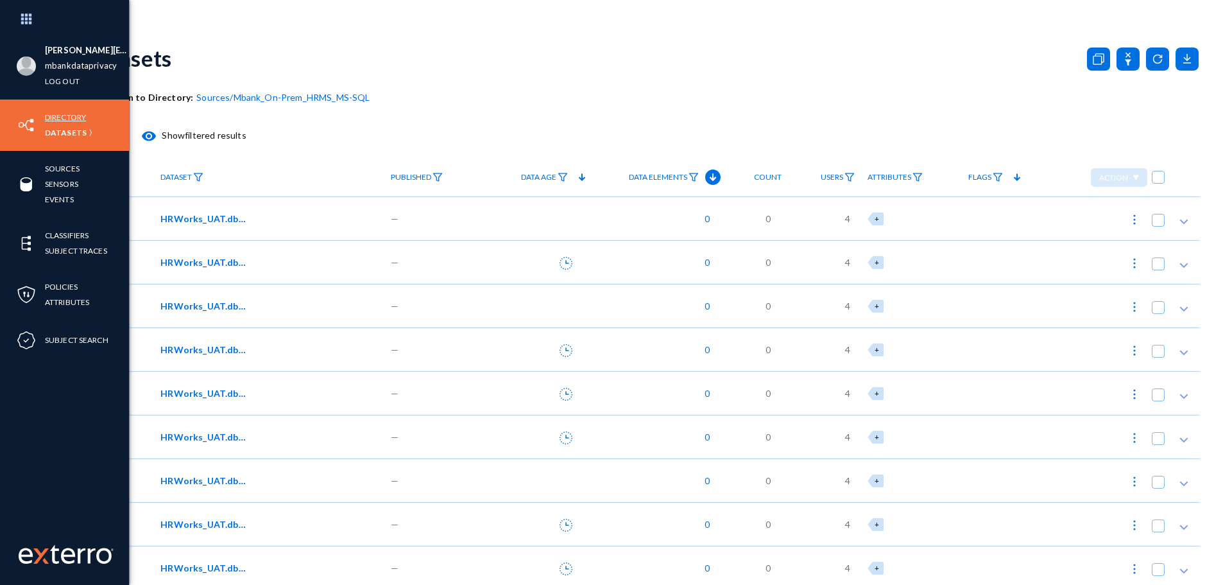
click at [74, 123] on link "Directory" at bounding box center [65, 117] width 41 height 15
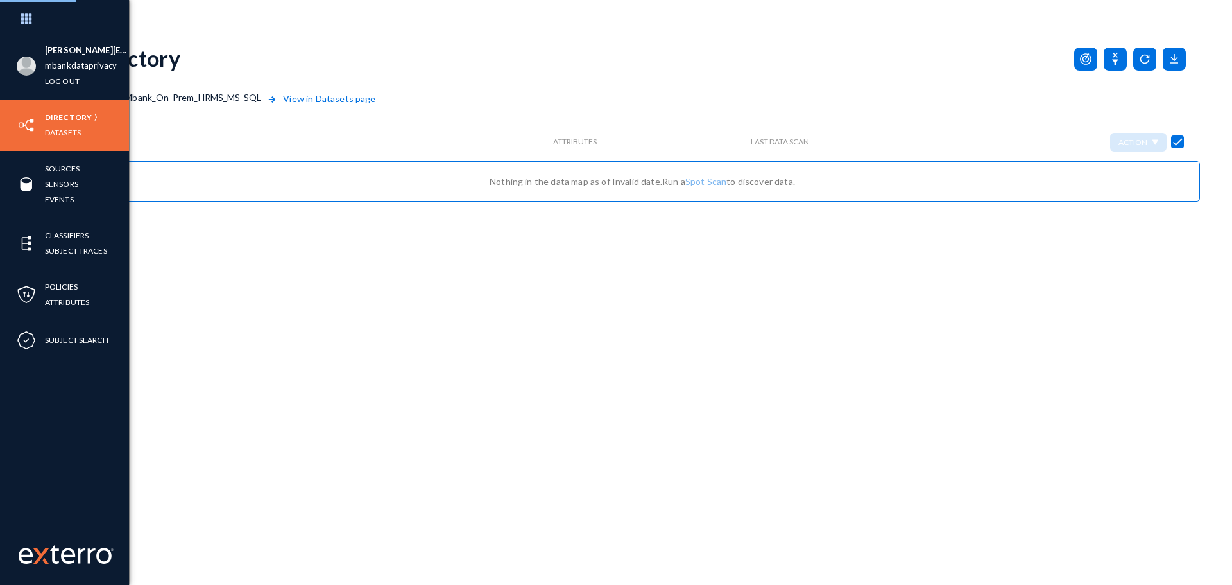
checkbox input "false"
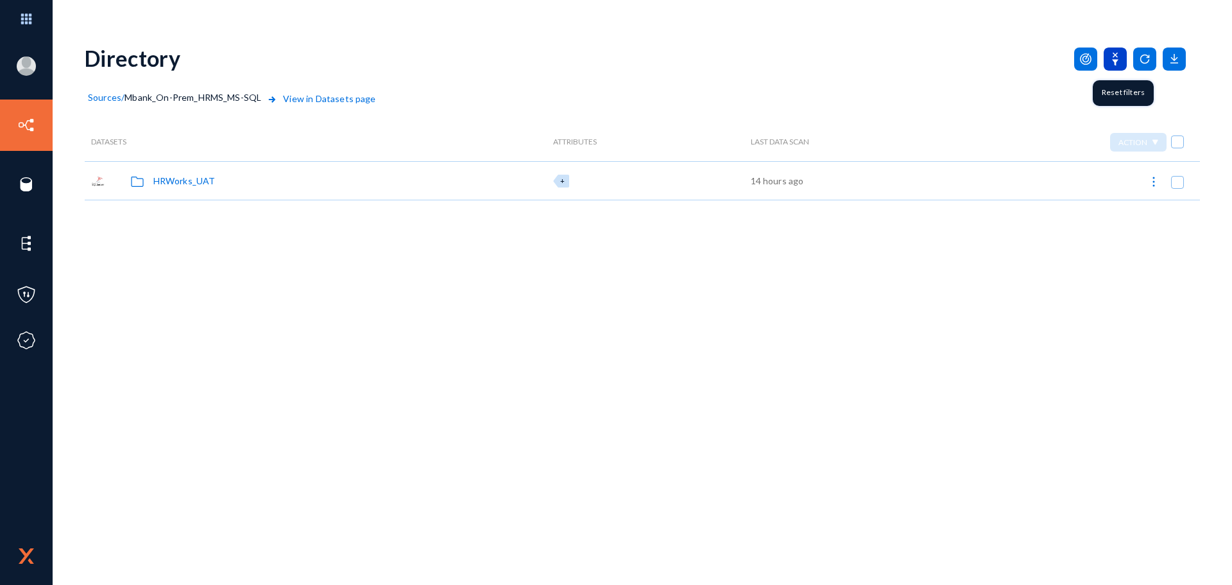
click at [1112, 52] on icon at bounding box center [1115, 58] width 23 height 23
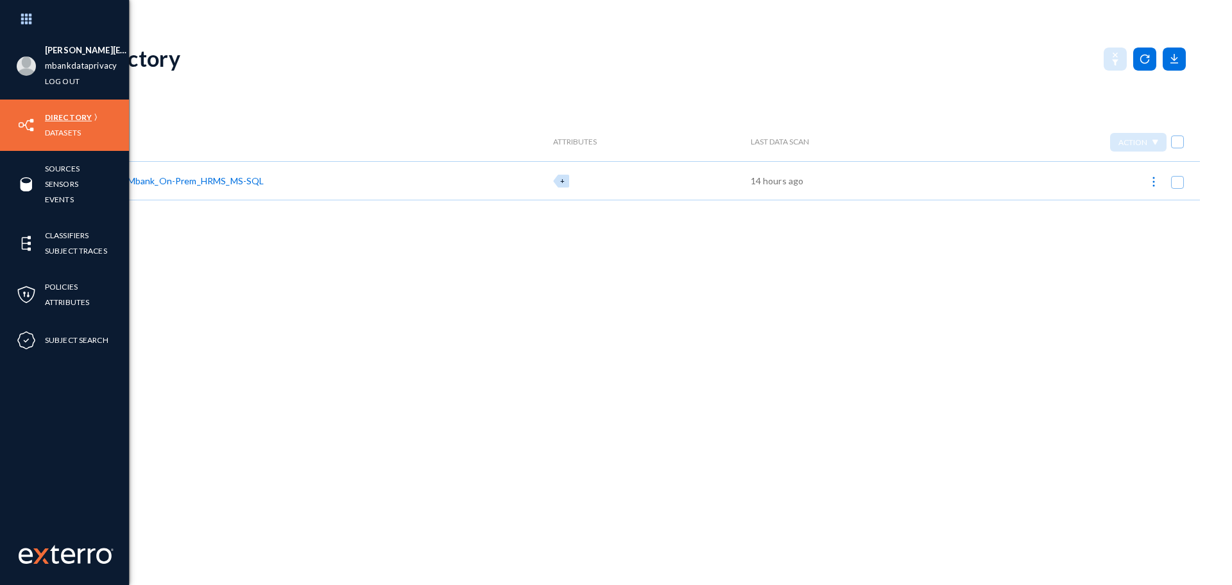
click at [67, 114] on link "Directory" at bounding box center [68, 117] width 47 height 15
click at [81, 134] on link "Datasets" at bounding box center [63, 132] width 36 height 15
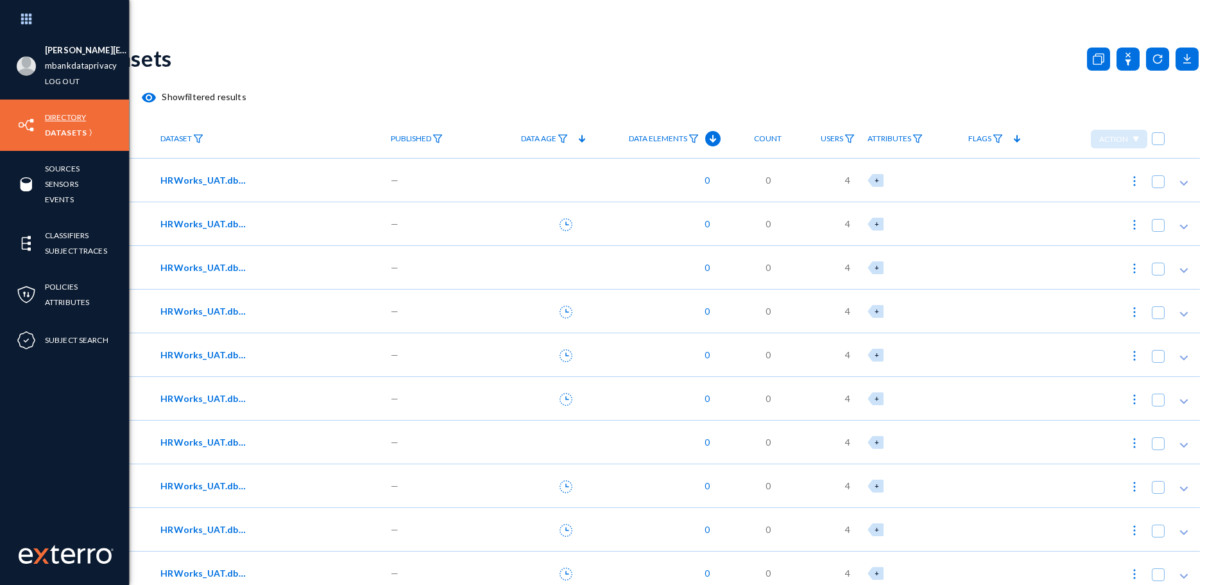
click at [81, 116] on link "Directory" at bounding box center [65, 117] width 41 height 15
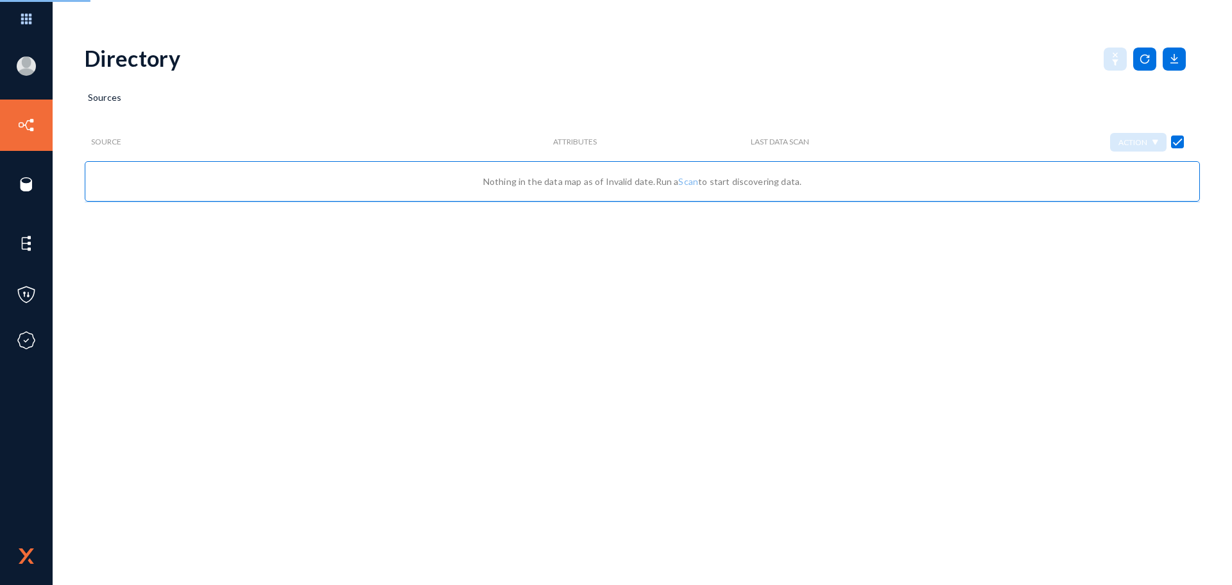
checkbox input "false"
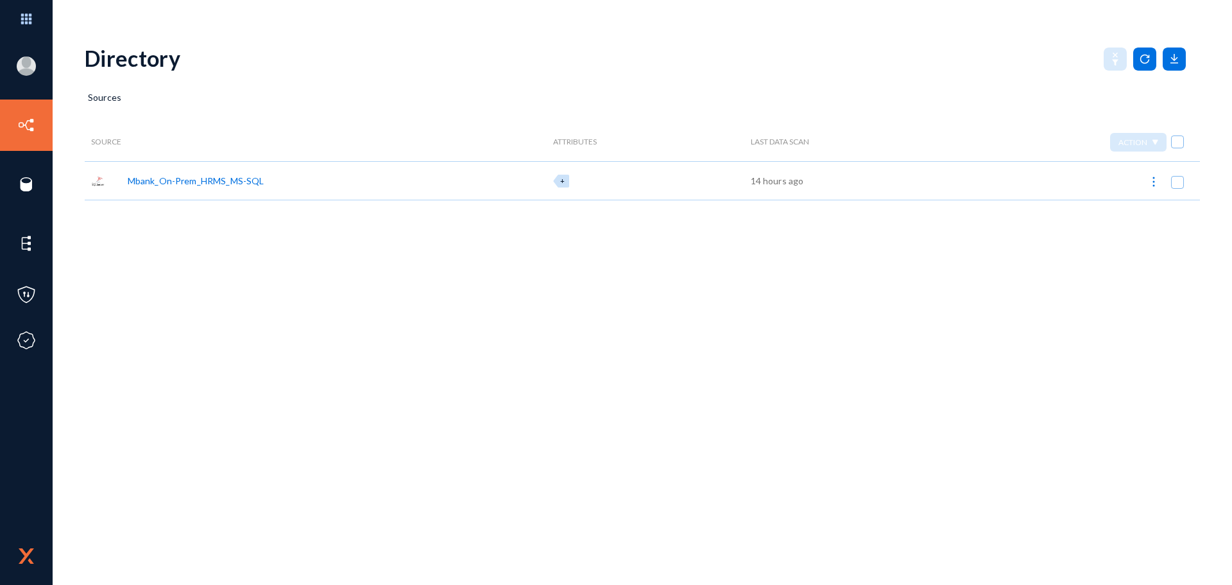
click at [732, 168] on div "+" at bounding box center [646, 180] width 198 height 39
click at [315, 202] on div "Directory Sources Source Attributes Last Data Scan Action Mbank_On-Prem_HRMS_MS…" at bounding box center [642, 224] width 1115 height 385
click at [1169, 184] on div at bounding box center [1078, 180] width 244 height 39
click at [1173, 184] on span at bounding box center [1177, 182] width 13 height 13
click at [1177, 188] on input "checkbox" at bounding box center [1177, 188] width 1 height 1
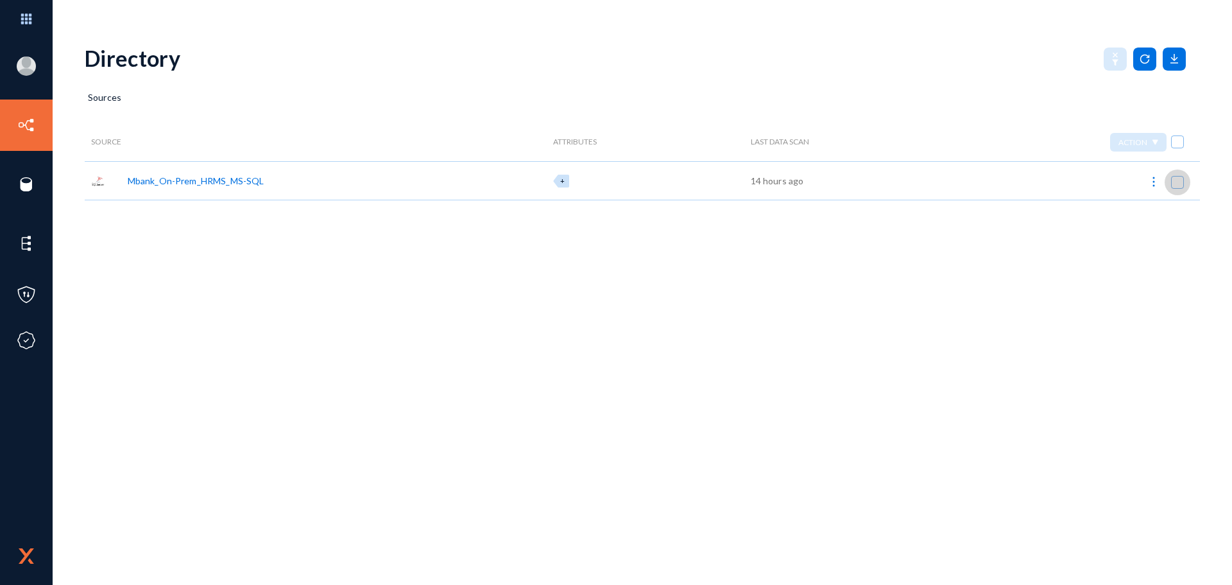
checkbox input "true"
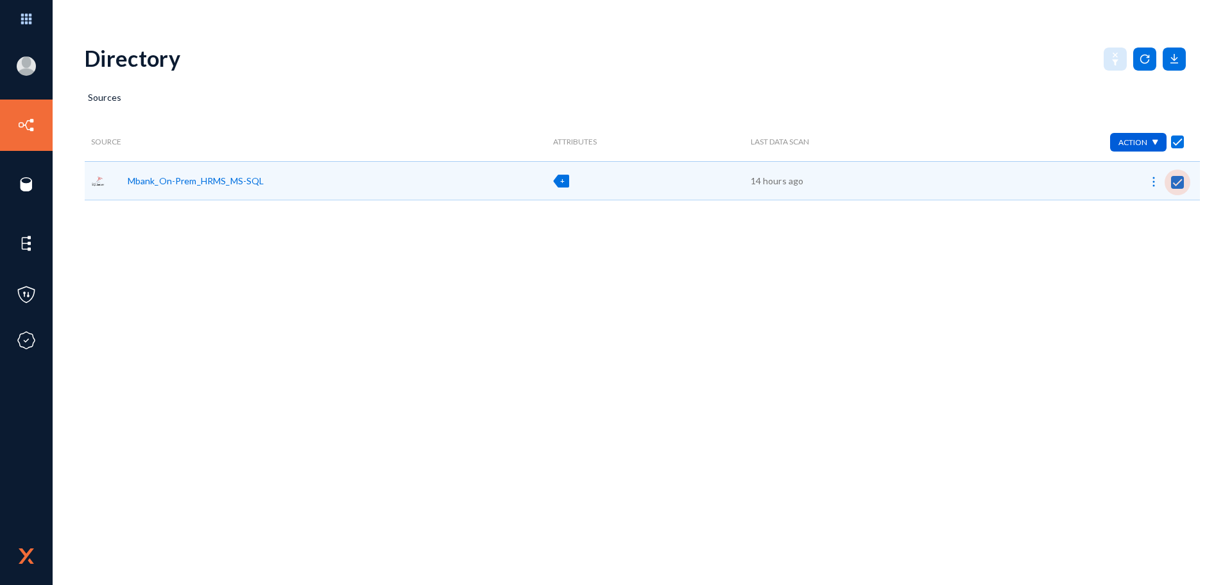
click at [1173, 184] on span at bounding box center [1177, 182] width 13 height 13
click at [1177, 188] on input "checkbox" at bounding box center [1177, 188] width 1 height 1
checkbox input "false"
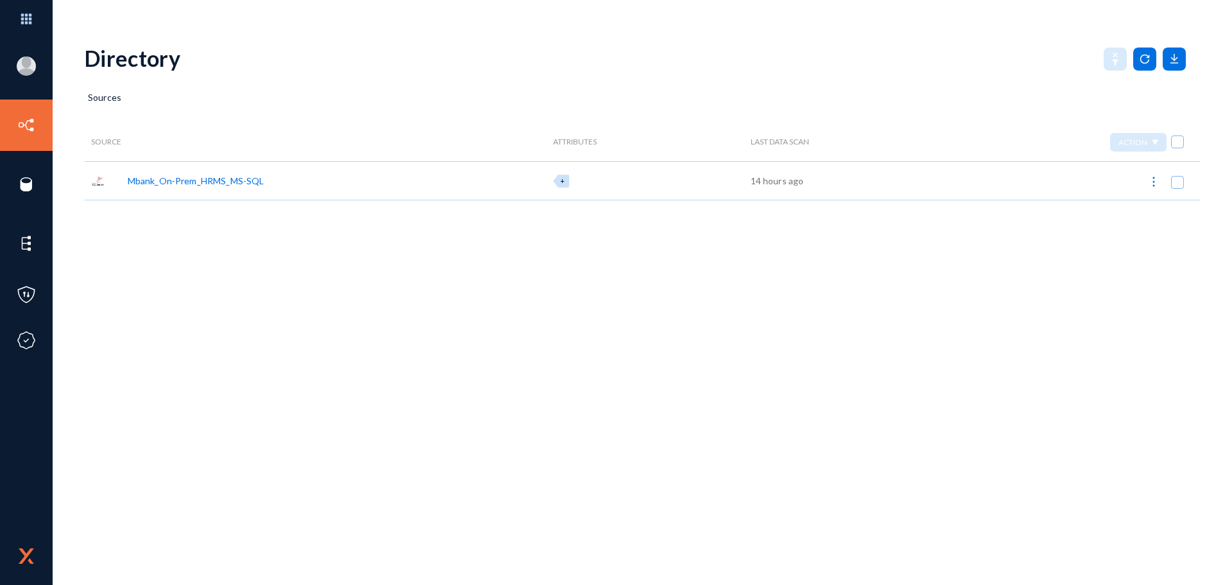
click at [1173, 184] on span at bounding box center [1177, 182] width 13 height 13
click at [1177, 188] on input "checkbox" at bounding box center [1177, 188] width 1 height 1
checkbox input "true"
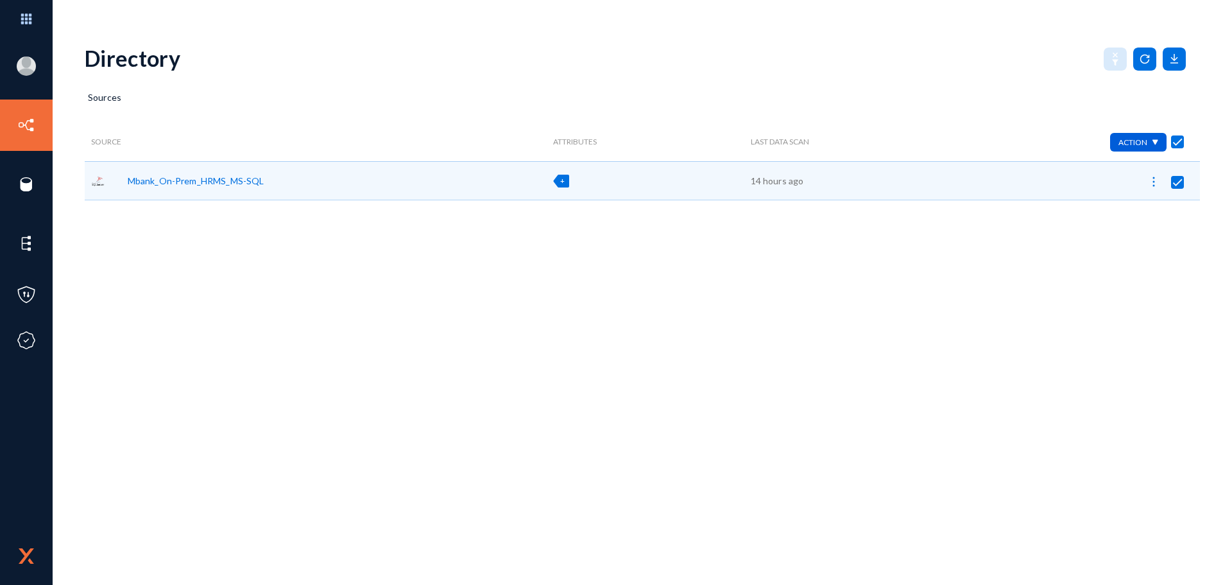
click at [1122, 148] on div "Action" at bounding box center [1138, 142] width 56 height 19
click at [1109, 171] on button "Edit Attributes 1" at bounding box center [1107, 172] width 117 height 31
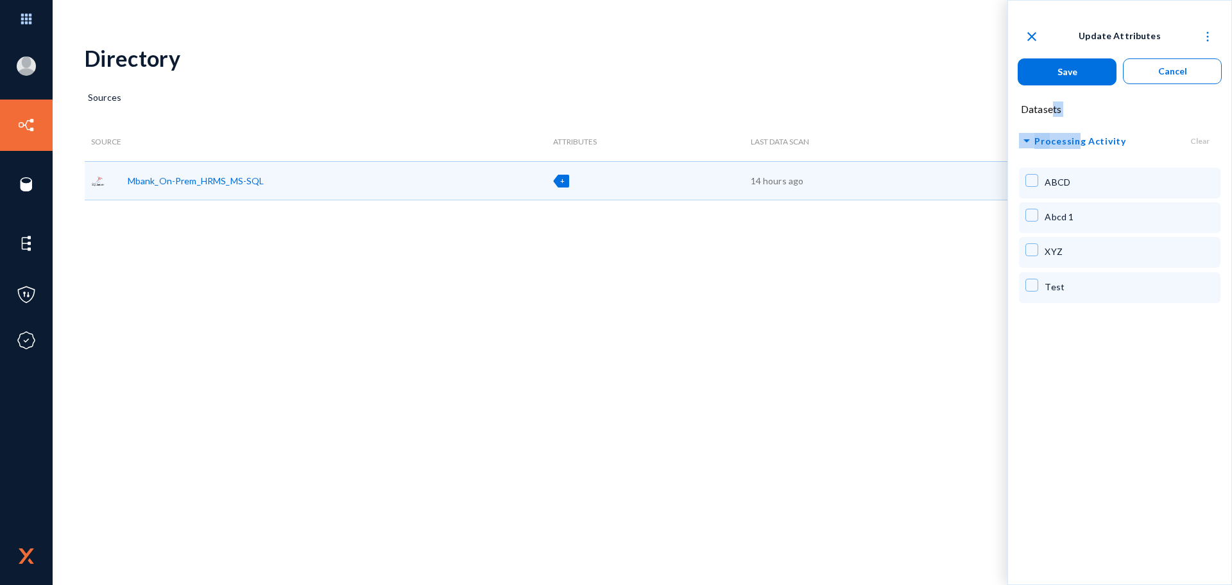
drag, startPoint x: 1047, startPoint y: 110, endPoint x: 1076, endPoint y: 118, distance: 30.5
click at [1076, 118] on div "close Update Attributes Save Cancel Datasets arrow_drop_down Processing Activit…" at bounding box center [1119, 164] width 223 height 282
click at [1078, 96] on div "Datasets" at bounding box center [1119, 106] width 223 height 22
click at [1033, 184] on span at bounding box center [1032, 180] width 13 height 13
click at [1035, 181] on span at bounding box center [1032, 180] width 13 height 13
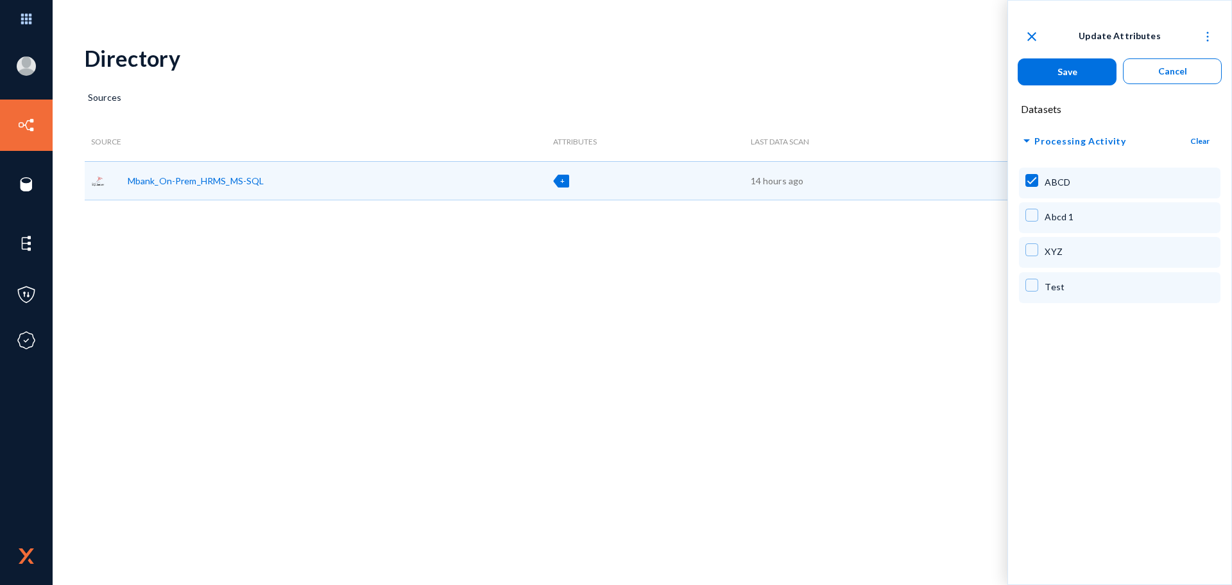
checkbox input "false"
click at [1033, 215] on span at bounding box center [1032, 215] width 13 height 13
checkbox input "false"
click at [1032, 248] on span at bounding box center [1032, 249] width 13 height 13
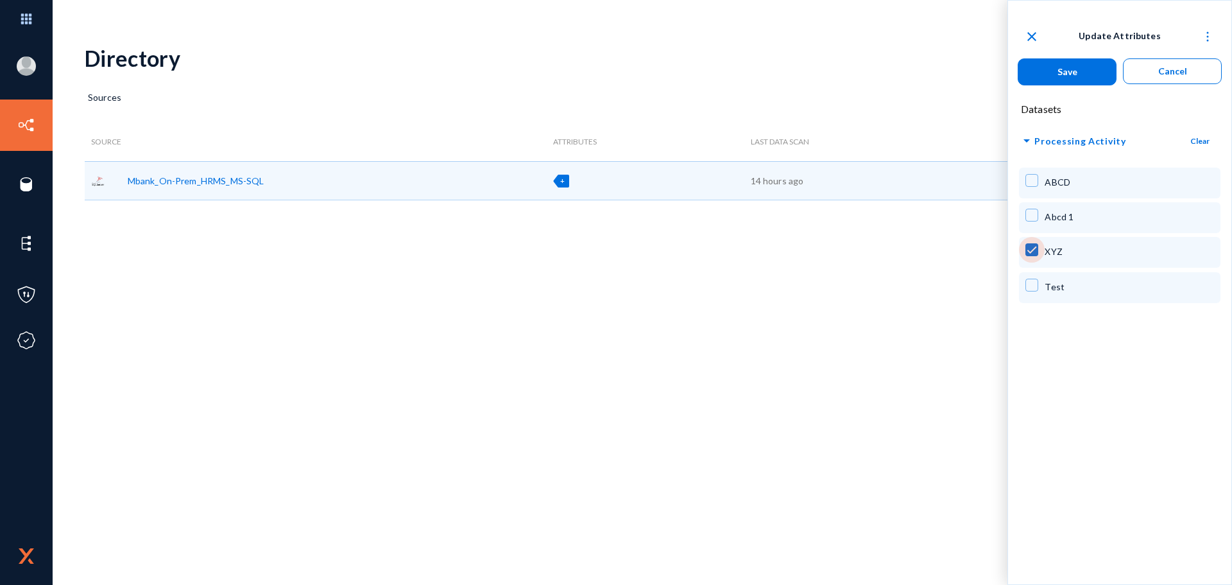
click at [1030, 252] on span at bounding box center [1032, 249] width 13 height 13
checkbox input "false"
click at [1026, 279] on span at bounding box center [1032, 285] width 13 height 13
click at [1036, 286] on span at bounding box center [1032, 285] width 13 height 13
checkbox input "false"
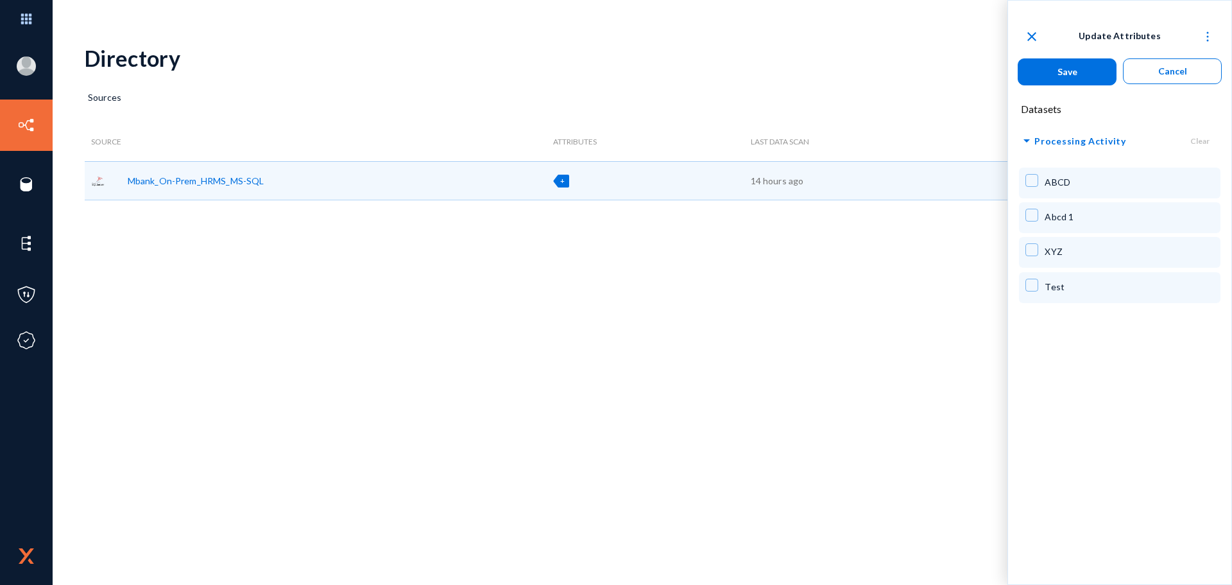
click at [1032, 37] on mat-icon "close" at bounding box center [1031, 36] width 15 height 15
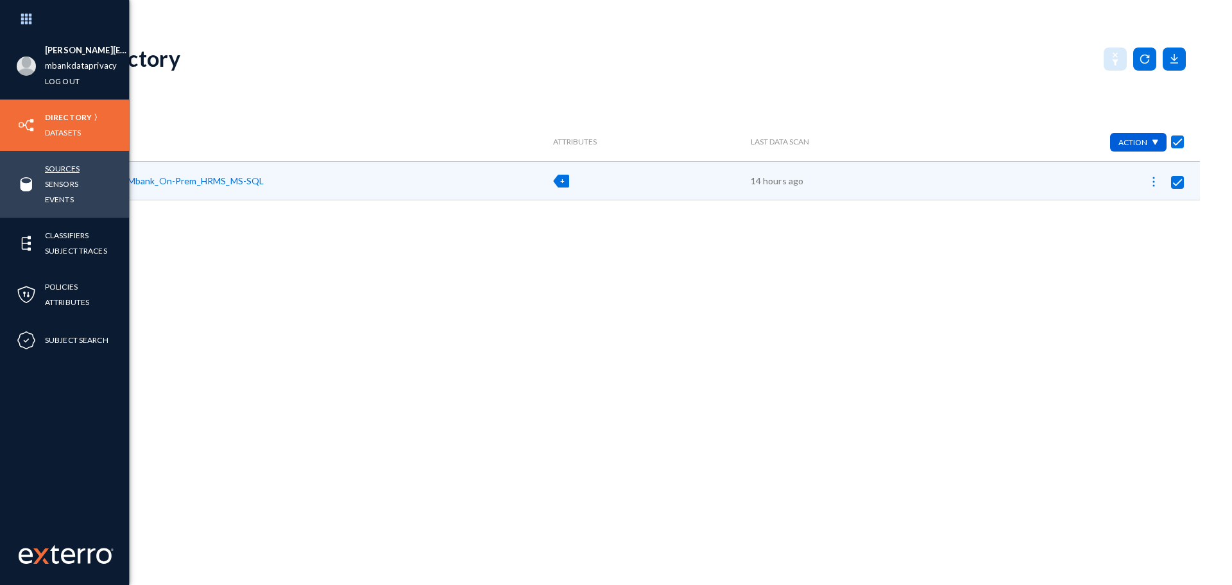
click at [75, 167] on link "Sources" at bounding box center [62, 168] width 35 height 15
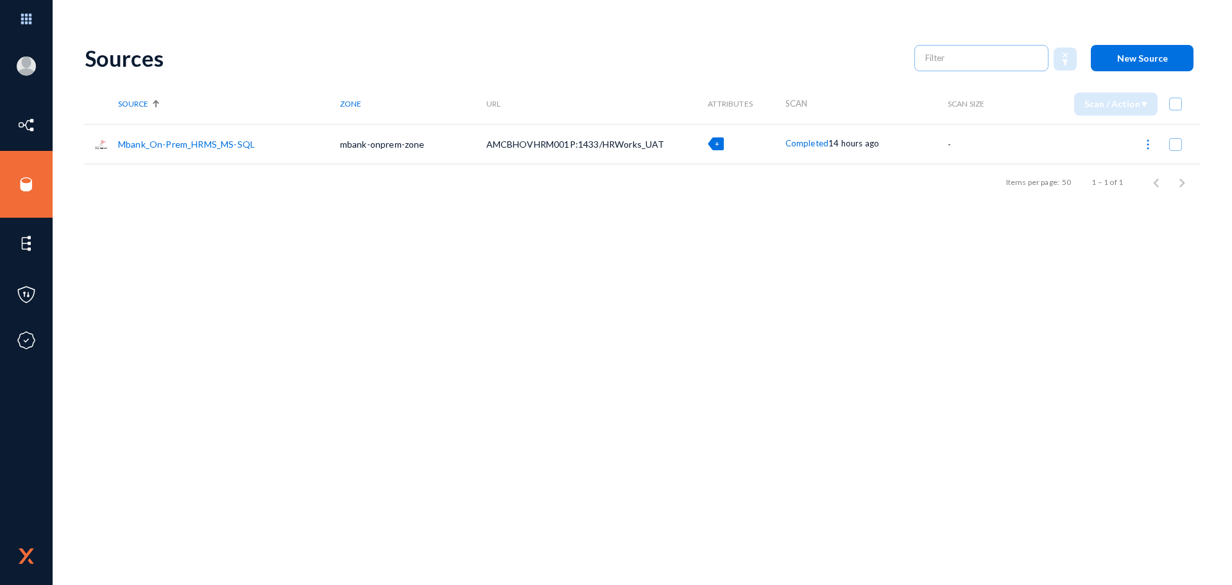
click at [717, 141] on span "+" at bounding box center [717, 143] width 4 height 8
checkbox input "true"
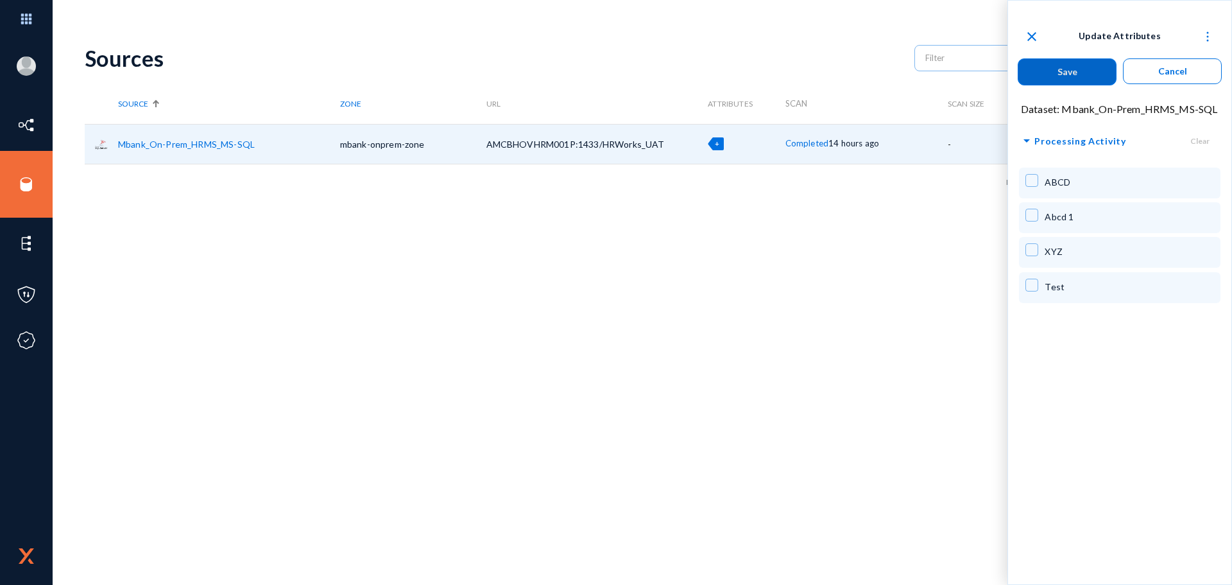
click at [1037, 34] on mat-icon "close" at bounding box center [1031, 36] width 15 height 15
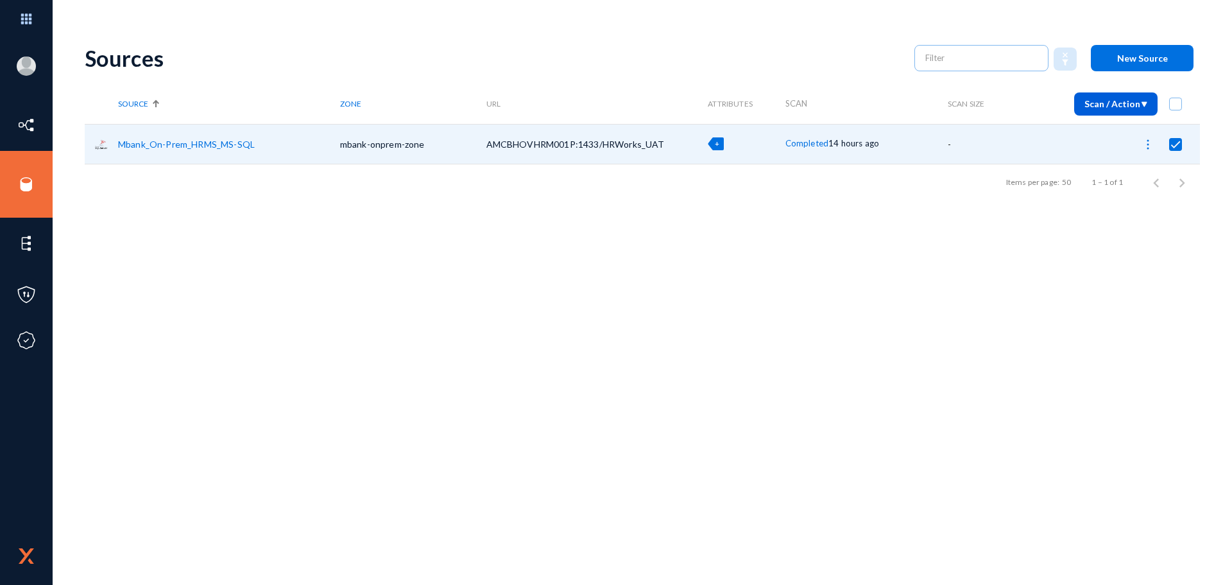
click at [1179, 99] on span at bounding box center [1175, 104] width 13 height 13
click at [1176, 110] on input "checkbox" at bounding box center [1175, 110] width 1 height 1
click at [1179, 99] on span at bounding box center [1175, 104] width 13 height 13
click at [1176, 110] on input "checkbox" at bounding box center [1175, 110] width 1 height 1
checkbox input "false"
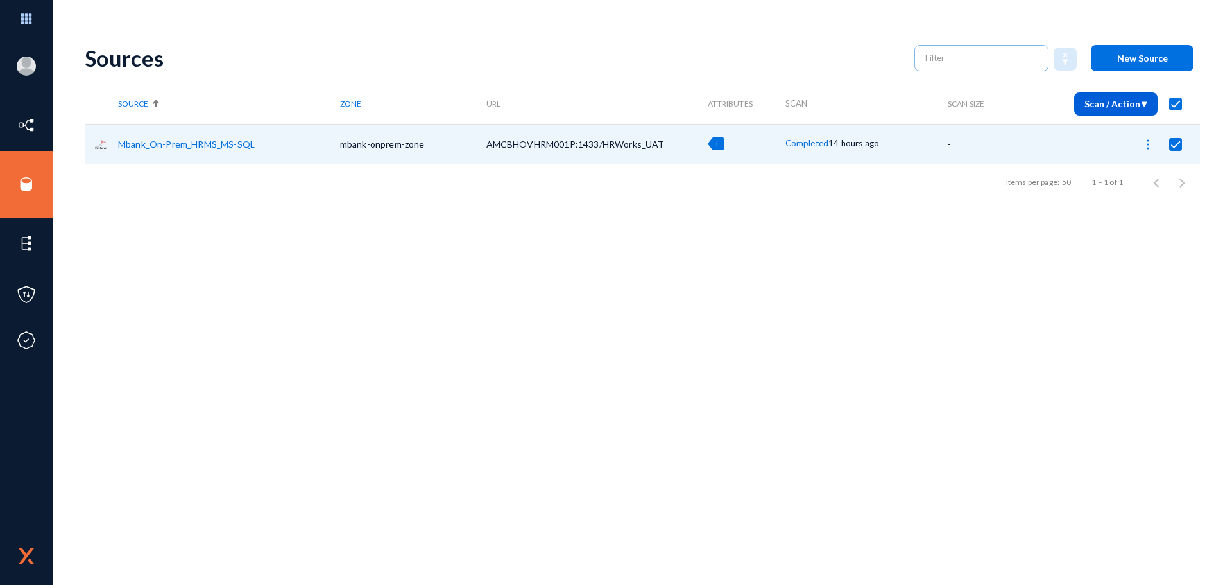
checkbox input "false"
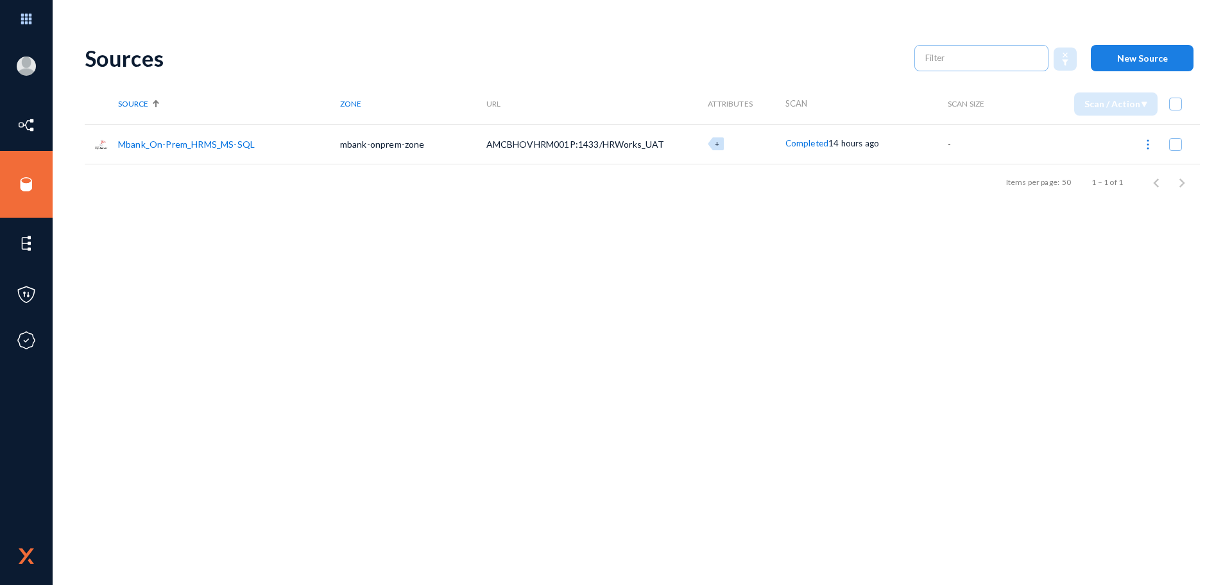
click at [1162, 60] on span "New Source" at bounding box center [1142, 58] width 51 height 11
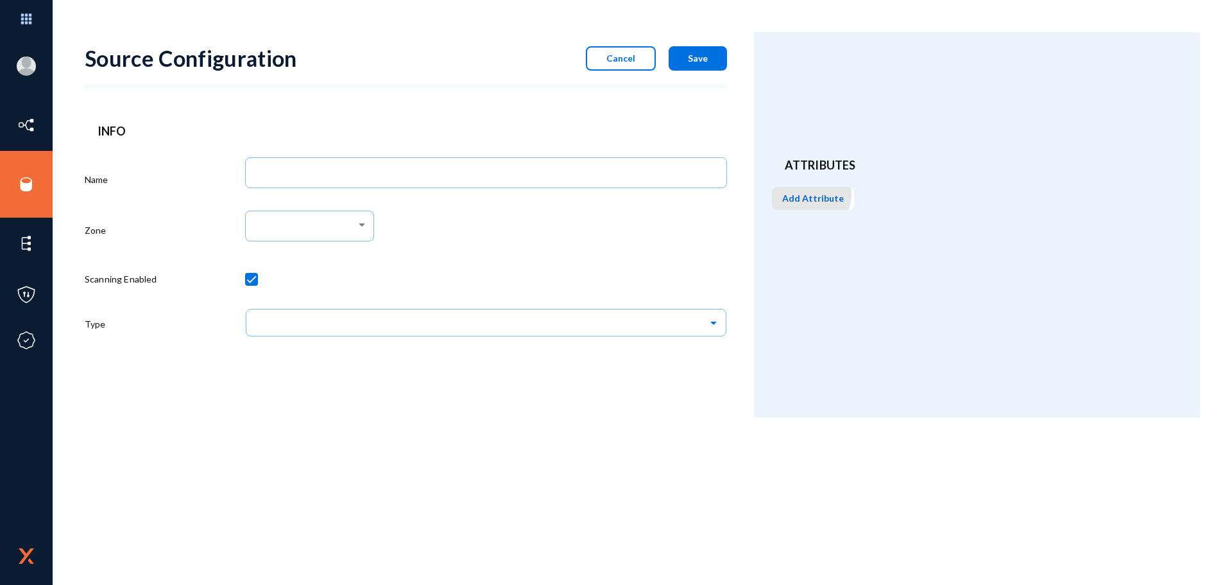
click at [807, 193] on span "Add Attribute" at bounding box center [813, 198] width 62 height 11
click at [805, 221] on button "Processing Activity" at bounding box center [822, 230] width 101 height 31
click at [831, 212] on header "Processing Activity delete" at bounding box center [977, 209] width 384 height 12
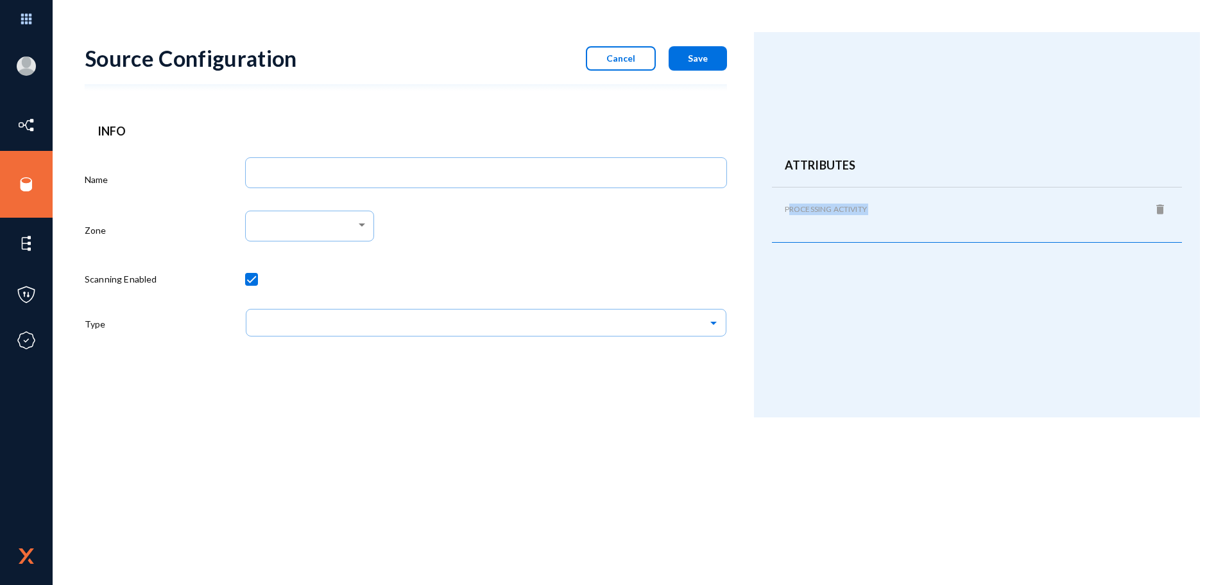
click at [831, 212] on header "Processing Activity delete" at bounding box center [977, 209] width 384 height 12
click at [360, 230] on div at bounding box center [362, 224] width 12 height 10
click at [479, 182] on div at bounding box center [616, 292] width 1232 height 585
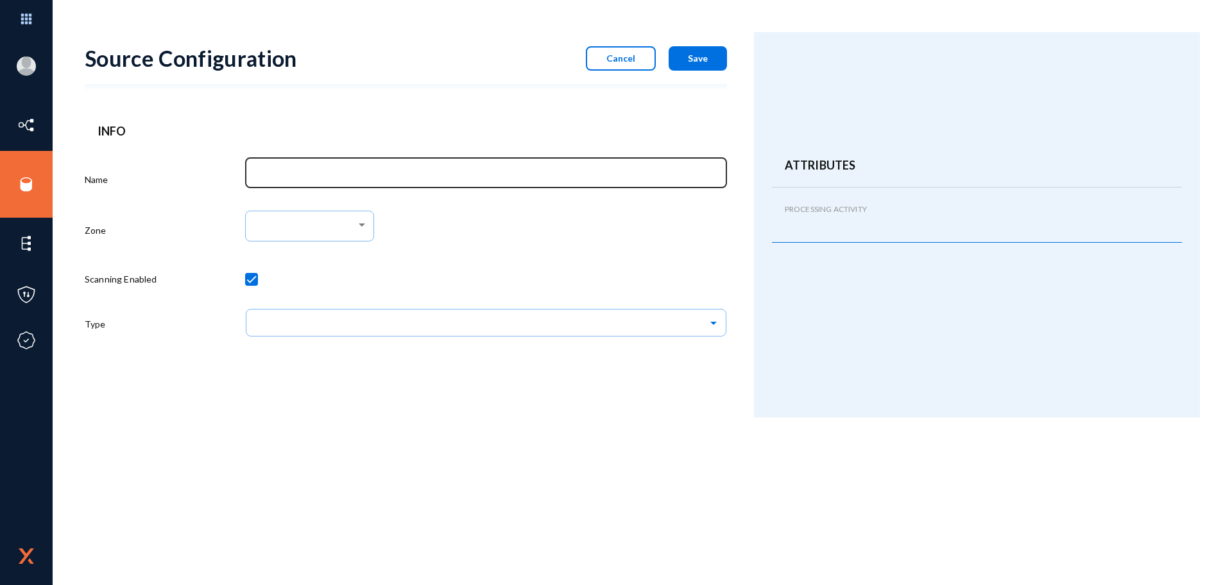
click at [485, 173] on input "Name" at bounding box center [488, 175] width 463 height 12
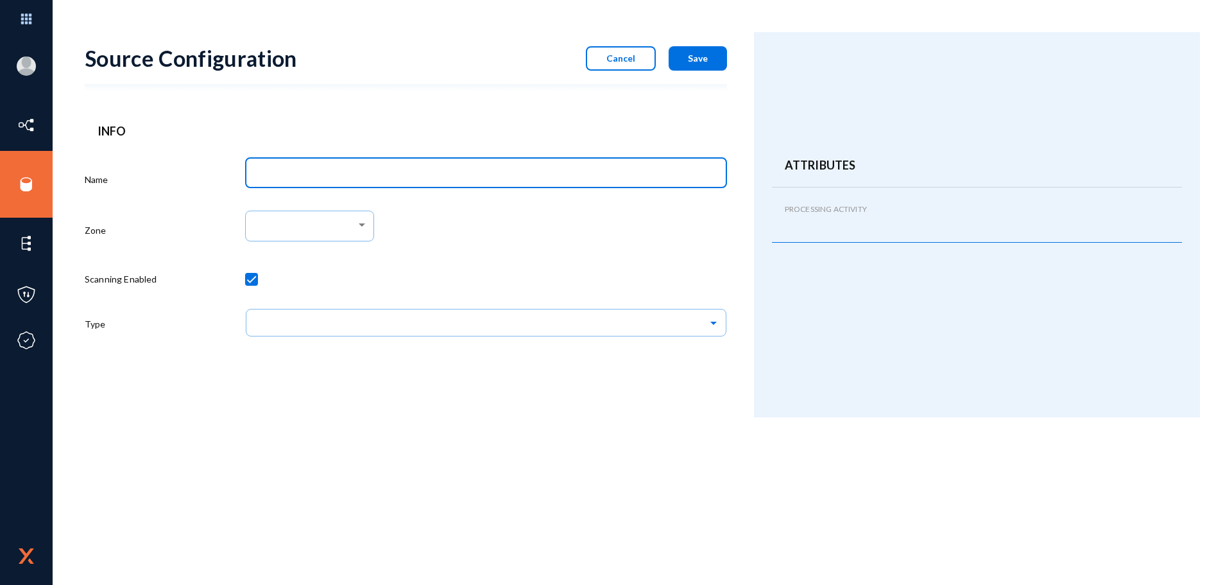
click at [547, 221] on div at bounding box center [486, 232] width 482 height 53
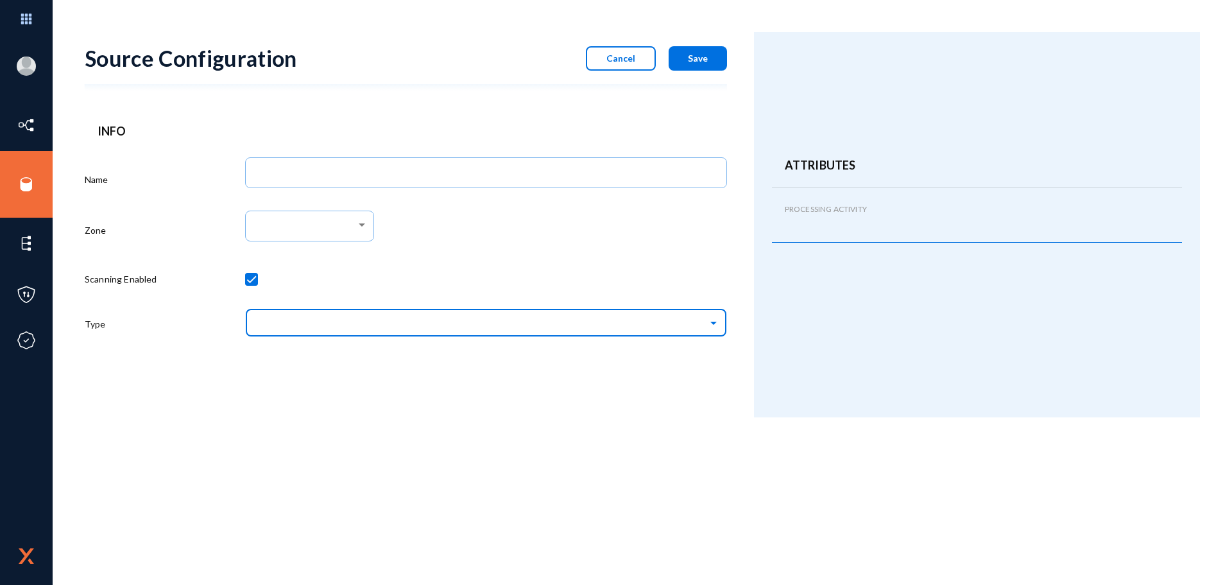
click at [508, 307] on div at bounding box center [486, 321] width 482 height 32
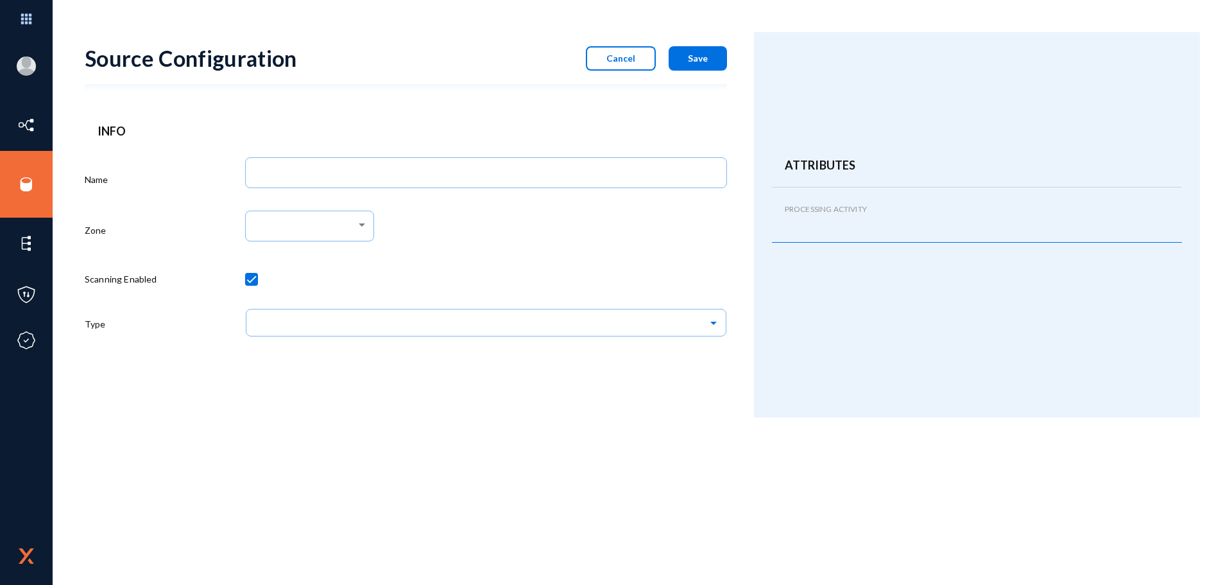
click at [544, 250] on div at bounding box center [486, 232] width 482 height 53
click at [811, 205] on header "Processing Activity delete" at bounding box center [977, 209] width 384 height 12
click at [1158, 202] on mat-icon "delete" at bounding box center [1160, 209] width 15 height 15
click at [651, 56] on button "Cancel" at bounding box center [621, 58] width 70 height 24
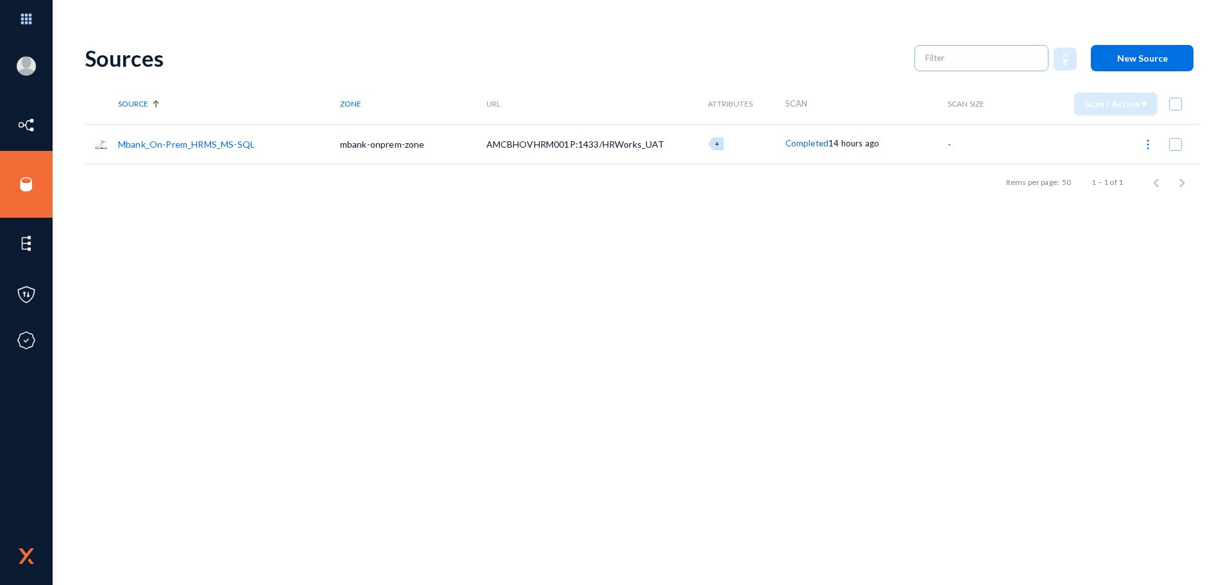
click at [1107, 53] on button "New Source" at bounding box center [1142, 58] width 103 height 26
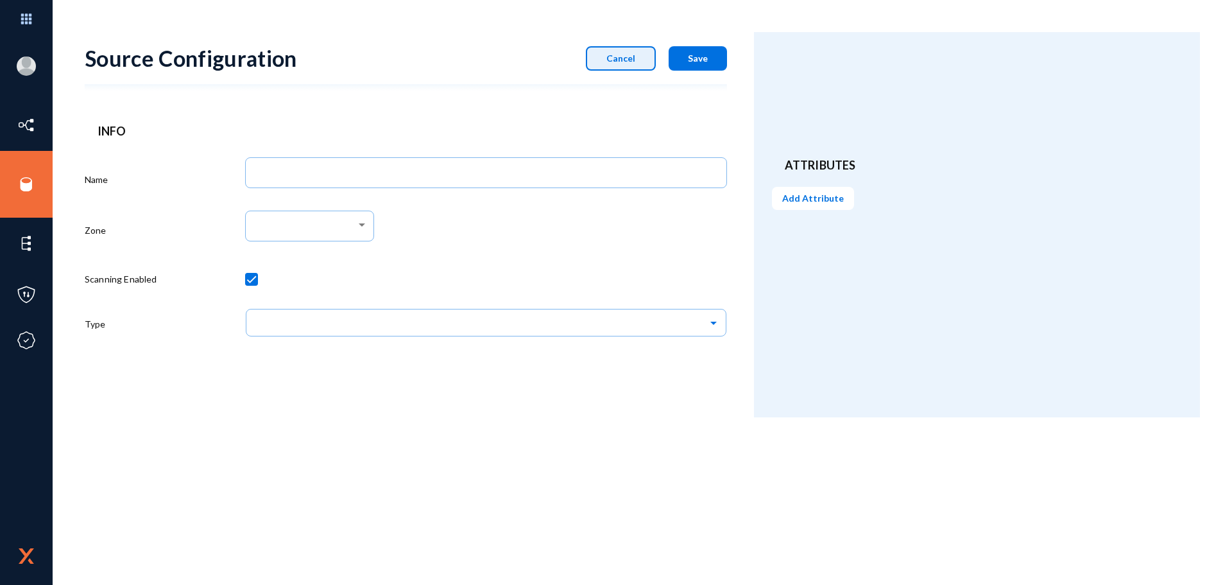
click at [637, 62] on button "Cancel" at bounding box center [621, 58] width 70 height 24
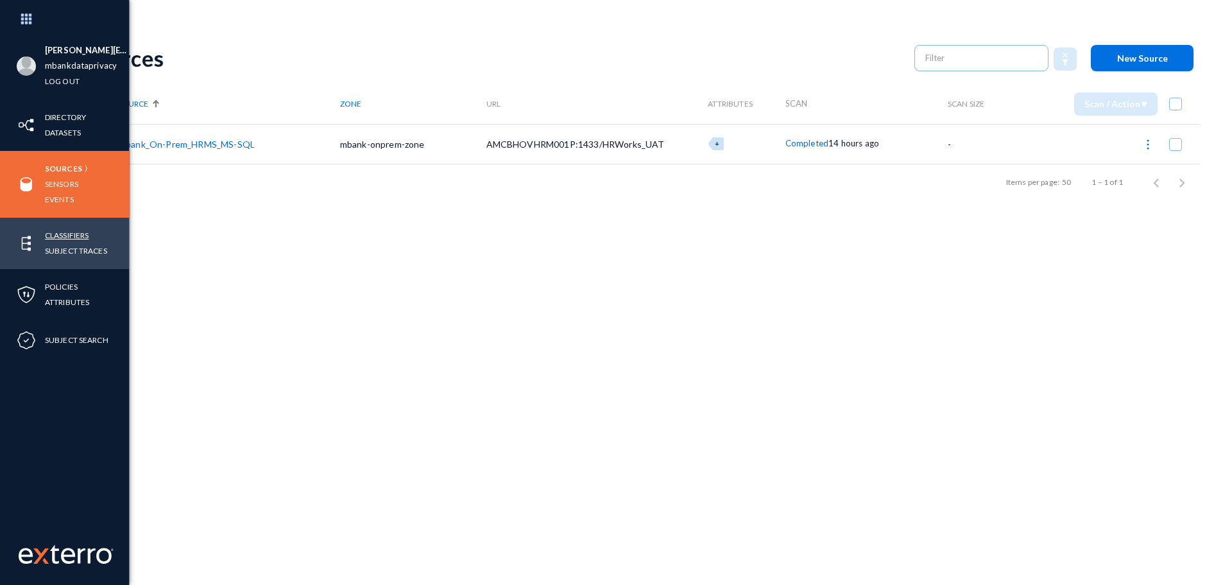
click at [46, 241] on link "Classifiers" at bounding box center [67, 235] width 44 height 15
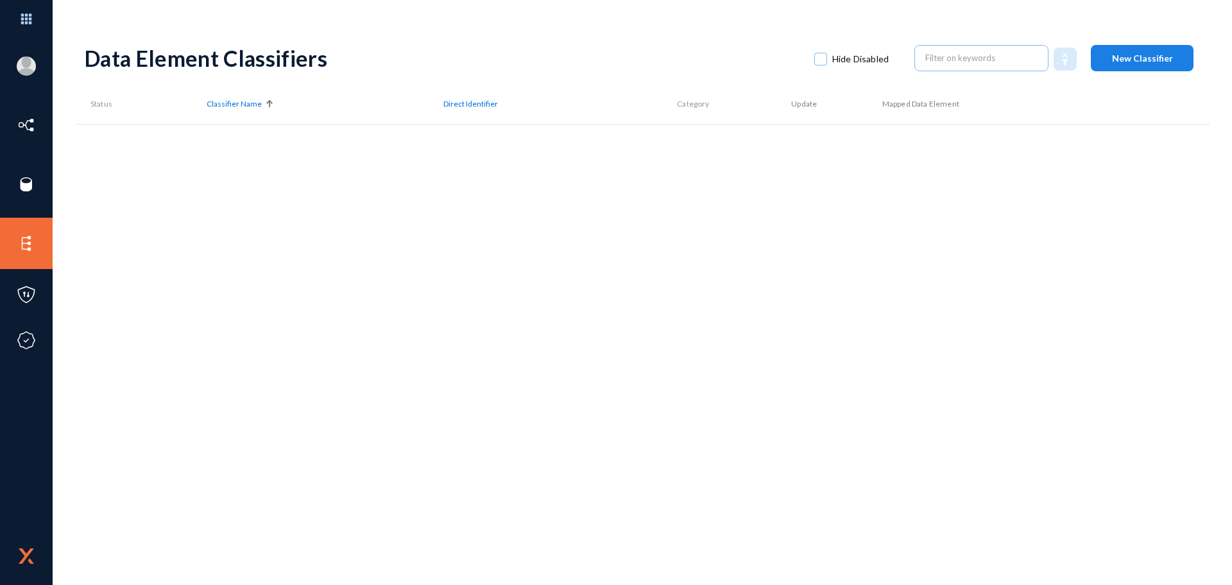
click at [1135, 50] on button "New Classifier" at bounding box center [1142, 58] width 103 height 26
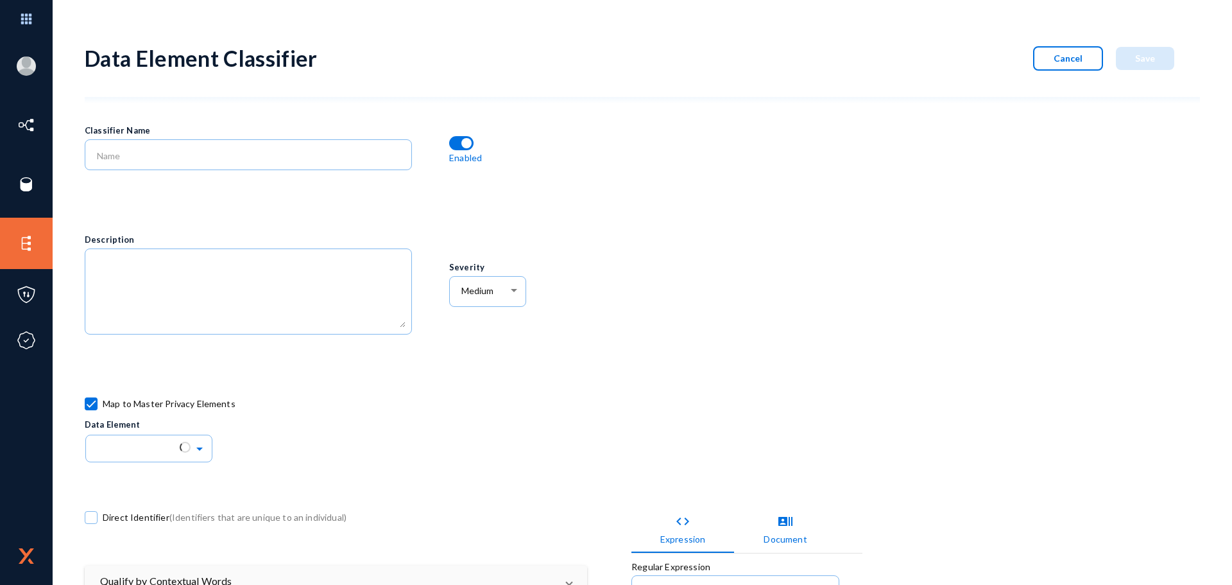
click at [1042, 47] on button "Cancel" at bounding box center [1068, 58] width 70 height 24
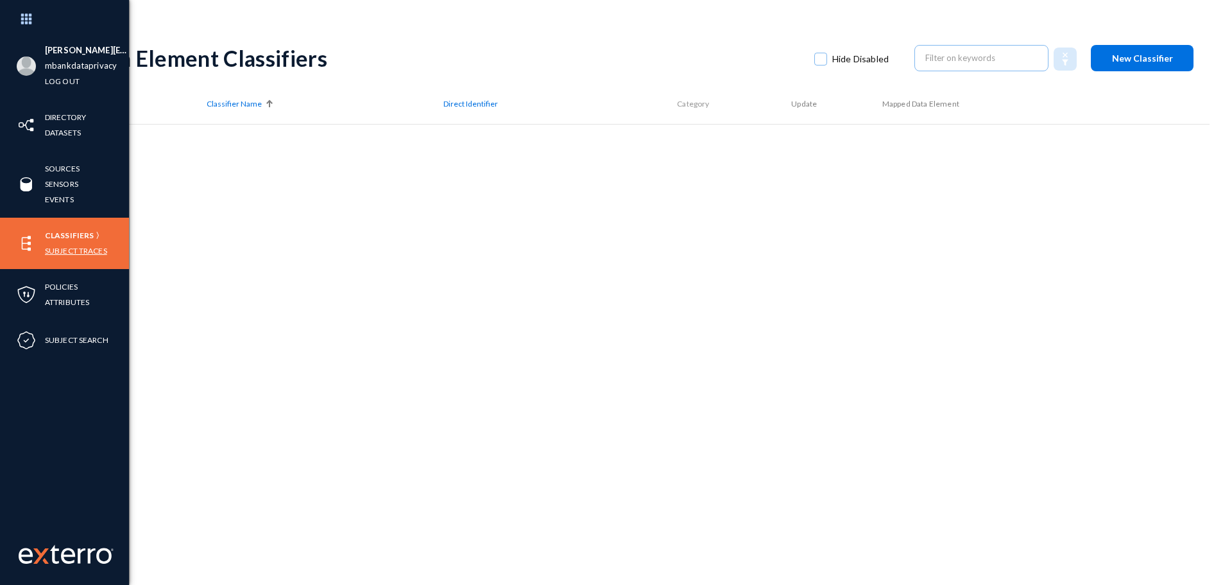
click at [74, 248] on link "Subject Traces" at bounding box center [76, 250] width 62 height 15
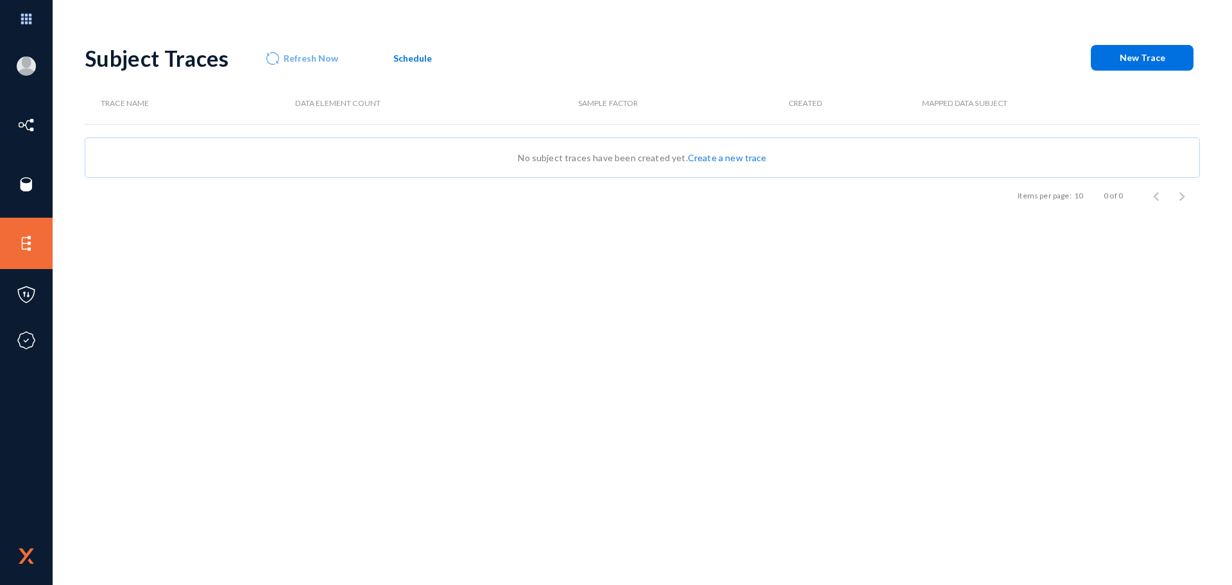
click at [696, 161] on link "Create a new trace" at bounding box center [727, 157] width 79 height 11
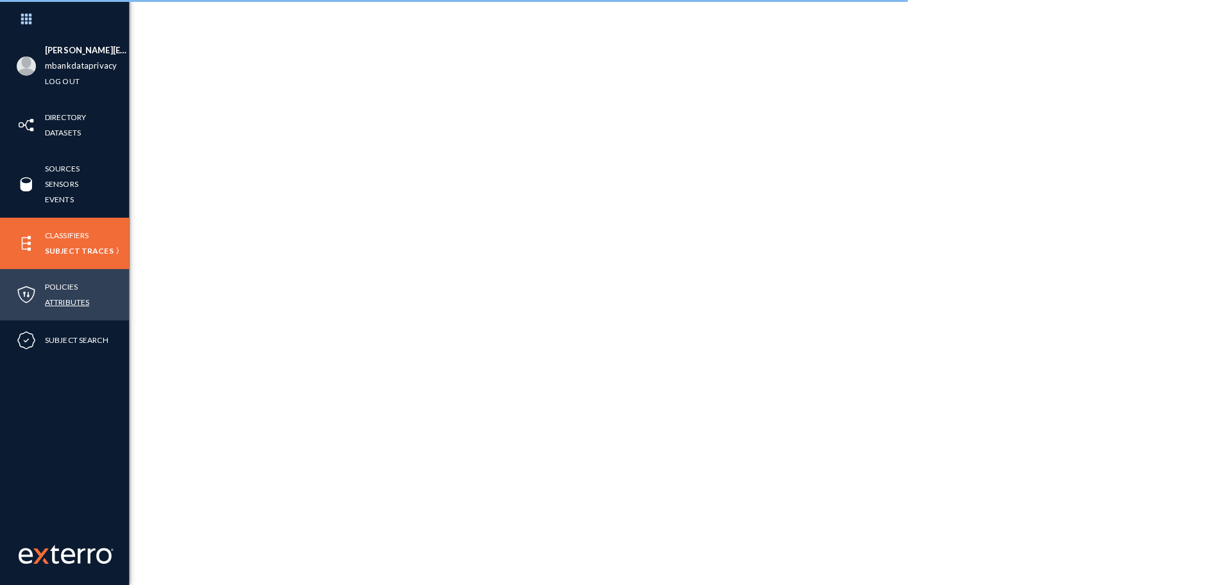
click at [67, 302] on link "Attributes" at bounding box center [67, 302] width 44 height 15
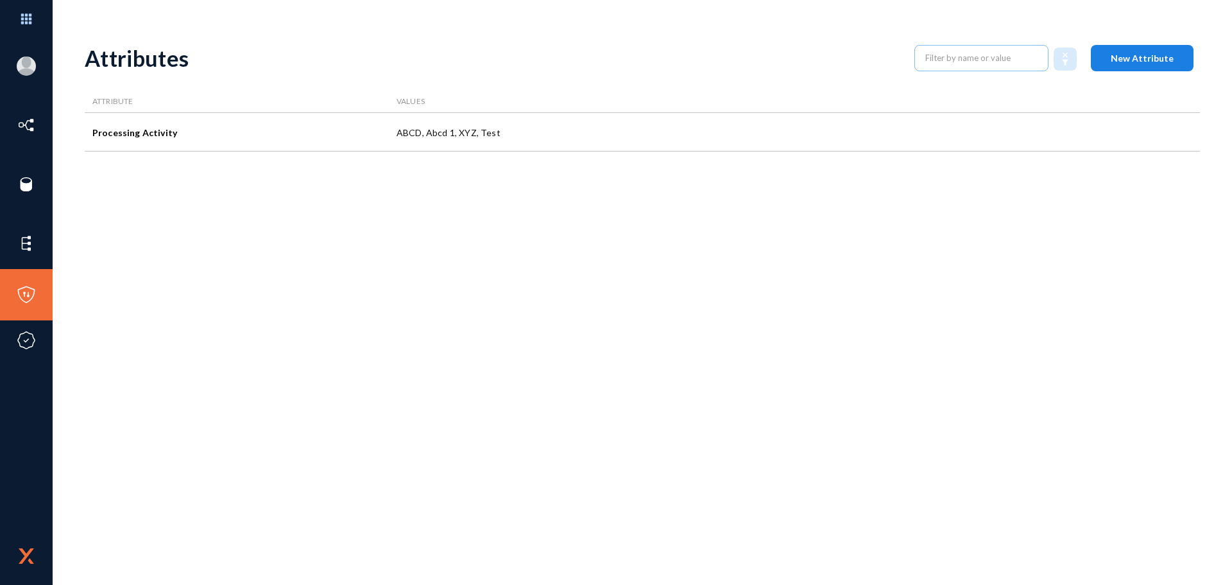
click at [1106, 45] on button "New Attribute" at bounding box center [1142, 58] width 103 height 26
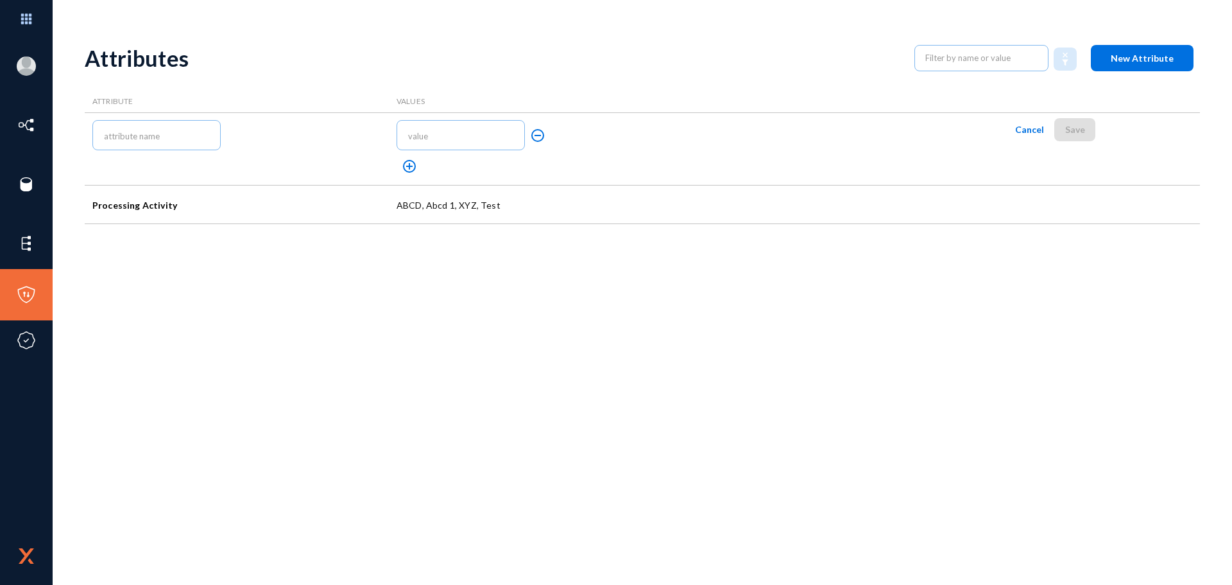
click at [405, 172] on mat-icon "add_circle_outline" at bounding box center [409, 166] width 15 height 15
click at [542, 164] on mat-icon "remove_circle_outline" at bounding box center [537, 171] width 15 height 15
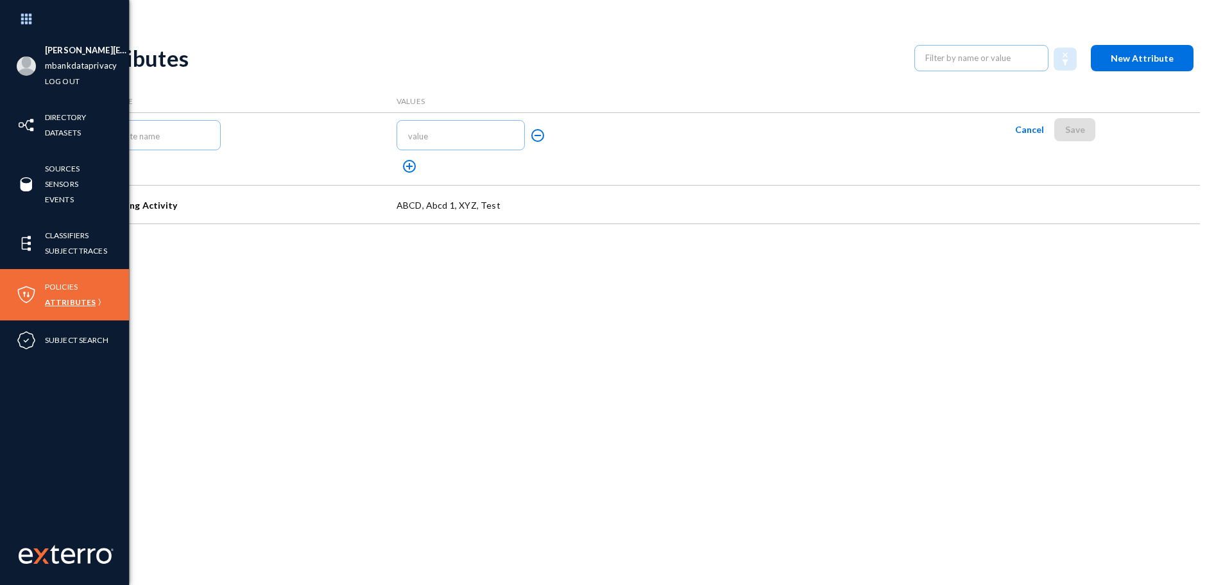
click at [79, 304] on link "Attributes" at bounding box center [70, 302] width 51 height 15
click at [51, 288] on link "Policies" at bounding box center [61, 286] width 33 height 15
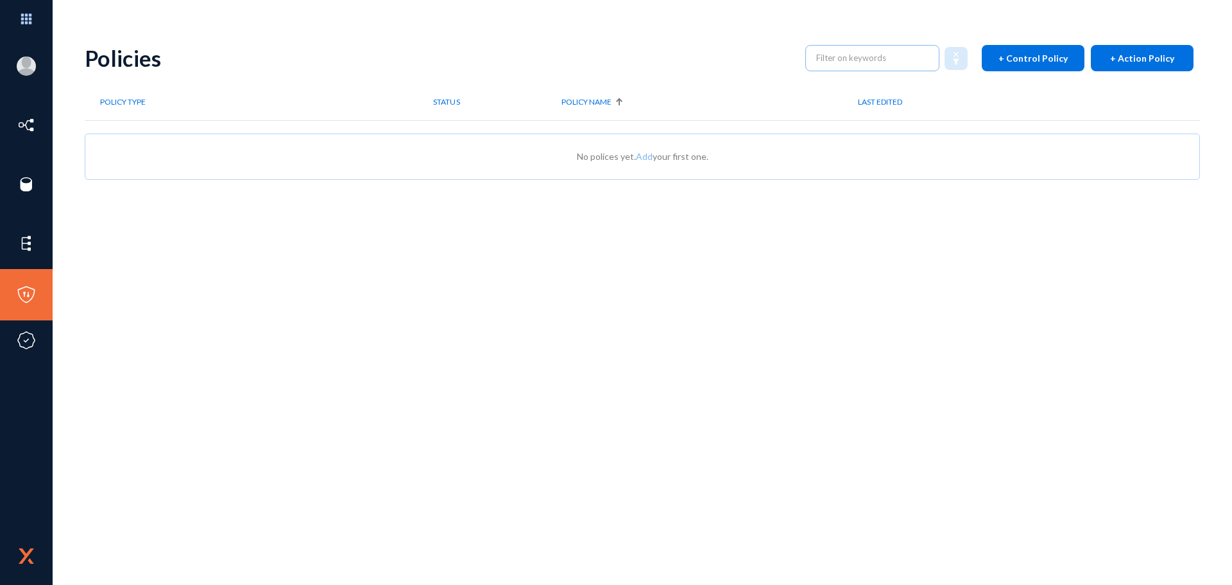
click at [1167, 56] on span "+ Action Policy" at bounding box center [1142, 58] width 64 height 11
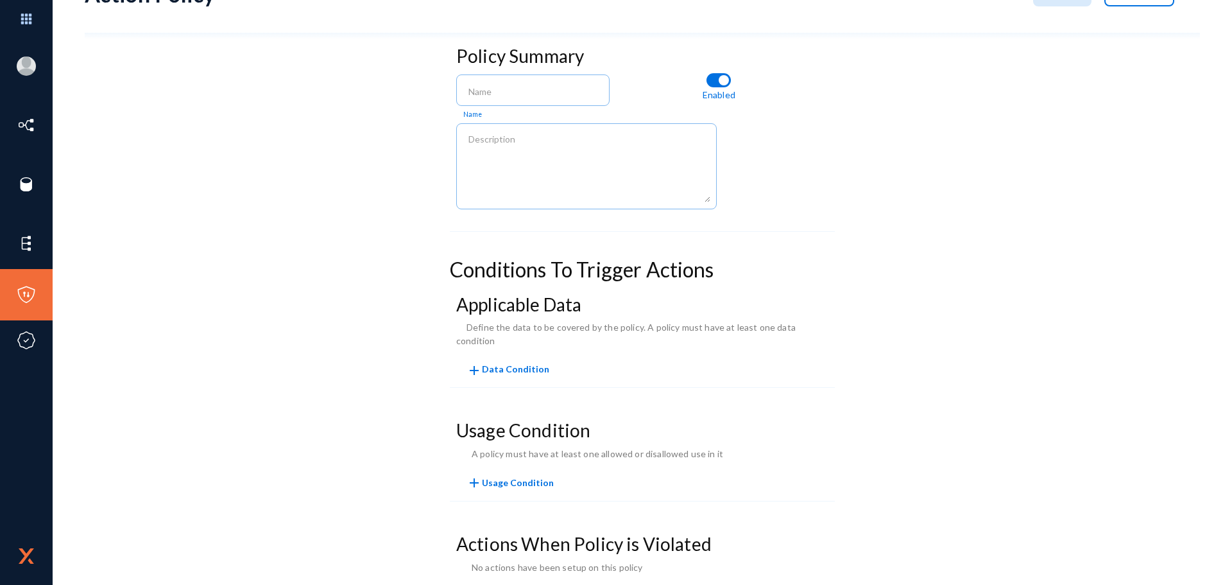
scroll to position [105, 0]
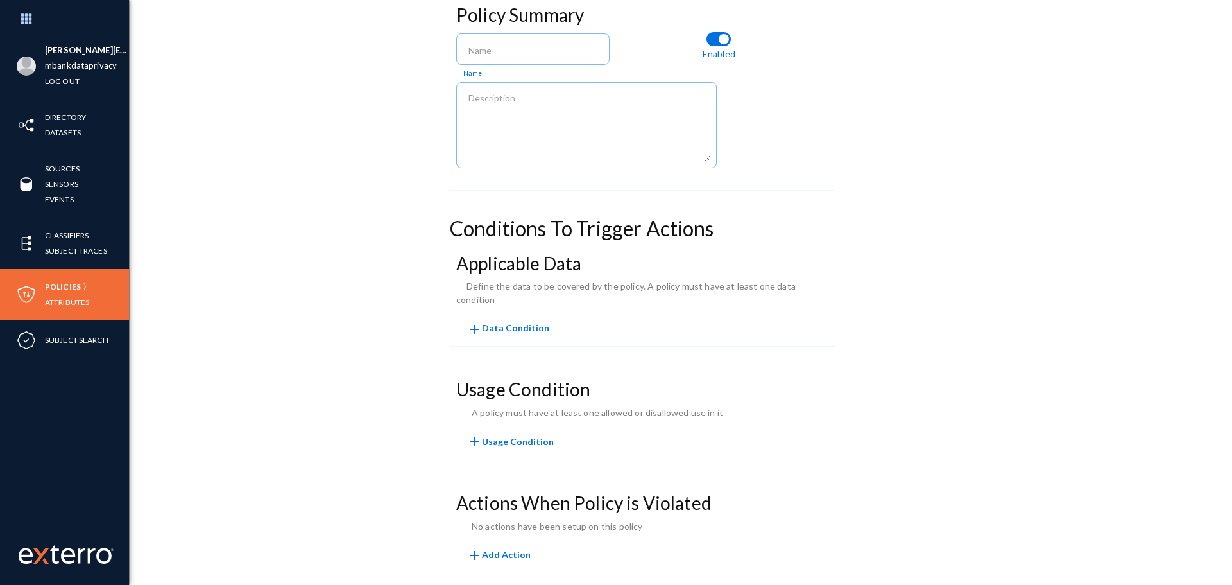
click at [74, 302] on link "Attributes" at bounding box center [67, 302] width 44 height 15
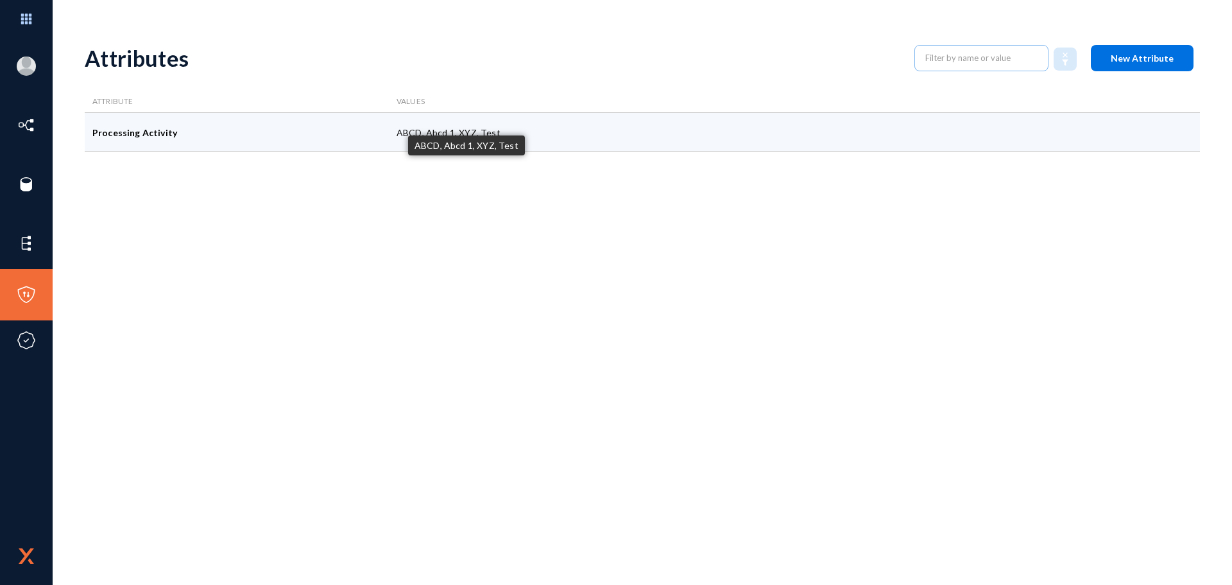
click at [391, 142] on div "ABCD, Abcd 1, XYZ, Test" at bounding box center [693, 132] width 608 height 39
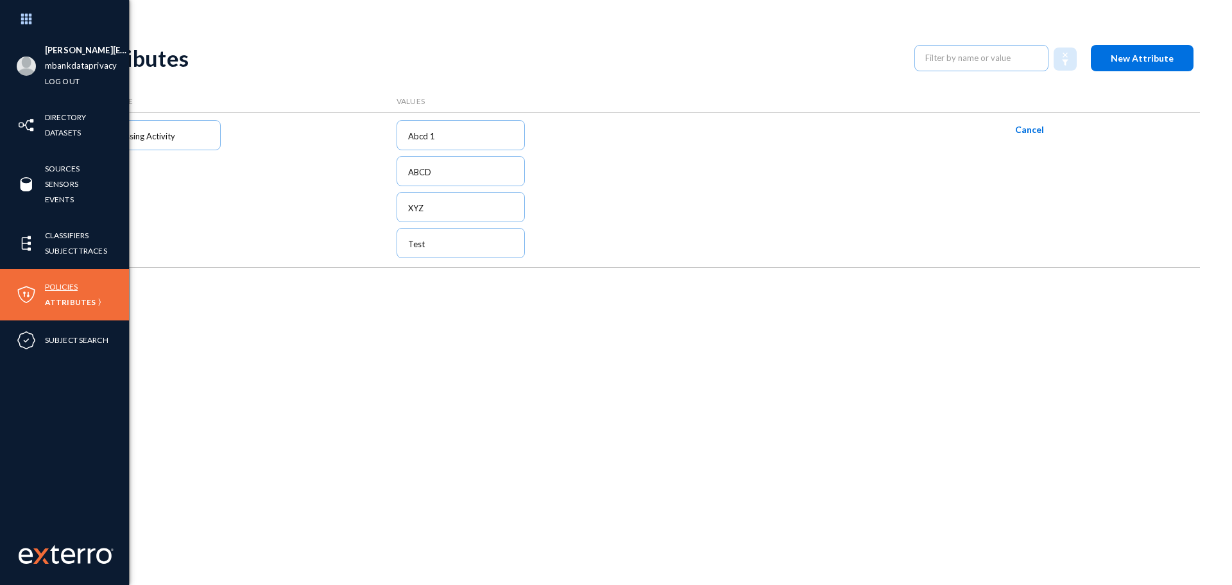
click at [55, 286] on link "Policies" at bounding box center [61, 286] width 33 height 15
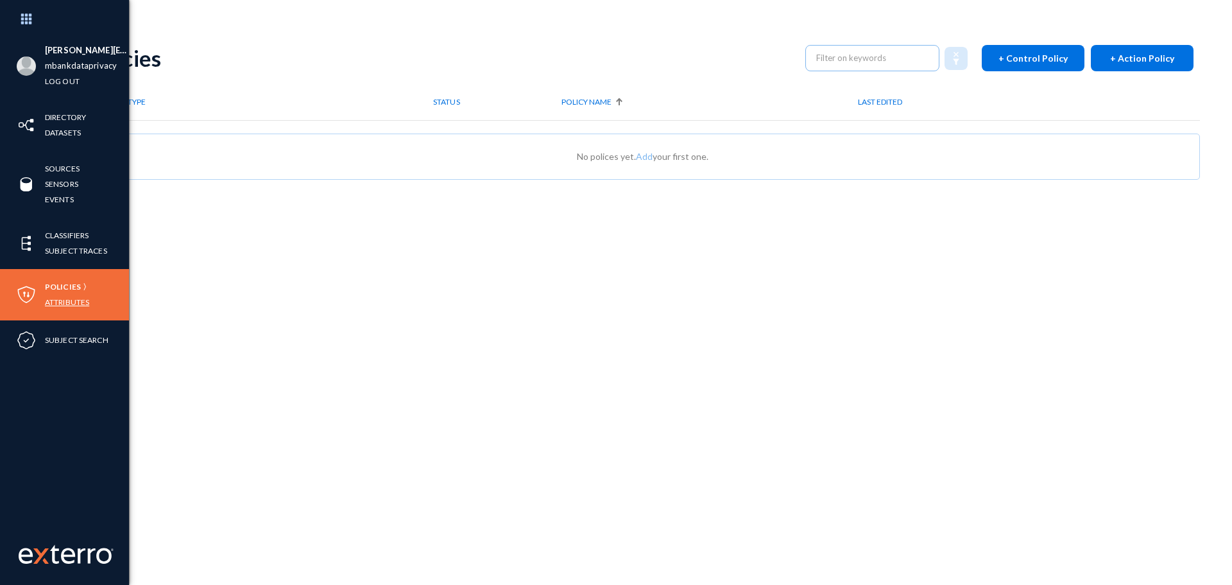
click at [47, 300] on link "Attributes" at bounding box center [67, 302] width 44 height 15
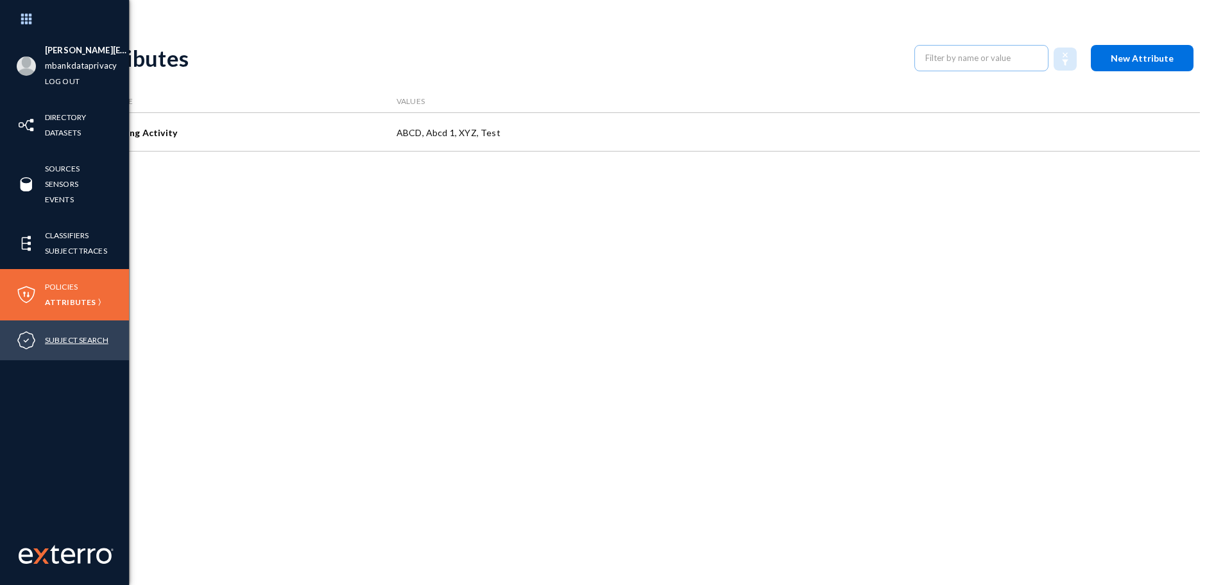
click at [73, 339] on link "Subject Search" at bounding box center [77, 339] width 64 height 15
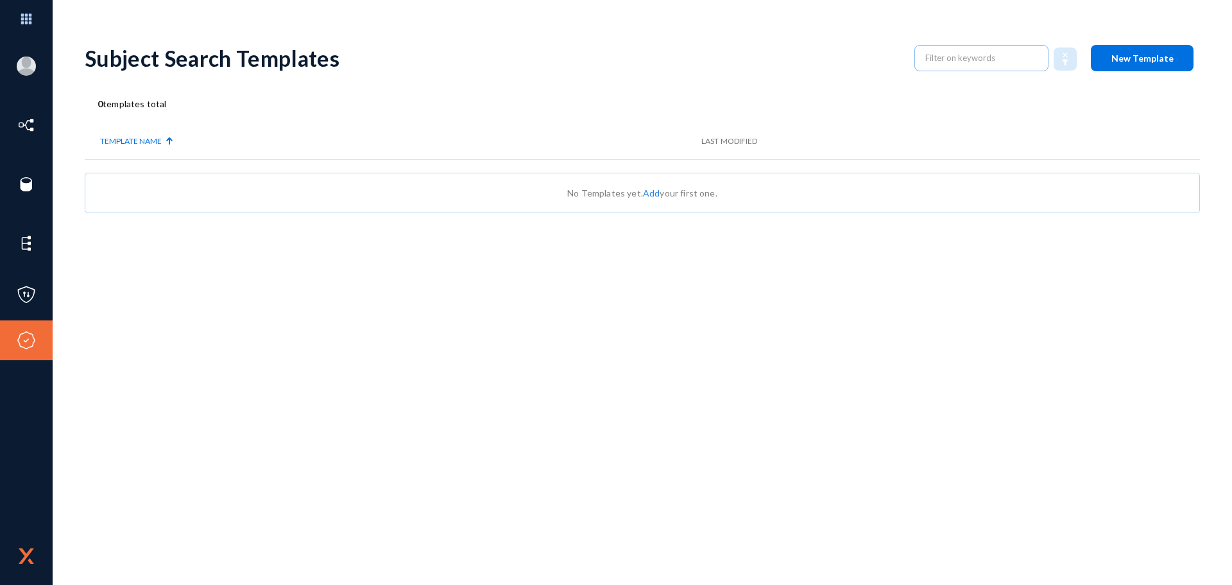
click at [647, 193] on link "Add" at bounding box center [651, 192] width 17 height 11
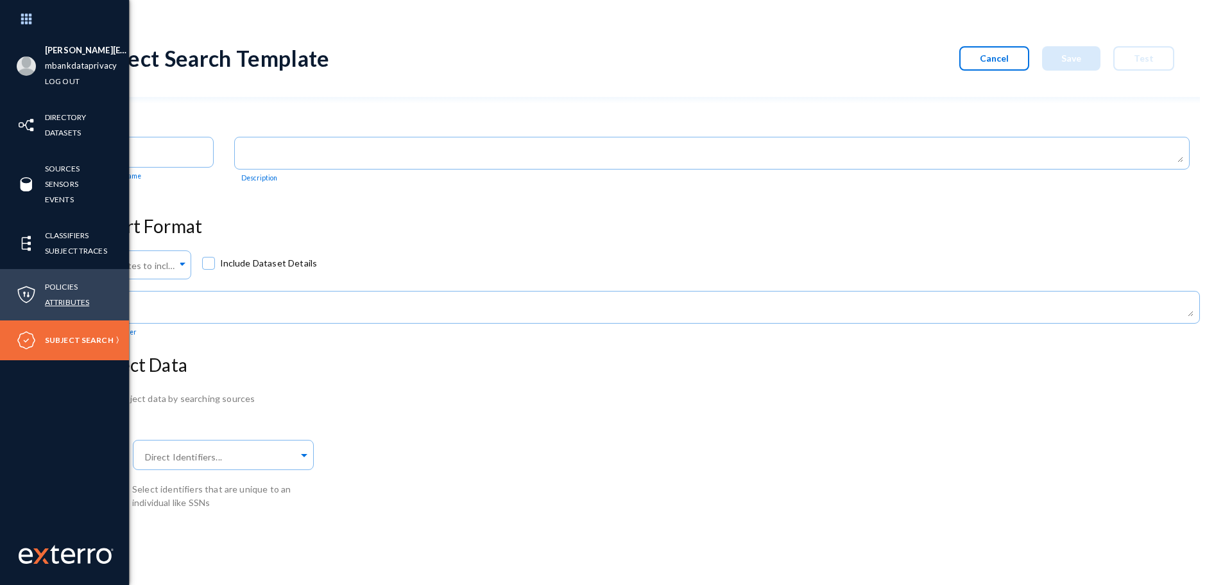
click at [54, 306] on link "Attributes" at bounding box center [67, 302] width 44 height 15
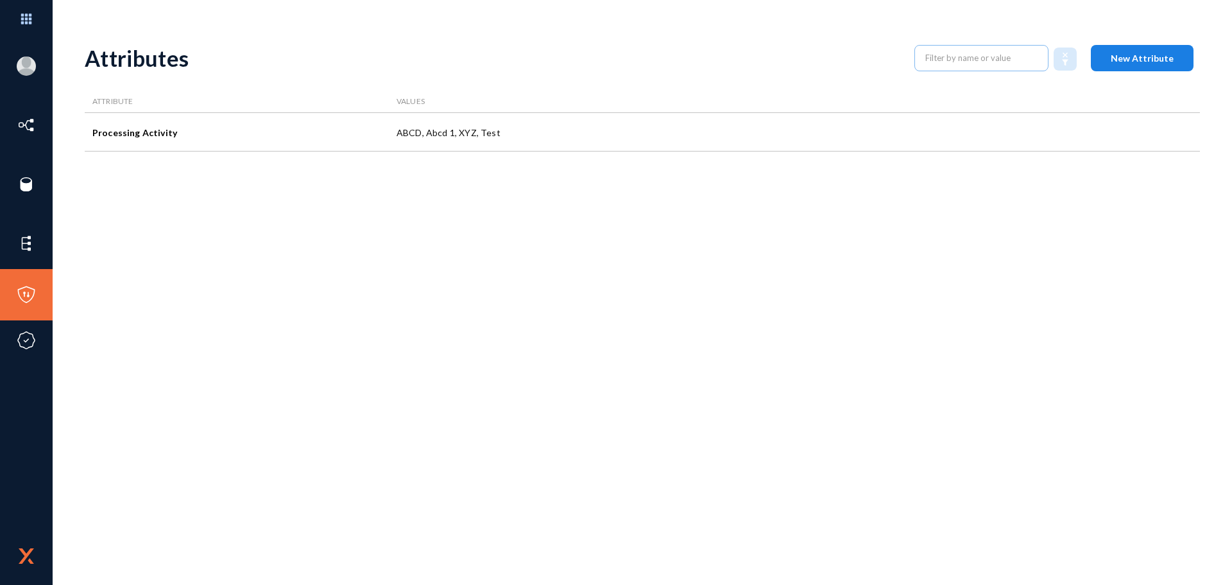
click at [1160, 45] on button "New Attribute" at bounding box center [1142, 58] width 103 height 26
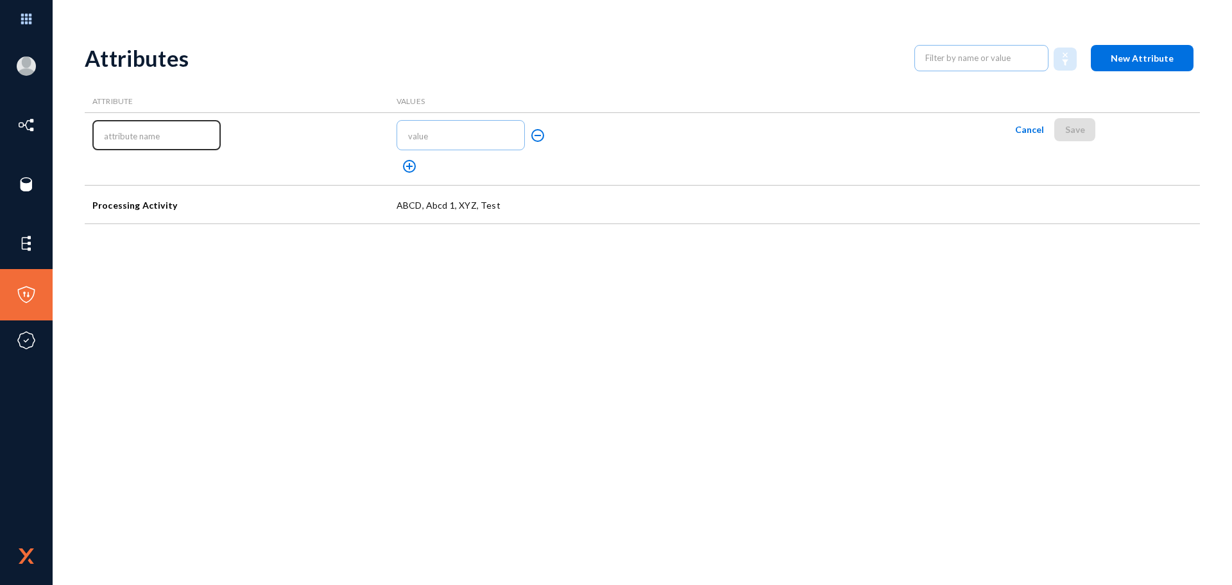
drag, startPoint x: 207, startPoint y: 133, endPoint x: 196, endPoint y: 123, distance: 14.1
click at [197, 124] on div at bounding box center [157, 134] width 116 height 32
click at [406, 137] on div at bounding box center [461, 134] width 116 height 32
click at [412, 137] on input "text" at bounding box center [463, 136] width 110 height 11
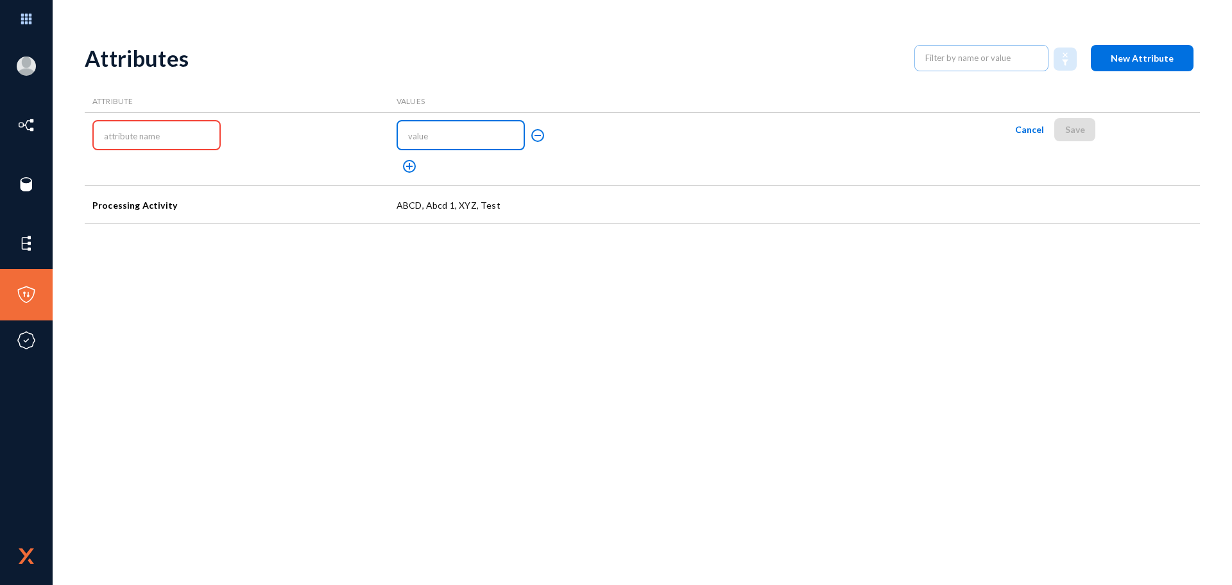
click at [1027, 121] on button "Cancel" at bounding box center [1029, 129] width 49 height 23
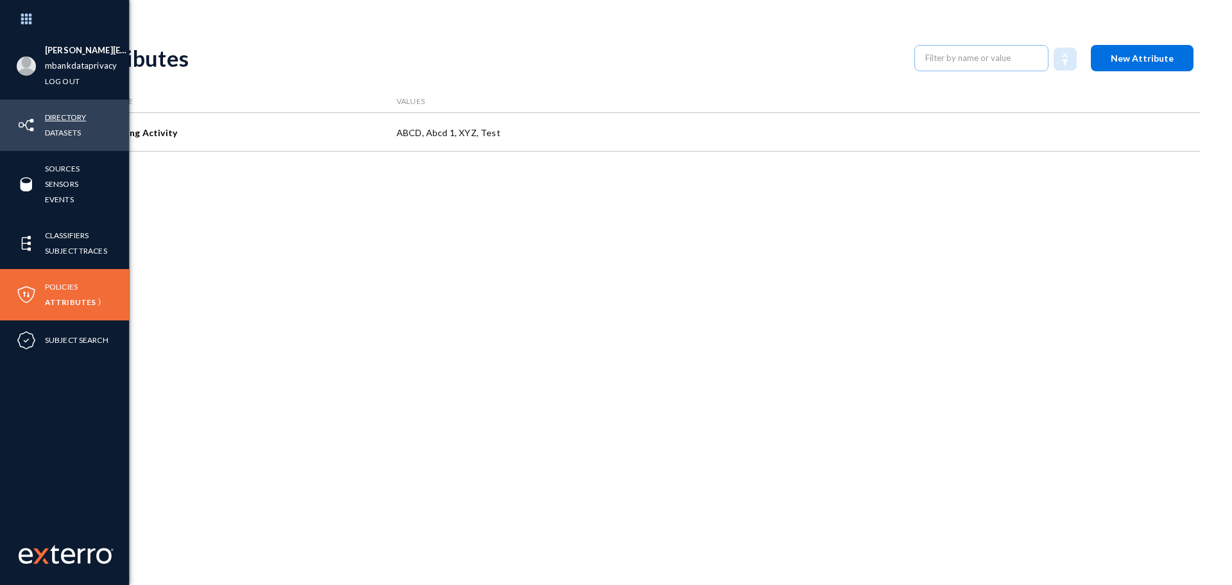
click at [66, 114] on link "Directory" at bounding box center [65, 117] width 41 height 15
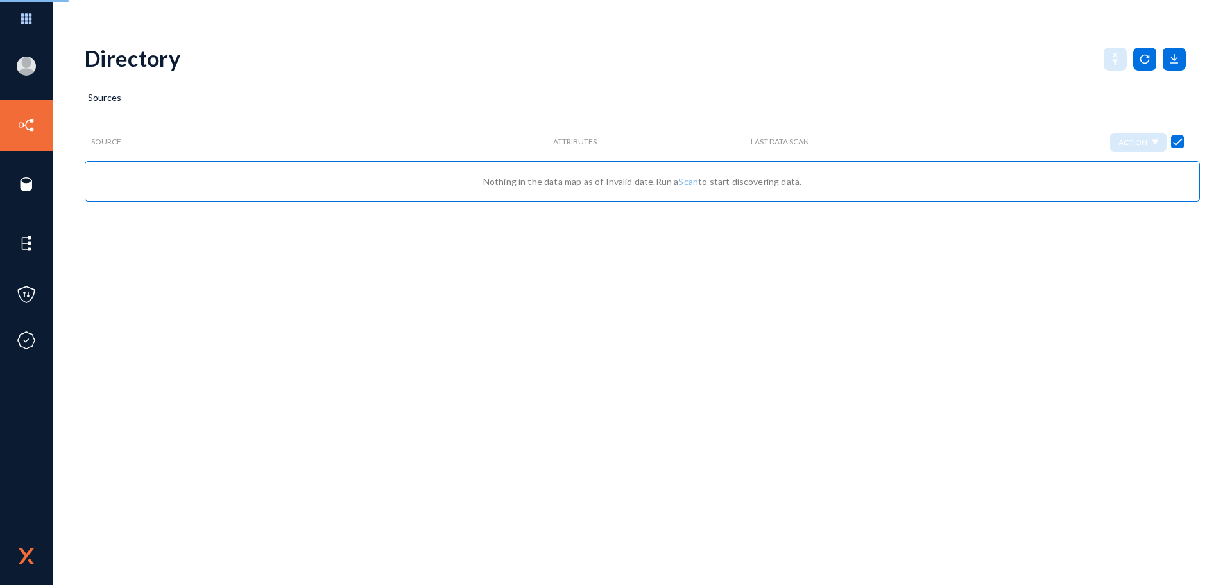
checkbox input "false"
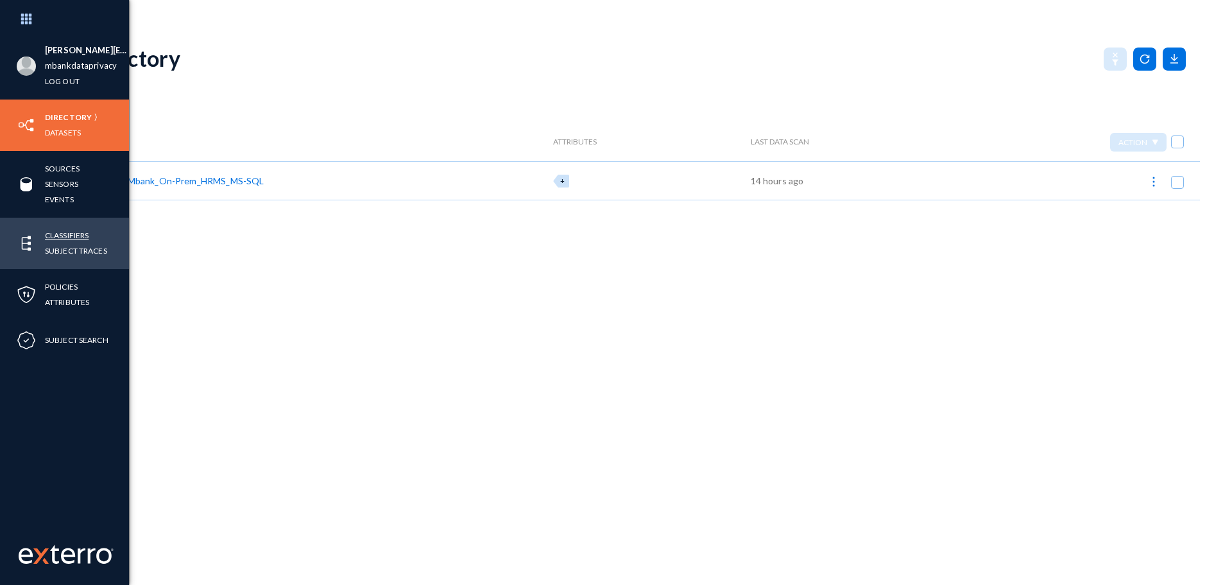
click at [69, 234] on link "Classifiers" at bounding box center [67, 235] width 44 height 15
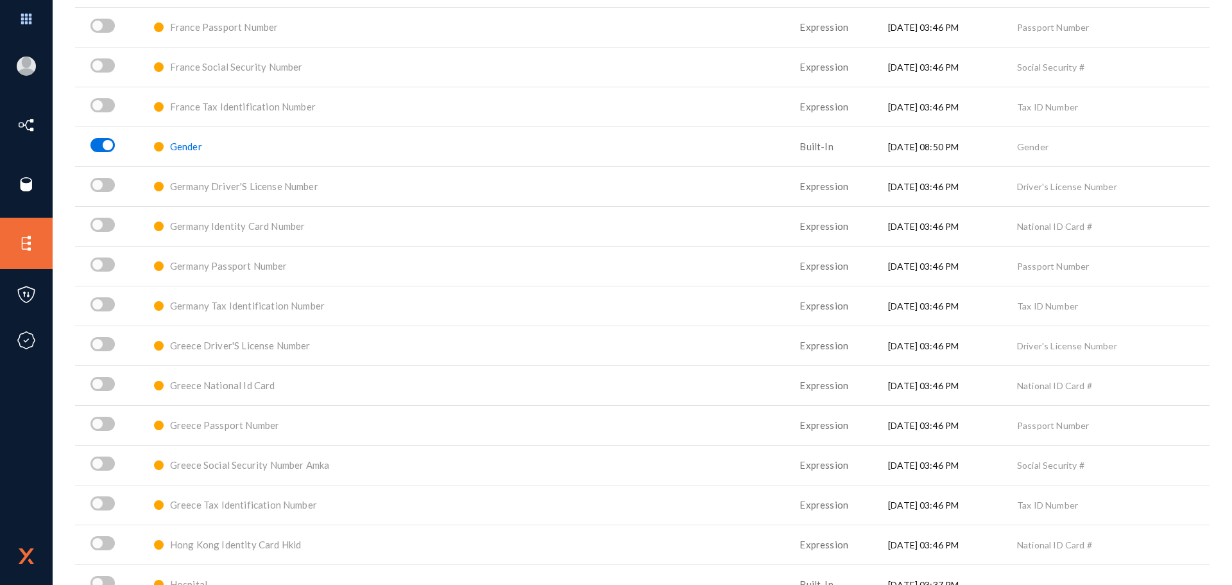
scroll to position [2631, 0]
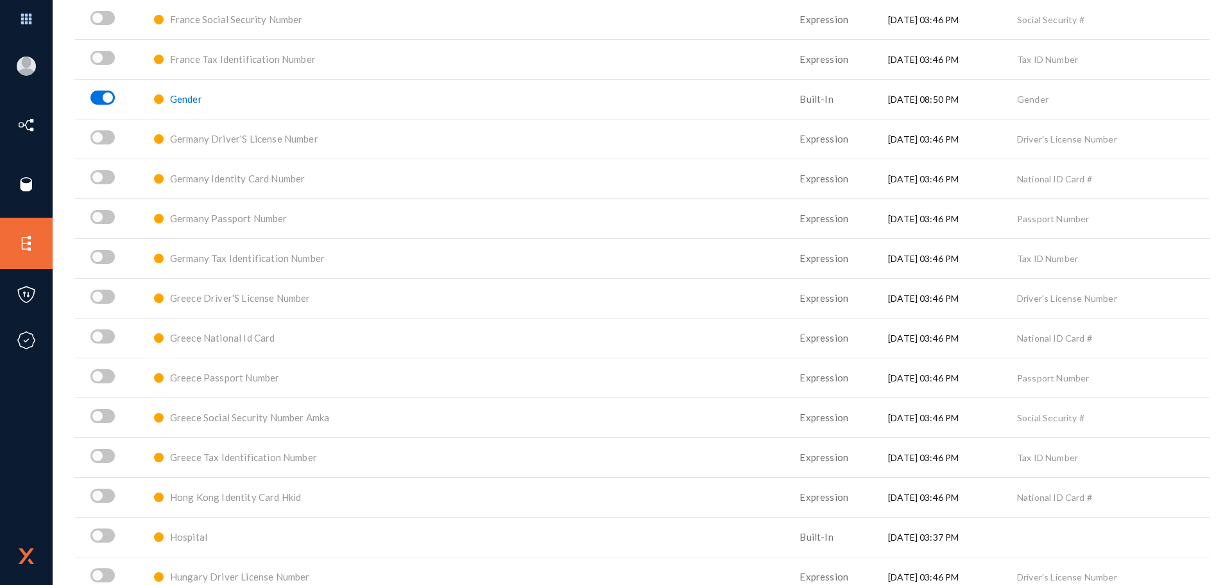
drag, startPoint x: 817, startPoint y: 102, endPoint x: 917, endPoint y: 100, distance: 100.1
click at [917, 100] on tr "Gender Built-In [DATE] 08:50 PM Gender" at bounding box center [642, 99] width 1135 height 40
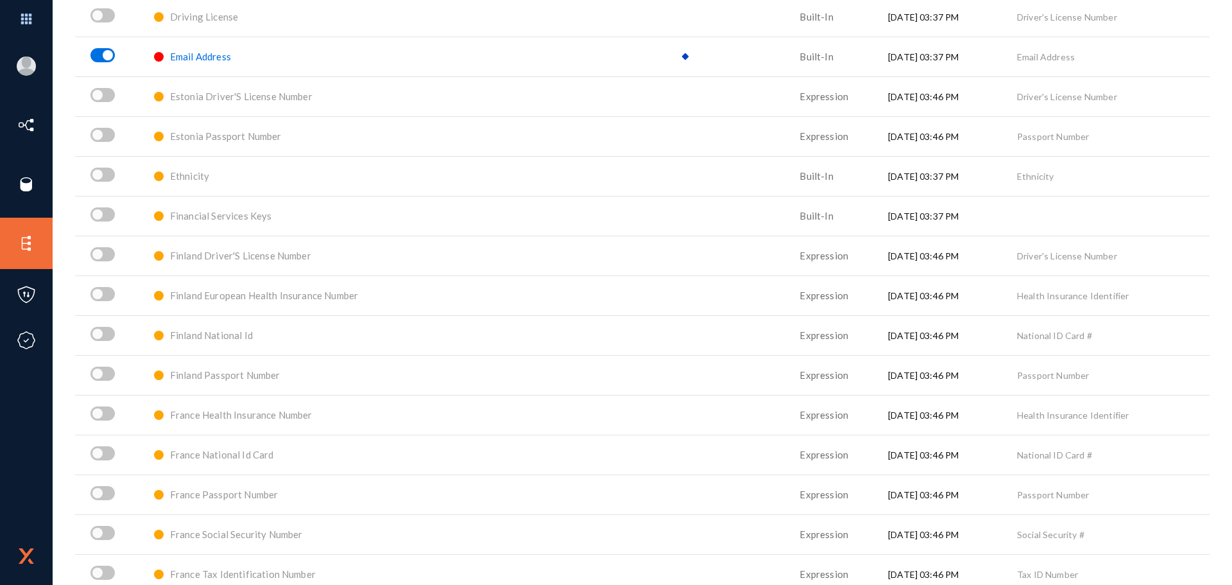
scroll to position [2054, 0]
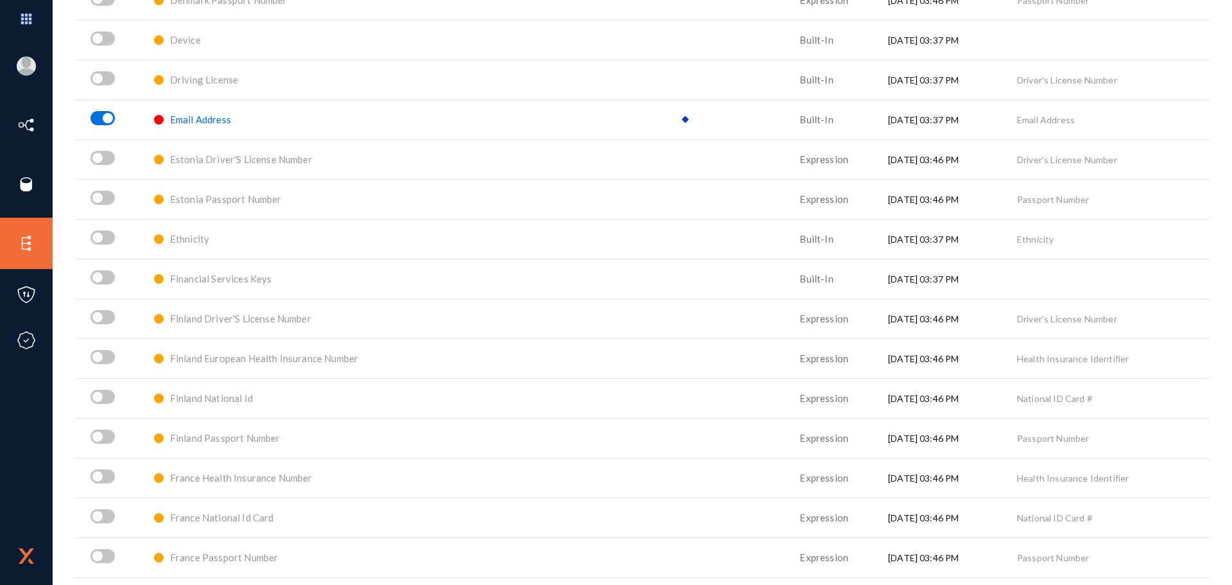
drag, startPoint x: 820, startPoint y: 240, endPoint x: 935, endPoint y: 234, distance: 115.7
click at [935, 234] on td "[DATE] 03:37 PM" at bounding box center [952, 239] width 129 height 40
drag, startPoint x: 820, startPoint y: 279, endPoint x: 970, endPoint y: 276, distance: 149.6
click at [970, 276] on td "[DATE] 03:37 PM" at bounding box center [952, 279] width 129 height 40
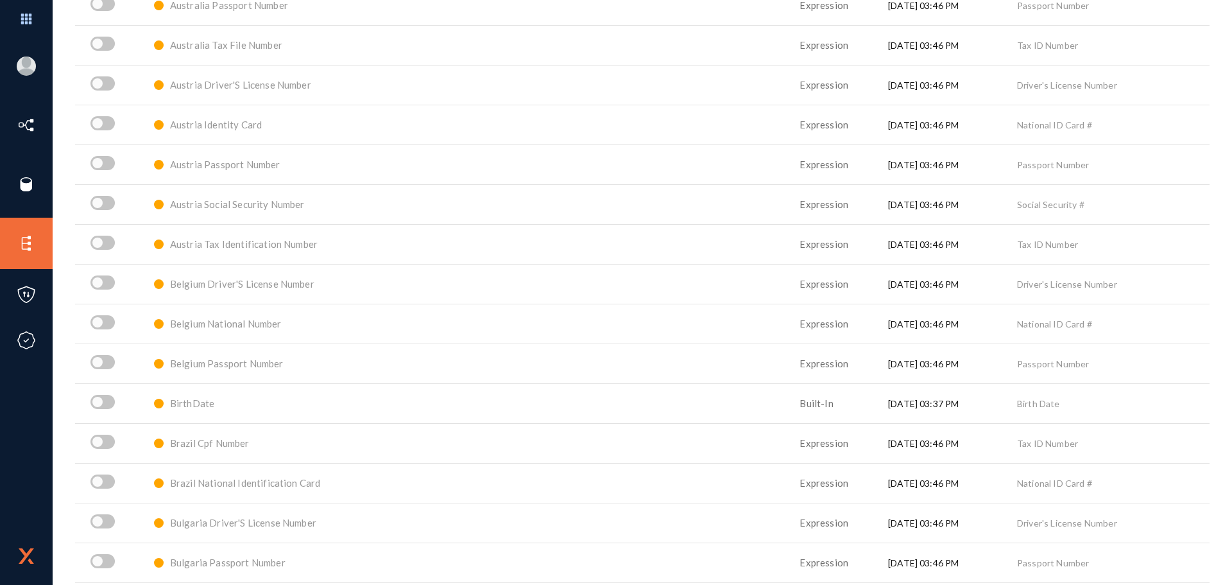
scroll to position [513, 0]
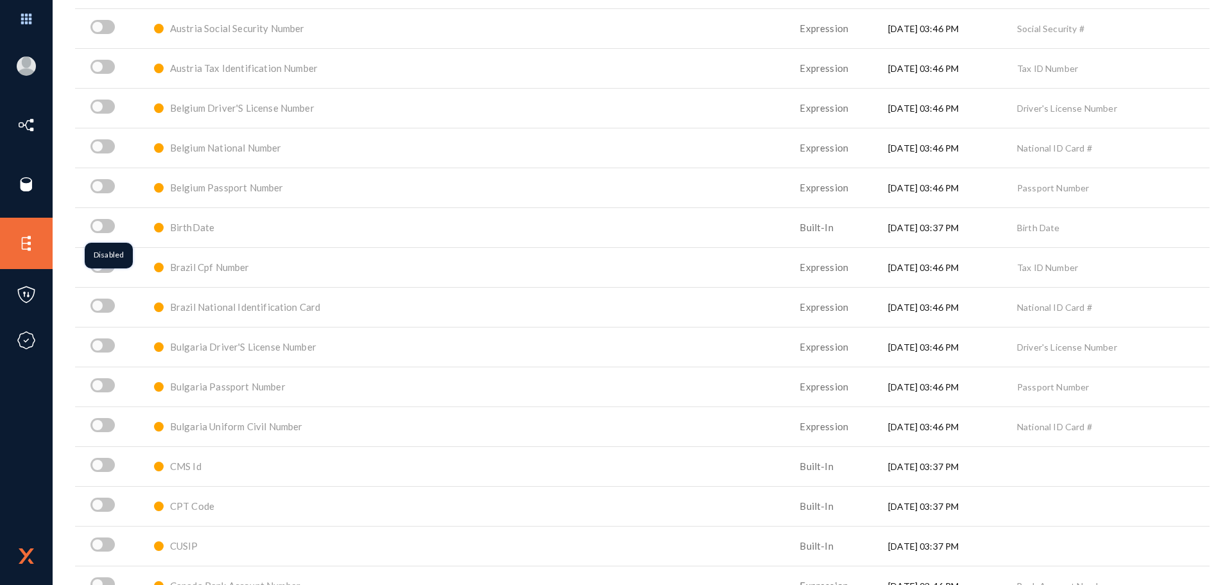
click at [108, 226] on span at bounding box center [102, 226] width 24 height 14
checkbox input "true"
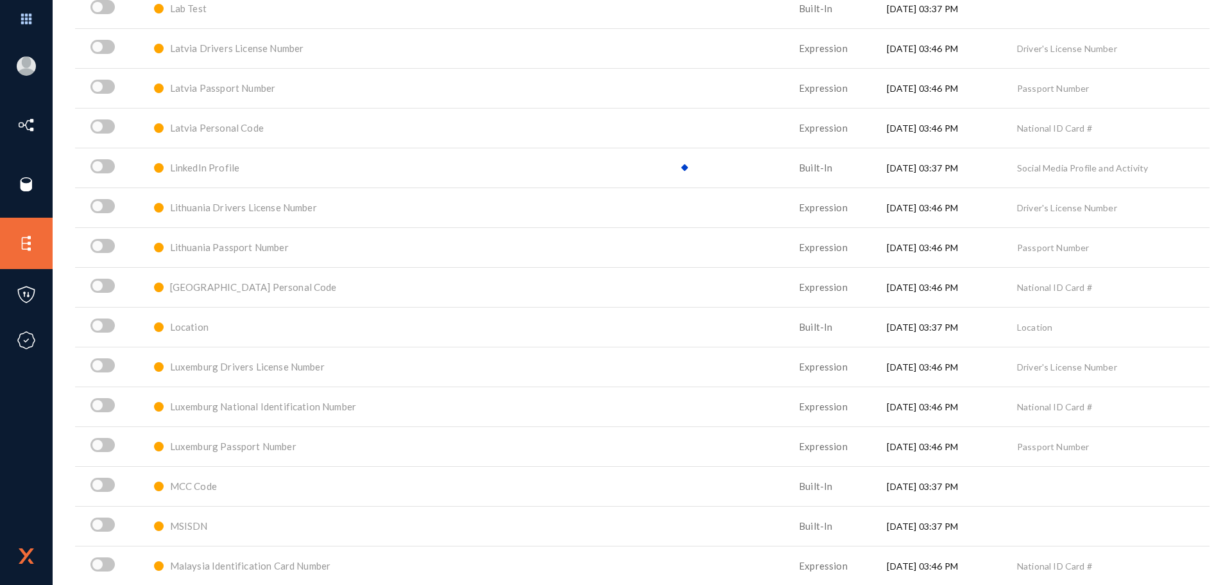
scroll to position [4621, 0]
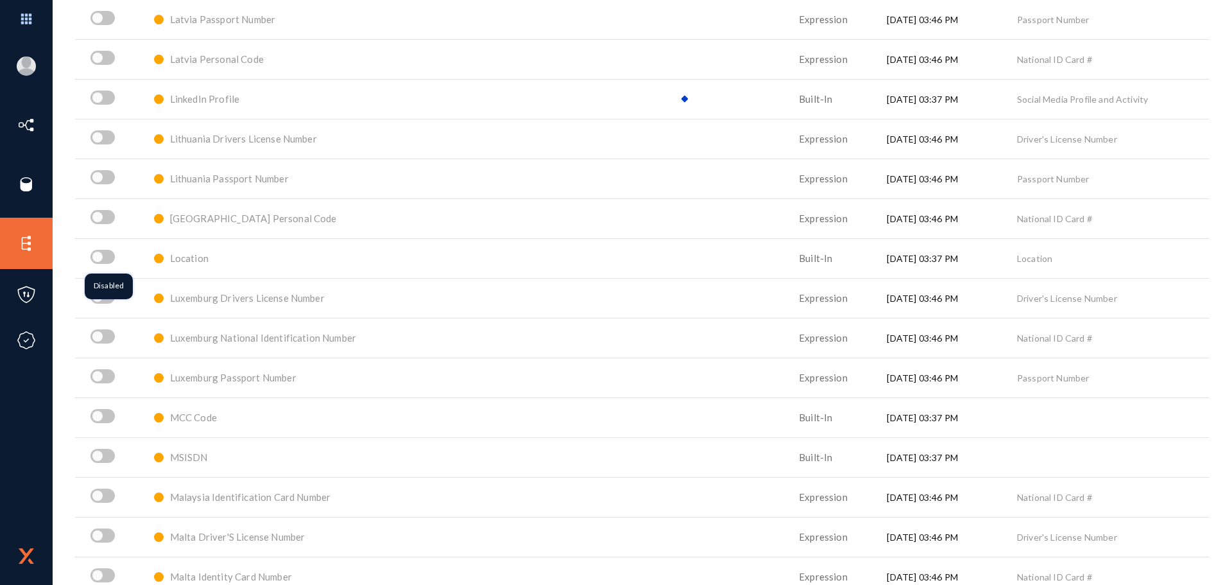
click at [109, 254] on span at bounding box center [102, 257] width 24 height 14
checkbox input "true"
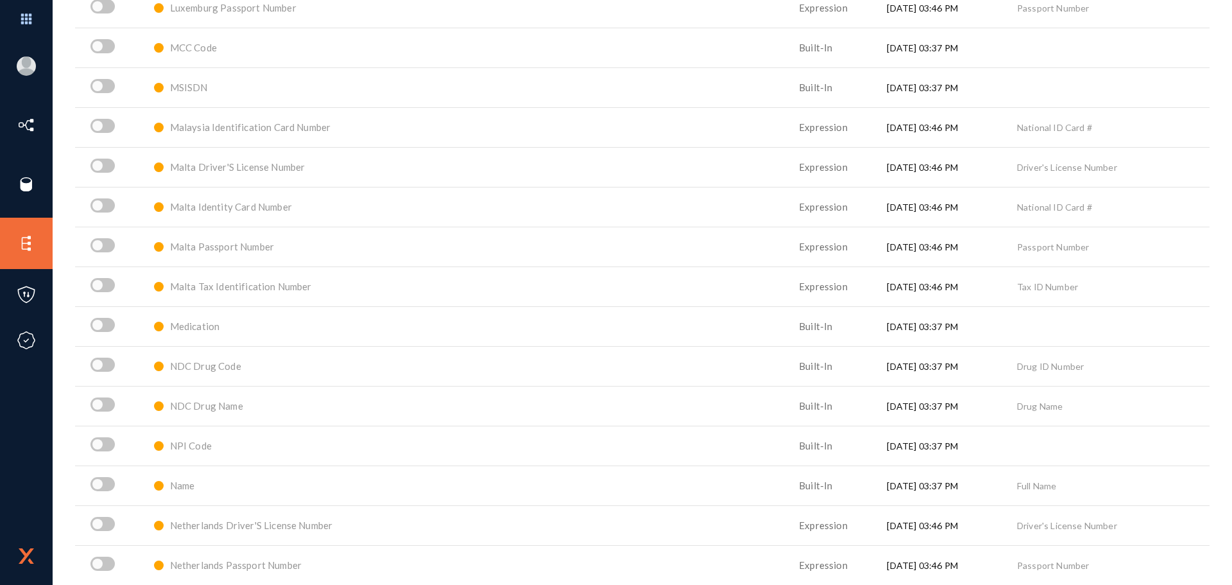
scroll to position [5070, 0]
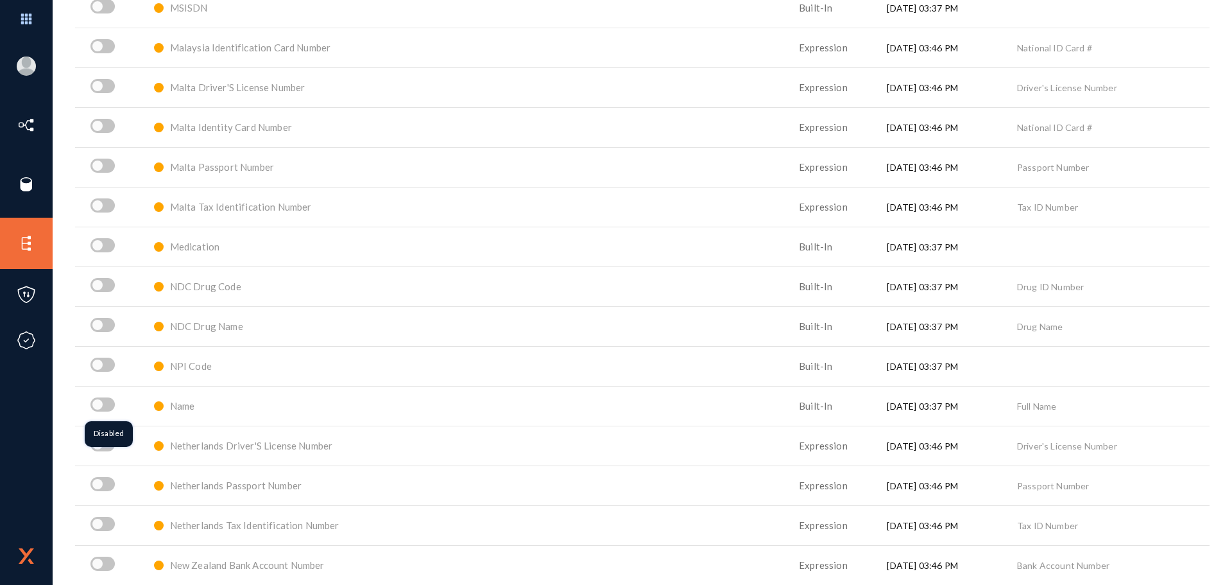
click at [108, 406] on span at bounding box center [102, 404] width 24 height 14
checkbox input "true"
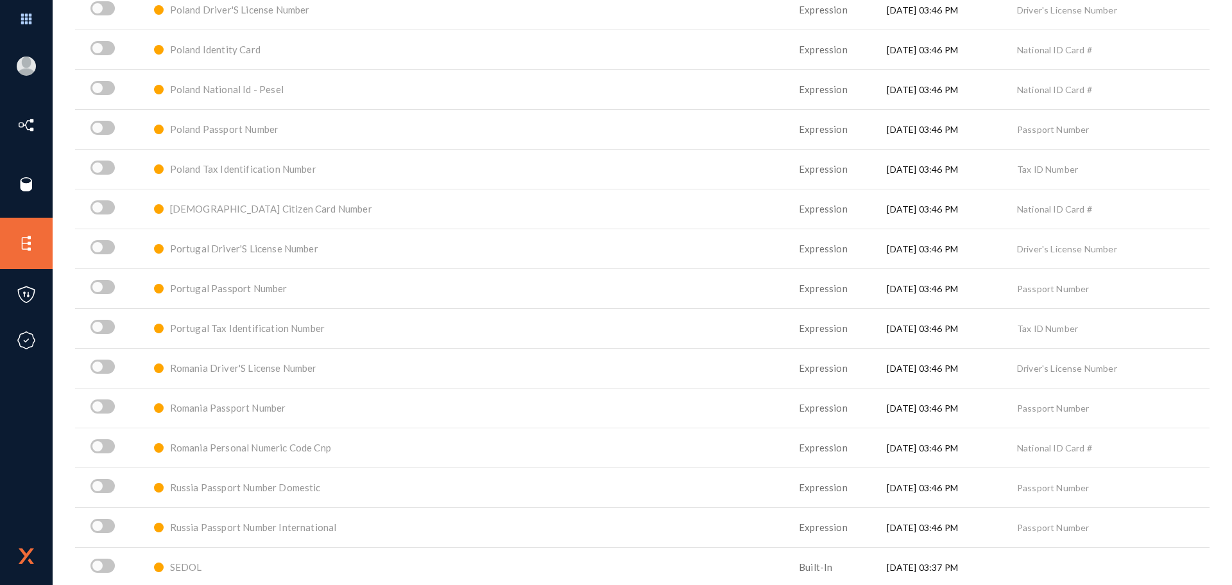
scroll to position [6225, 0]
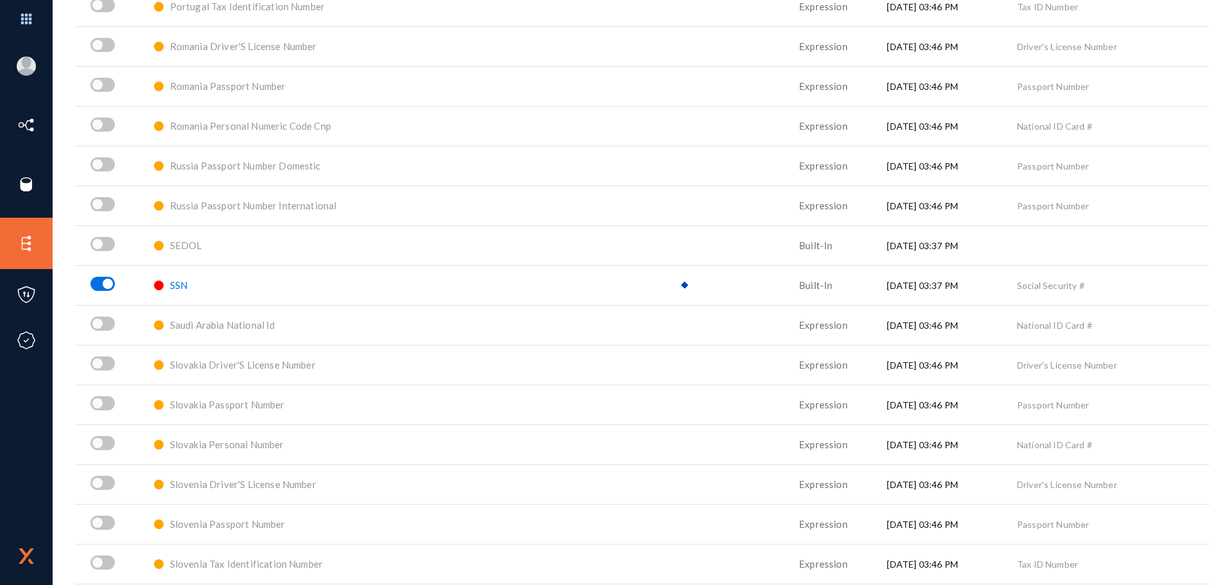
click at [681, 284] on div at bounding box center [684, 284] width 7 height 7
click at [187, 284] on span "SSN" at bounding box center [178, 285] width 17 height 12
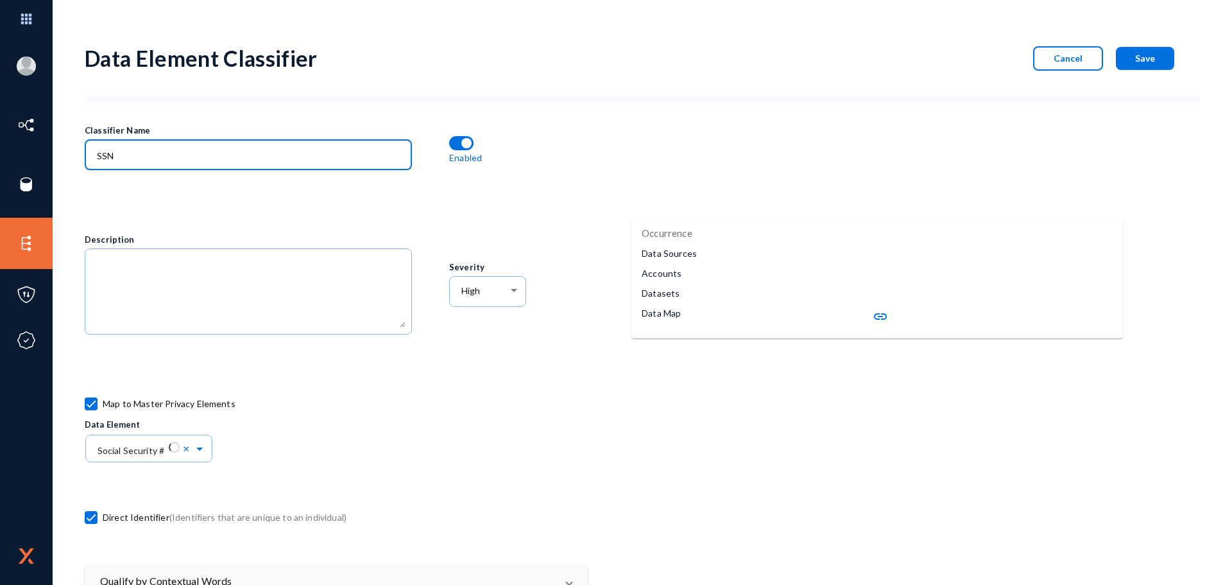
drag, startPoint x: 127, startPoint y: 152, endPoint x: 90, endPoint y: 153, distance: 37.2
click at [90, 153] on div "SSN" at bounding box center [248, 153] width 327 height 33
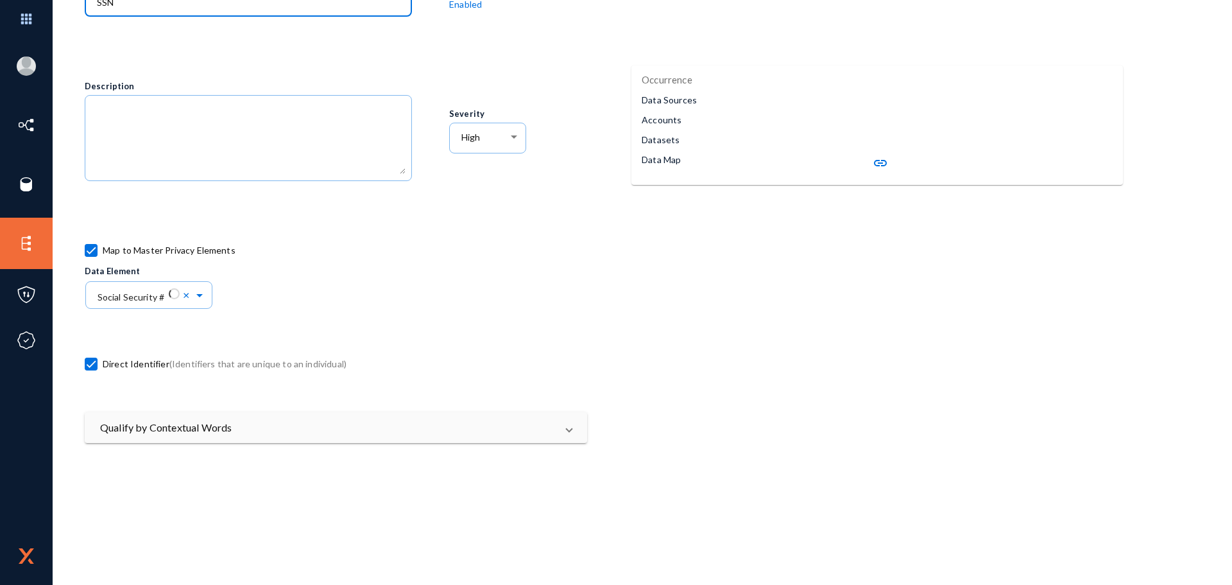
scroll to position [257, 0]
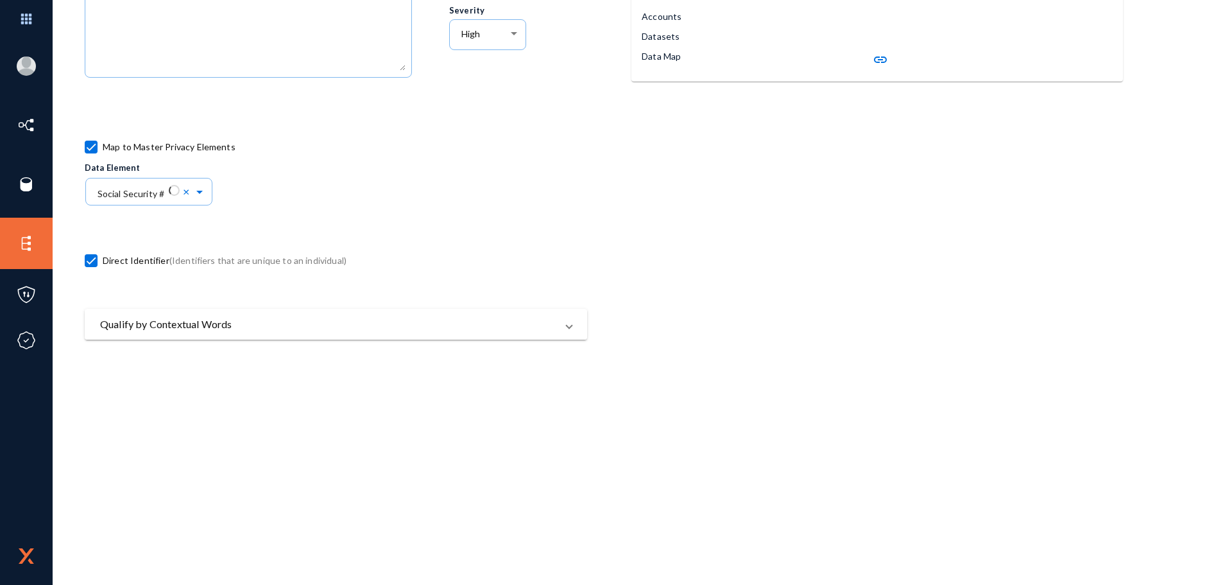
click at [281, 323] on mat-panel-title "Qualify by Contextual Words" at bounding box center [328, 323] width 456 height 15
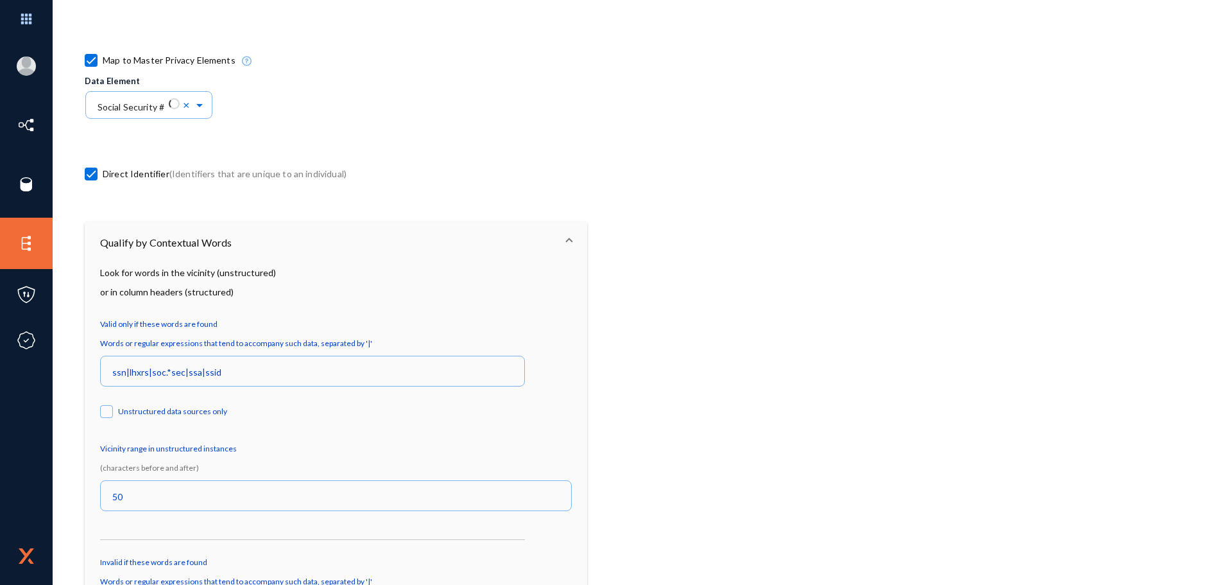
scroll to position [288, 0]
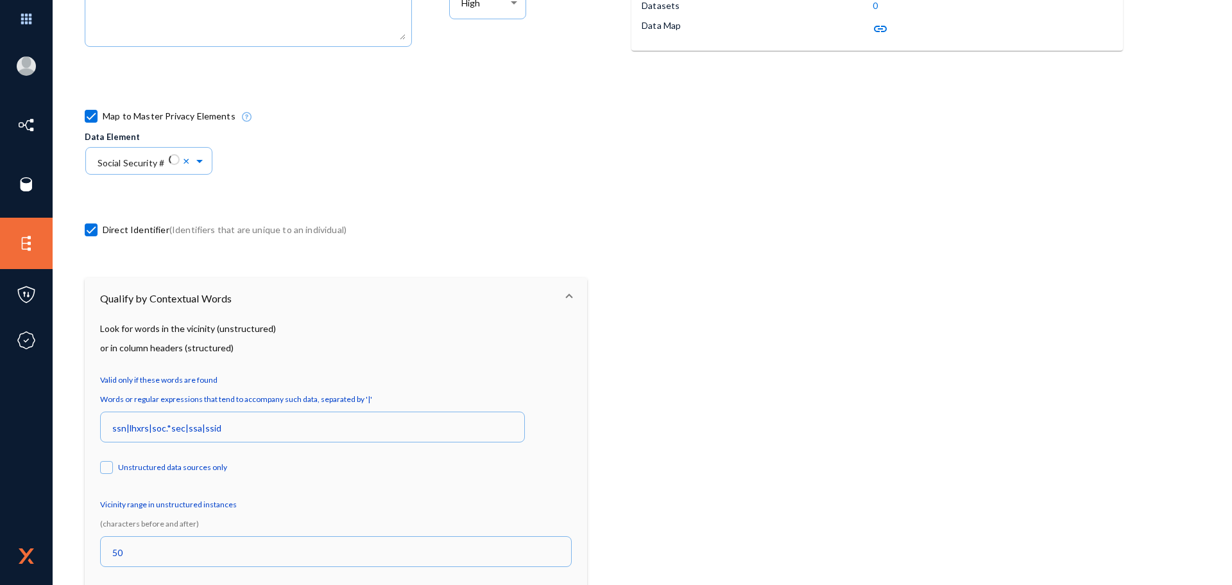
click at [567, 293] on span at bounding box center [569, 298] width 5 height 15
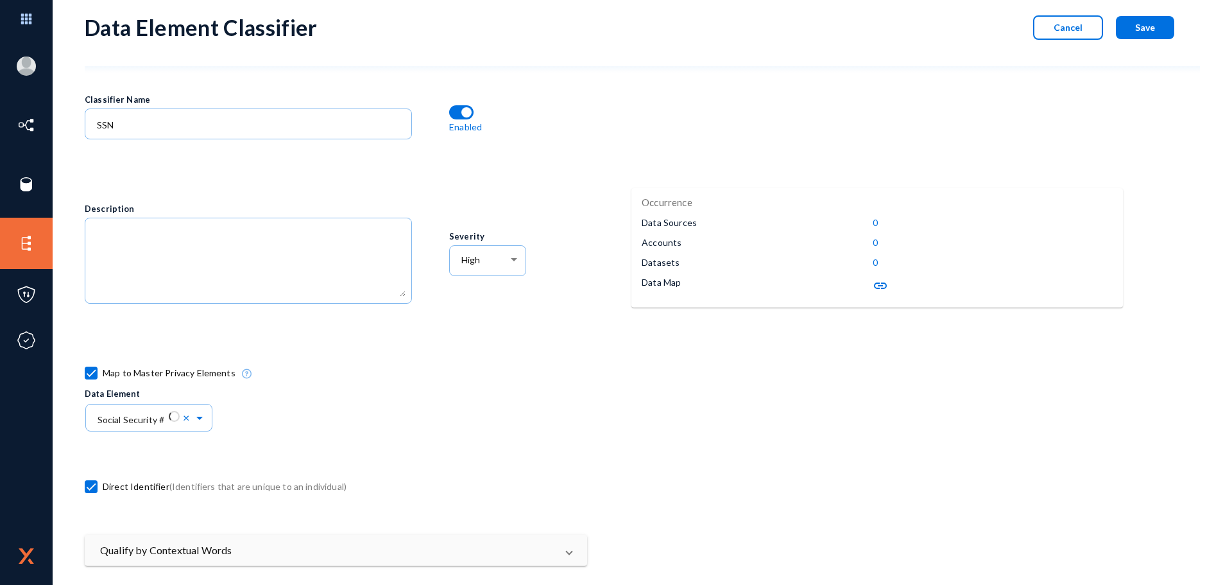
scroll to position [0, 0]
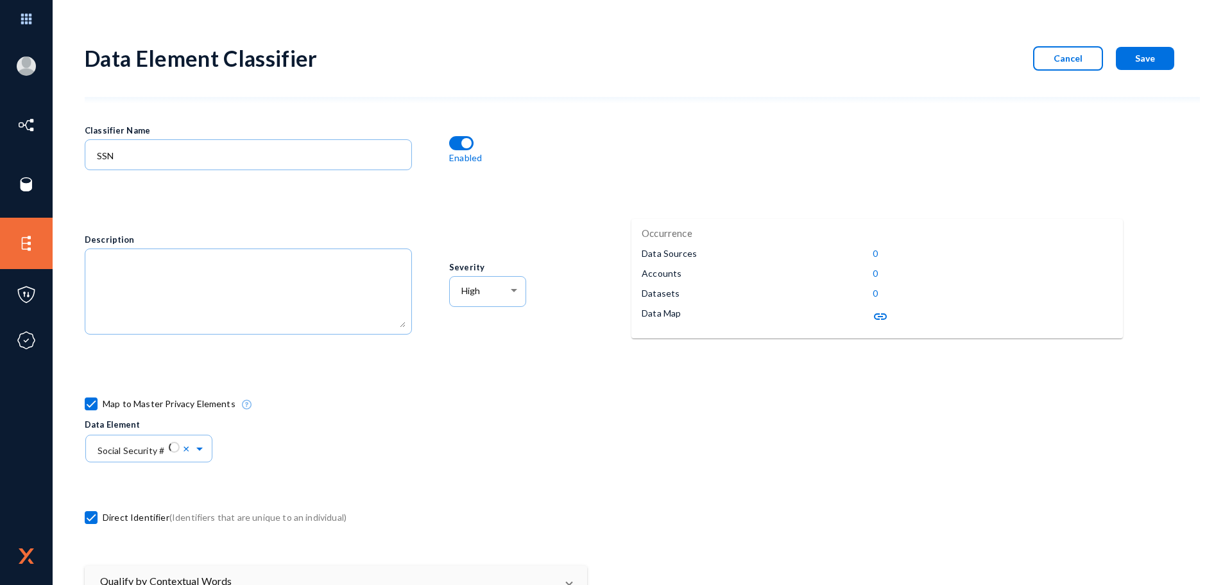
click at [717, 385] on div "Map to Master Privacy Elements Data Element × Social Security # ×" at bounding box center [540, 428] width 911 height 90
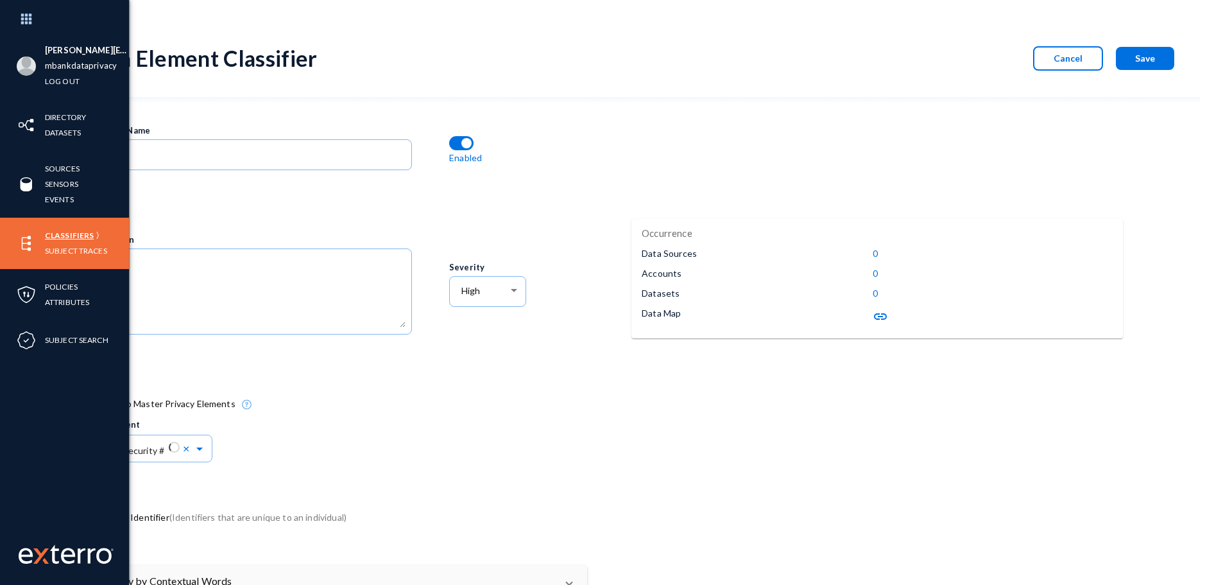
click at [78, 236] on link "Classifiers" at bounding box center [69, 235] width 49 height 15
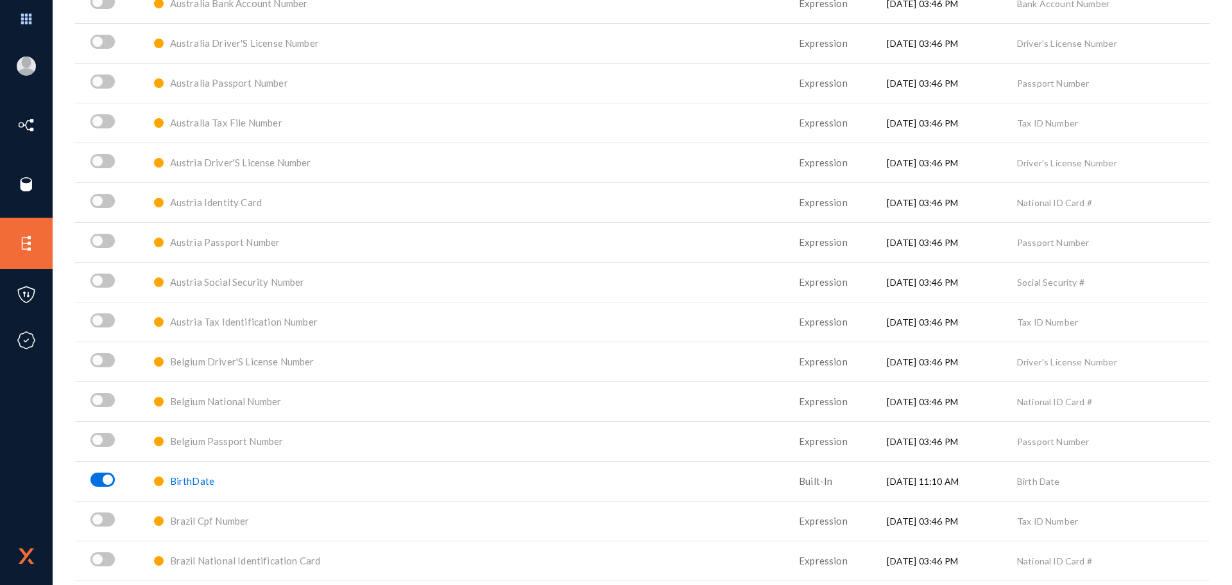
scroll to position [513, 0]
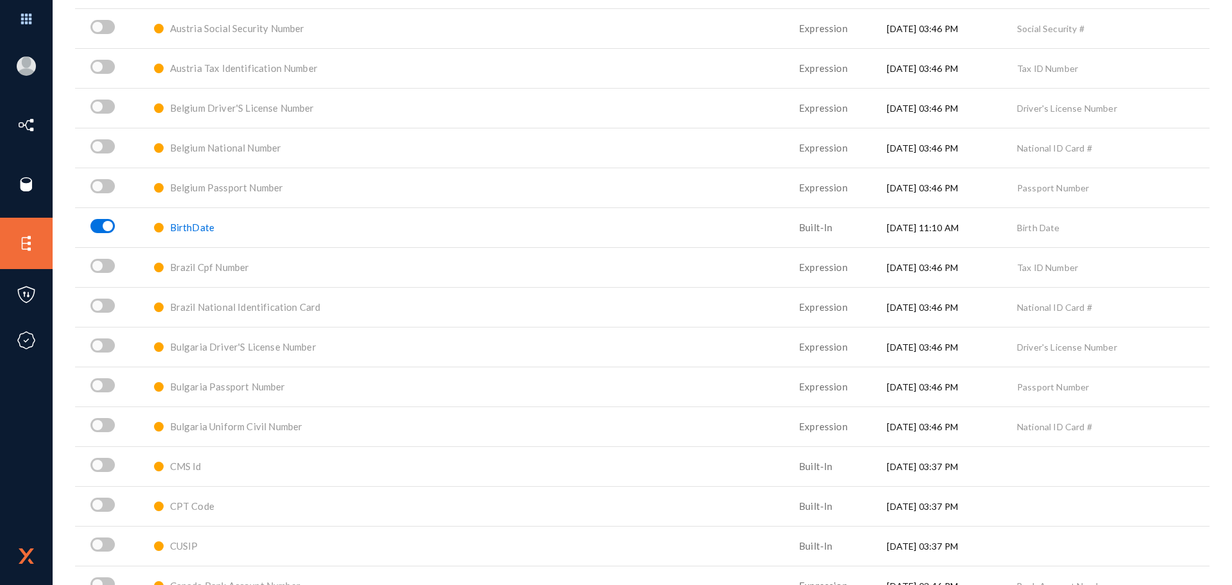
click at [208, 229] on span "BirthDate" at bounding box center [192, 227] width 44 height 12
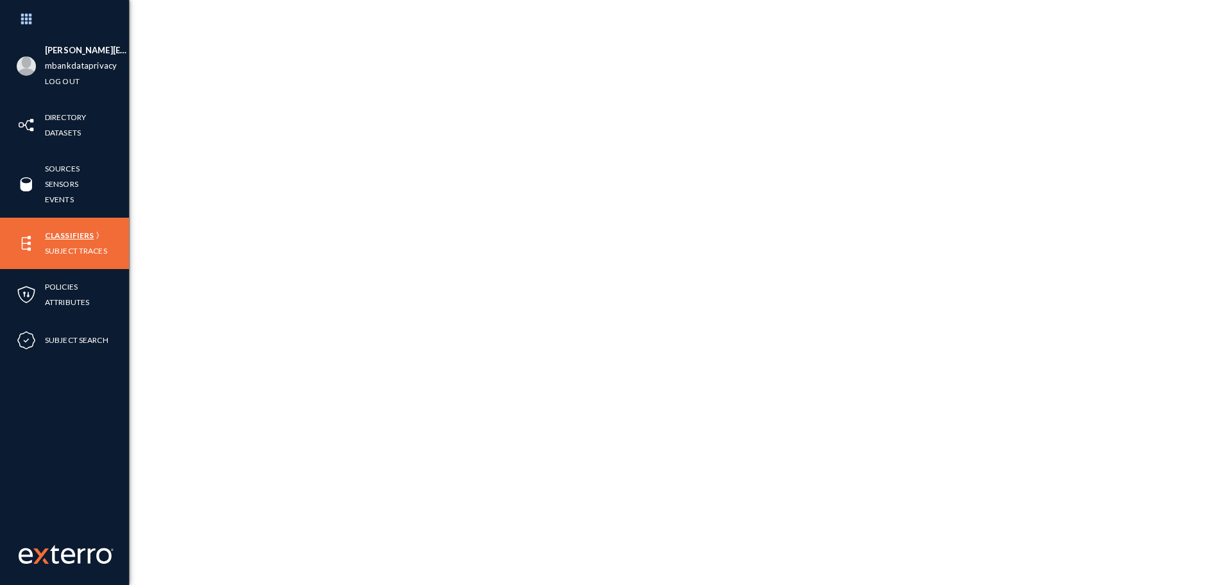
click at [83, 228] on link "Classifiers" at bounding box center [69, 235] width 49 height 15
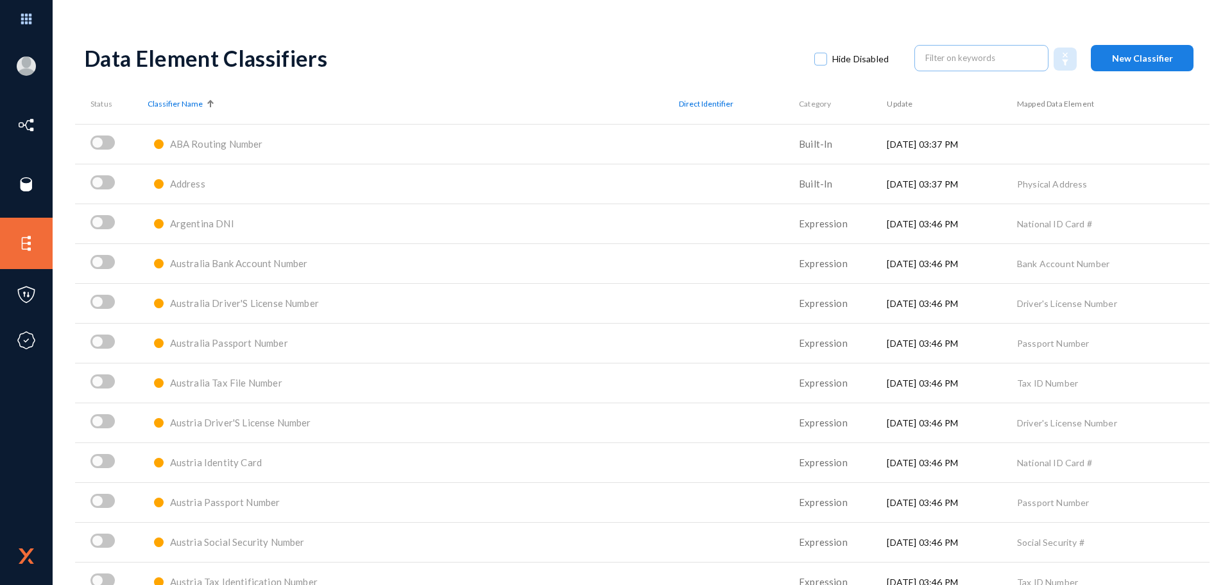
click at [1160, 65] on button "New Classifier" at bounding box center [1142, 58] width 103 height 26
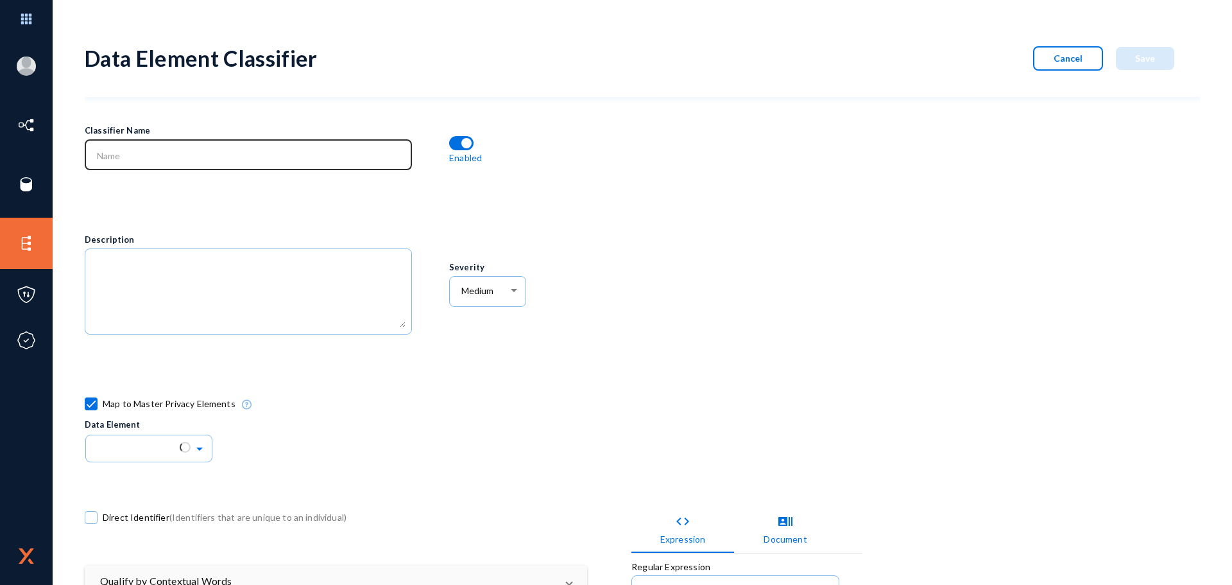
click at [251, 156] on input at bounding box center [251, 156] width 309 height 12
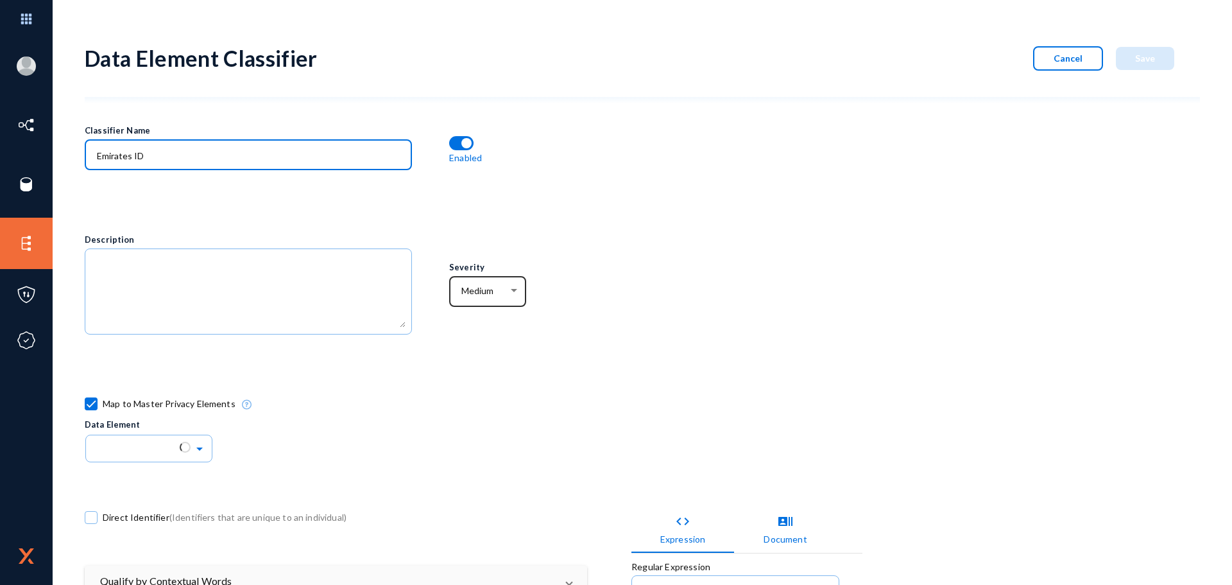
type input "Emirates ID"
click at [480, 286] on span "Medium" at bounding box center [477, 291] width 32 height 11
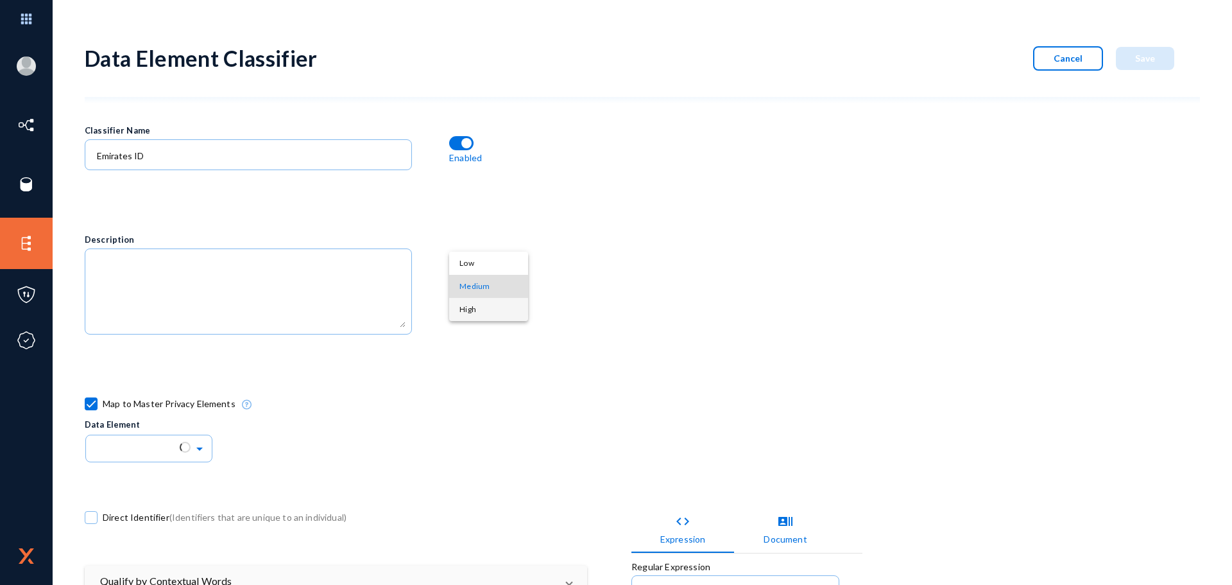
click at [478, 311] on span "High" at bounding box center [489, 309] width 58 height 23
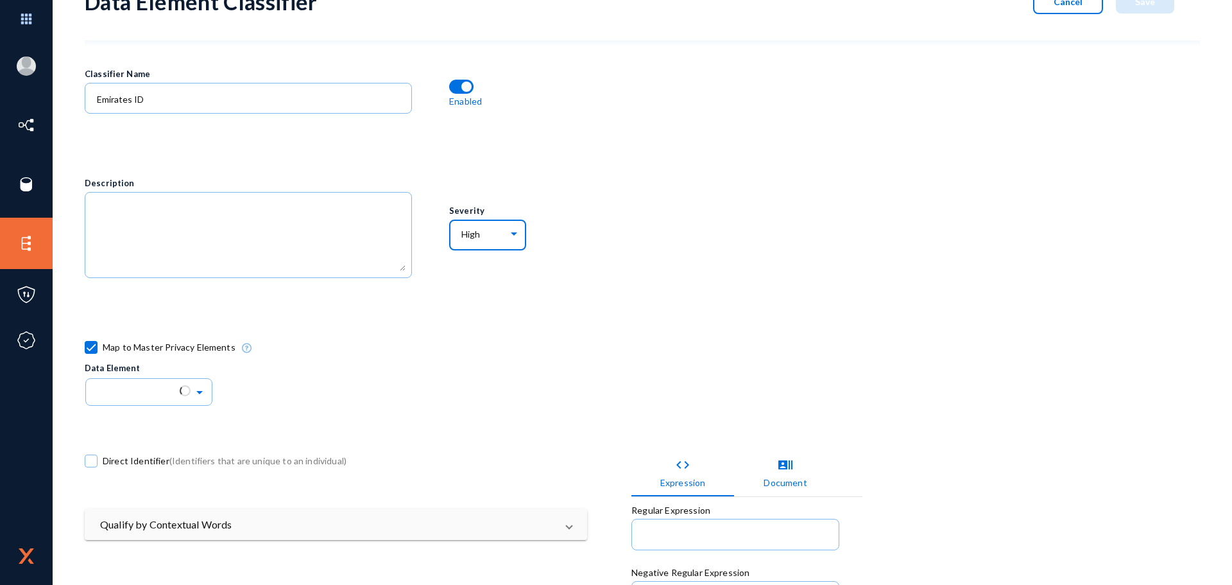
scroll to position [128, 0]
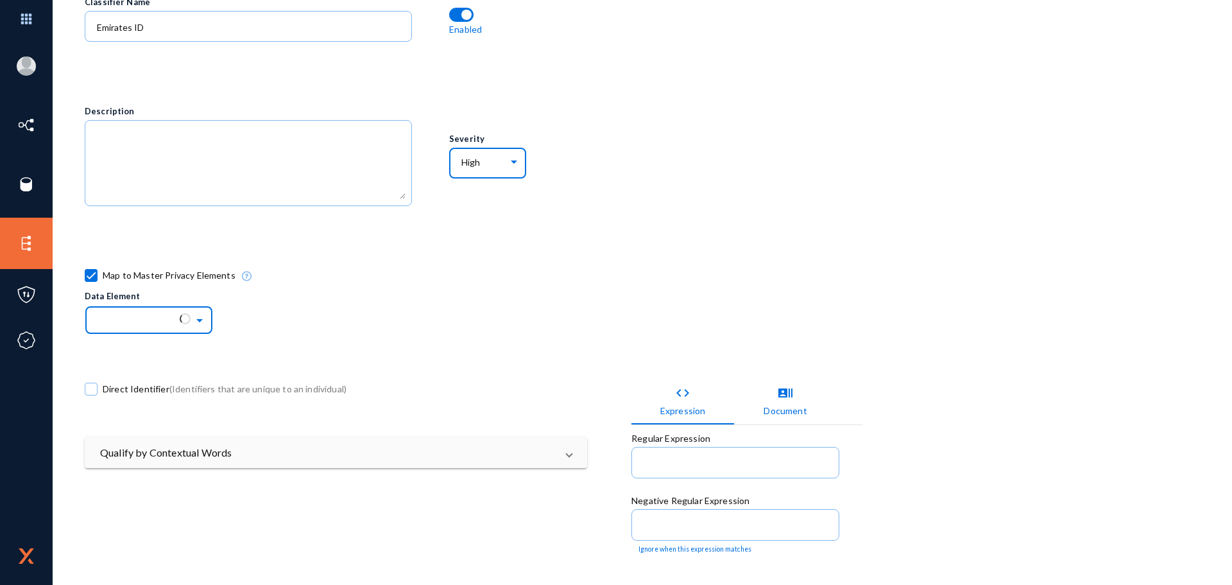
click at [141, 314] on input "text" at bounding box center [156, 320] width 116 height 22
click at [205, 367] on div "Direct Identifier (Identifiers that are unique to an individual)" at bounding box center [358, 391] width 546 height 90
click at [135, 386] on span "Direct Identifier (Identifiers that are unique to an individual)" at bounding box center [225, 388] width 244 height 19
click at [92, 395] on input "Direct Identifier (Identifiers that are unique to an individual)" at bounding box center [90, 395] width 1 height 1
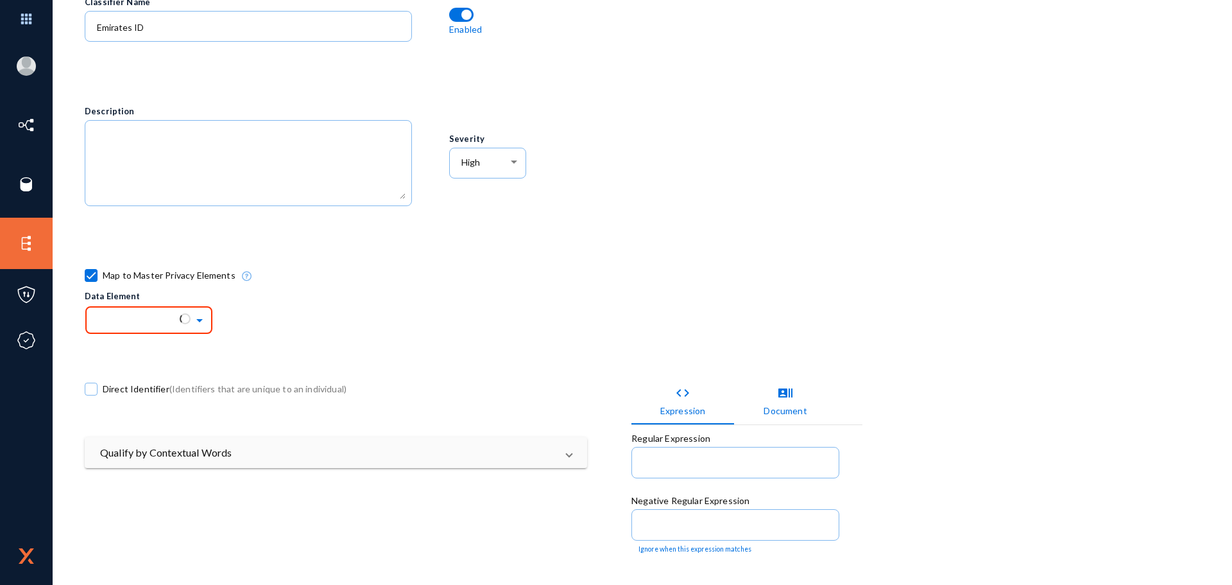
checkbox input "true"
click at [173, 324] on ng-select at bounding box center [149, 318] width 128 height 32
click at [184, 315] on div at bounding box center [185, 318] width 11 height 11
click at [283, 320] on div "Map to Master Privacy Elements Data Element Loading..." at bounding box center [540, 300] width 911 height 90
click at [241, 438] on mat-expansion-panel-header "Qualify by Contextual Words" at bounding box center [336, 452] width 503 height 31
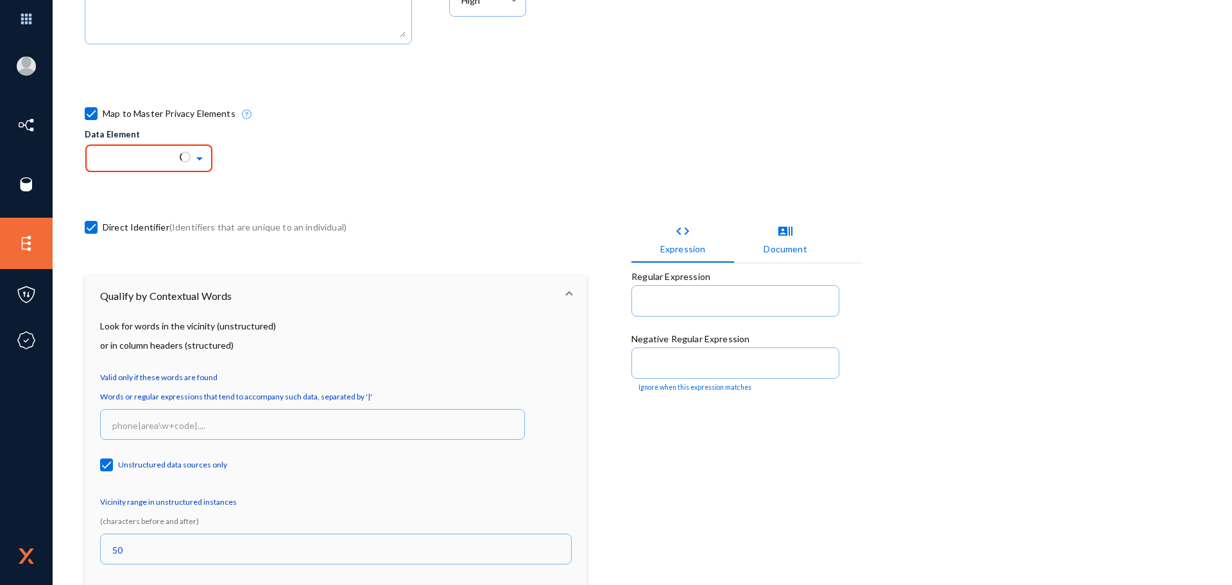
scroll to position [321, 0]
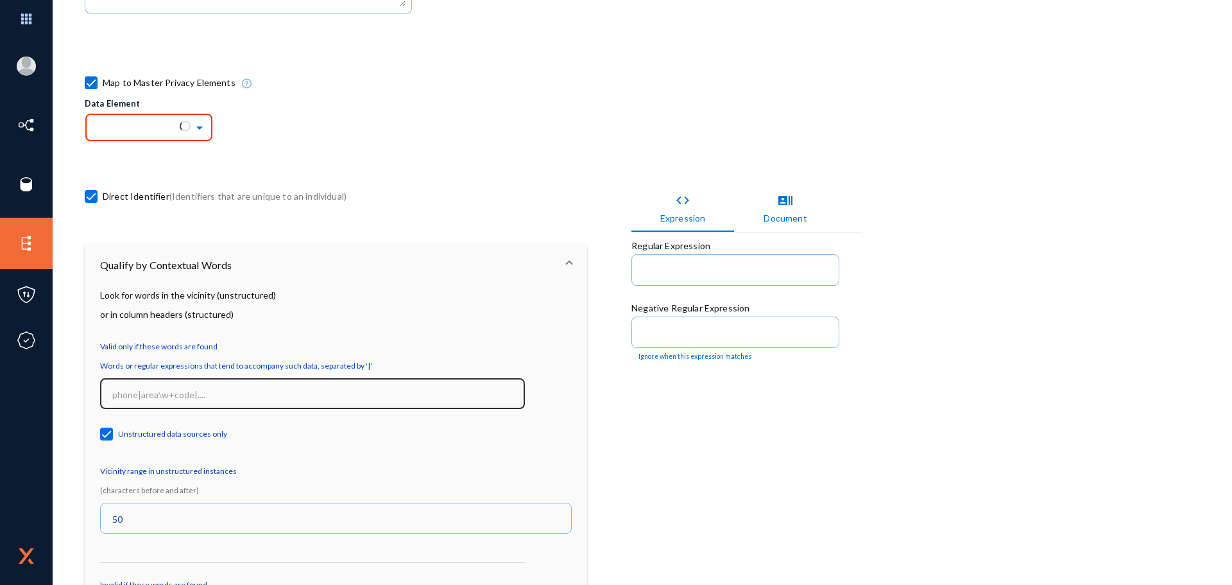
click at [218, 395] on input at bounding box center [315, 395] width 406 height 12
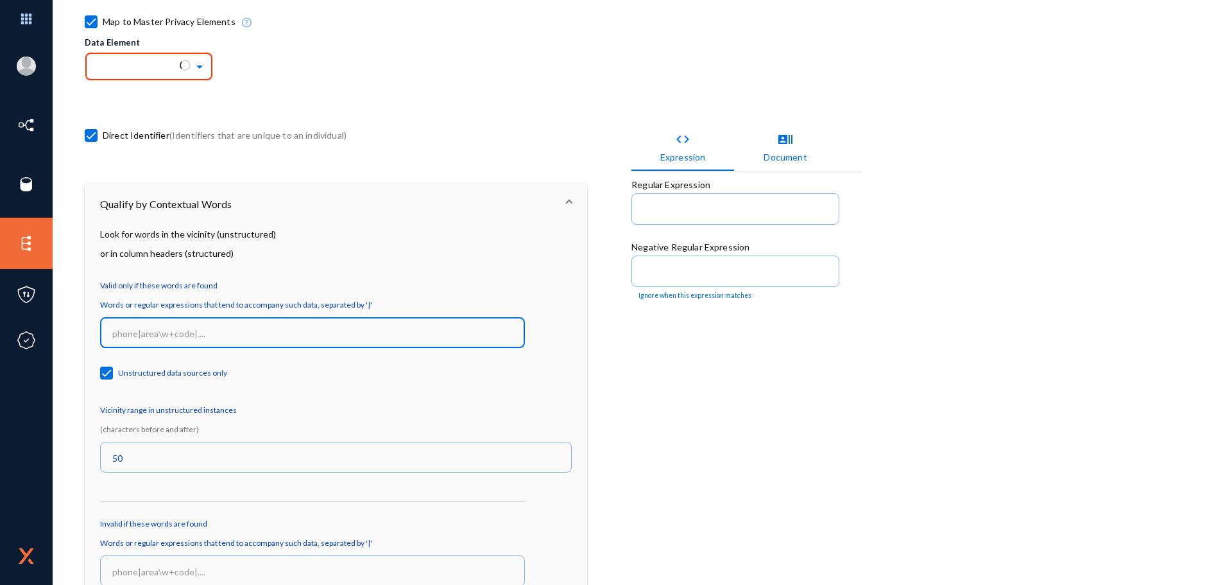
scroll to position [449, 0]
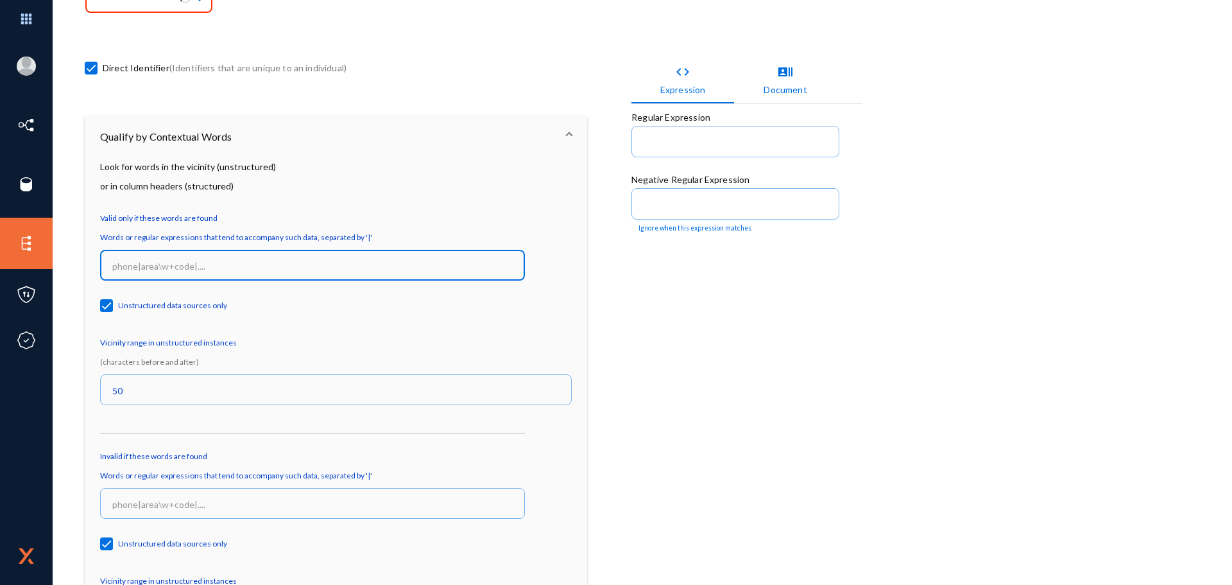
click at [501, 129] on mat-panel-title "Qualify by Contextual Words" at bounding box center [328, 136] width 456 height 15
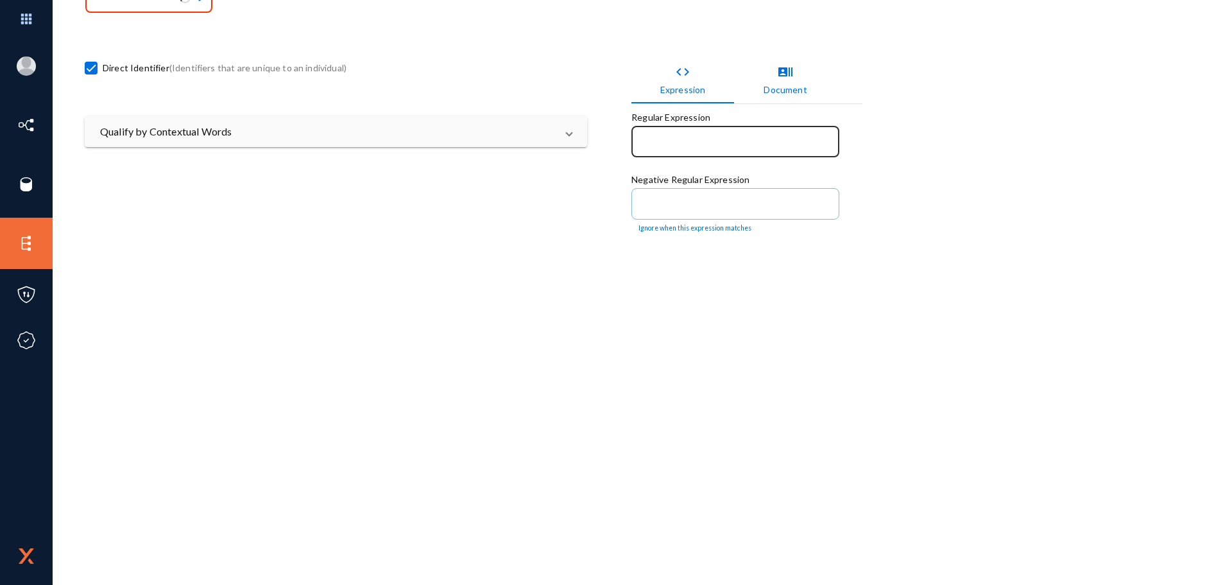
click at [674, 151] on div at bounding box center [736, 140] width 194 height 33
click at [674, 146] on input at bounding box center [738, 143] width 189 height 12
paste input "/^784-?\d{4}-?\d{7}-?\d{1}$/"
type input "/^784-?\d{4}-?\d{7}-?\d{1}$/"
click at [563, 262] on mat-grid-list "Classifier Name Emirates ID Enabled Description Severity High Map to Master Pri…" at bounding box center [631, 168] width 1093 height 1029
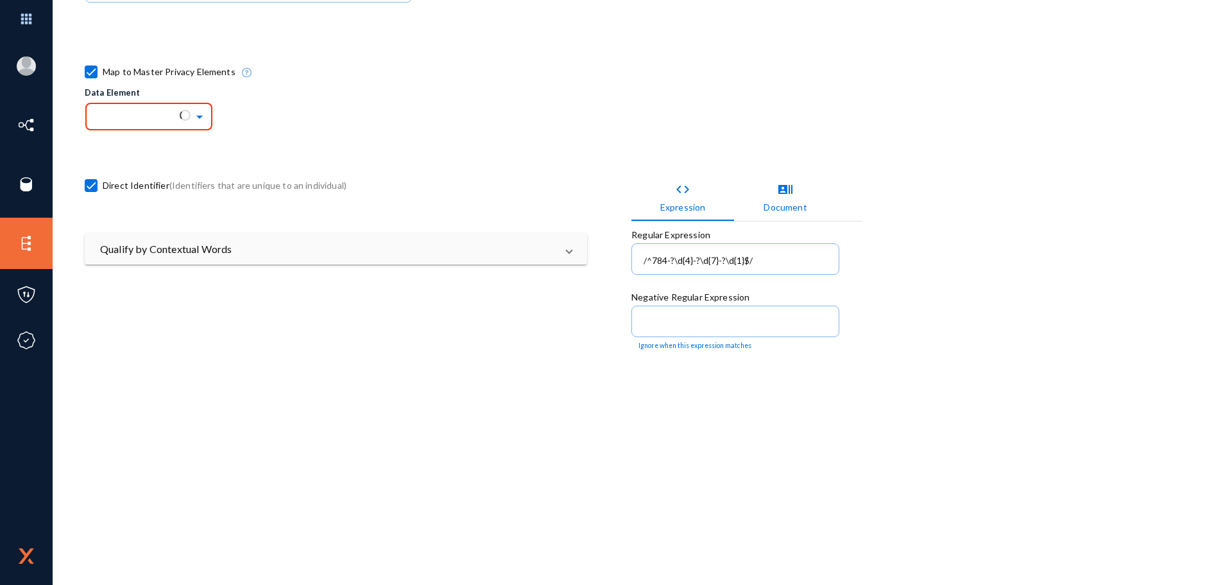
scroll to position [321, 0]
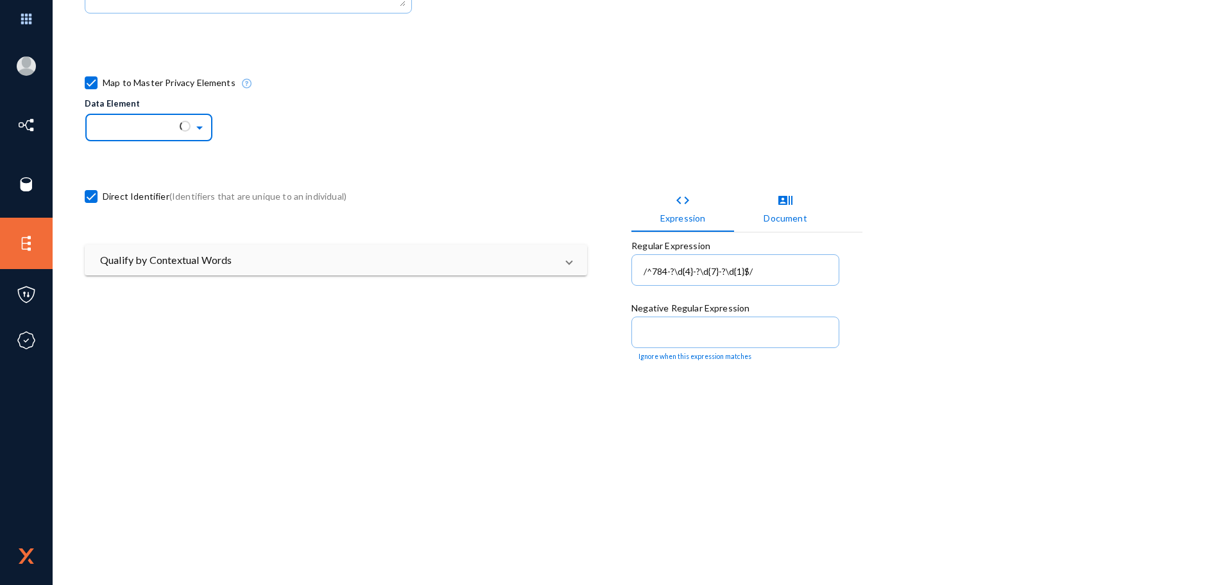
click at [194, 126] on span at bounding box center [201, 126] width 15 height 9
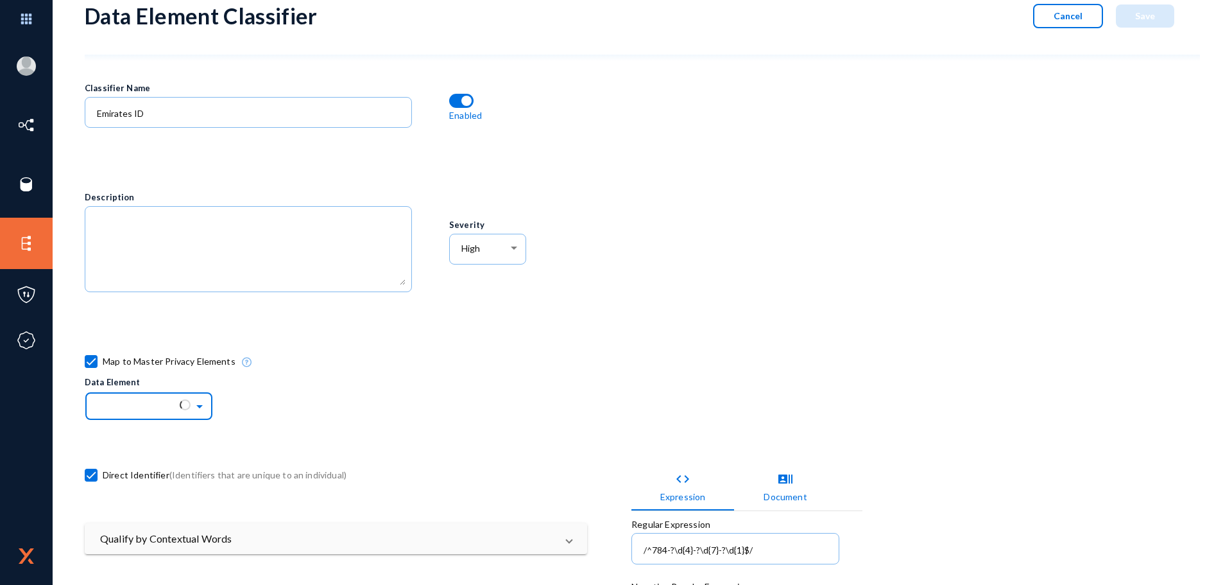
scroll to position [0, 0]
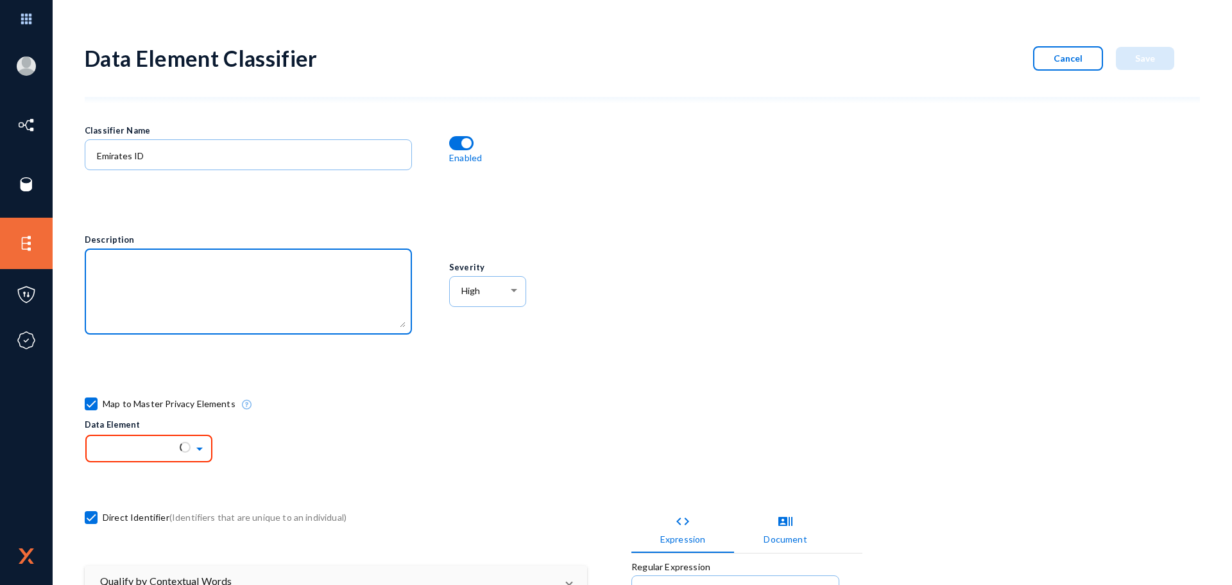
click at [219, 264] on textarea at bounding box center [251, 292] width 309 height 69
click at [305, 216] on div "Description" at bounding box center [267, 292] width 364 height 182
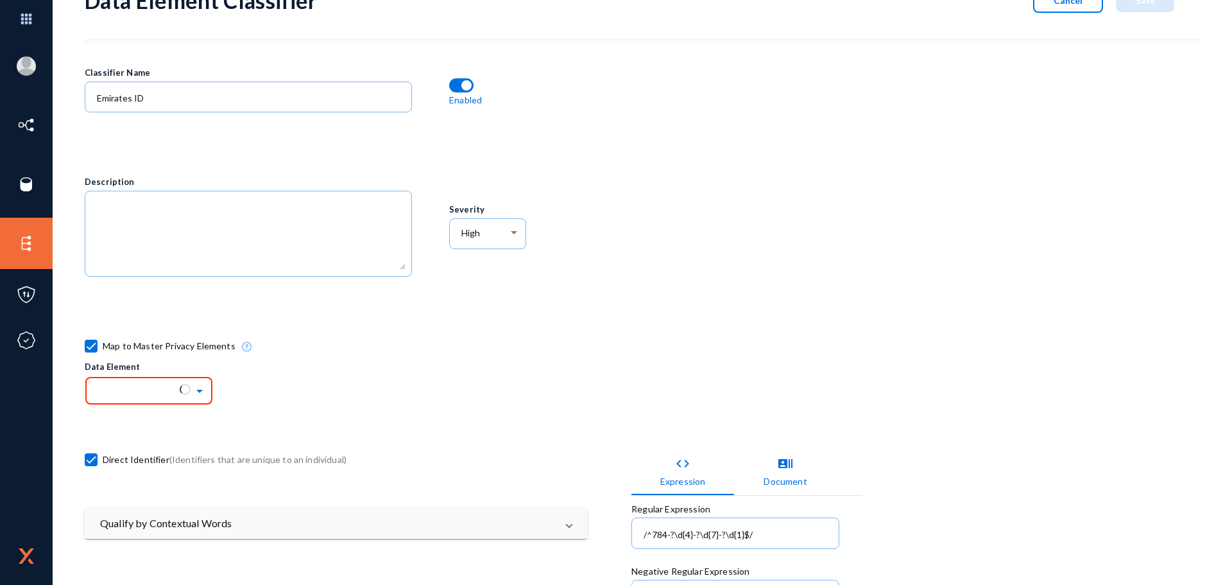
scroll to position [128, 0]
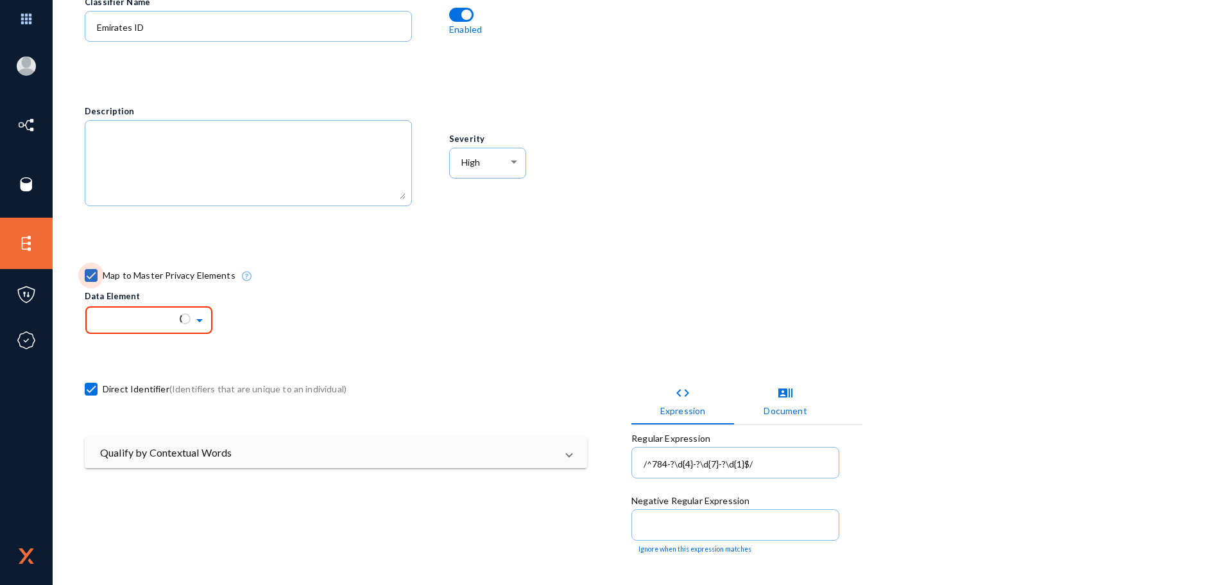
click at [107, 276] on span "Map to Master Privacy Elements" at bounding box center [169, 275] width 133 height 19
click at [92, 281] on input "Map to Master Privacy Elements" at bounding box center [90, 281] width 1 height 1
click at [162, 301] on span "Map to Master Privacy Elements" at bounding box center [169, 297] width 133 height 19
click at [92, 304] on input "Map to Master Privacy Elements" at bounding box center [90, 304] width 1 height 1
click at [157, 313] on input "text" at bounding box center [156, 320] width 116 height 22
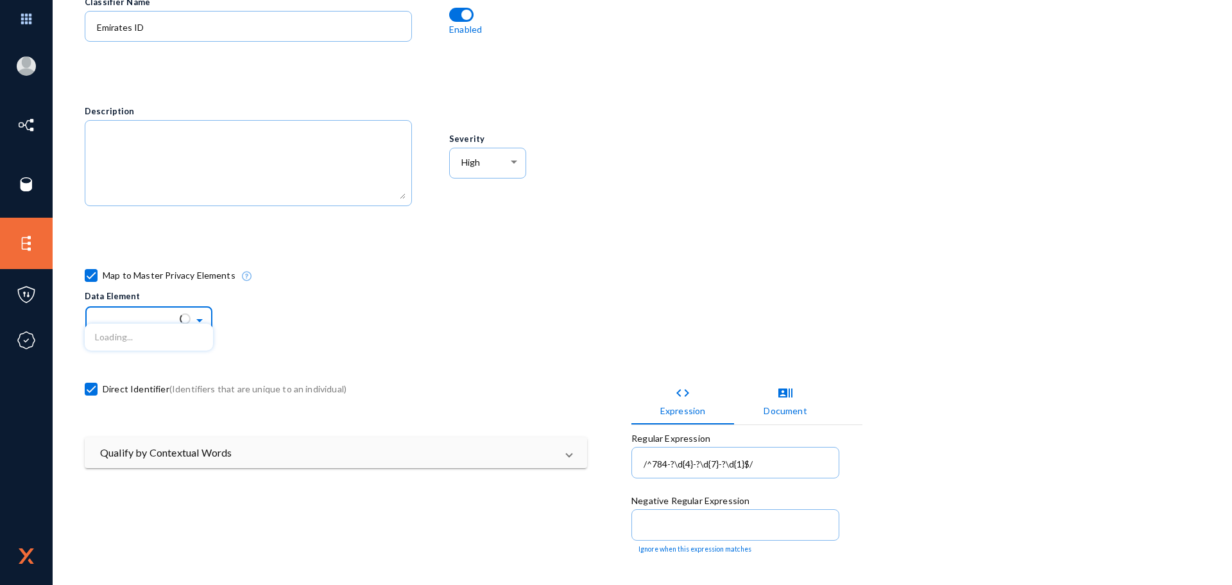
click at [157, 313] on input "text" at bounding box center [156, 320] width 116 height 22
click at [185, 255] on div "Map to Master Privacy Elements Data Element" at bounding box center [540, 300] width 911 height 90
click at [150, 309] on input "text" at bounding box center [156, 320] width 116 height 22
click at [159, 309] on input "text" at bounding box center [156, 320] width 116 height 22
click at [230, 302] on div "Map to Master Privacy Elements Data Element Loading..." at bounding box center [168, 300] width 167 height 69
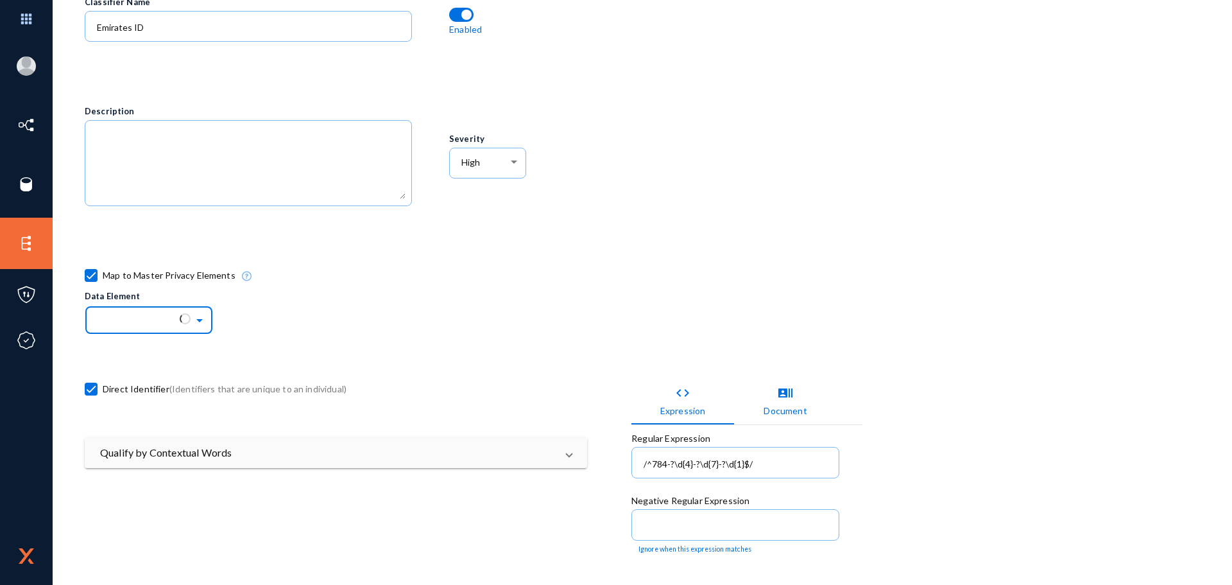
click at [203, 320] on span at bounding box center [201, 318] width 15 height 9
click at [341, 334] on div "Map to Master Privacy Elements Data Element Loading..." at bounding box center [540, 300] width 911 height 90
click at [132, 331] on ng-select "Loading..." at bounding box center [149, 318] width 128 height 32
click at [486, 302] on div "Map to Master Privacy Elements Data Element" at bounding box center [540, 300] width 911 height 90
click at [130, 325] on ng-select "Loading..." at bounding box center [149, 318] width 128 height 32
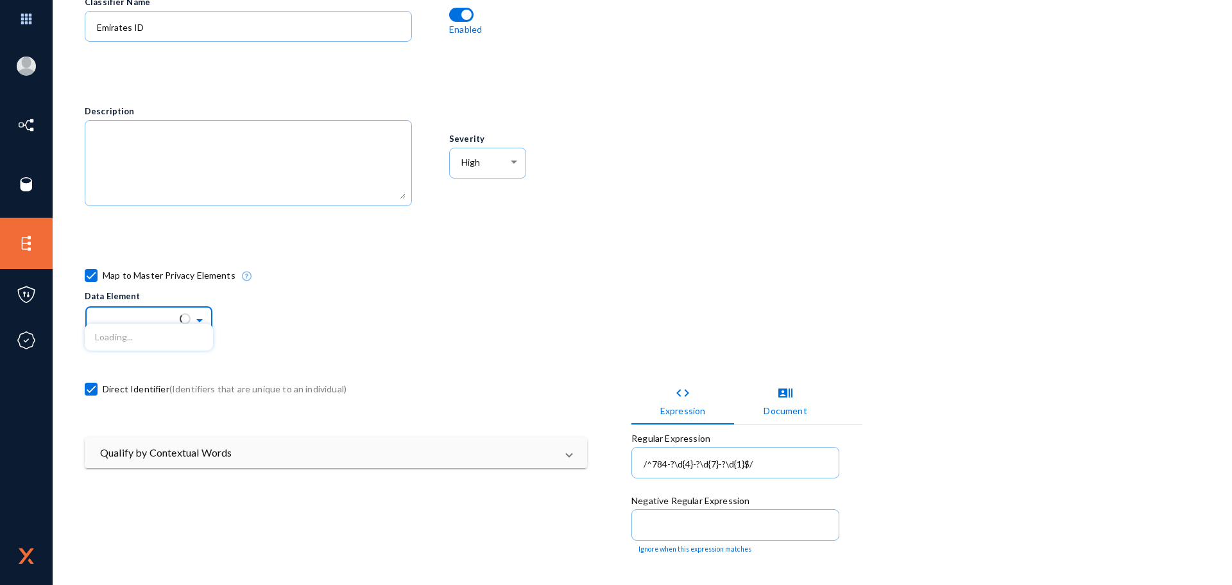
click at [97, 266] on label "Map to Master Privacy Elements" at bounding box center [160, 275] width 151 height 19
click at [92, 281] on input "Map to Master Privacy Elements" at bounding box center [90, 281] width 1 height 1
checkbox input "false"
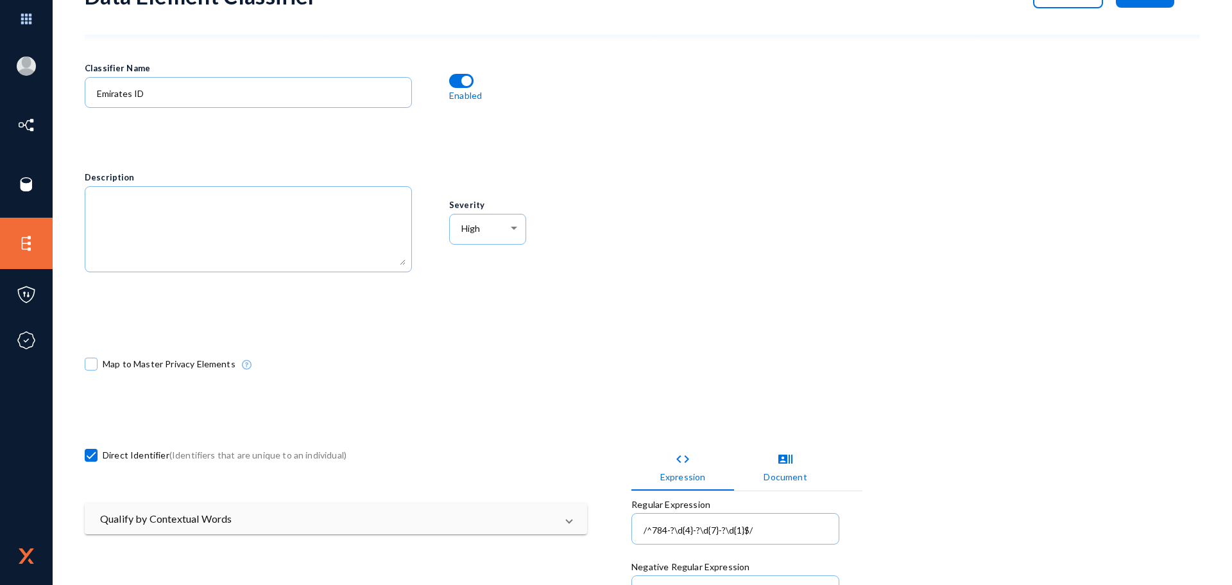
scroll to position [0, 0]
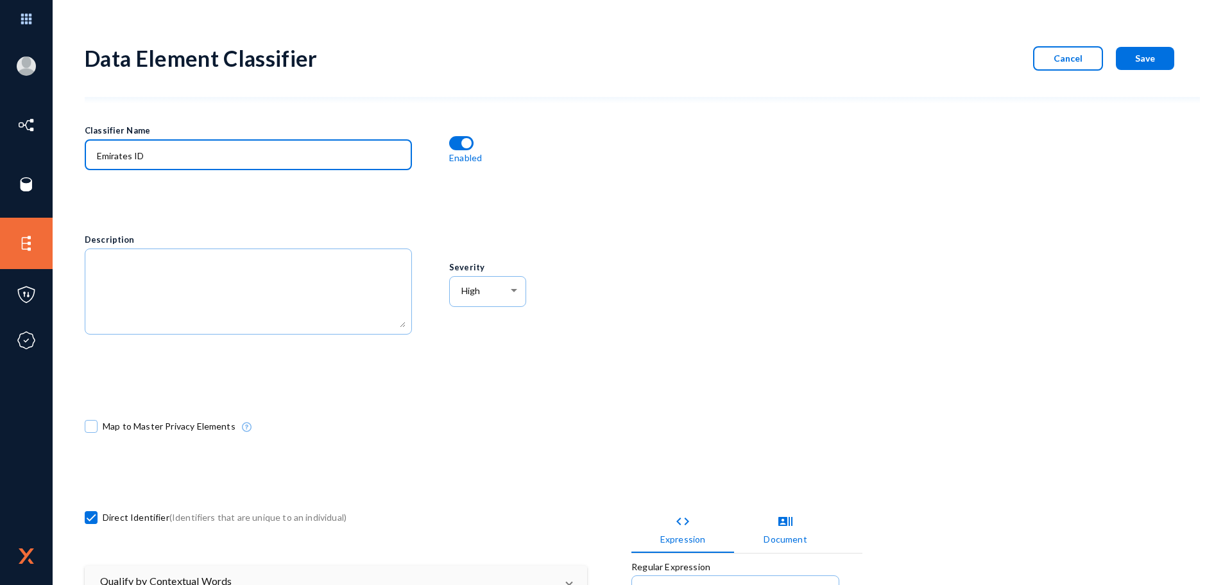
click at [166, 155] on input "Emirates ID" at bounding box center [251, 156] width 309 height 12
type input "Emirates ID_Mbank"
click at [577, 363] on div "Severity High" at bounding box center [540, 292] width 182 height 182
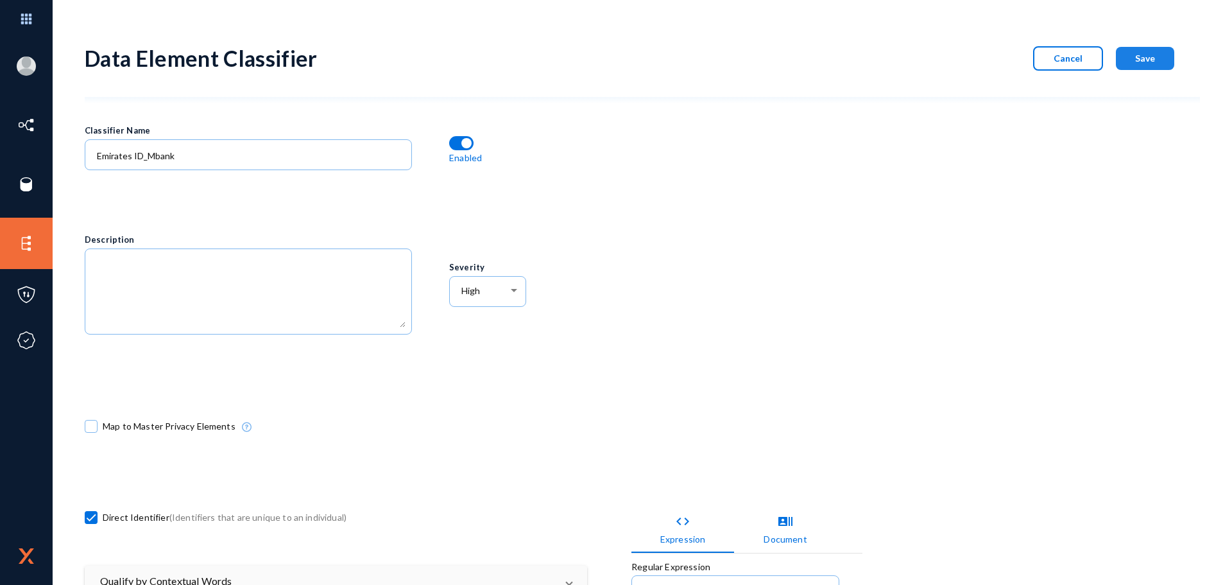
click at [1152, 60] on button "Save" at bounding box center [1145, 58] width 58 height 23
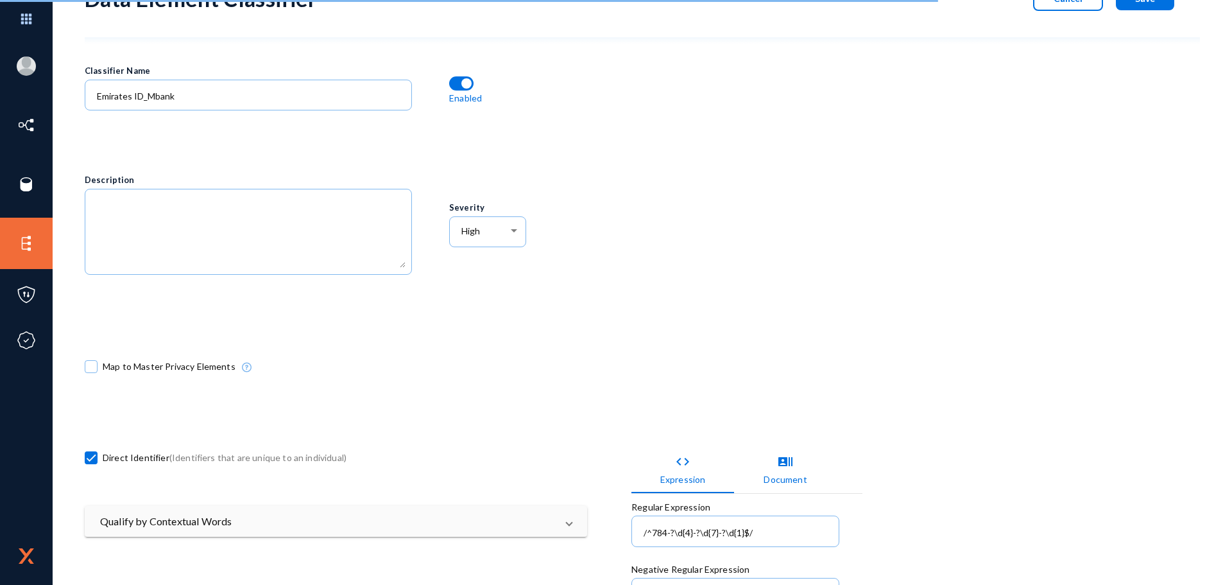
scroll to position [193, 0]
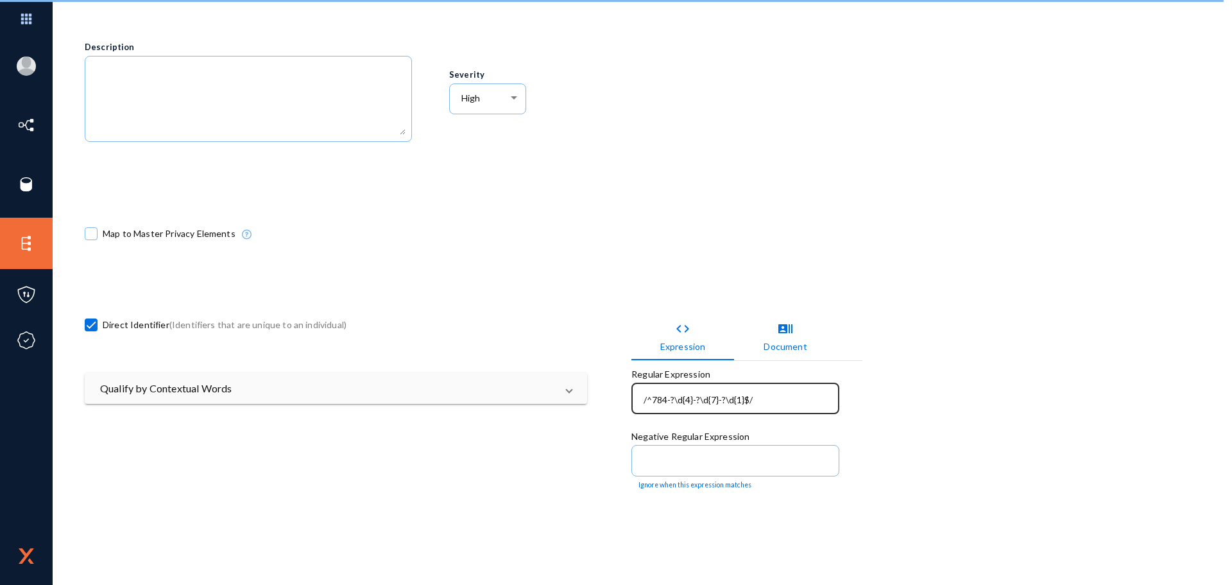
click at [639, 398] on div "/^784-?\d{4}-?\d{7}-?\d{1}$/" at bounding box center [736, 397] width 194 height 33
click at [640, 399] on div "/^784-?\d{4}-?\d{7}-?\d{1}$/" at bounding box center [736, 397] width 194 height 33
click at [644, 399] on input "/^784-?\d{4}-?\d{7}-?\d{1}$/" at bounding box center [738, 400] width 189 height 12
click at [644, 397] on input "/^784-?\d{4}-?\d{7}-?\d{1}$/" at bounding box center [738, 400] width 189 height 12
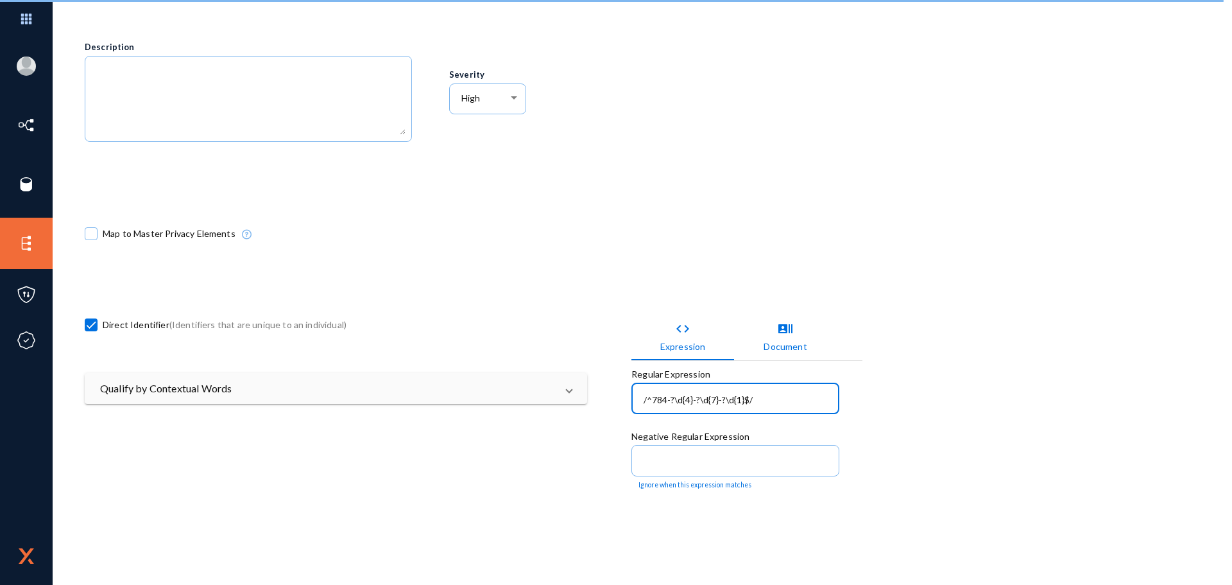
click at [644, 397] on input "/^784-?\d{4}-?\d{7}-?\d{1}$/" at bounding box center [738, 400] width 189 height 12
click at [635, 396] on div "/^784-?\d{4}-?\d{7}-?\d{1}$/" at bounding box center [735, 397] width 208 height 33
click at [614, 414] on div "Qualify by Contextual Words Look for words in the vicinity (unstructured) or in…" at bounding box center [358, 418] width 546 height 90
click at [262, 391] on mat-panel-title "Qualify by Contextual Words" at bounding box center [328, 388] width 456 height 15
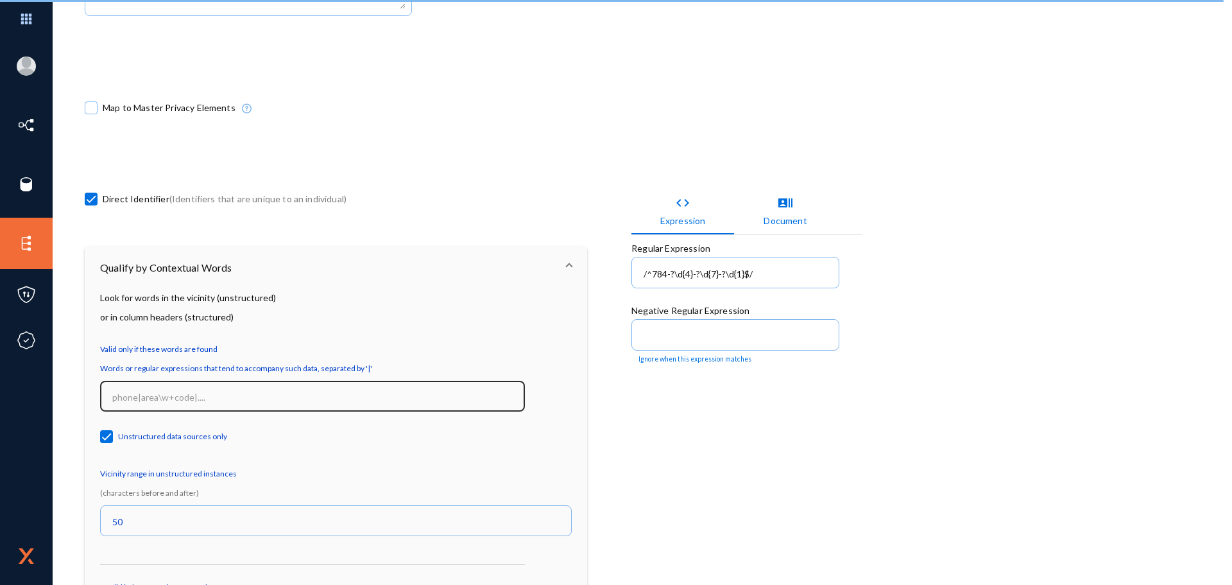
scroll to position [321, 0]
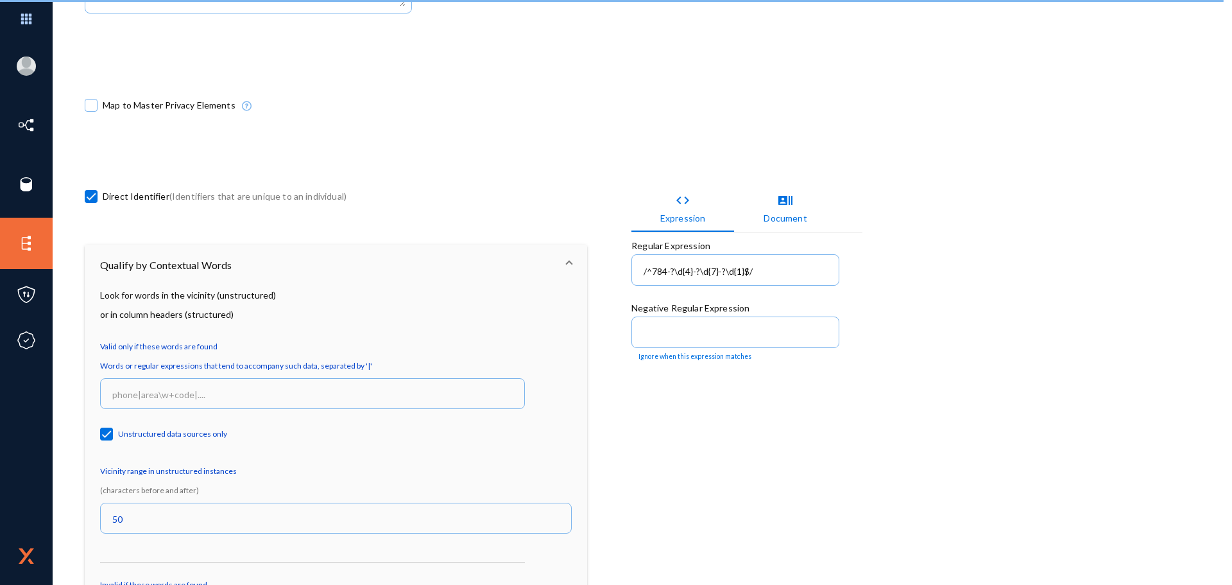
click at [342, 264] on mat-panel-title "Qualify by Contextual Words" at bounding box center [328, 264] width 456 height 15
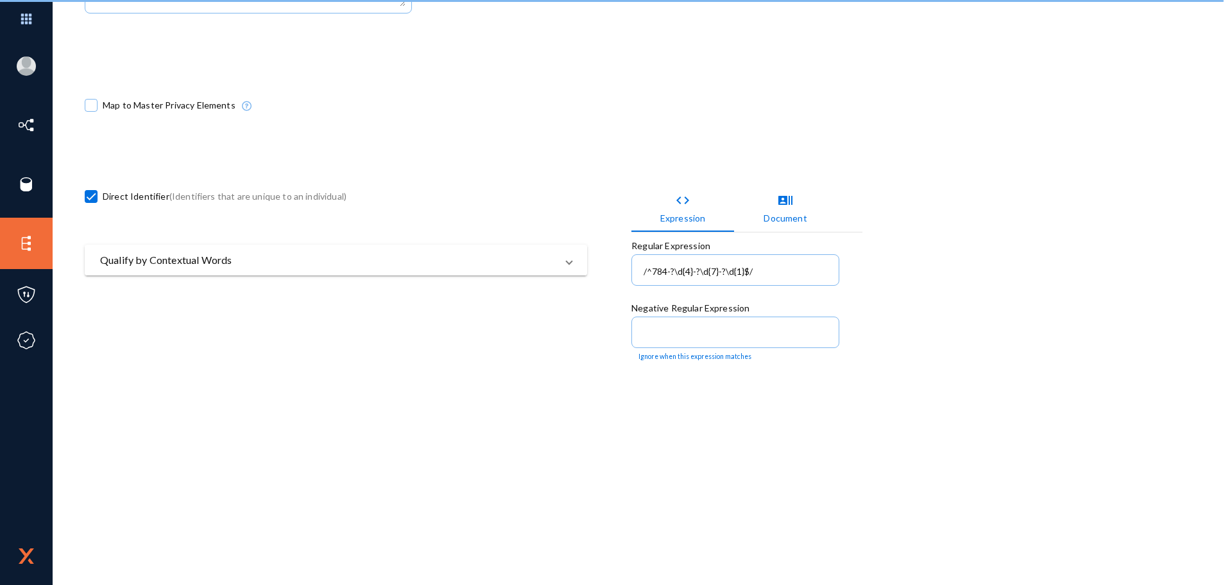
click at [342, 264] on mat-panel-title "Qualify by Contextual Words" at bounding box center [328, 259] width 456 height 15
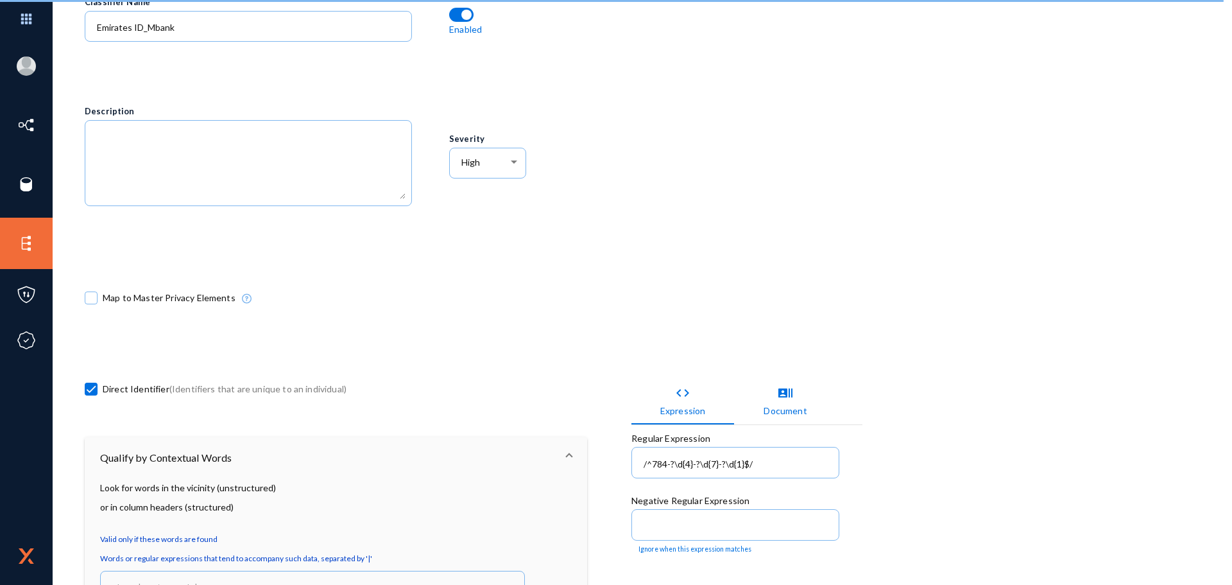
click at [305, 450] on mat-panel-title "Qualify by Contextual Words" at bounding box center [328, 457] width 456 height 15
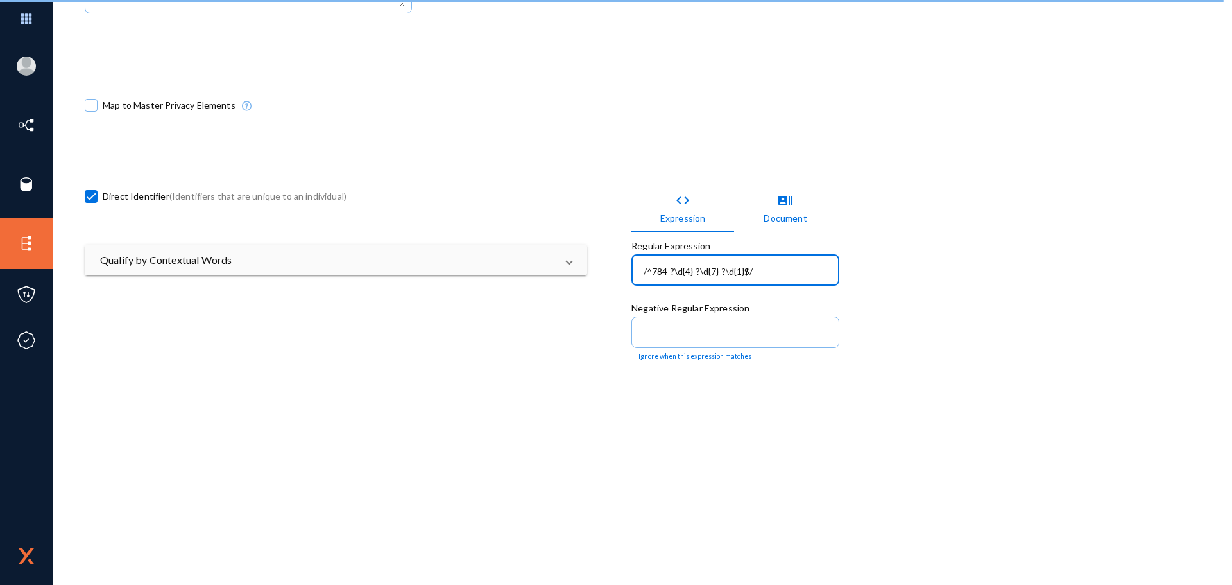
drag, startPoint x: 644, startPoint y: 268, endPoint x: 701, endPoint y: 274, distance: 56.8
click at [701, 274] on input "/^784-?\d{4}-?\d{7}-?\d{1}$/" at bounding box center [738, 272] width 189 height 12
click at [673, 261] on div "/^784-?\d{4}-?\d{7}-?\d{1}$/" at bounding box center [736, 268] width 194 height 33
click at [671, 279] on div "/^784-?\d{4}-?\d{7}-?\d{1}$/" at bounding box center [736, 268] width 194 height 33
click at [680, 276] on div "/^784-?\d{4}-?\d{7}-?\d{1}$/" at bounding box center [736, 268] width 194 height 33
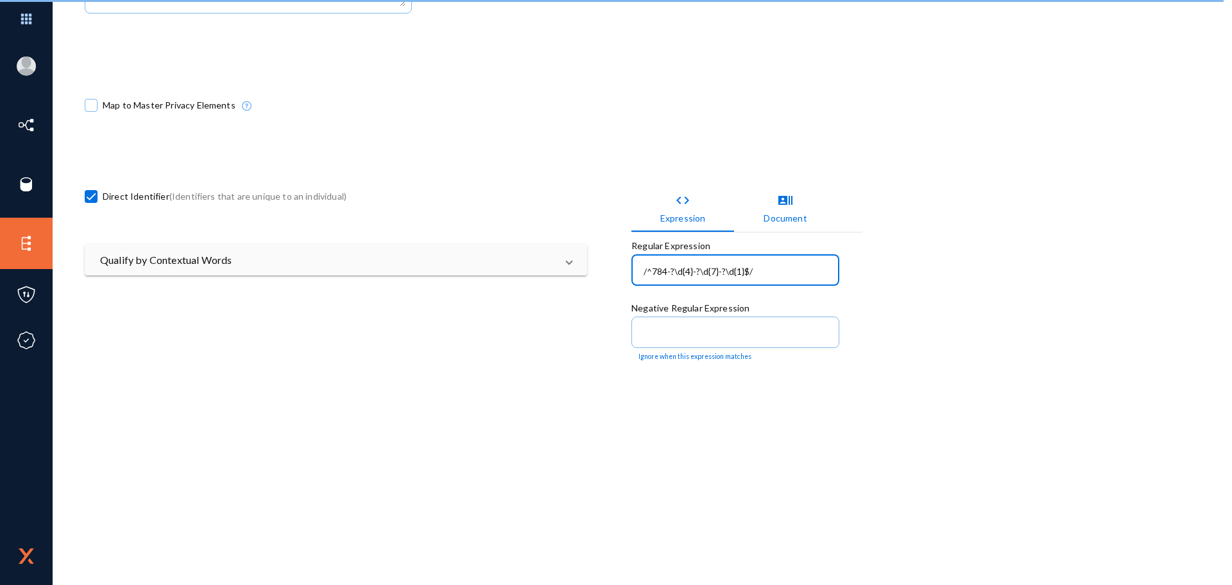
click at [690, 271] on input "/^784-?\d{4}-?\d{7}-?\d{1}$/" at bounding box center [738, 272] width 189 height 12
drag, startPoint x: 689, startPoint y: 270, endPoint x: 666, endPoint y: 261, distance: 24.2
click at [666, 261] on div "/^784-?\d{4}-?\d{7}-?\d{1}$/" at bounding box center [736, 268] width 194 height 33
click at [704, 276] on div "/^784-?\d{4}-?\d{7}-?\d{1}$/" at bounding box center [736, 268] width 194 height 33
drag, startPoint x: 714, startPoint y: 264, endPoint x: 698, endPoint y: 266, distance: 16.8
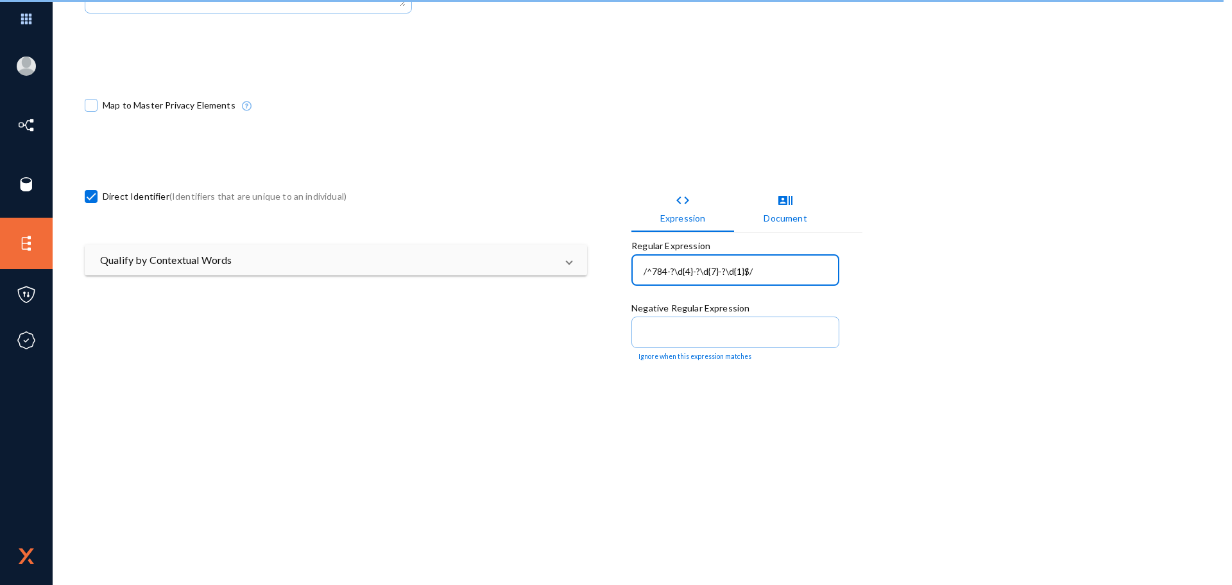
click at [698, 266] on input "/^784-?\d{4}-?\d{7}-?\d{1}$/" at bounding box center [738, 272] width 189 height 12
click at [696, 273] on input "/^784-?\d{4}-?\d{7}-?\d{1}$/" at bounding box center [738, 272] width 189 height 12
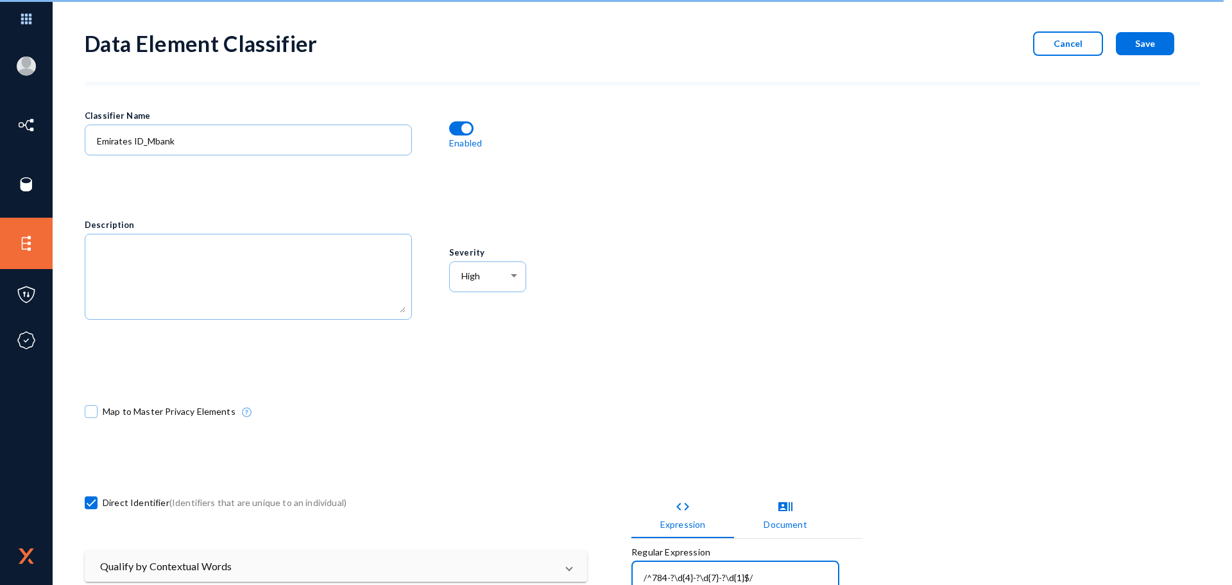
scroll to position [0, 0]
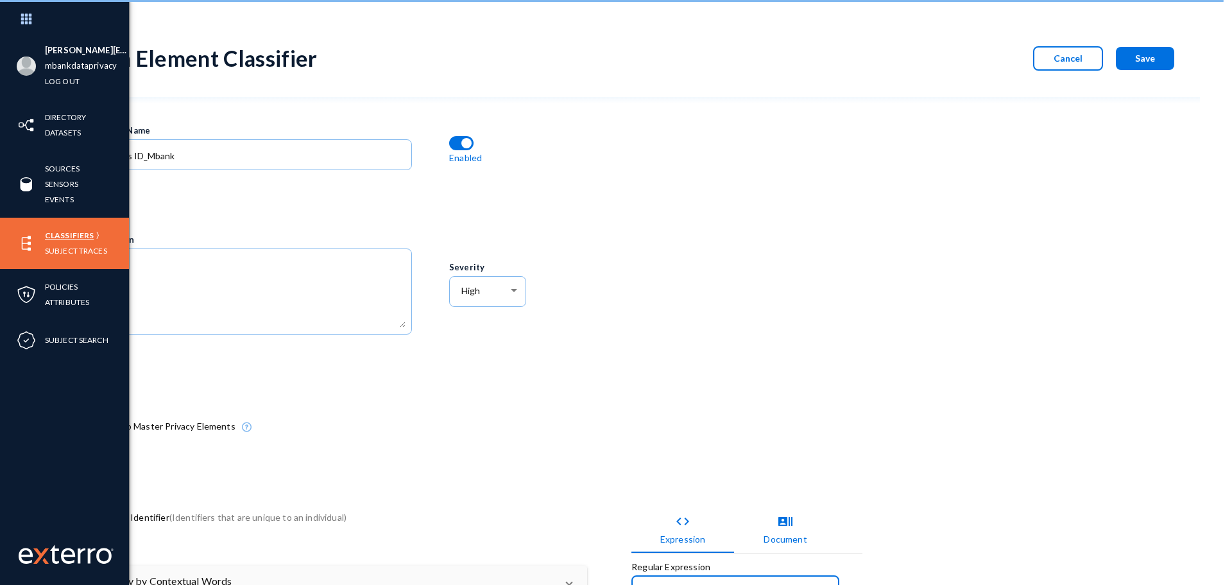
click at [53, 237] on link "Classifiers" at bounding box center [69, 235] width 49 height 15
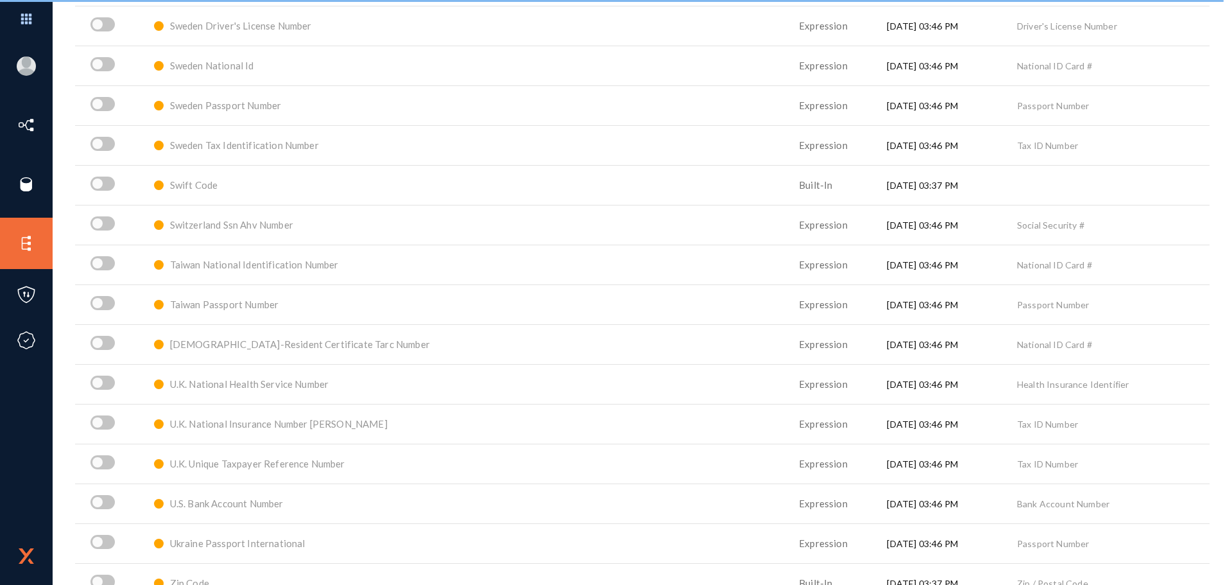
scroll to position [7259, 0]
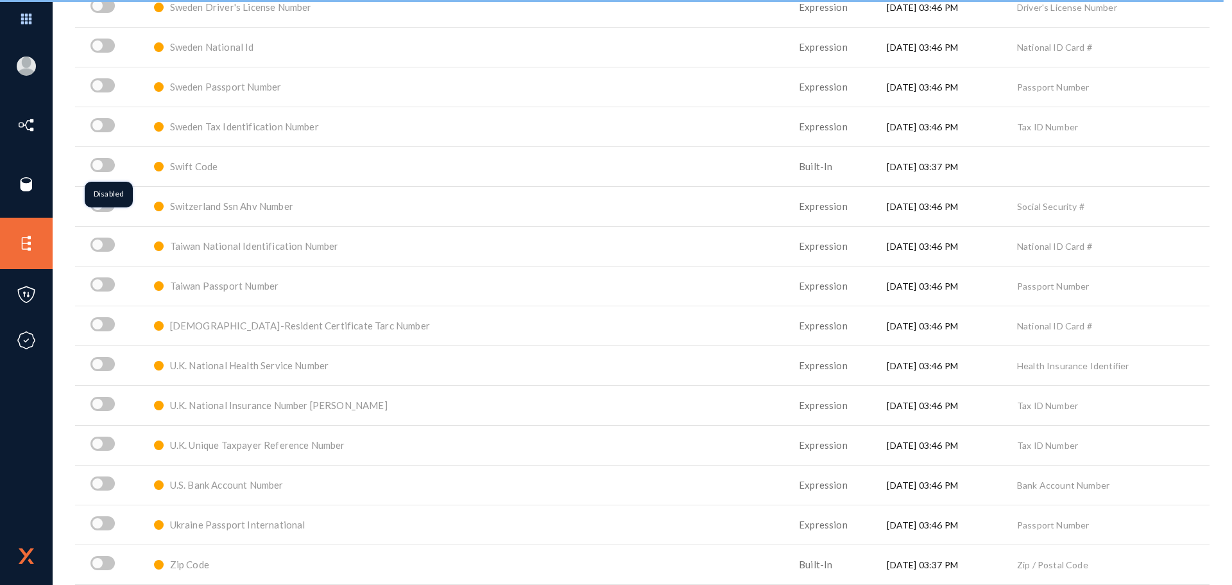
click at [112, 166] on span at bounding box center [102, 165] width 24 height 14
checkbox input "true"
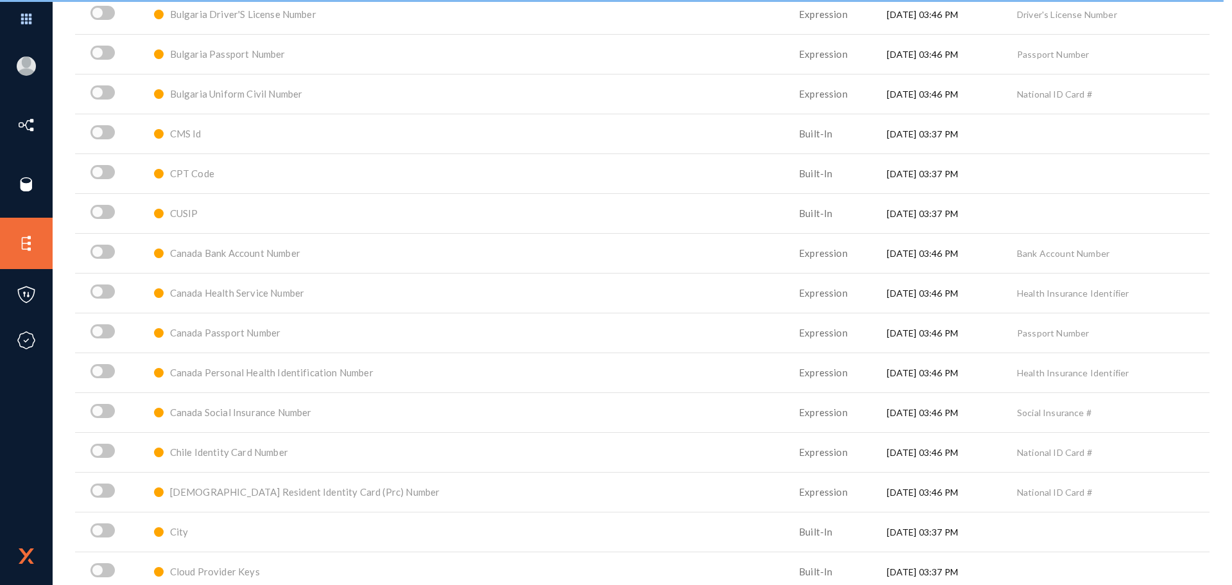
scroll to position [841, 0]
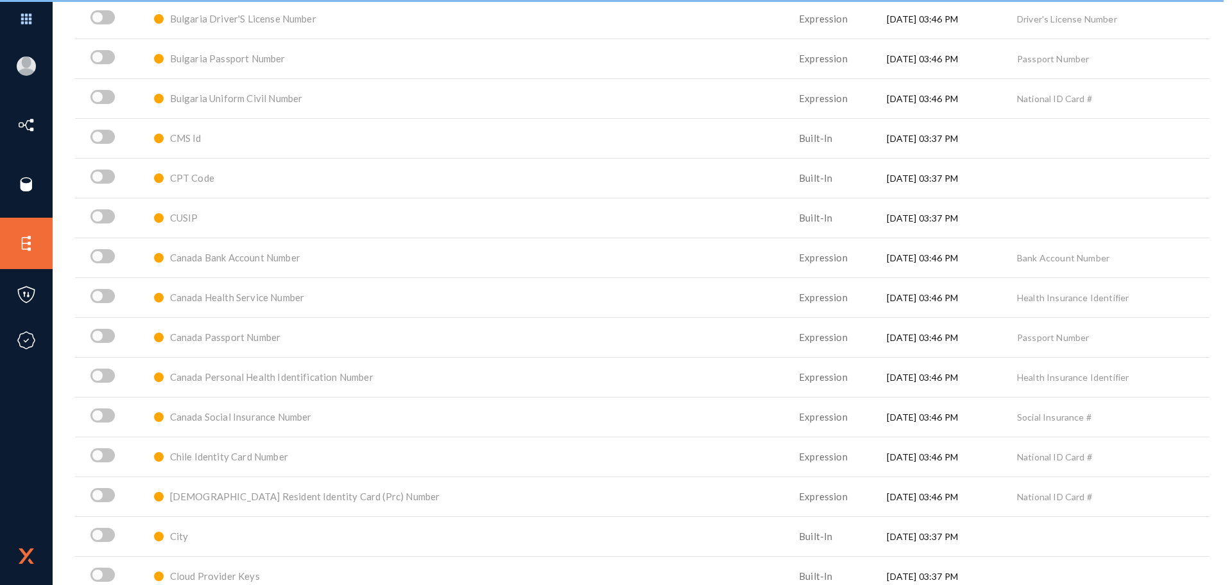
click at [264, 302] on span "Canada Health Service Number" at bounding box center [237, 297] width 134 height 12
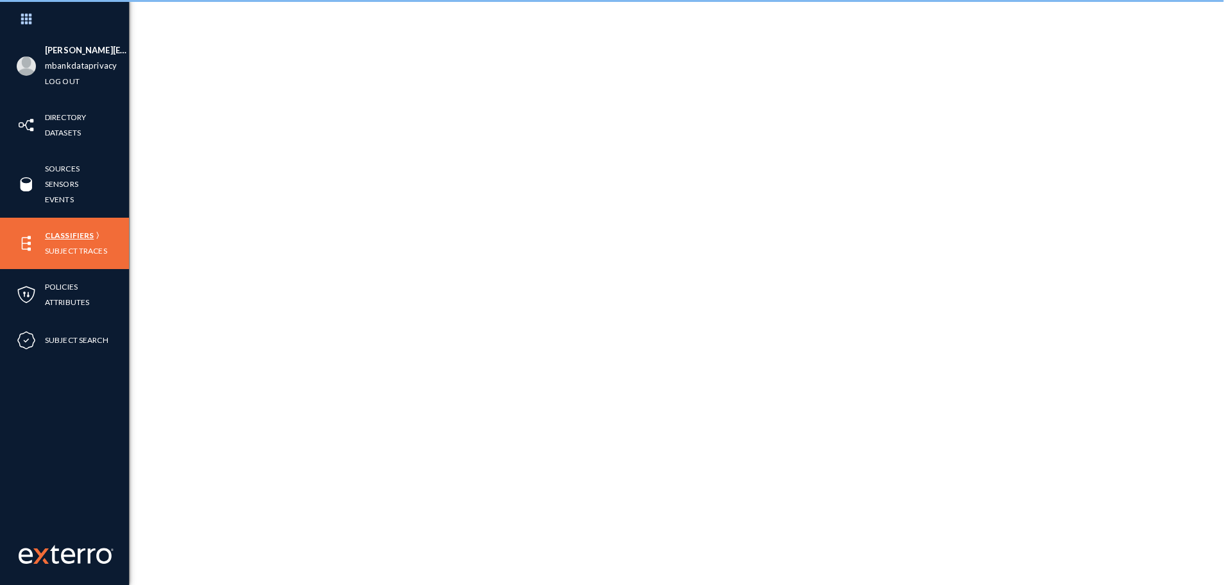
click at [67, 230] on link "Classifiers" at bounding box center [69, 235] width 49 height 15
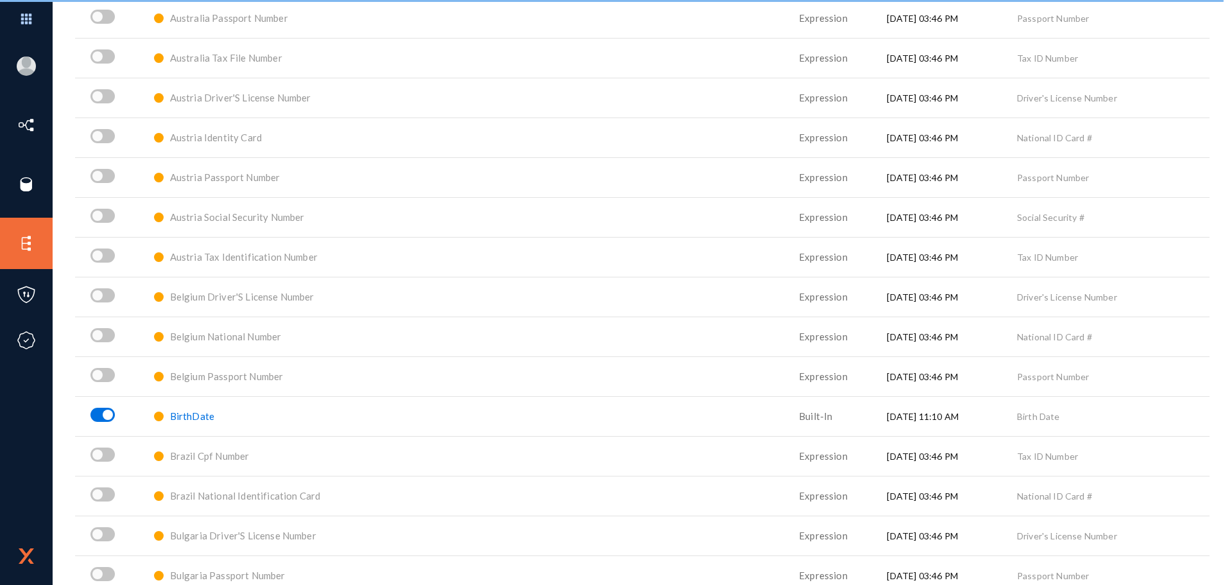
scroll to position [193, 0]
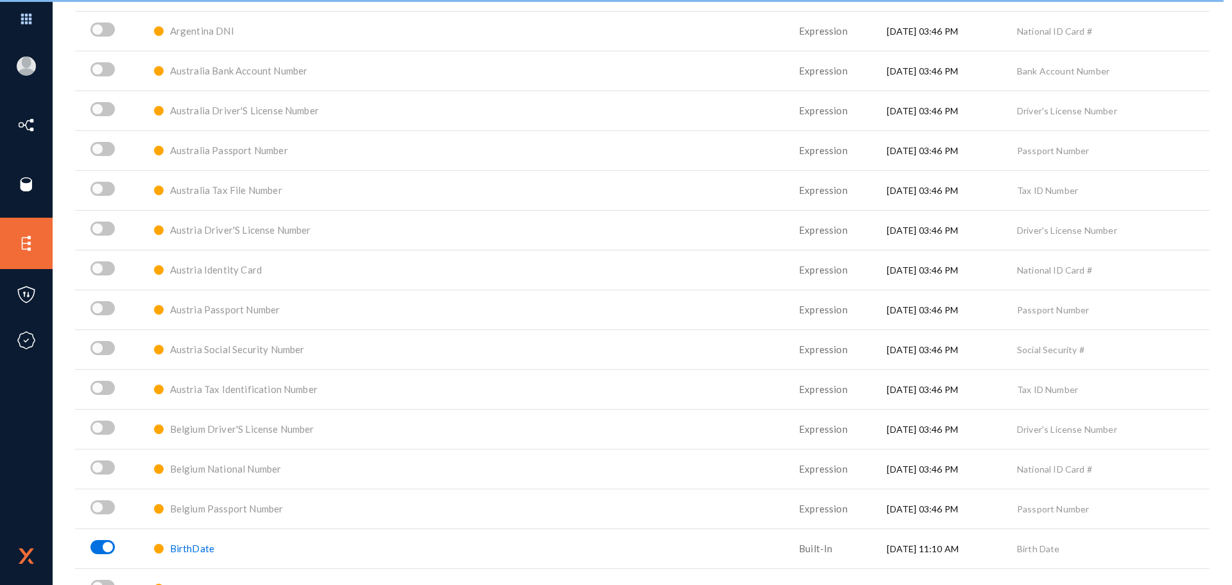
click at [225, 226] on span "Austria Driver'S License Number" at bounding box center [240, 230] width 141 height 12
